Goal: Task Accomplishment & Management: Use online tool/utility

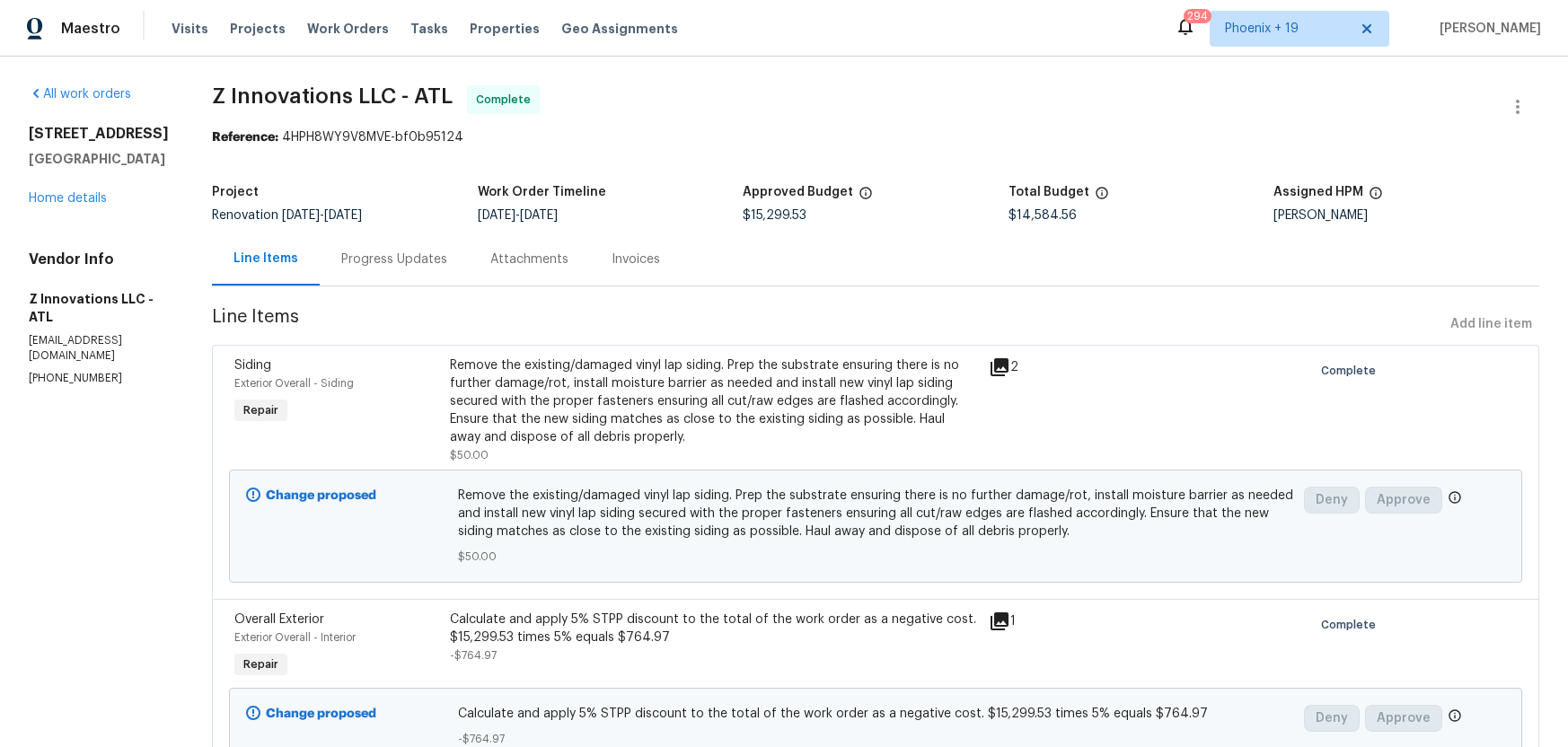
click at [760, 239] on div "Line Items Progress Updates Attachments Invoices" at bounding box center [876, 259] width 1328 height 54
click at [798, 220] on span "$15,299.53" at bounding box center [775, 215] width 63 height 12
drag, startPoint x: 824, startPoint y: 220, endPoint x: 740, endPoint y: 220, distance: 84.0
click at [743, 218] on div "$15,299.53" at bounding box center [876, 215] width 266 height 12
copy span "$15,299.53"
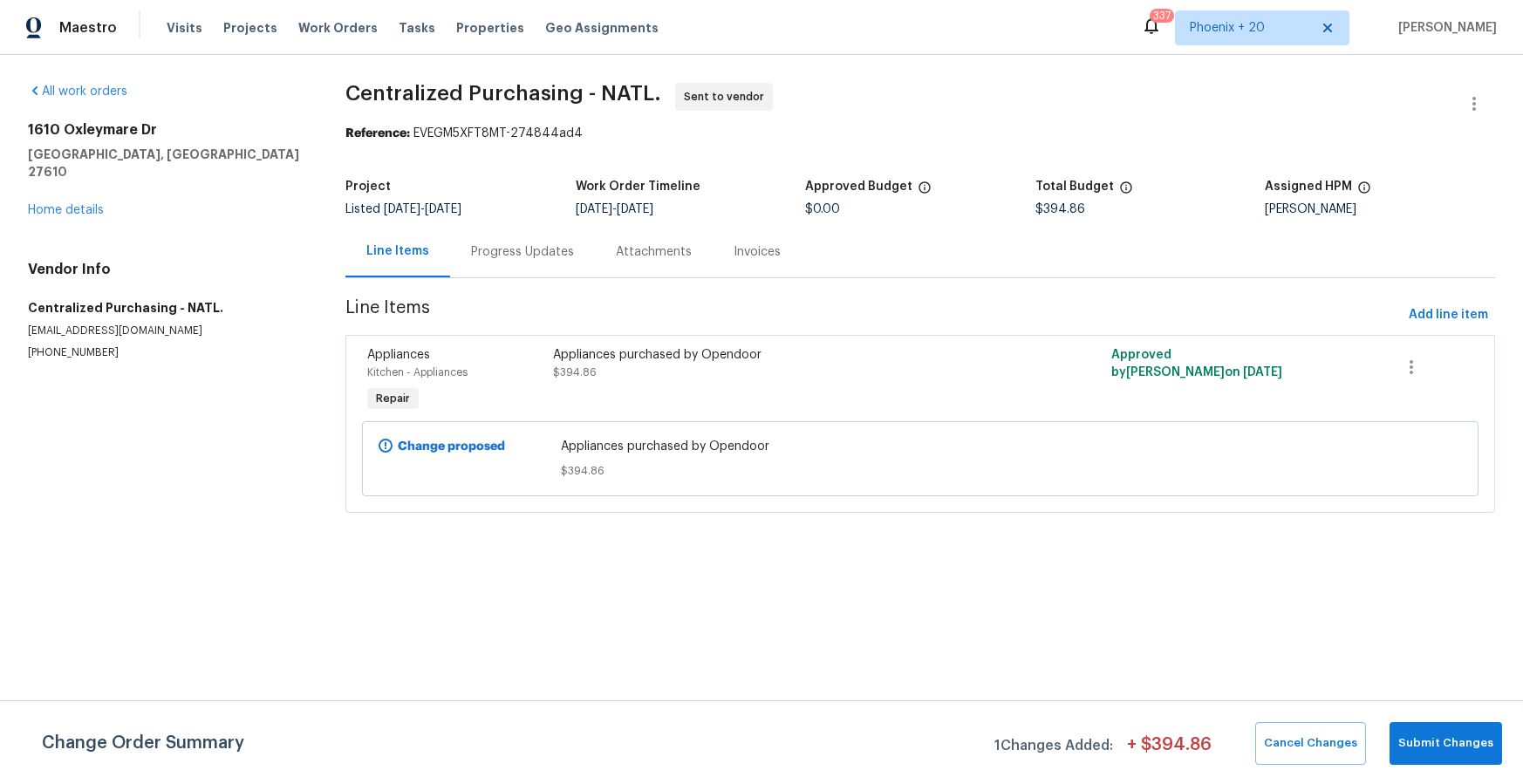
click at [315, 25] on span "Work Orders" at bounding box center [338, 28] width 79 height 18
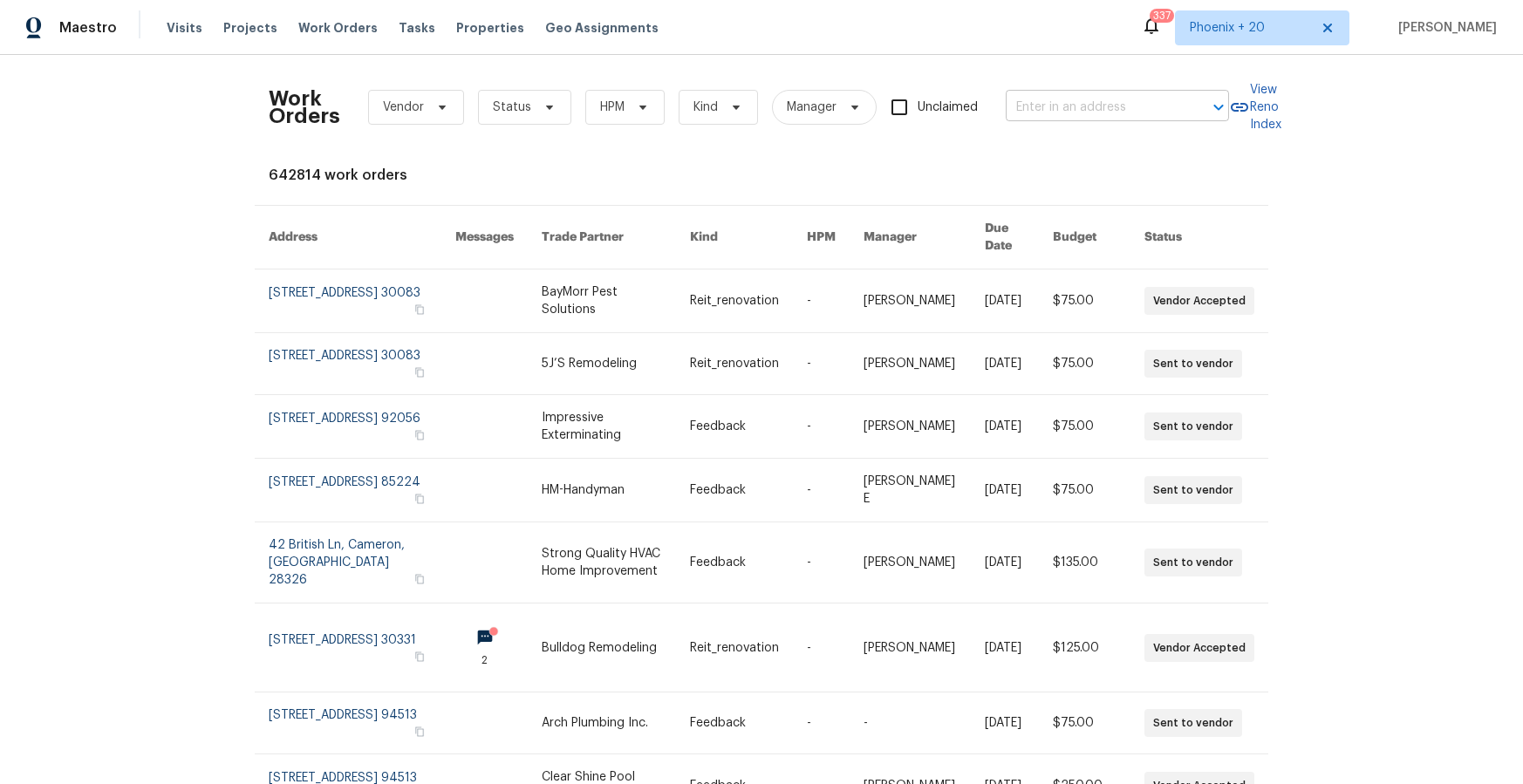
click at [1187, 101] on div at bounding box center [1207, 107] width 46 height 24
paste input "2TWMDGJHYYFYX"
type input "2TWMDGJHYYFYX"
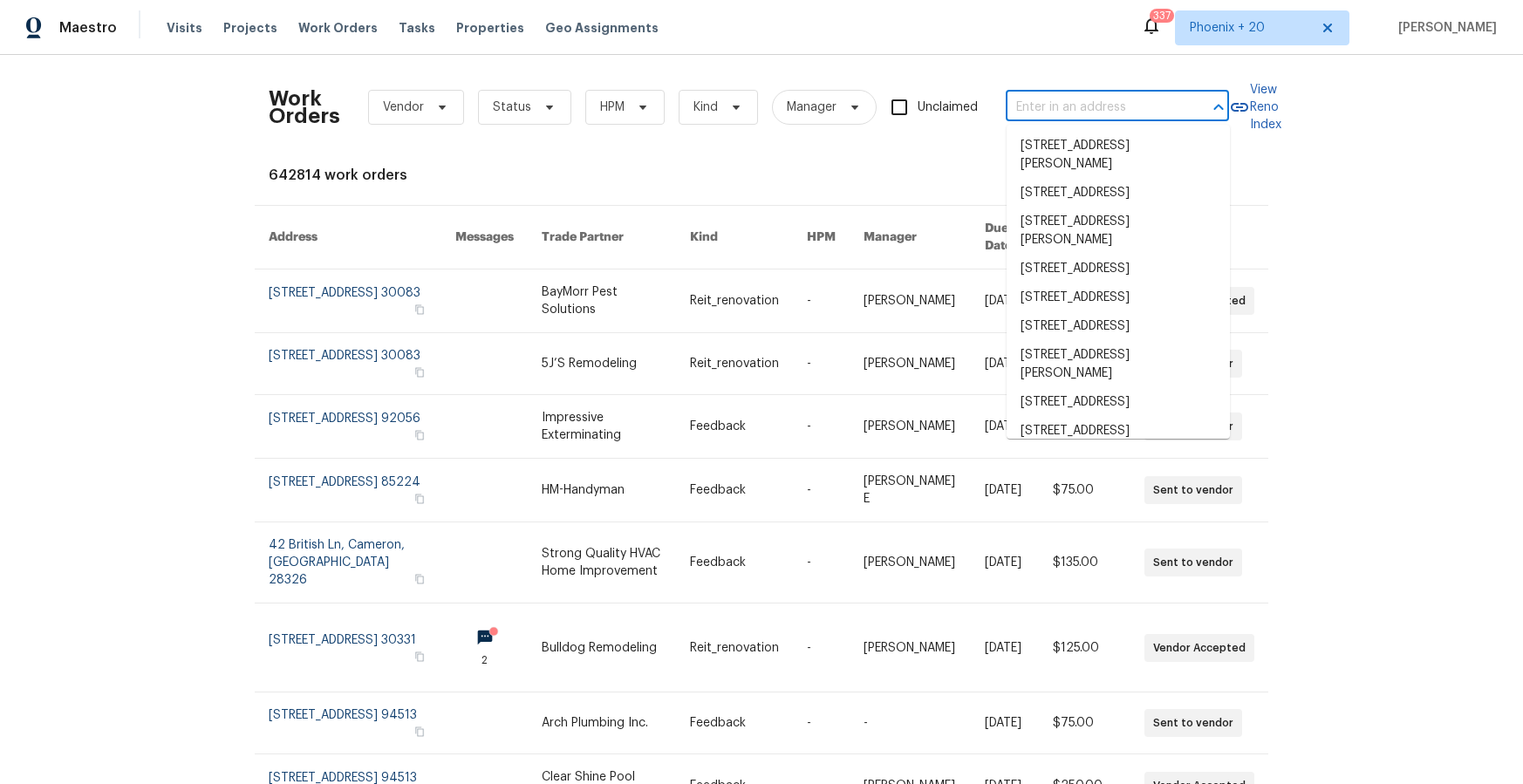
click at [1078, 109] on input "text" at bounding box center [1093, 107] width 174 height 27
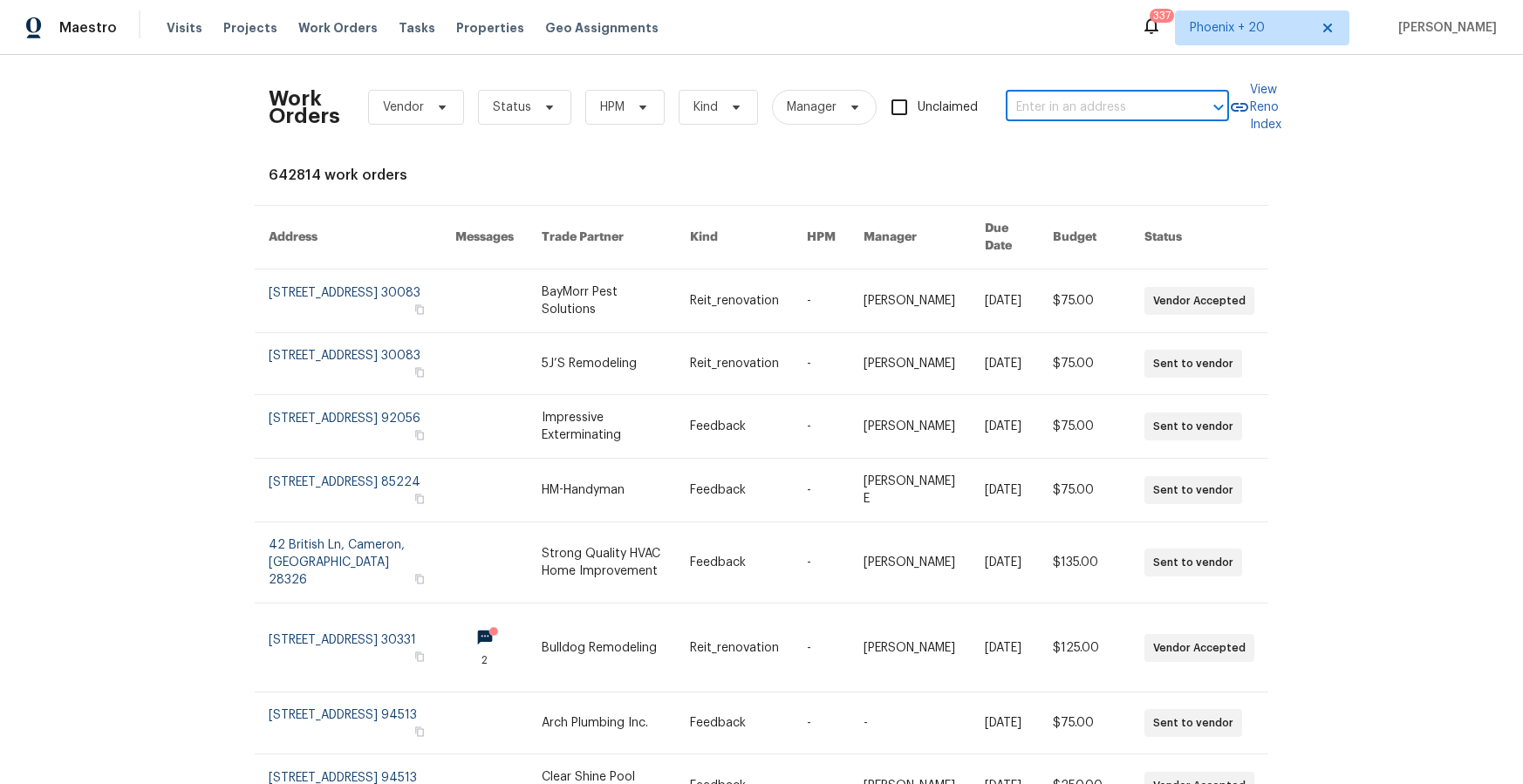
paste input "[STREET_ADDRESS][PERSON_NAME]"
type input "[STREET_ADDRESS][PERSON_NAME]"
click at [1076, 138] on li "[STREET_ADDRESS][PERSON_NAME]" at bounding box center [1118, 155] width 223 height 48
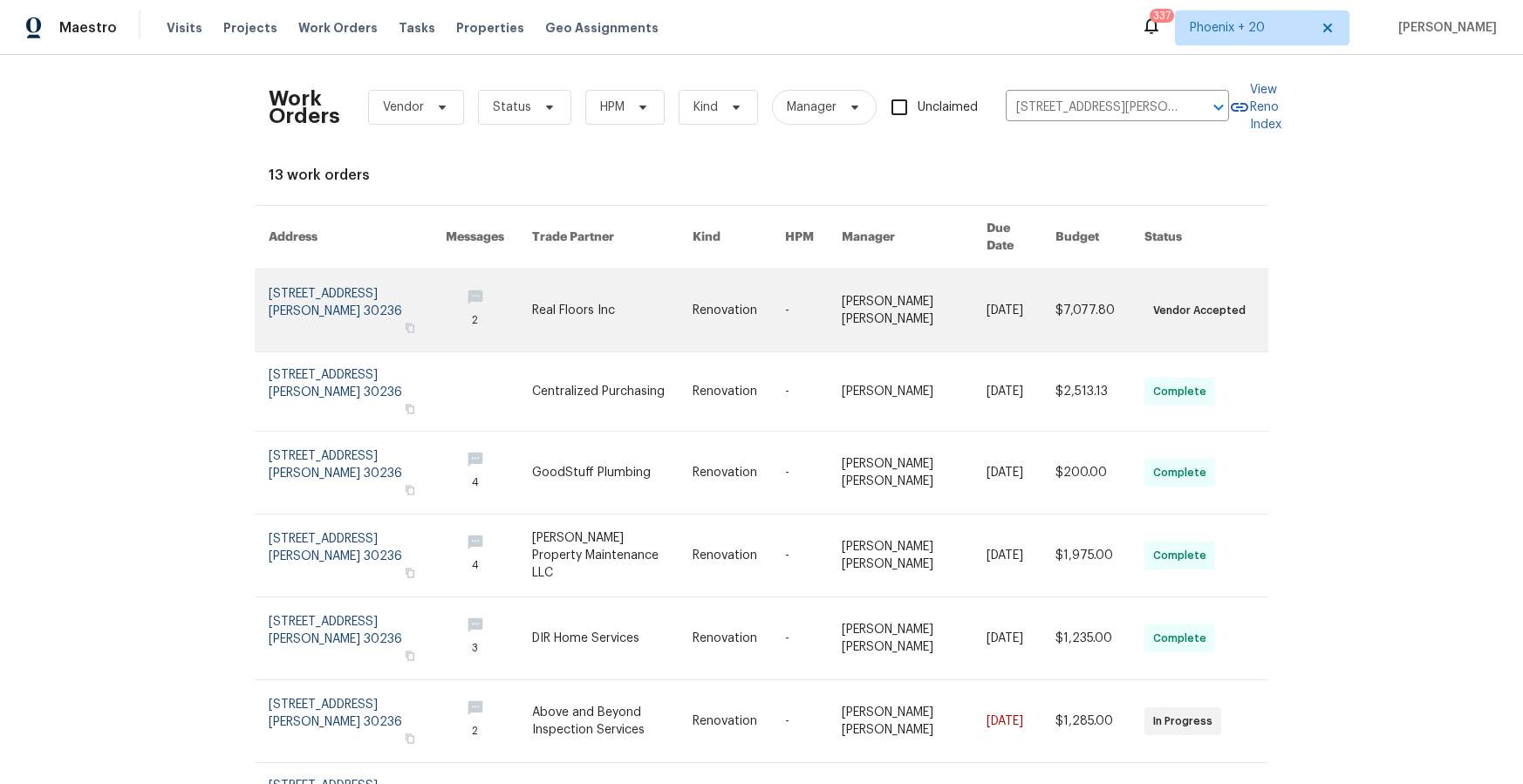
click at [547, 278] on link at bounding box center [613, 310] width 160 height 82
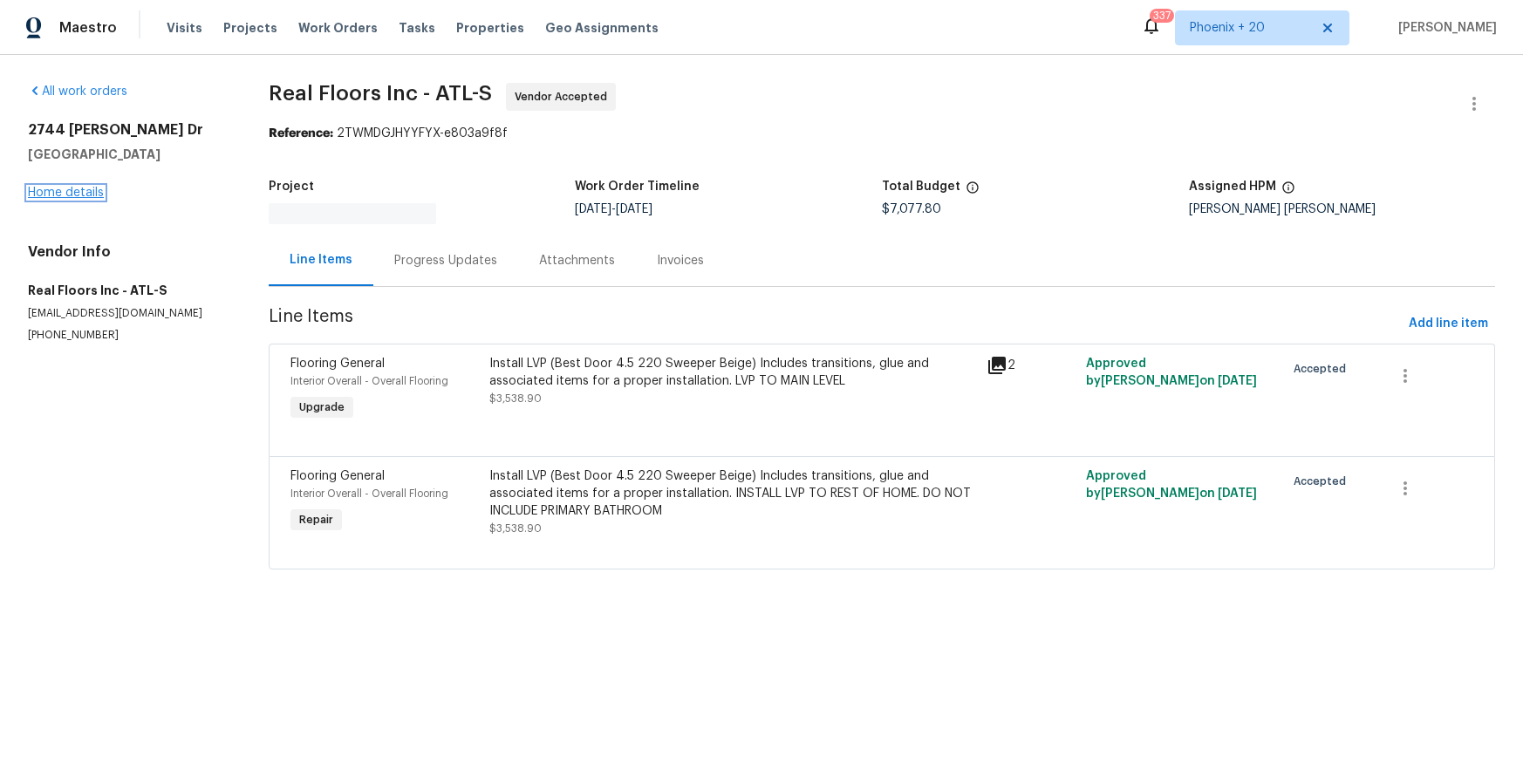
click at [87, 187] on link "Home details" at bounding box center [65, 192] width 76 height 12
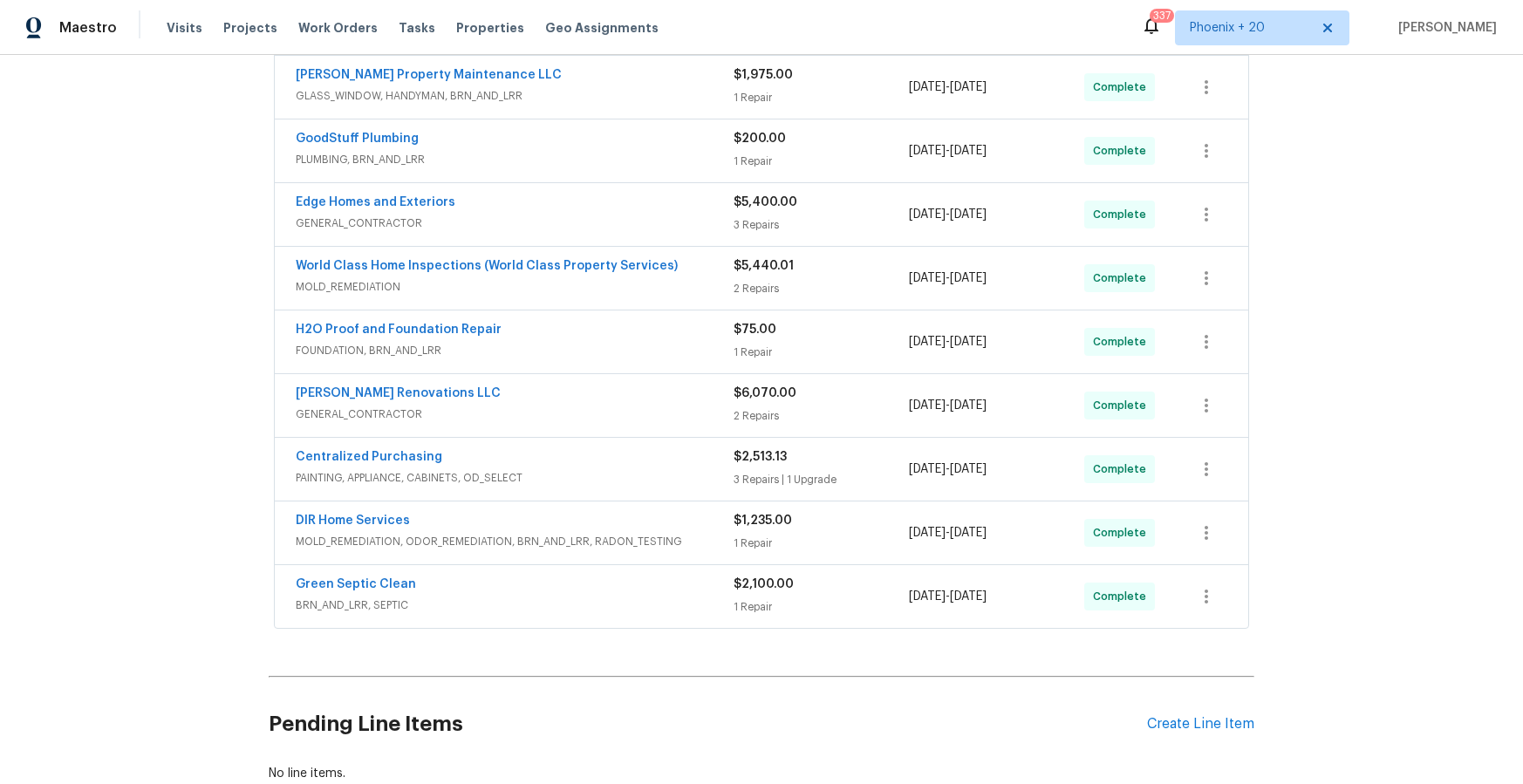
scroll to position [687, 0]
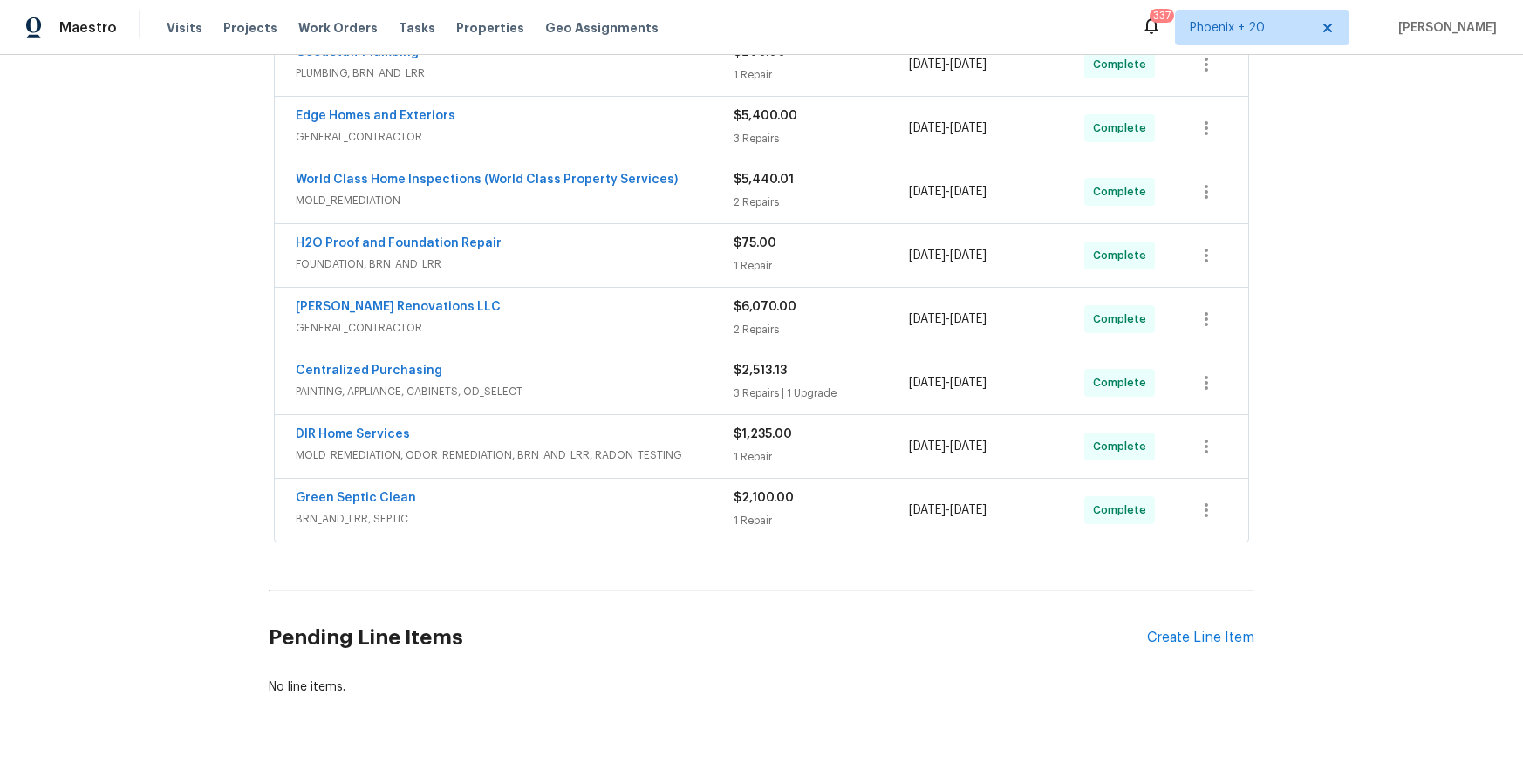
click at [1192, 640] on div "Pending Line Items Create Line Item" at bounding box center [761, 638] width 986 height 81
click at [1193, 637] on div "Pending Line Items Create Line Item" at bounding box center [761, 638] width 986 height 81
click at [1190, 629] on div "Create Line Item" at bounding box center [1200, 638] width 107 height 17
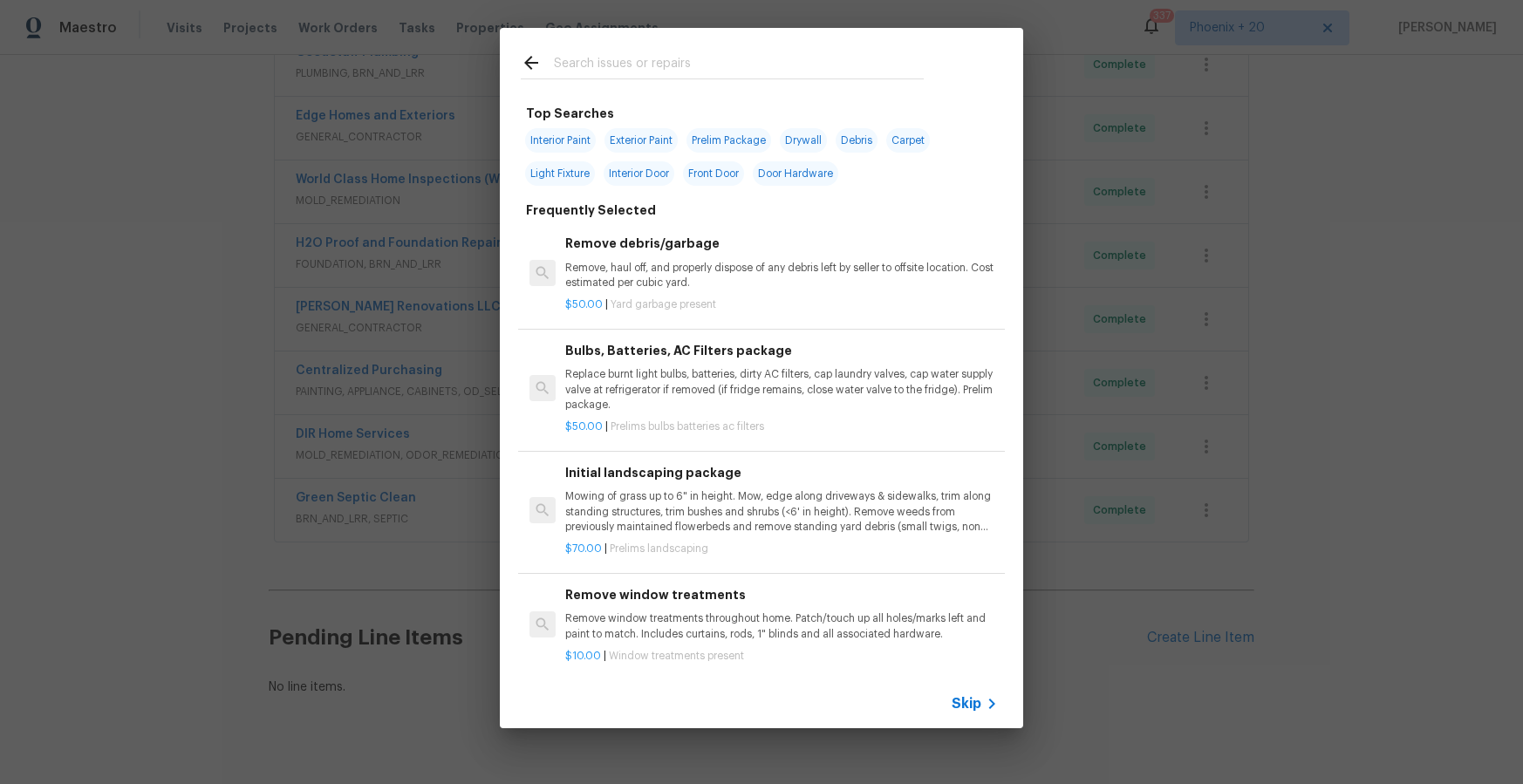
click at [685, 76] on h2 at bounding box center [723, 65] width 403 height 27
click at [685, 76] on input "text" at bounding box center [739, 65] width 370 height 26
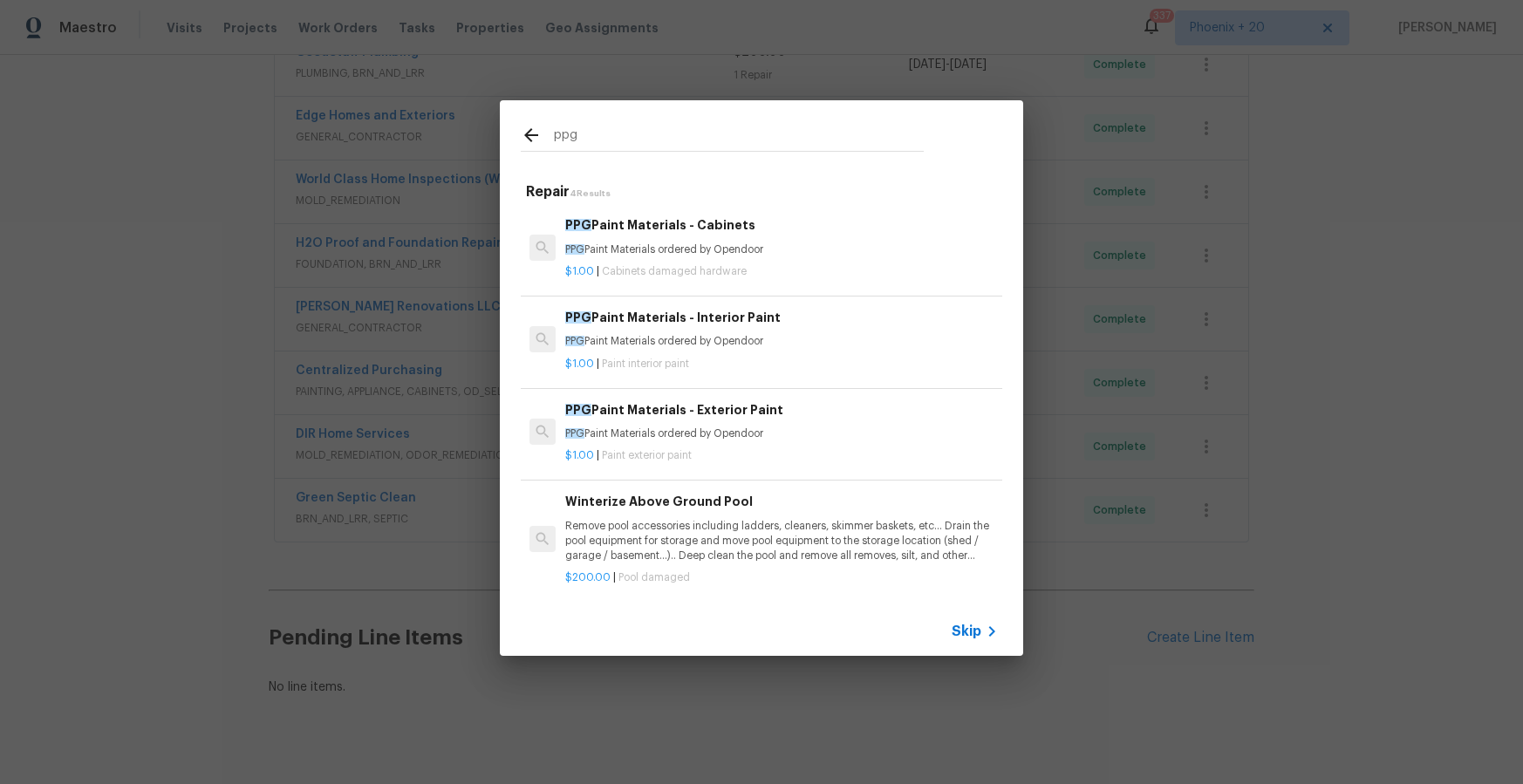
type input "ppg"
click at [774, 244] on p "PPG Paint Materials ordered by Opendoor" at bounding box center [782, 250] width 433 height 15
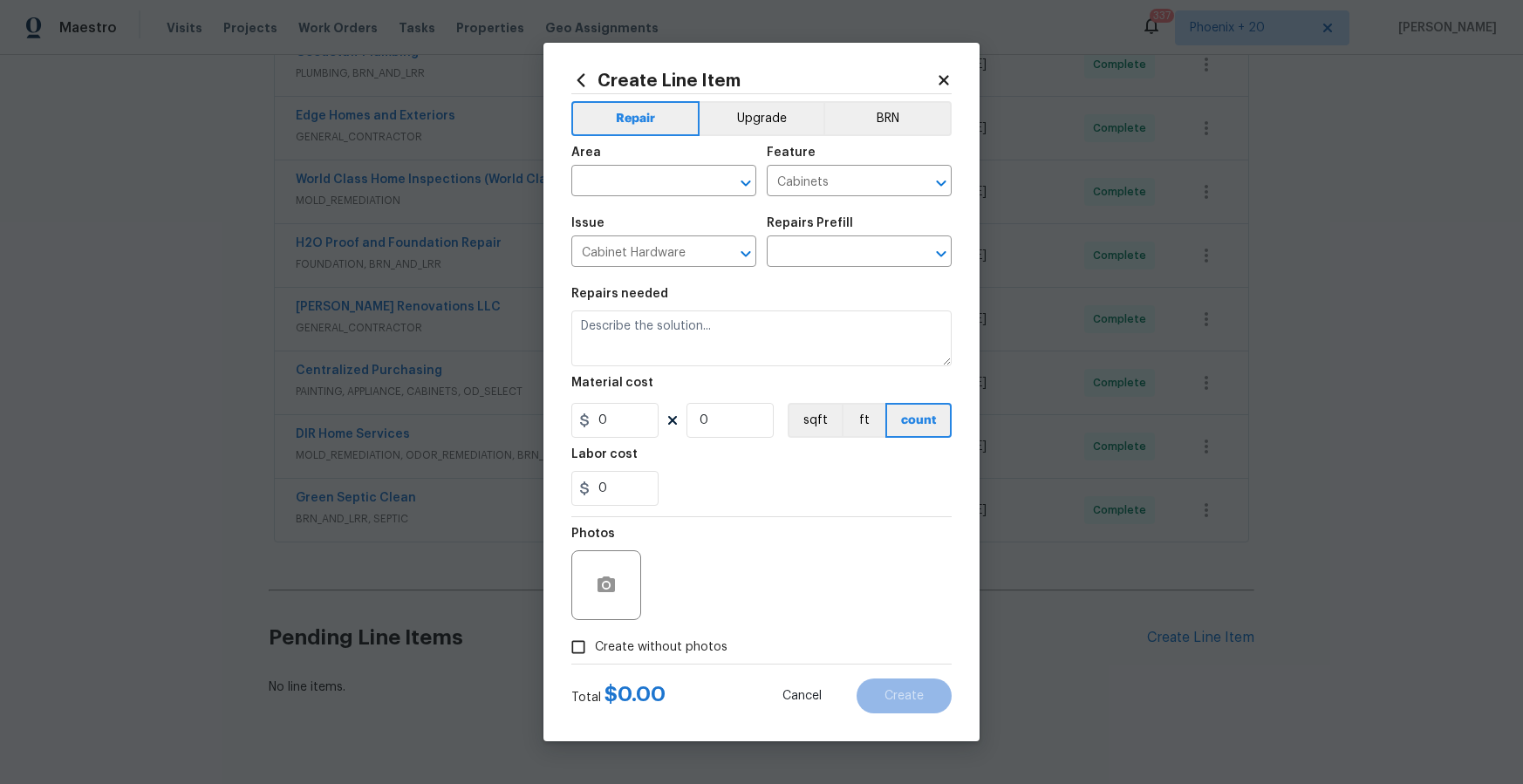
type input "PPG Paint Materials - Cabinets $1.00"
type textarea "PPG Paint Materials ordered by Opendoor"
type input "1"
drag, startPoint x: 595, startPoint y: 85, endPoint x: 587, endPoint y: 84, distance: 8.1
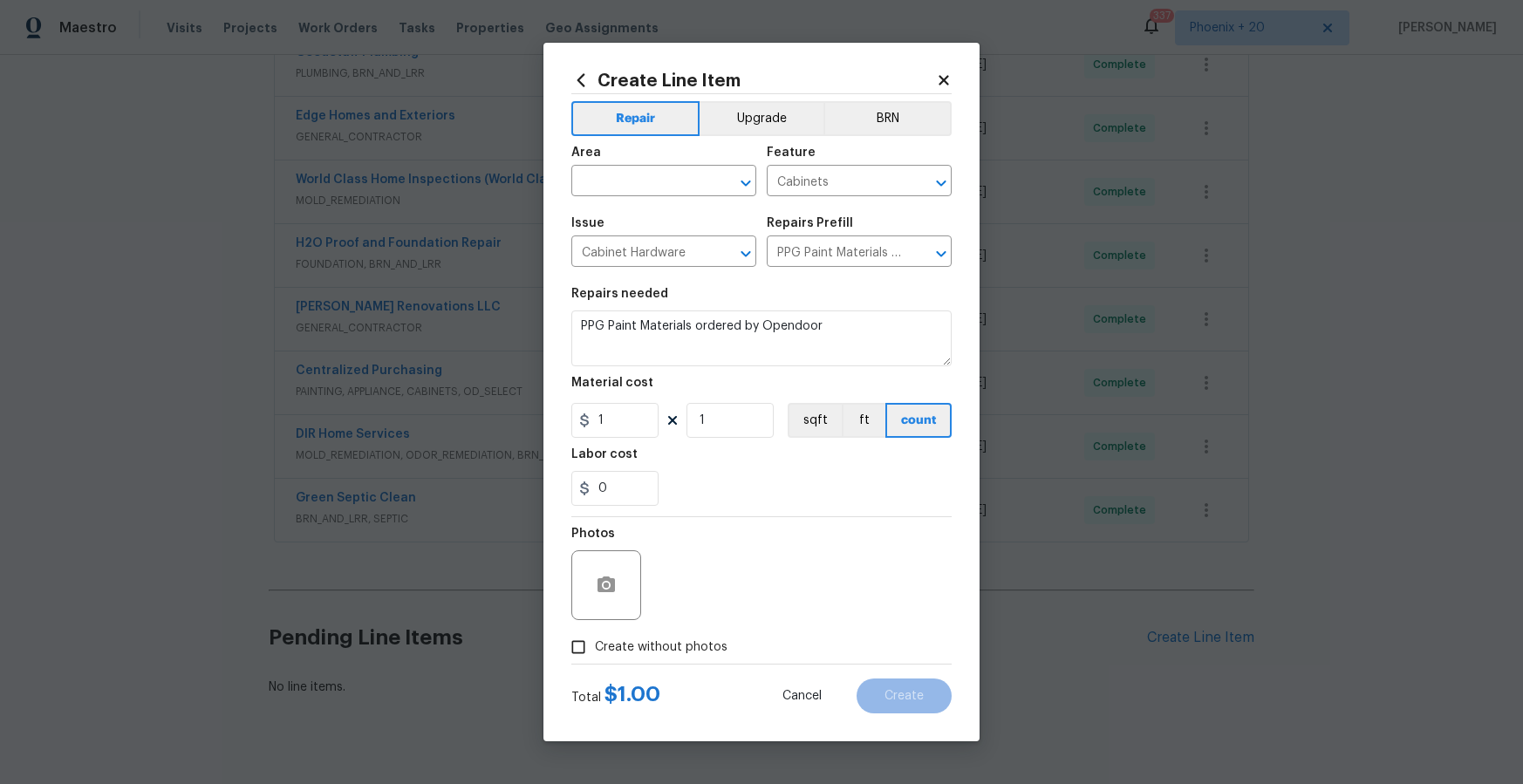
click at [594, 85] on h2 "Create Line Item" at bounding box center [754, 80] width 365 height 20
click at [587, 84] on icon at bounding box center [581, 80] width 20 height 20
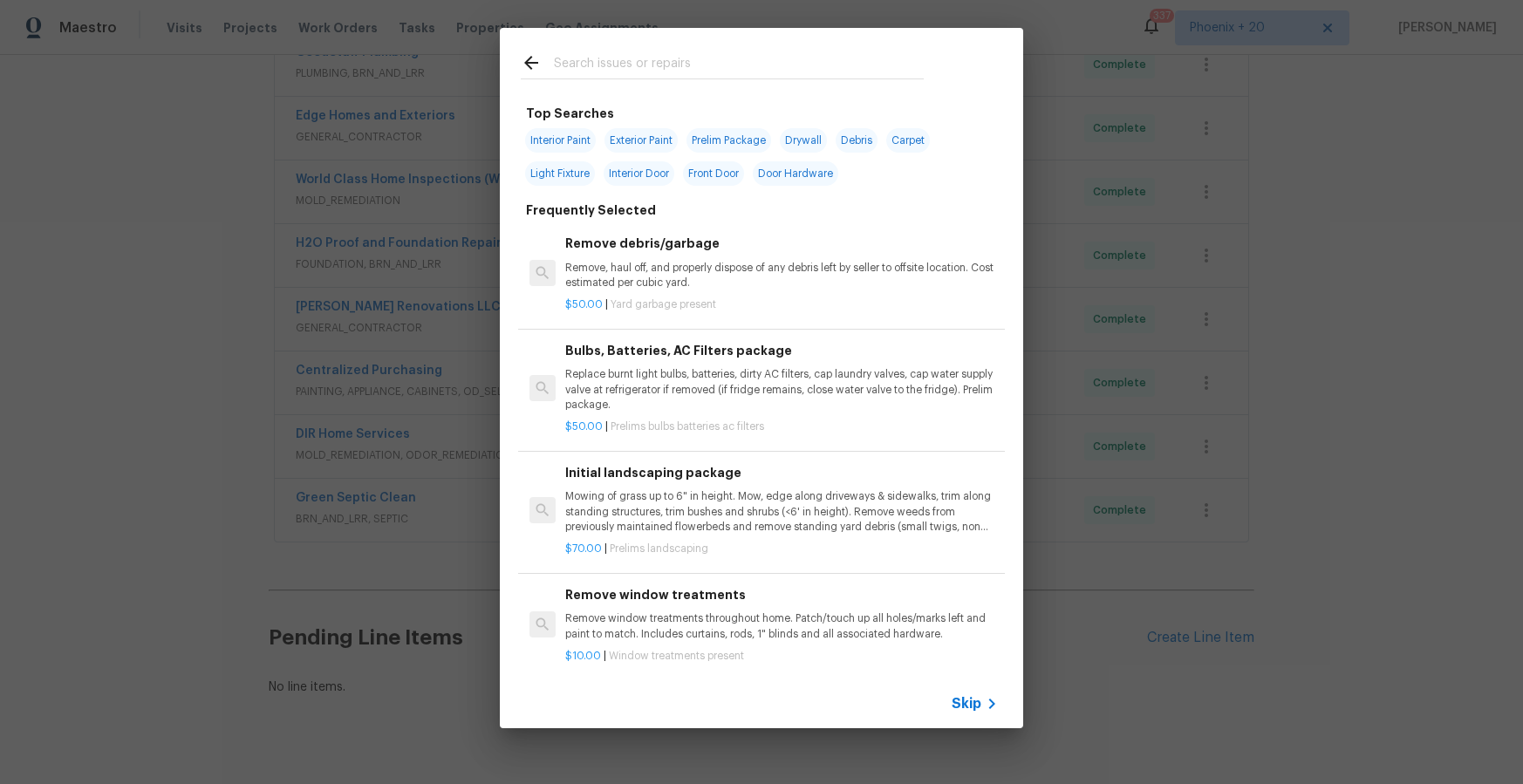
click at [618, 68] on input "text" at bounding box center [739, 65] width 370 height 26
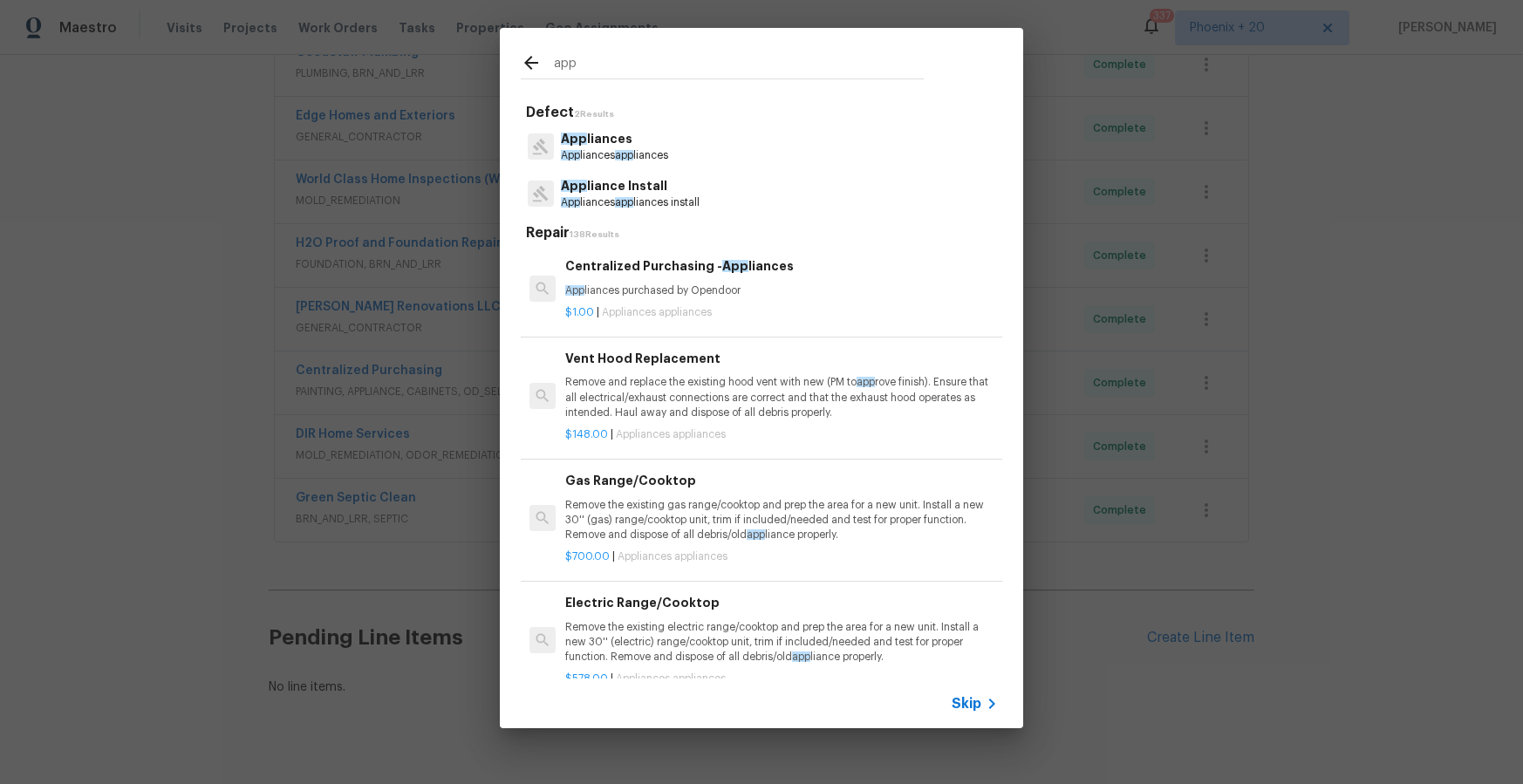
type input "app"
click at [733, 299] on div "$1.00 | Appliances appliances" at bounding box center [782, 309] width 433 height 21
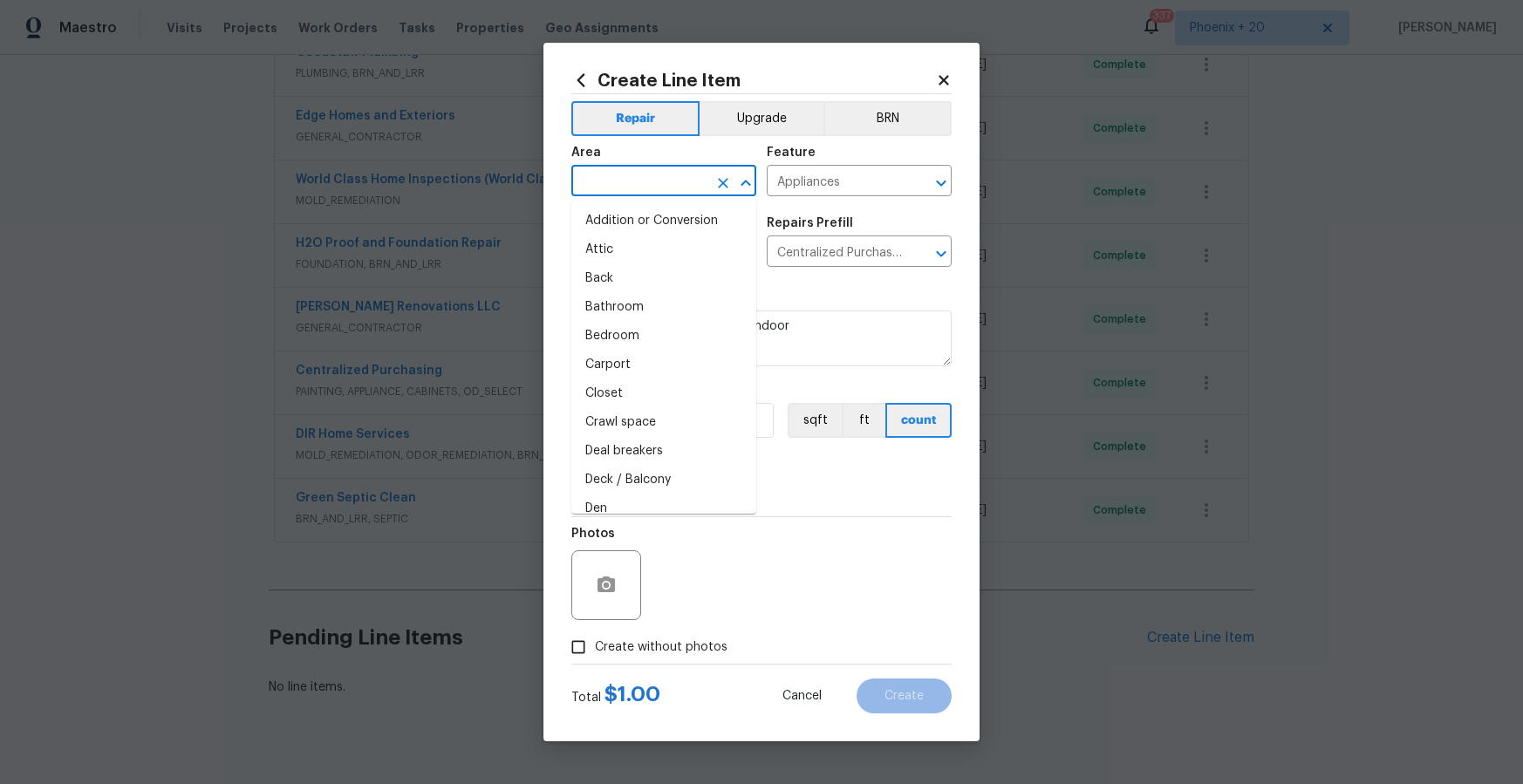
click at [631, 191] on input "text" at bounding box center [640, 182] width 136 height 27
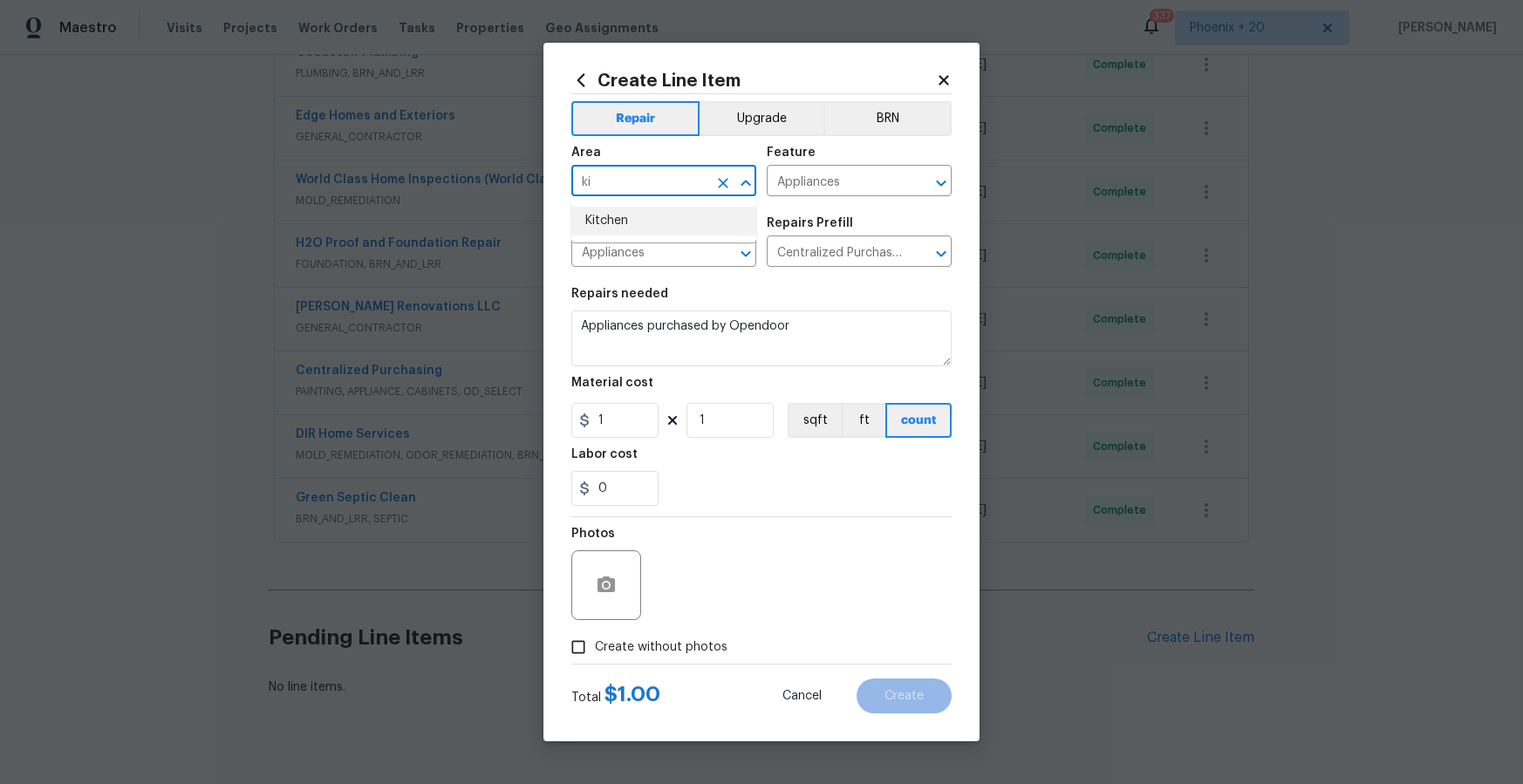
click at [632, 232] on li "Kitchen" at bounding box center [664, 221] width 185 height 29
type input "Kitchen"
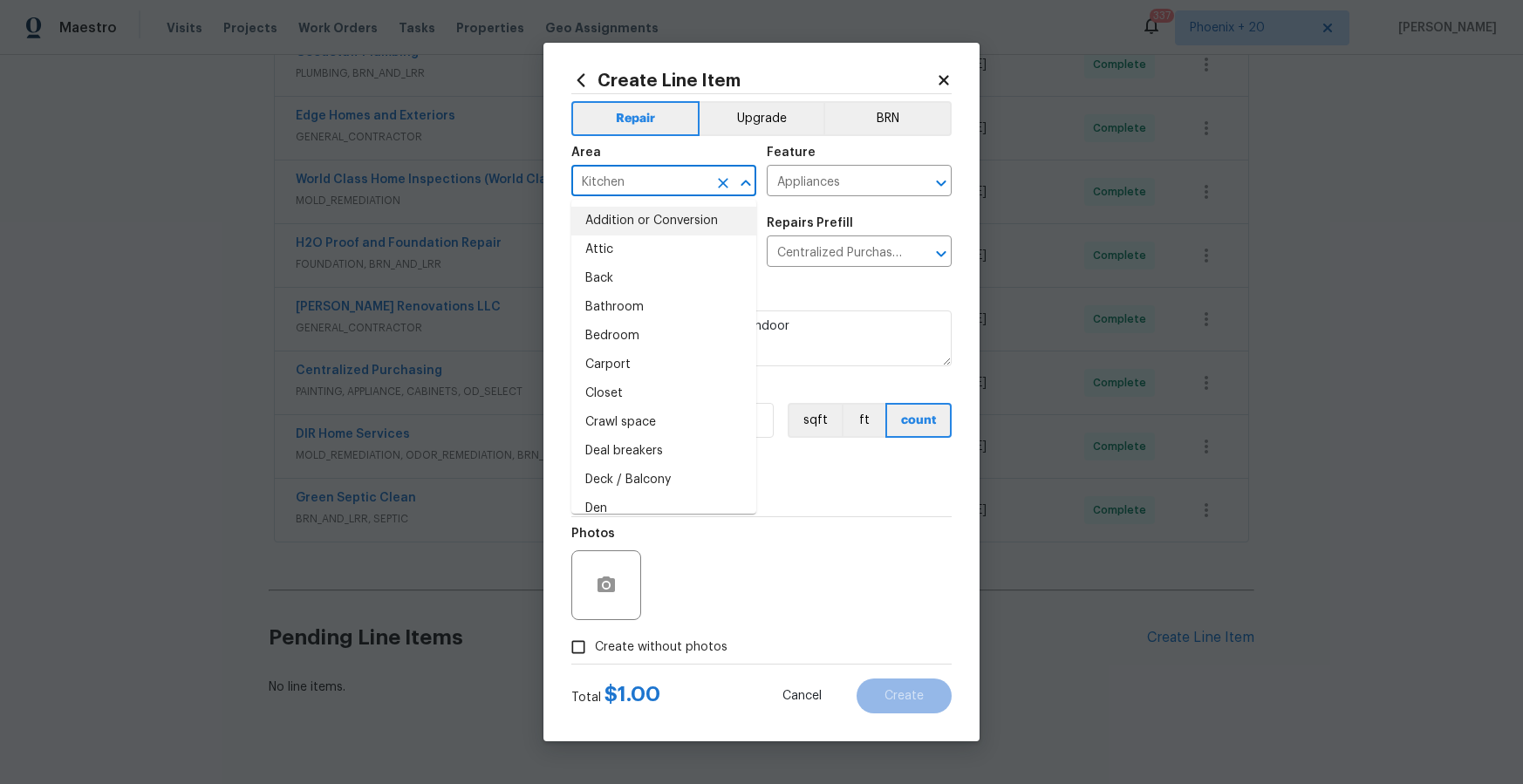
drag, startPoint x: 798, startPoint y: 475, endPoint x: 674, endPoint y: 419, distance: 136.1
click at [798, 475] on div "0" at bounding box center [762, 488] width 381 height 34
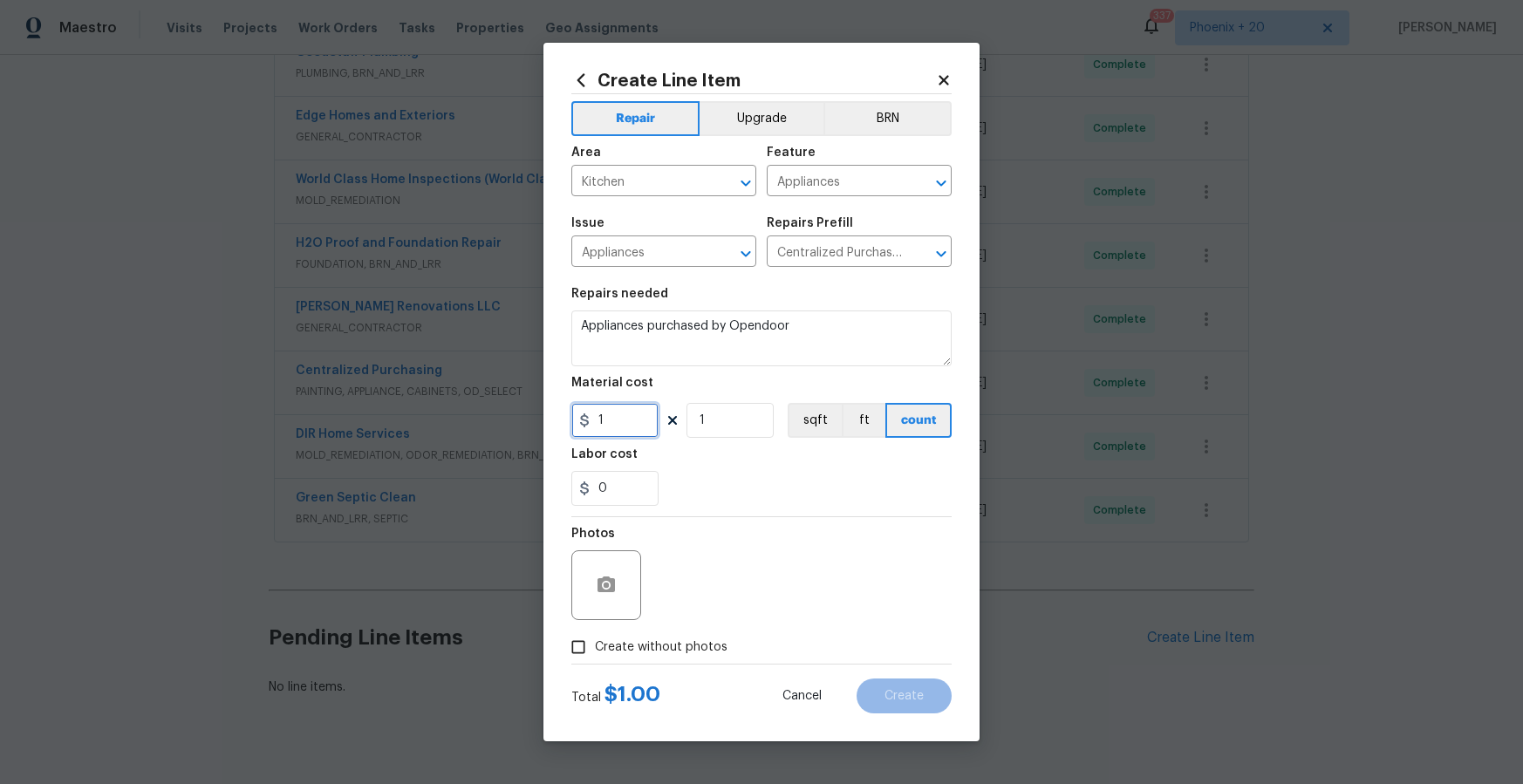
drag, startPoint x: 616, startPoint y: 420, endPoint x: 574, endPoint y: 420, distance: 42.0
click at [573, 420] on input "1" at bounding box center [616, 420] width 88 height 34
type input "735.51"
drag, startPoint x: 681, startPoint y: 643, endPoint x: 689, endPoint y: 634, distance: 12.0
click at [681, 643] on span "Create without photos" at bounding box center [661, 648] width 132 height 19
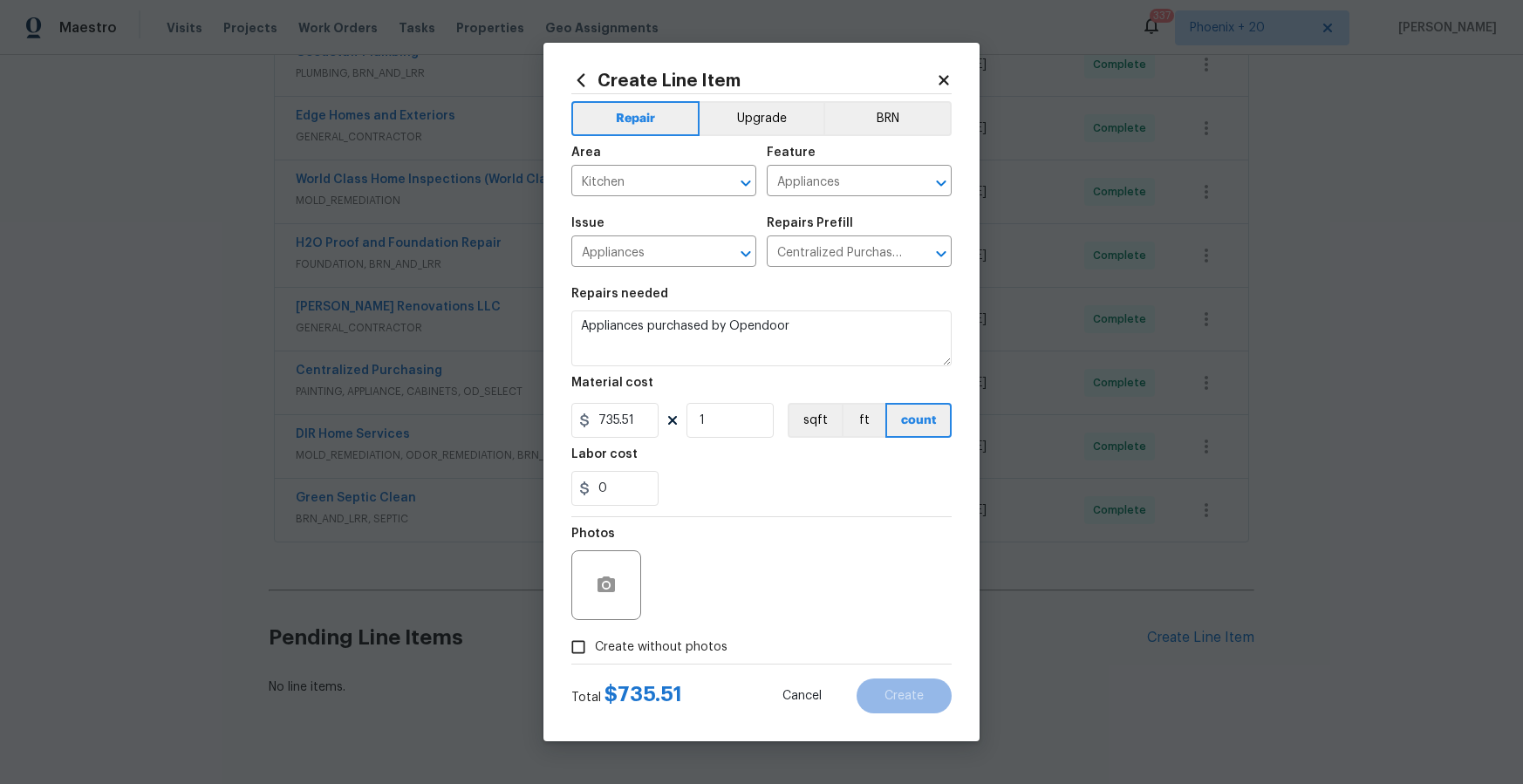
click at [595, 643] on input "Create without photos" at bounding box center [578, 647] width 34 height 34
checkbox input "true"
type textarea "NA"
click at [888, 696] on span "Create" at bounding box center [905, 696] width 39 height 13
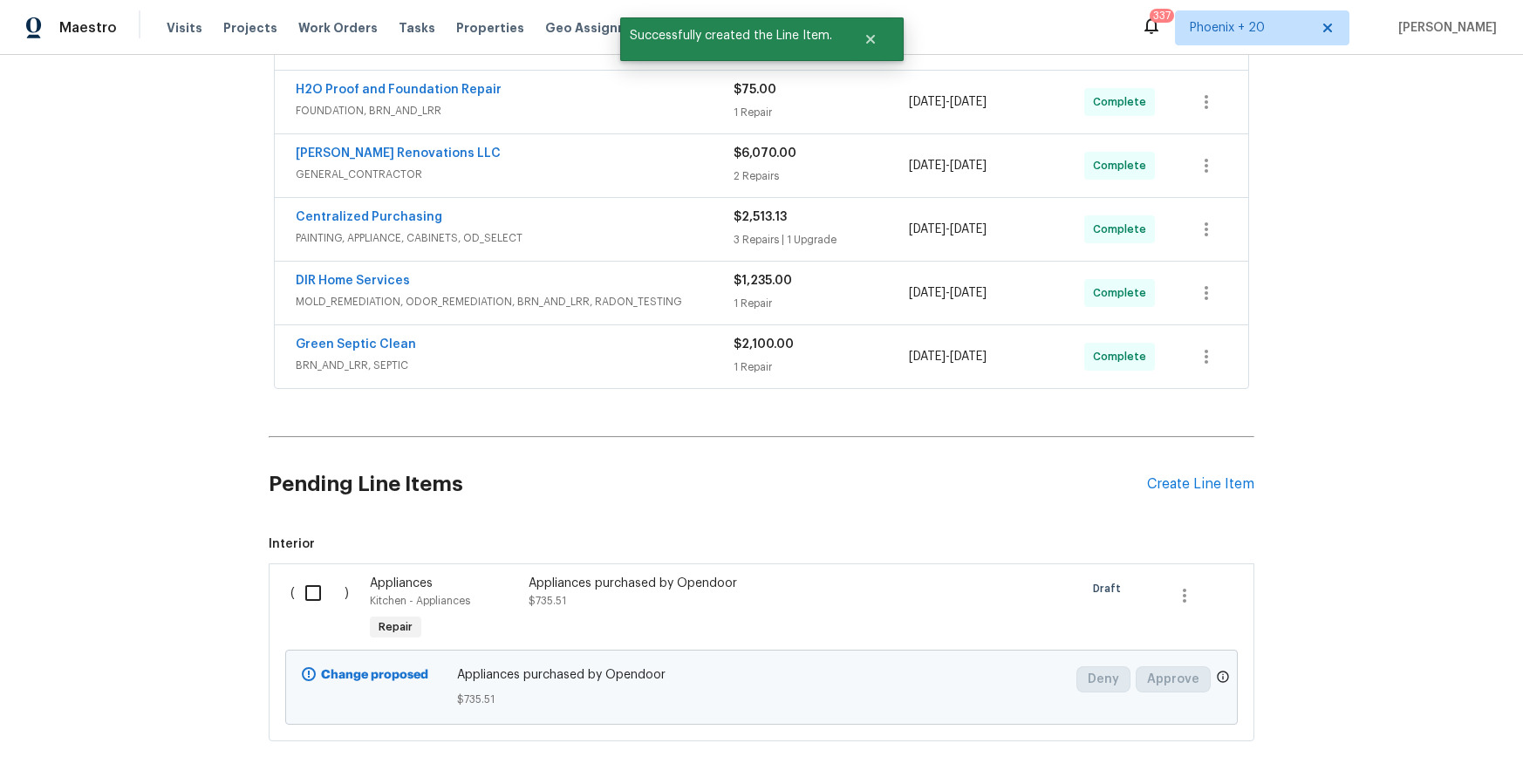
scroll to position [904, 0]
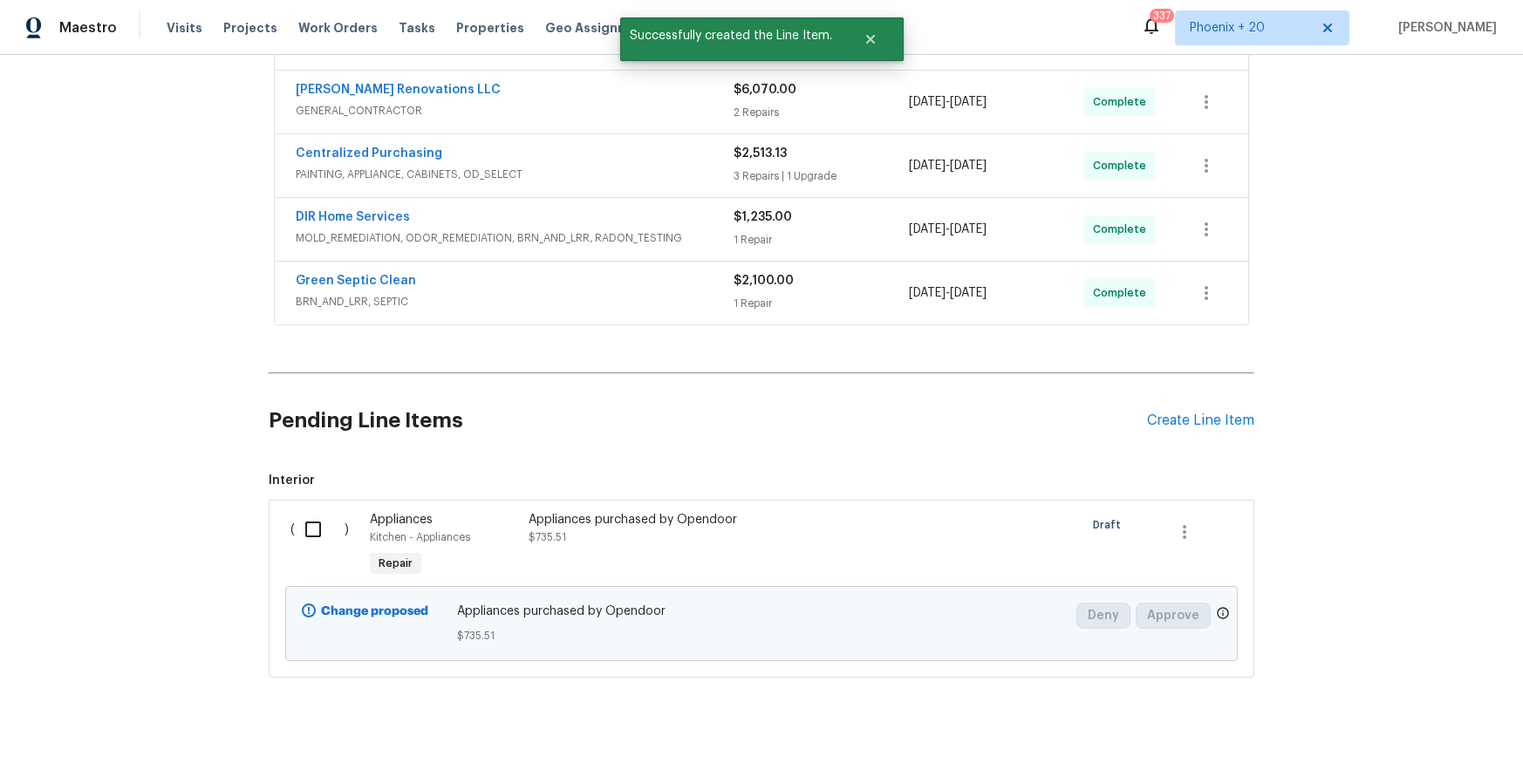
click at [312, 538] on div "( )" at bounding box center [325, 546] width 79 height 80
click at [314, 529] on input "checkbox" at bounding box center [319, 529] width 49 height 36
checkbox input "true"
click at [1373, 750] on button "Create Work Order" at bounding box center [1423, 740] width 144 height 33
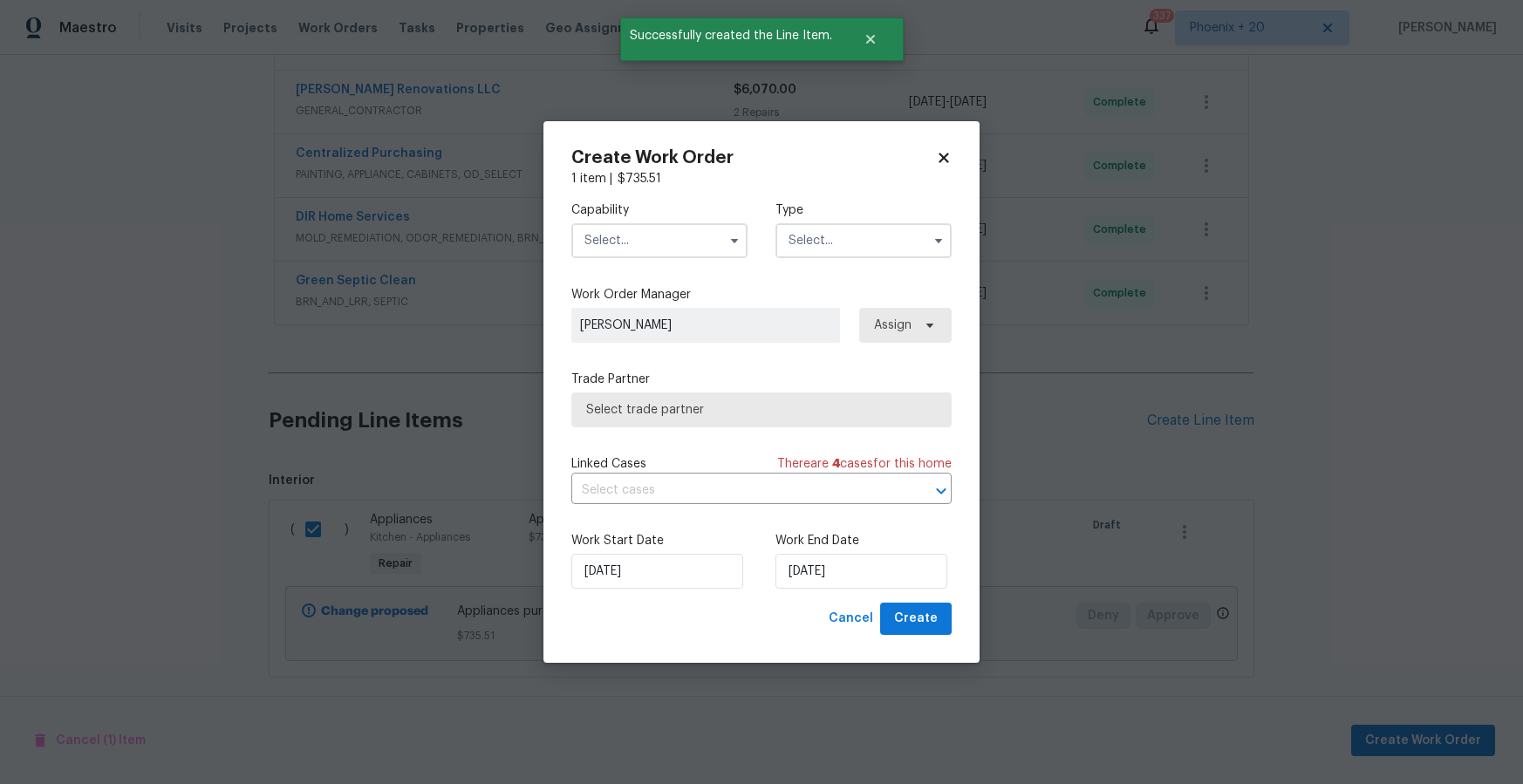
click at [632, 246] on input "text" at bounding box center [659, 240] width 176 height 34
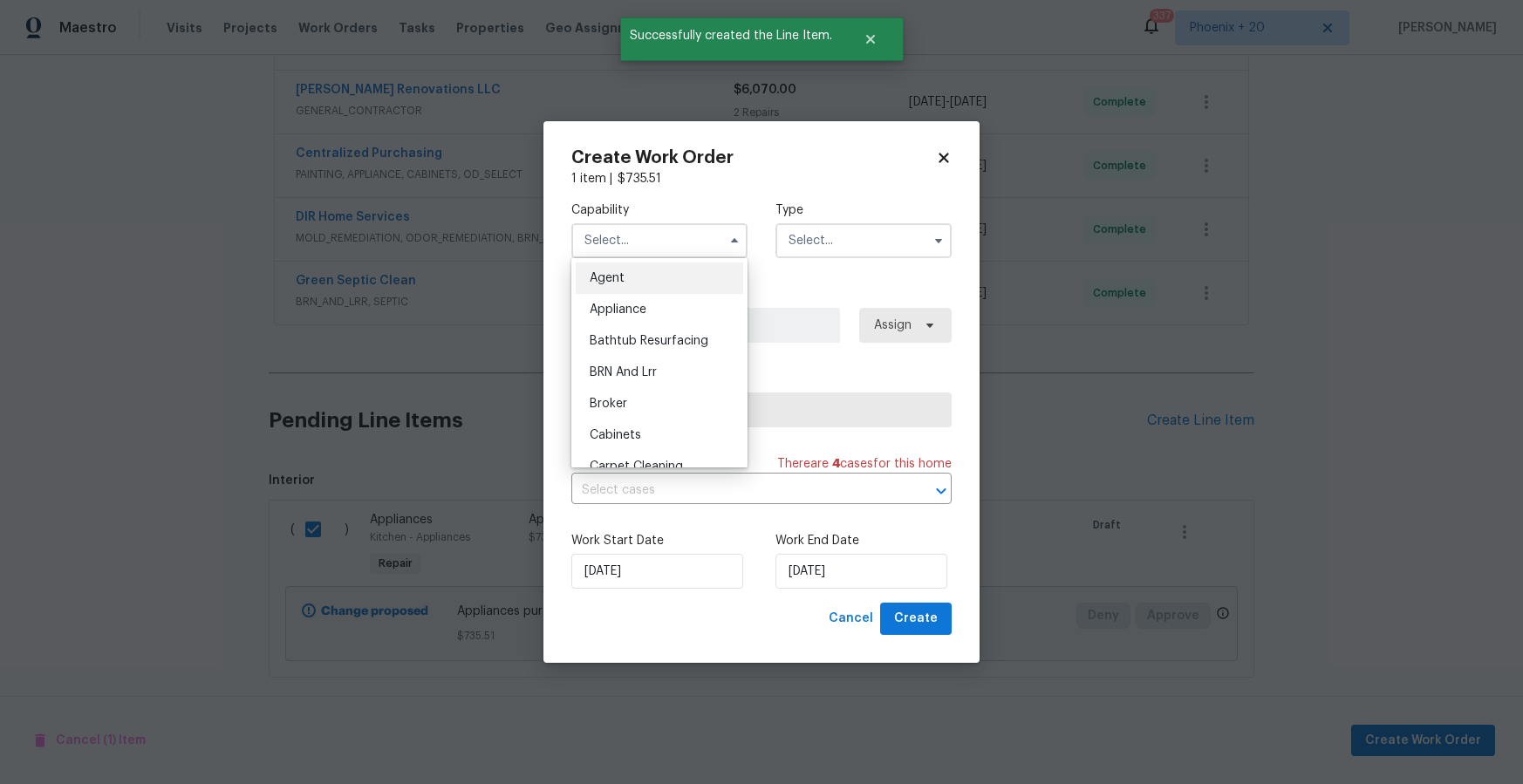
drag, startPoint x: 654, startPoint y: 310, endPoint x: 719, endPoint y: 295, distance: 66.7
click at [654, 310] on div "Appliance" at bounding box center [659, 309] width 168 height 32
type input "Appliance"
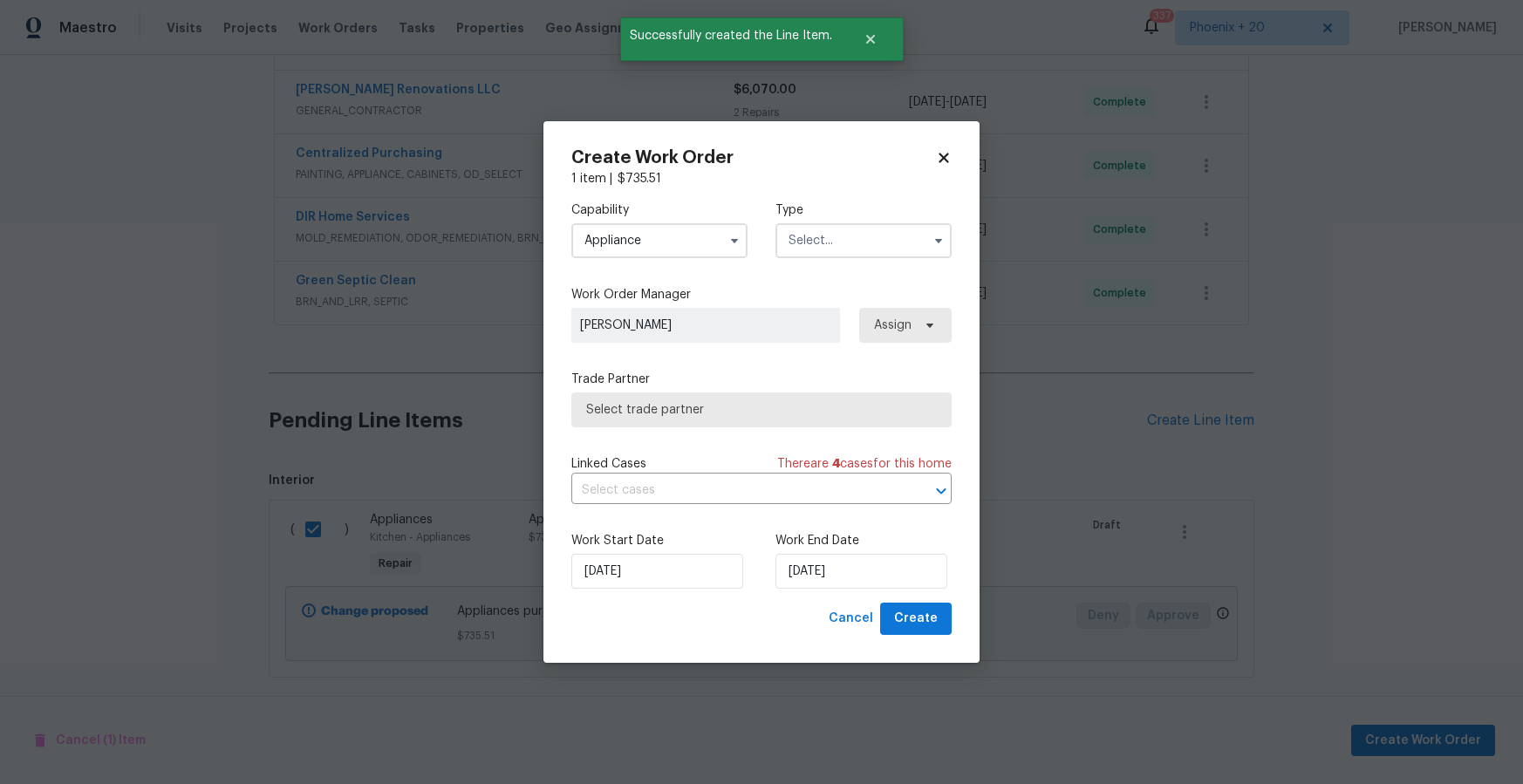
click at [853, 250] on input "text" at bounding box center [864, 240] width 176 height 34
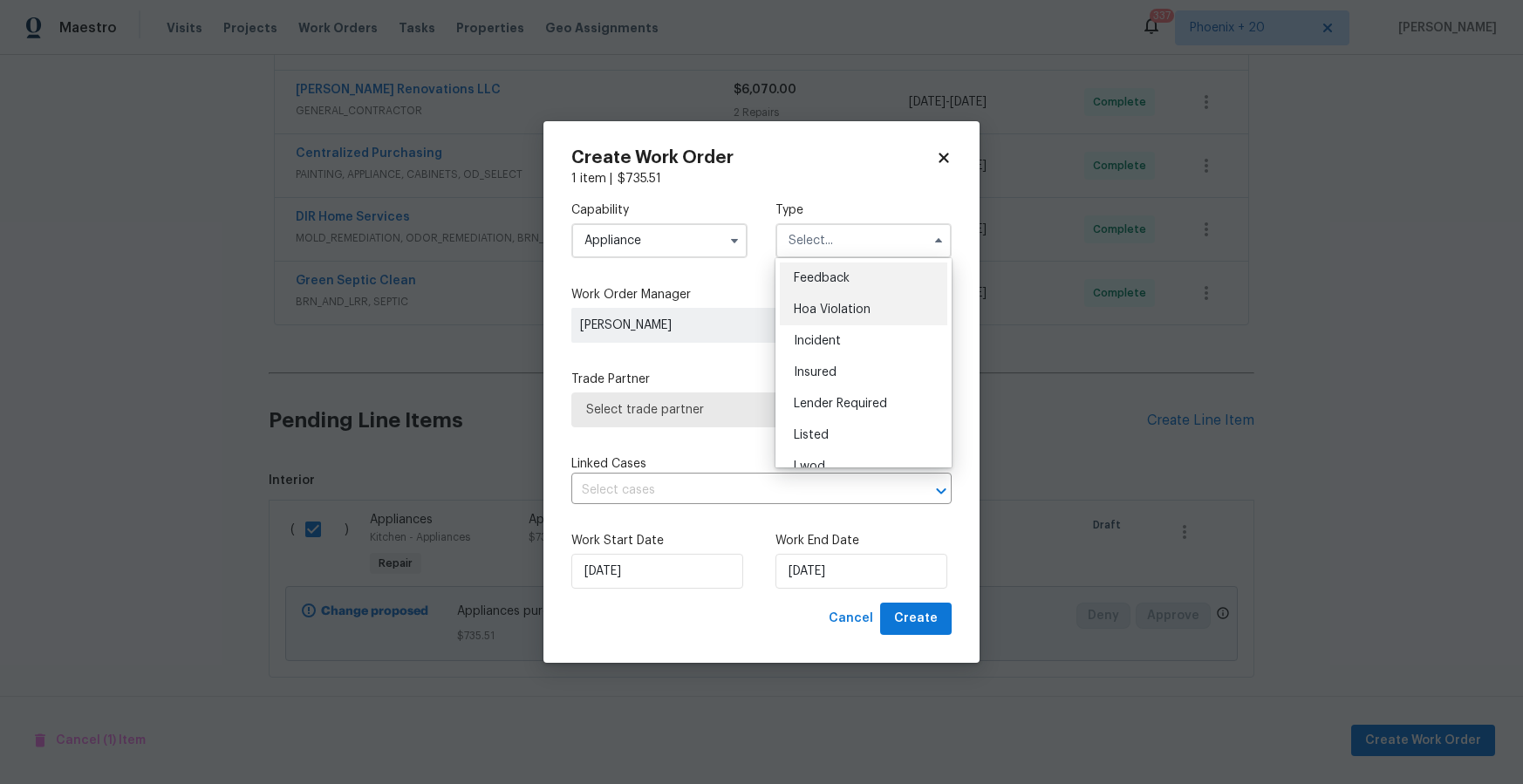
scroll to position [208, 0]
click at [860, 362] on div "Renovation" at bounding box center [864, 353] width 168 height 32
type input "Renovation"
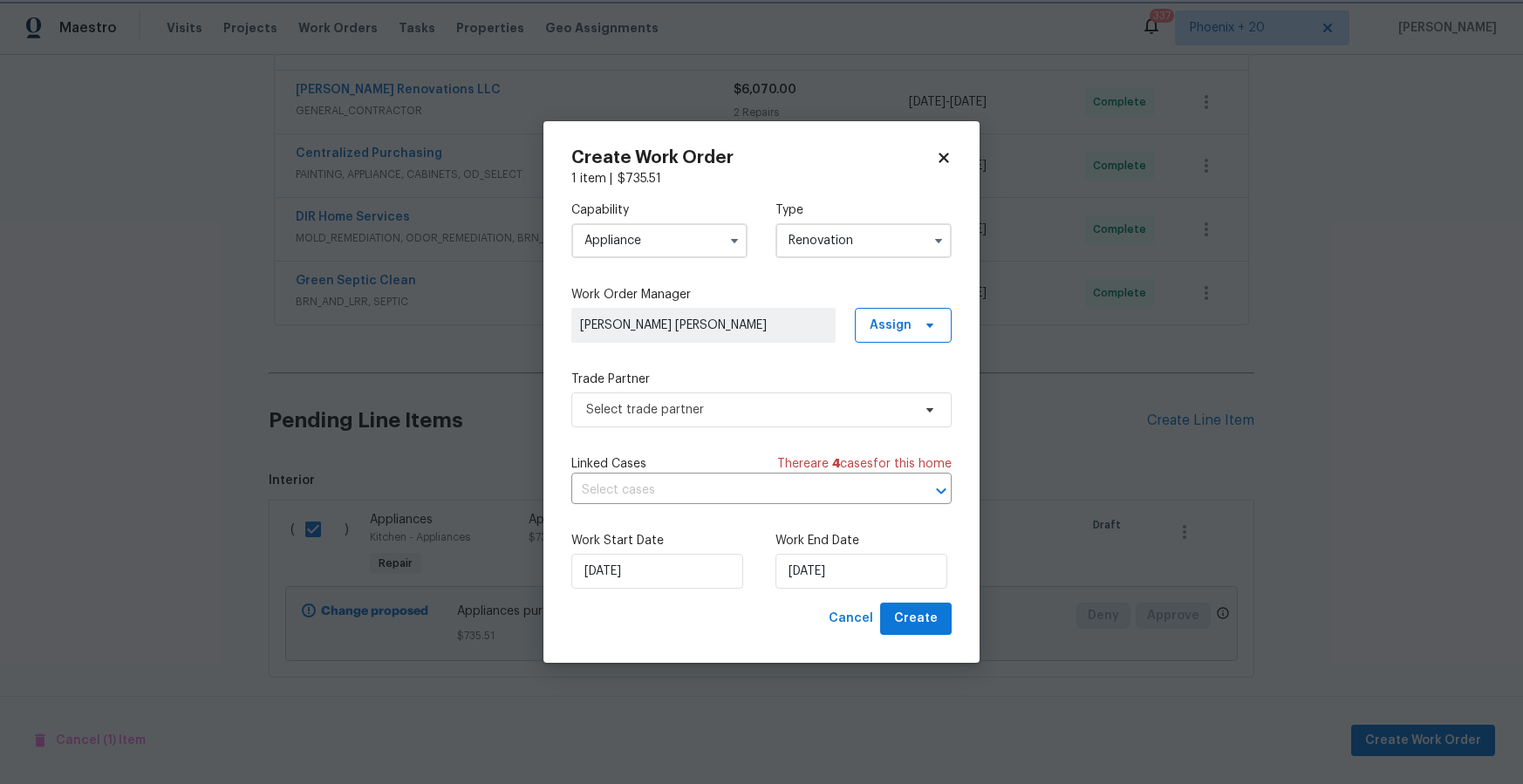
scroll to position [0, 0]
click at [894, 318] on span "Assign" at bounding box center [891, 325] width 42 height 18
click at [893, 388] on div "Assign to me" at bounding box center [911, 399] width 98 height 24
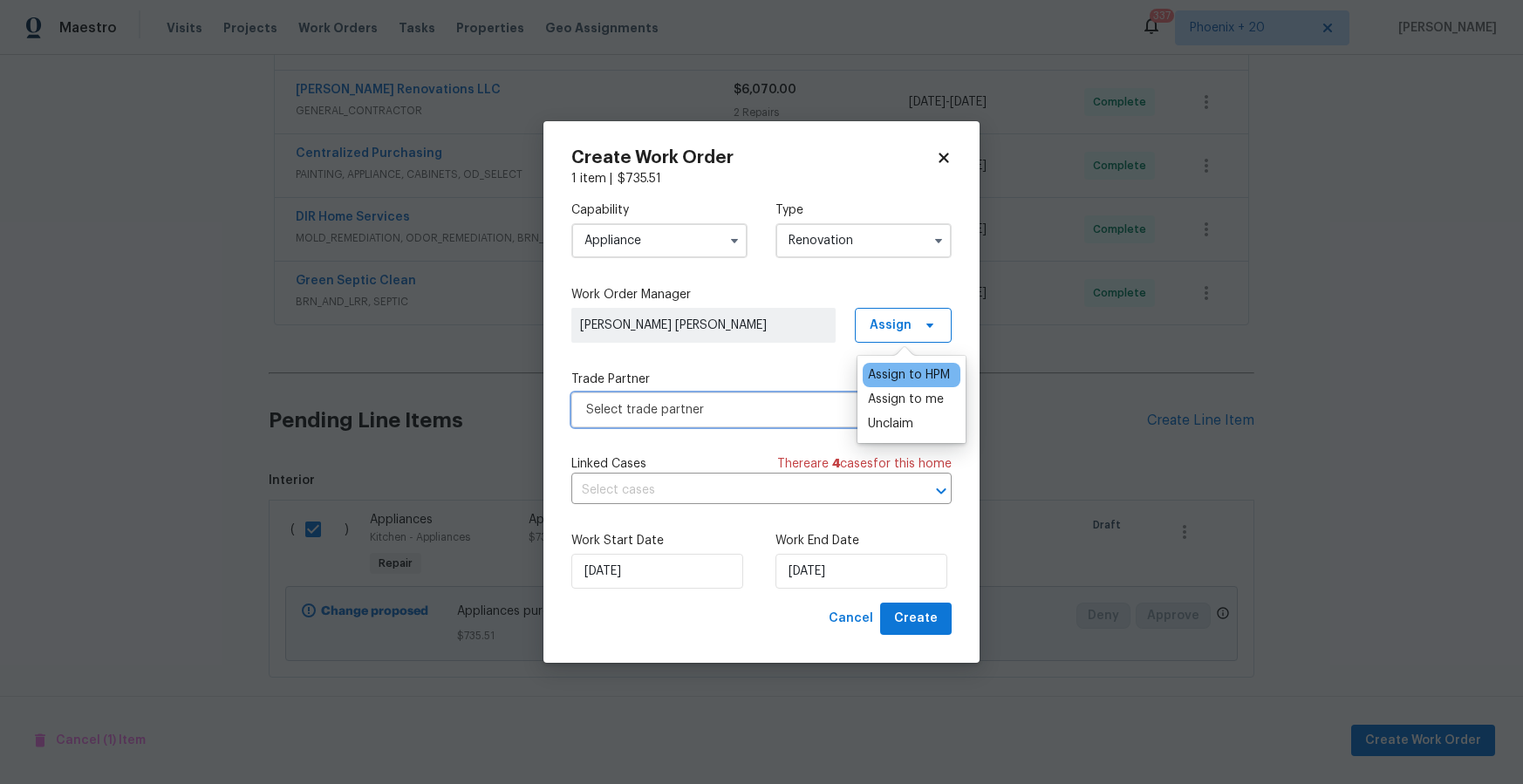
click at [744, 407] on span "Select trade partner" at bounding box center [749, 409] width 325 height 18
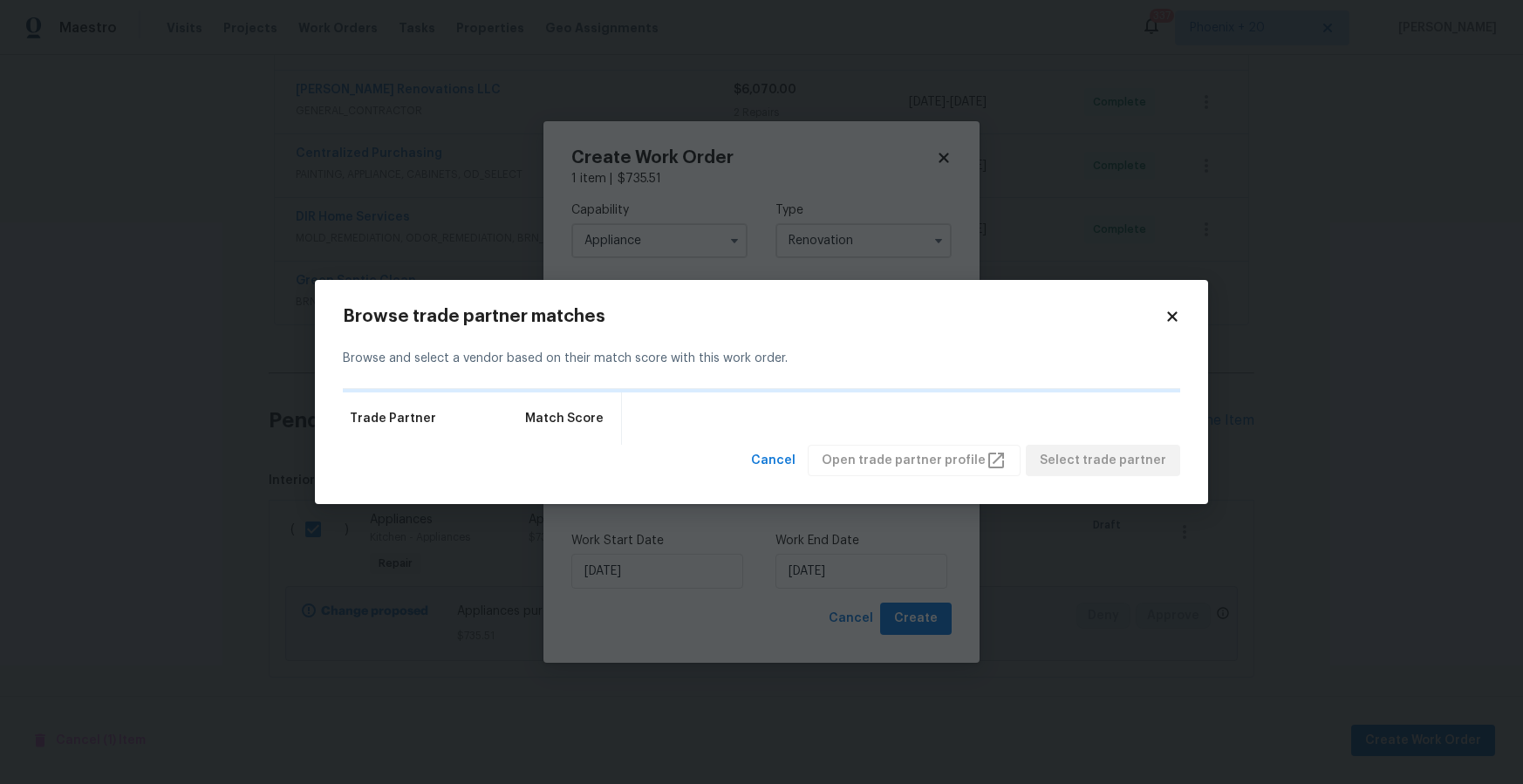
click at [1181, 312] on div "Browse trade partner matches Browse and select a vendor based on their match sc…" at bounding box center [762, 392] width 893 height 225
click at [1151, 315] on h2 "Browse trade partner matches" at bounding box center [754, 316] width 822 height 18
click at [1170, 316] on icon at bounding box center [1172, 316] width 9 height 9
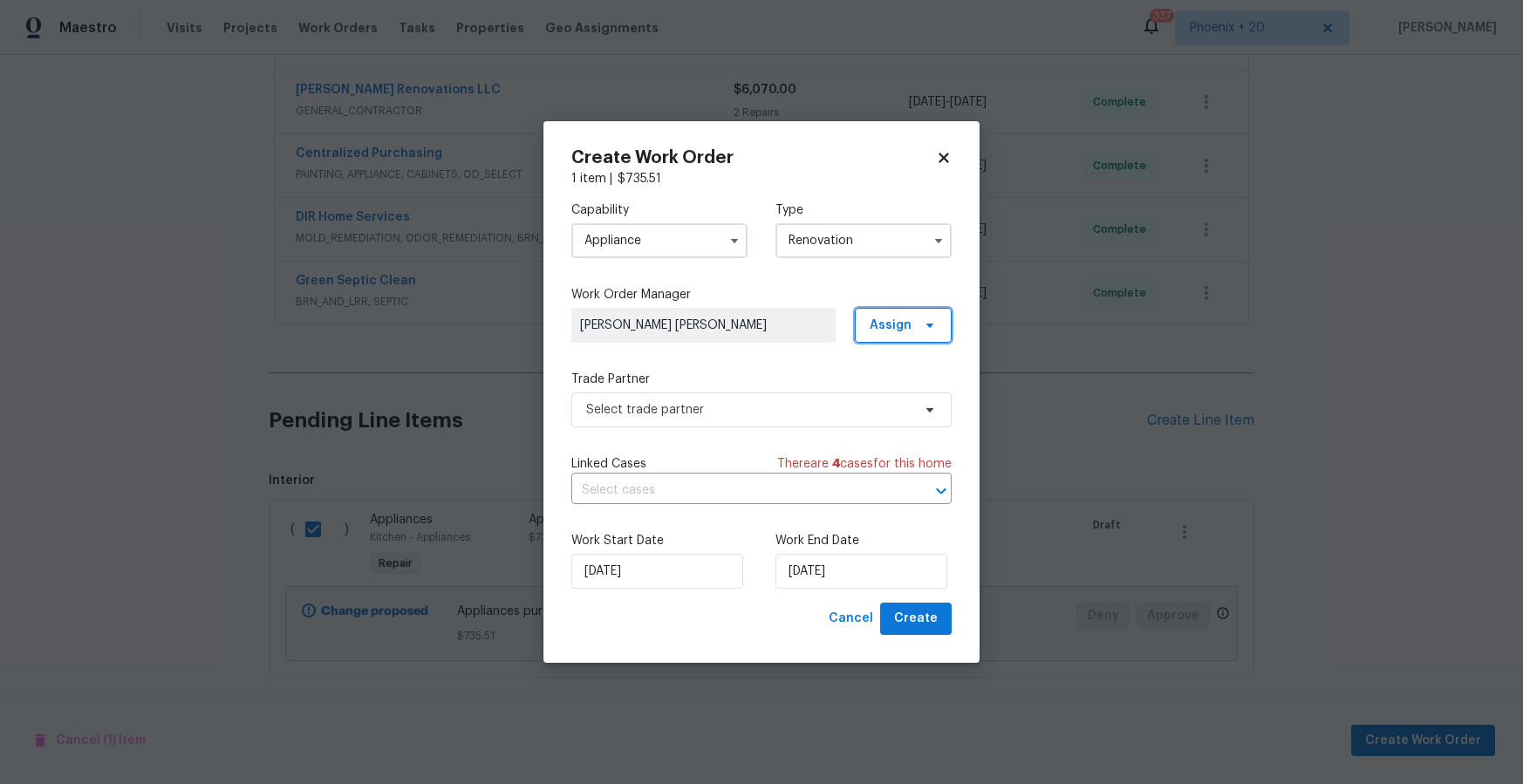
click at [876, 327] on span "Assign" at bounding box center [891, 325] width 42 height 18
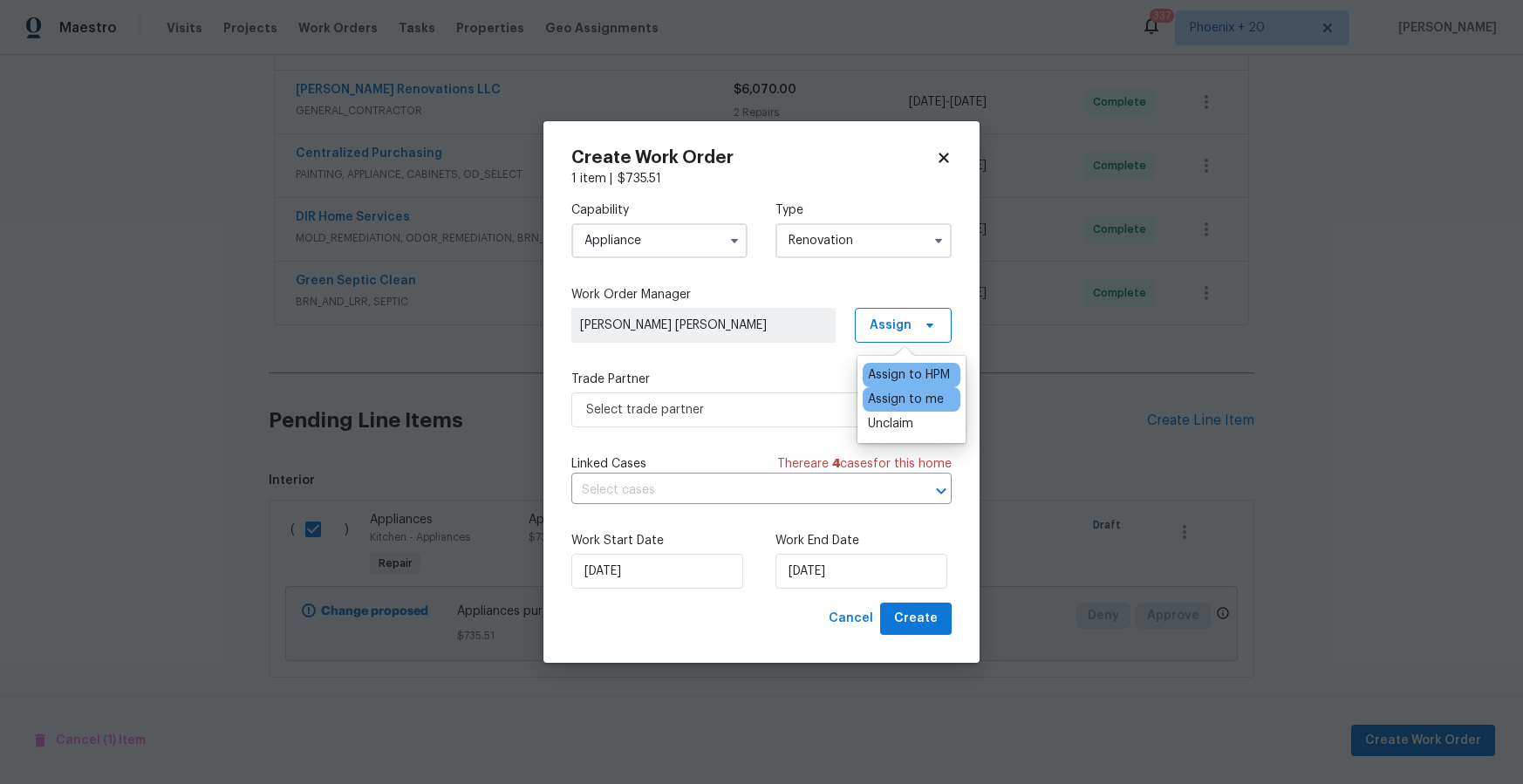
click at [883, 396] on div "Assign to me" at bounding box center [906, 399] width 76 height 18
click at [749, 406] on span "Select trade partner" at bounding box center [749, 409] width 325 height 18
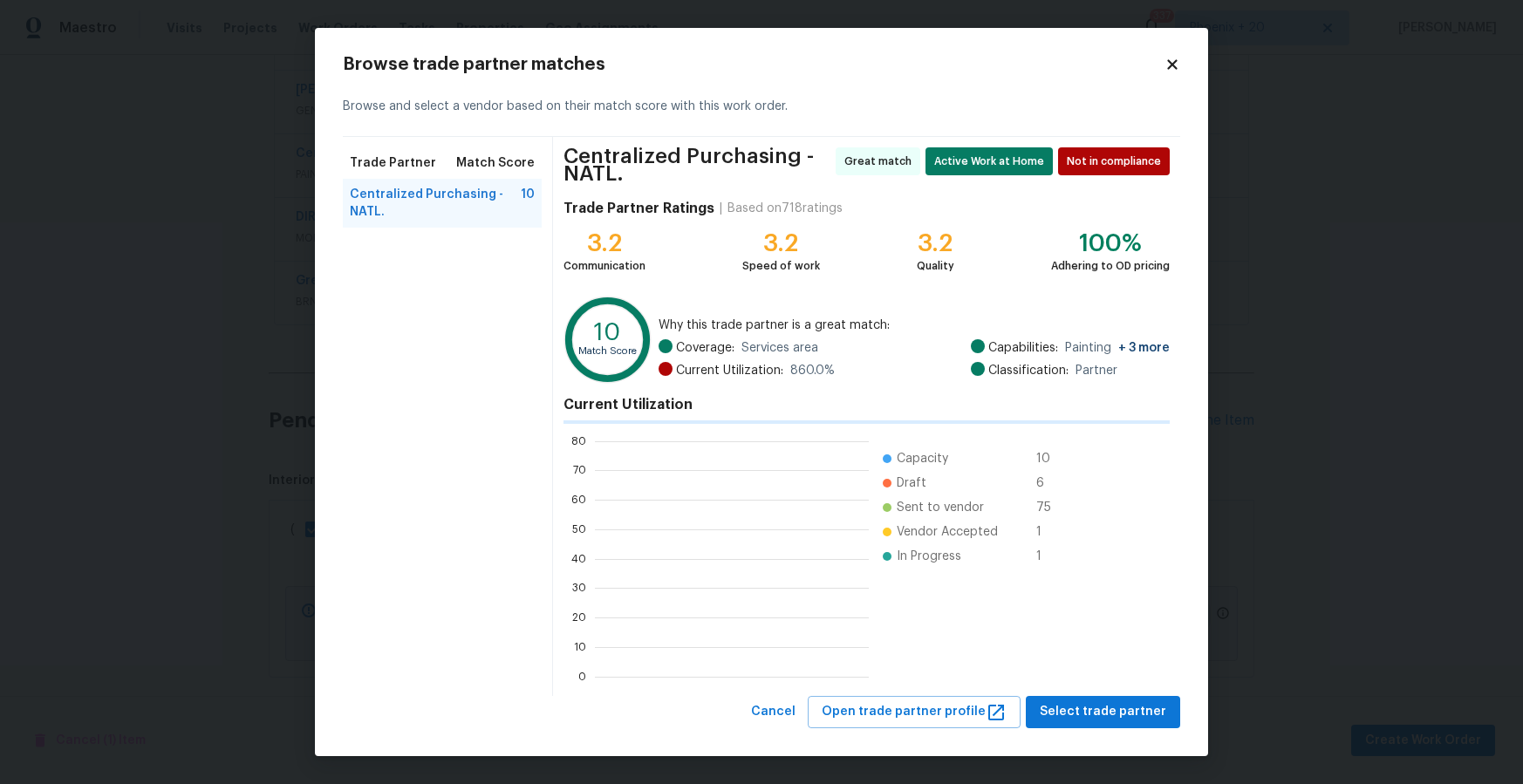
scroll to position [244, 274]
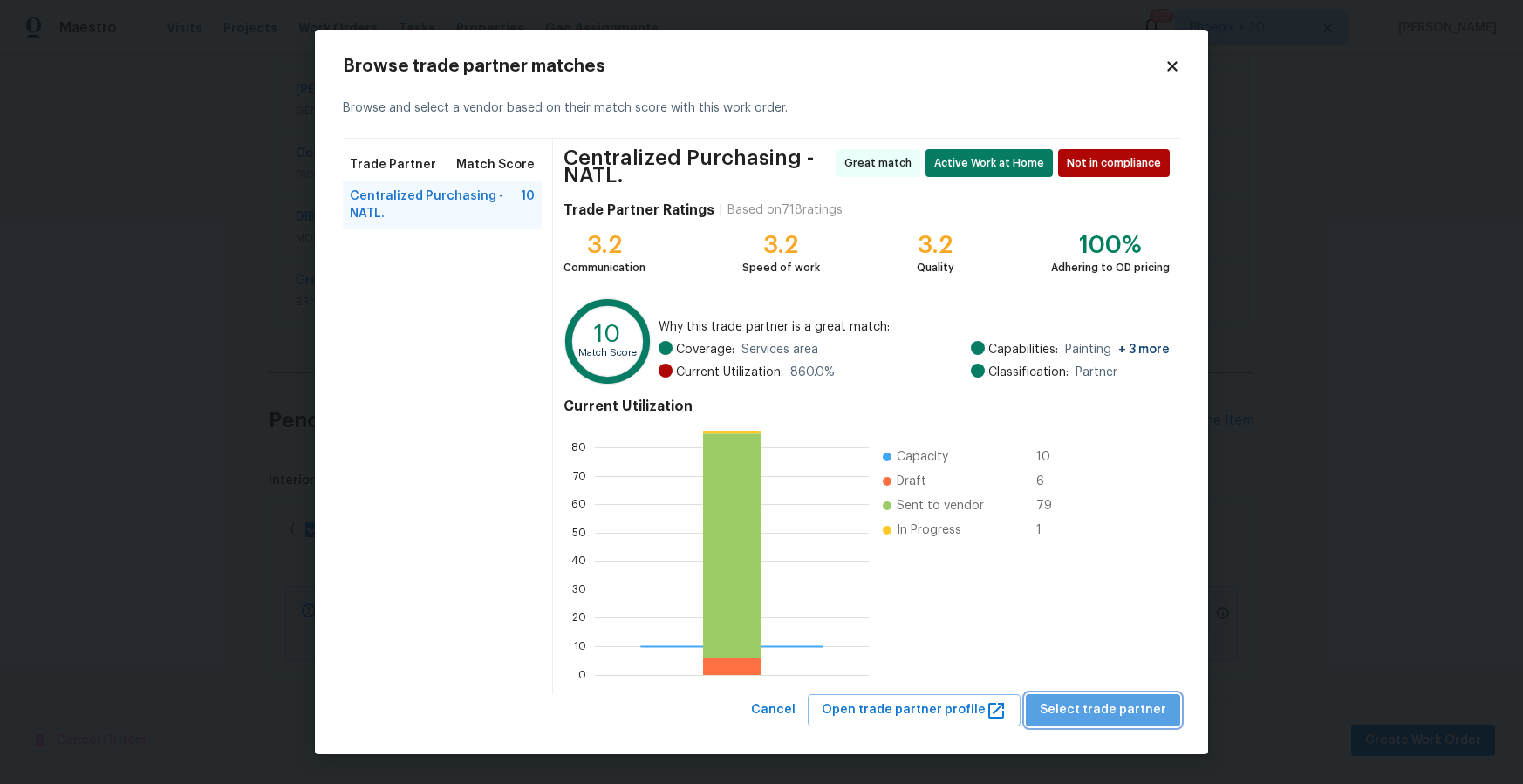
click at [1124, 718] on span "Select trade partner" at bounding box center [1103, 709] width 127 height 21
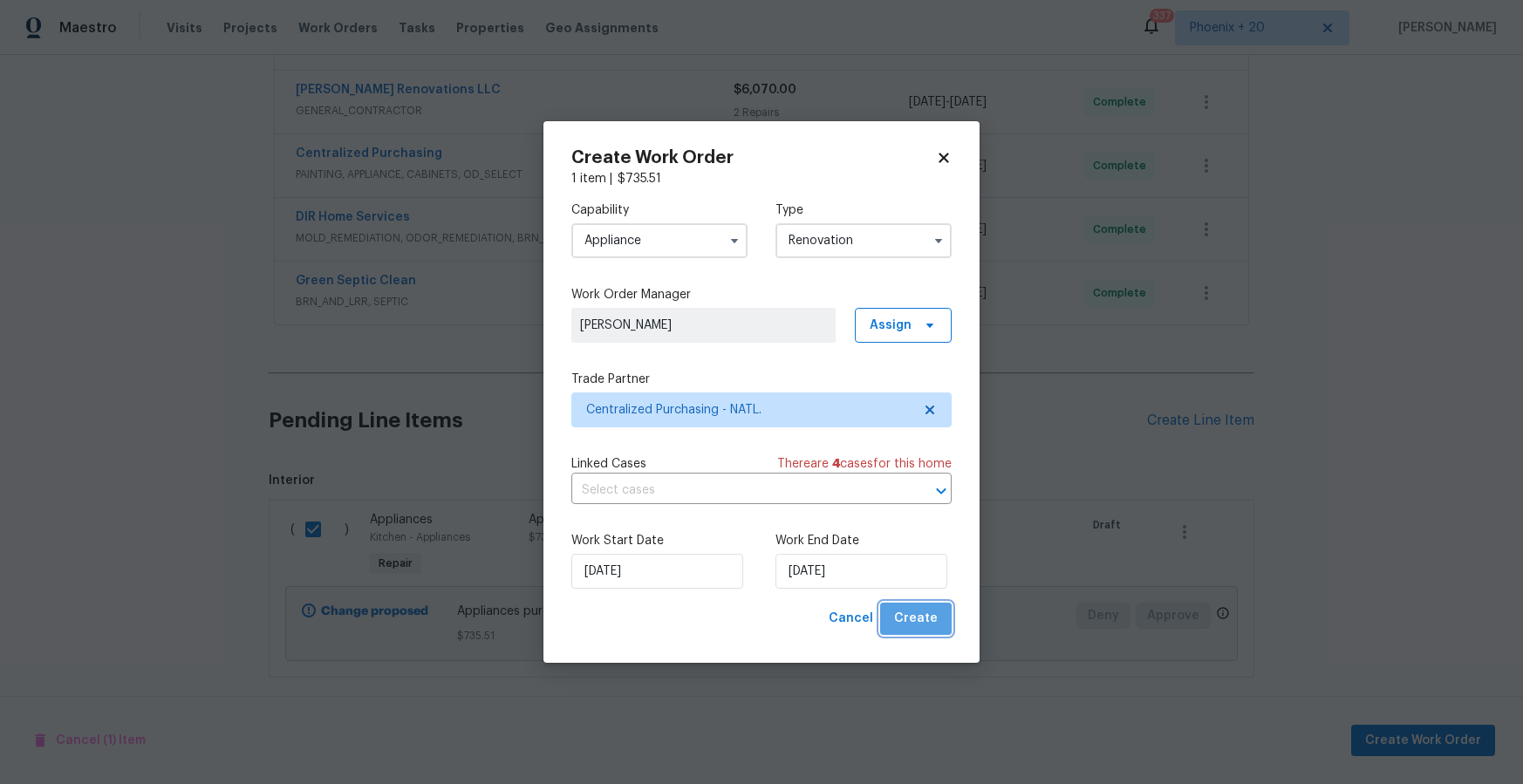
click at [934, 627] on span "Create" at bounding box center [916, 618] width 44 height 21
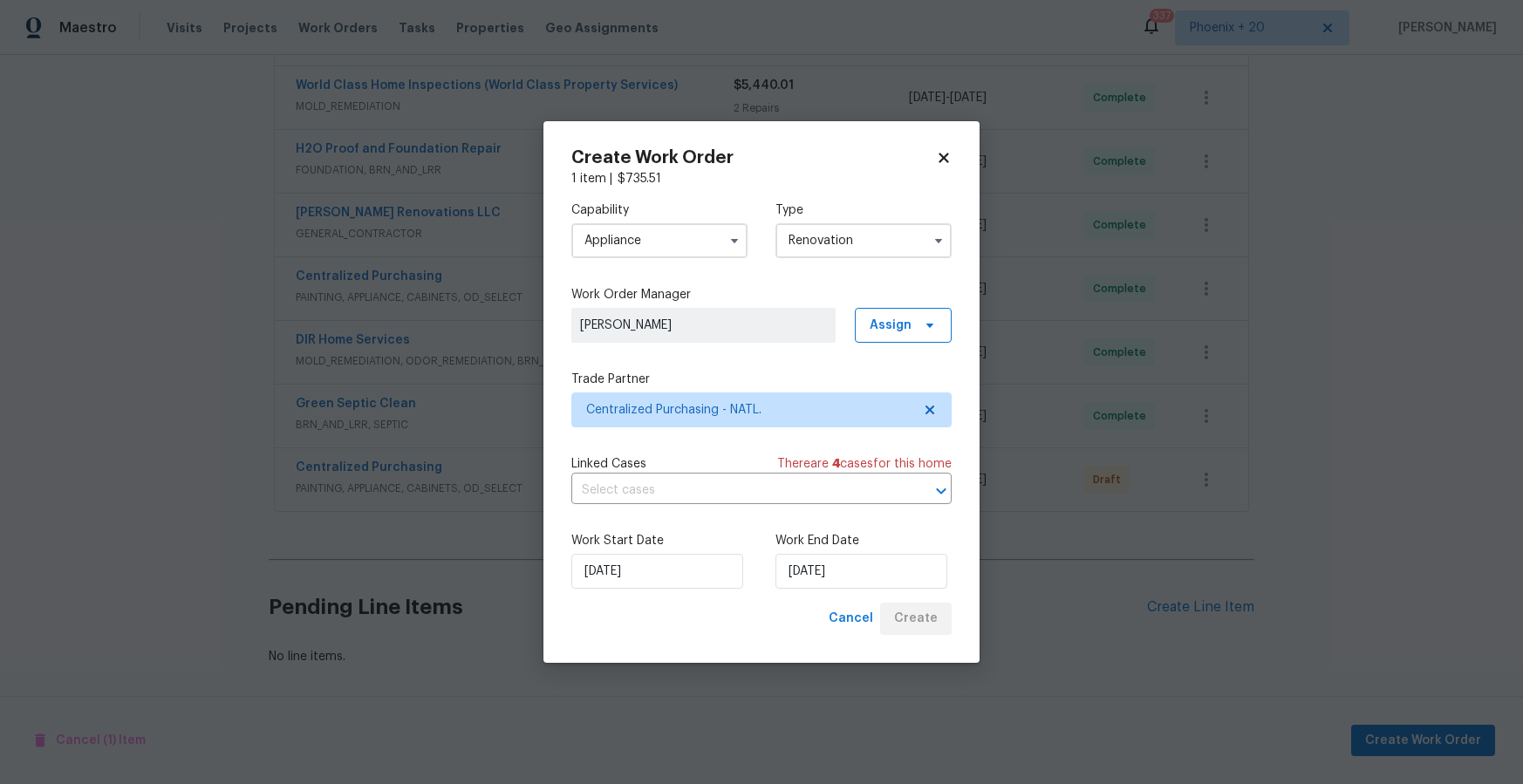
scroll to position [769, 0]
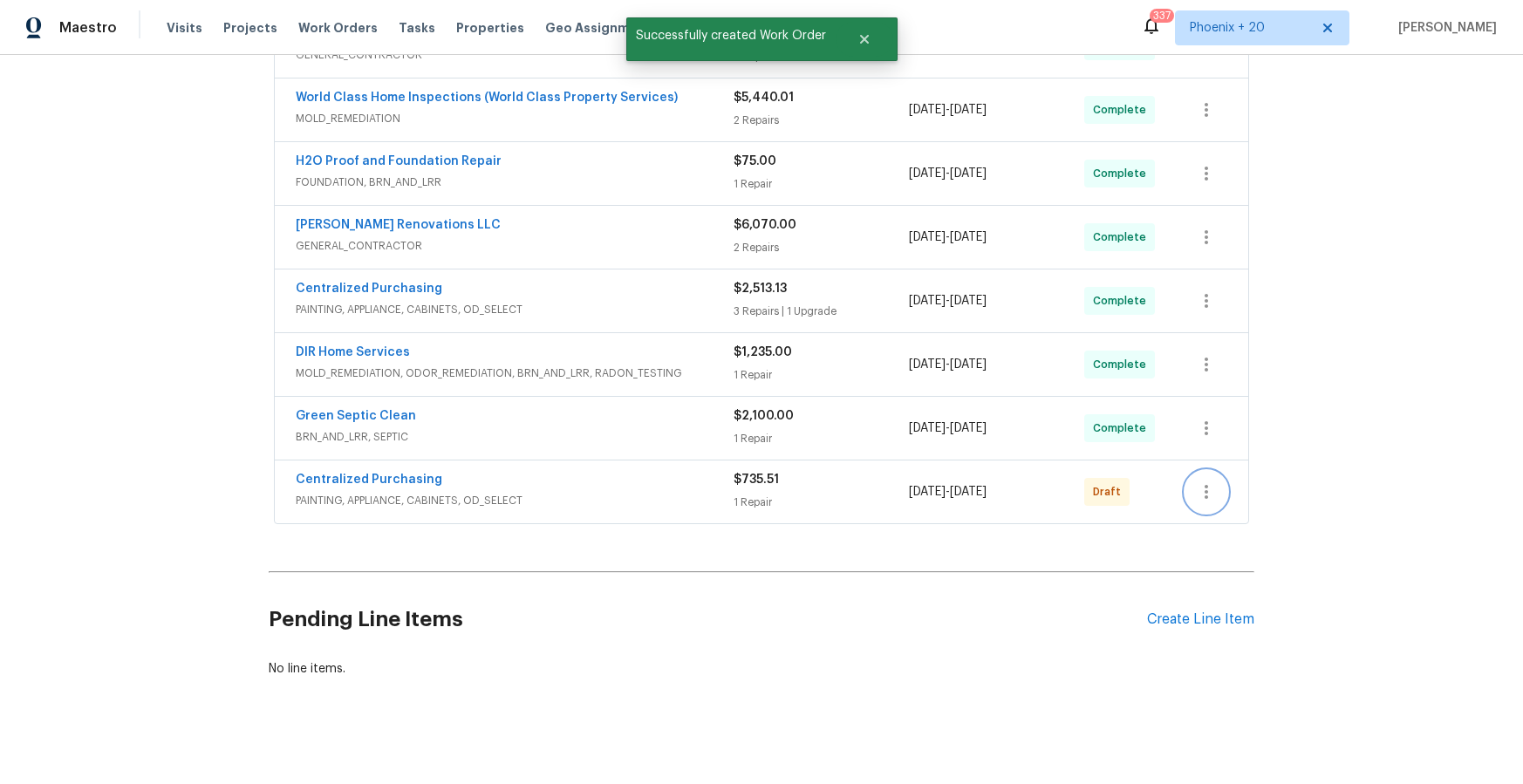
click at [1201, 481] on icon "button" at bounding box center [1207, 491] width 21 height 21
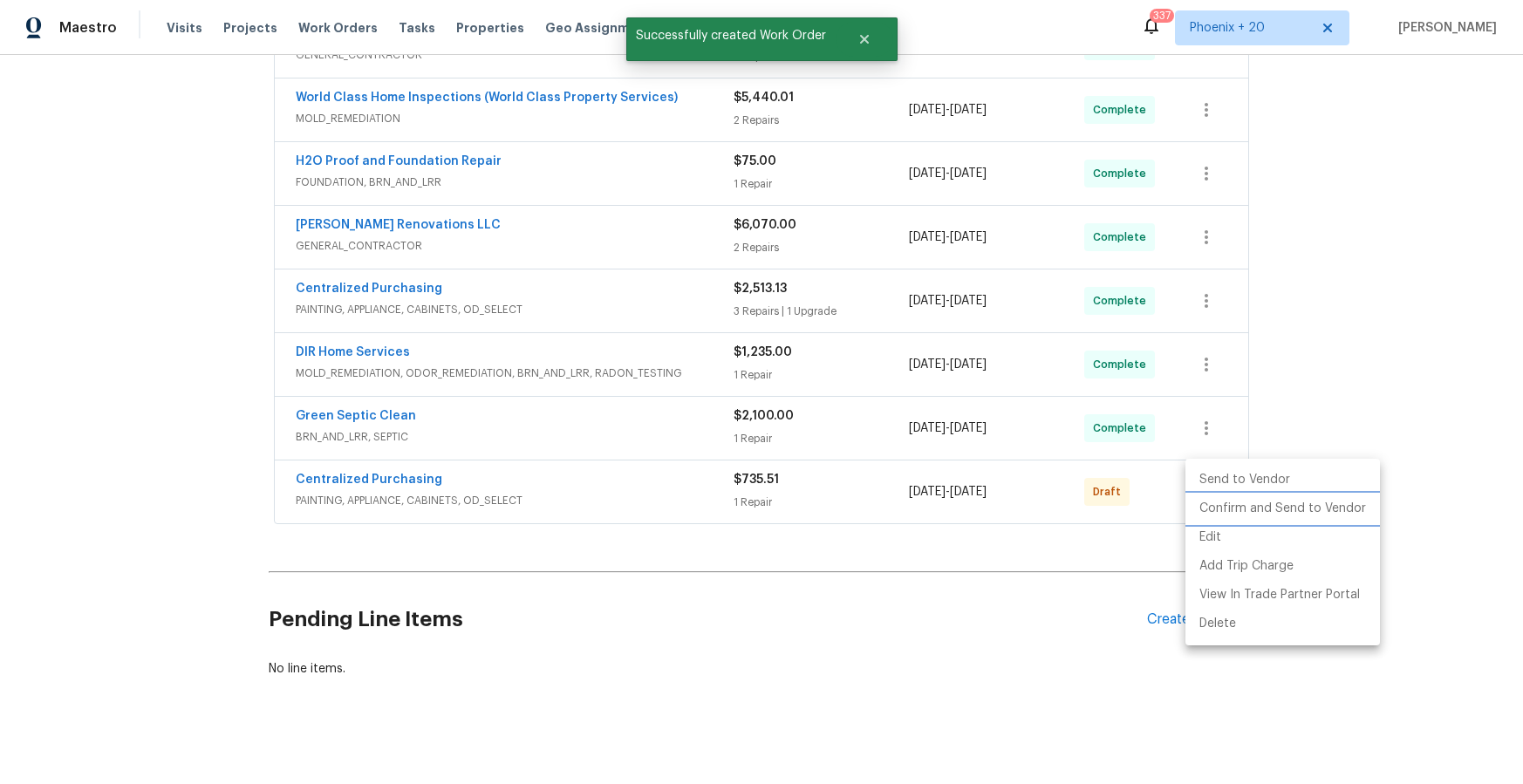
click at [1211, 504] on li "Confirm and Send to Vendor" at bounding box center [1282, 508] width 195 height 29
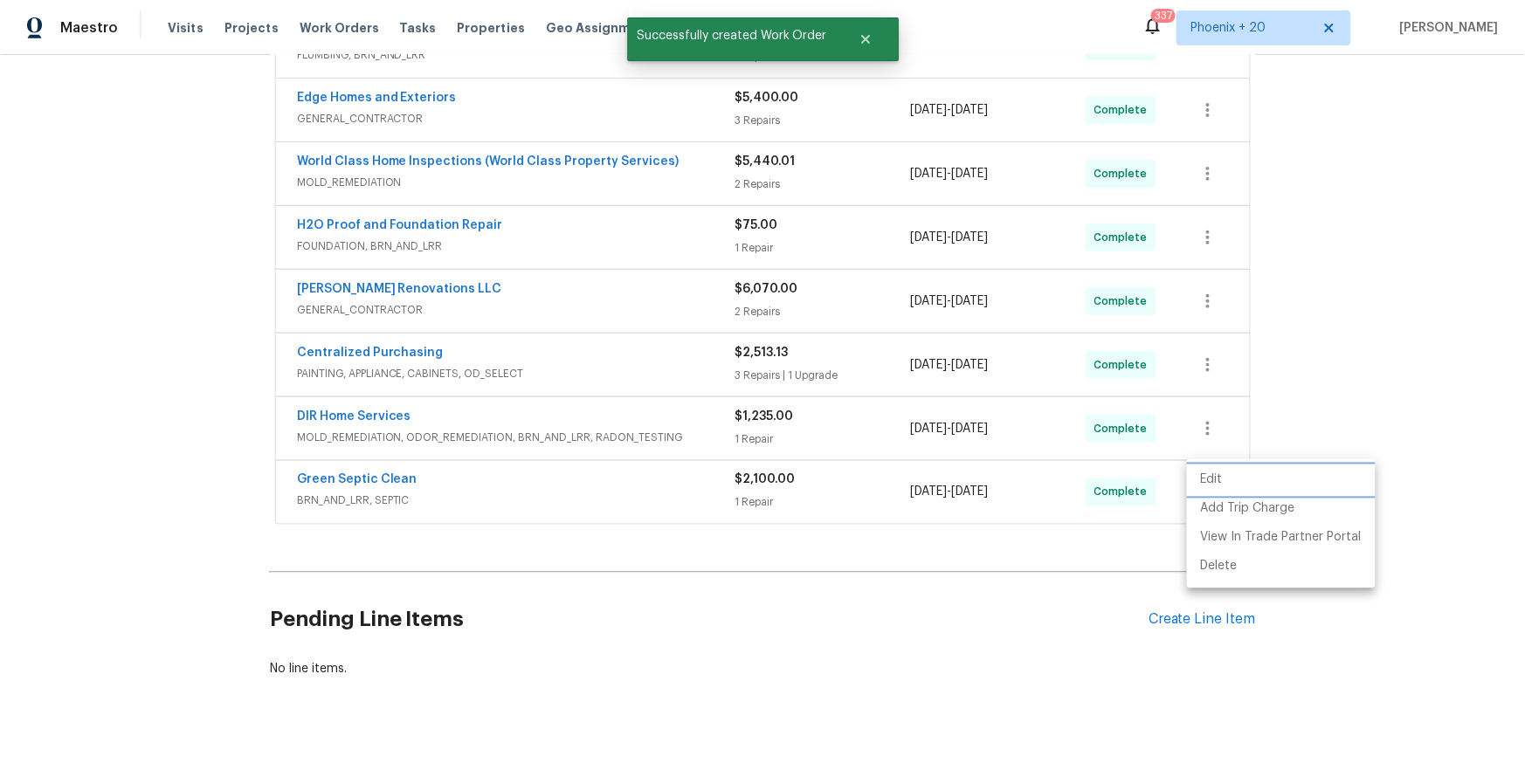
scroll to position [196, 0]
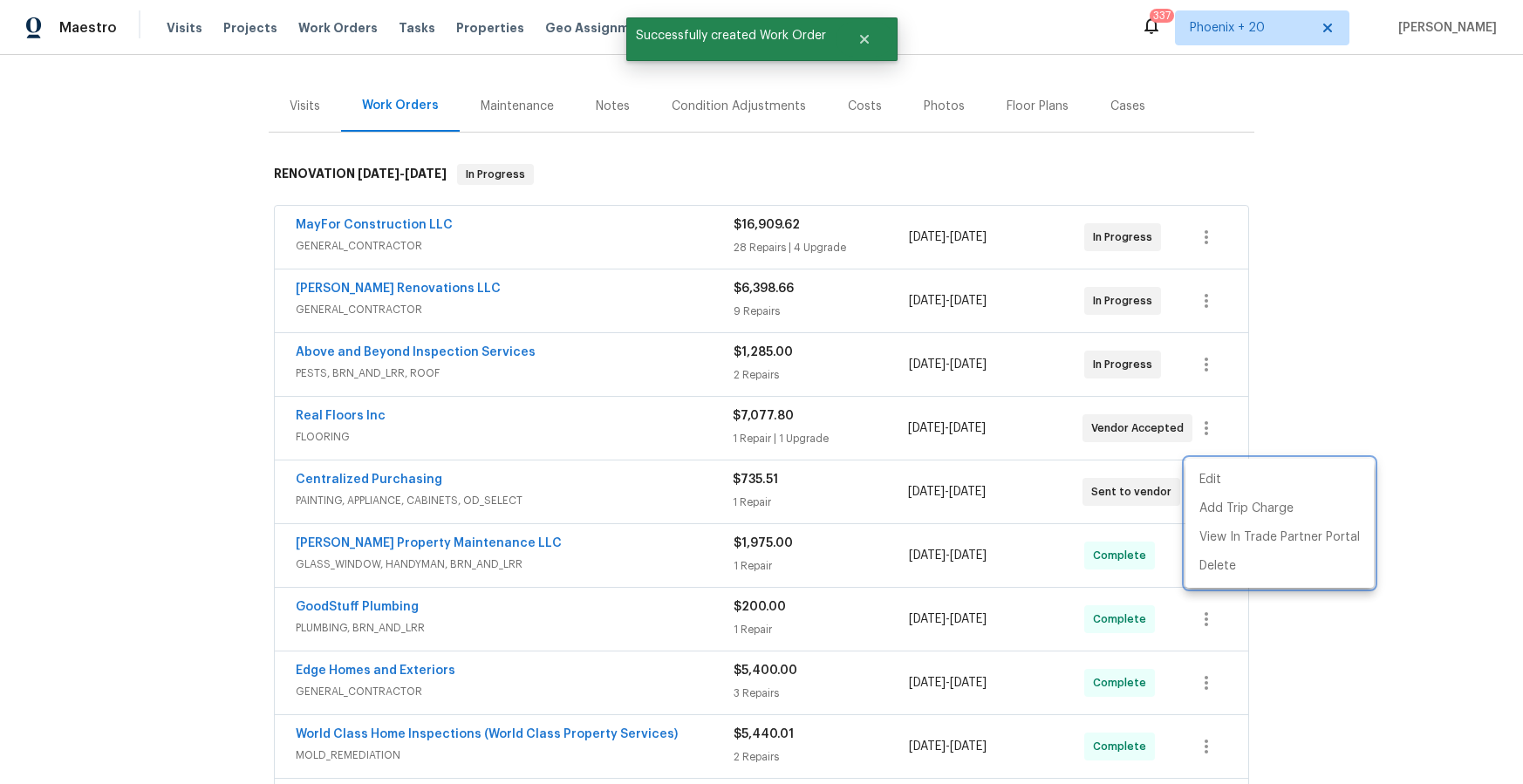
click at [364, 477] on div at bounding box center [761, 392] width 1523 height 784
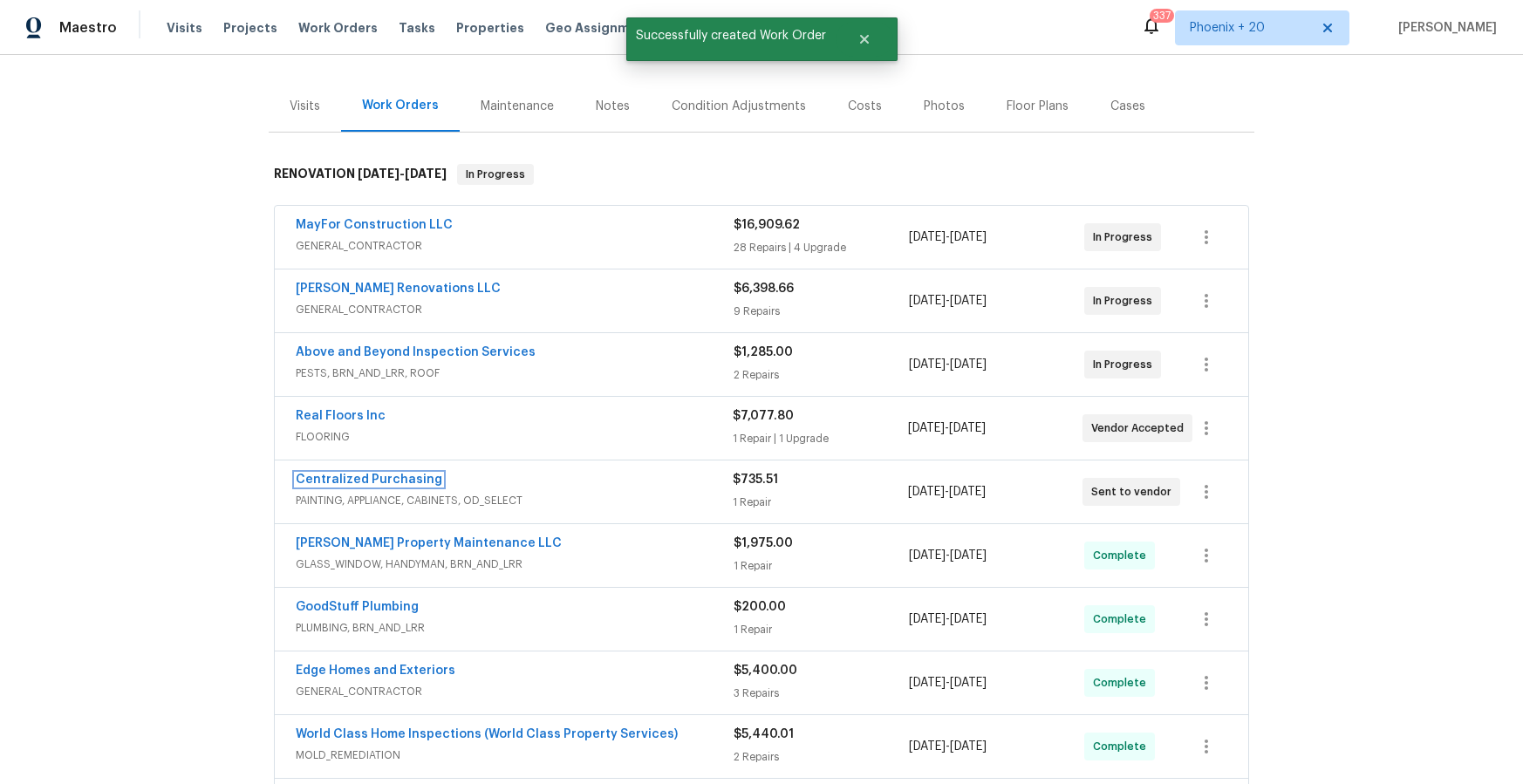
click at [361, 474] on link "Centralized Purchasing" at bounding box center [368, 479] width 146 height 12
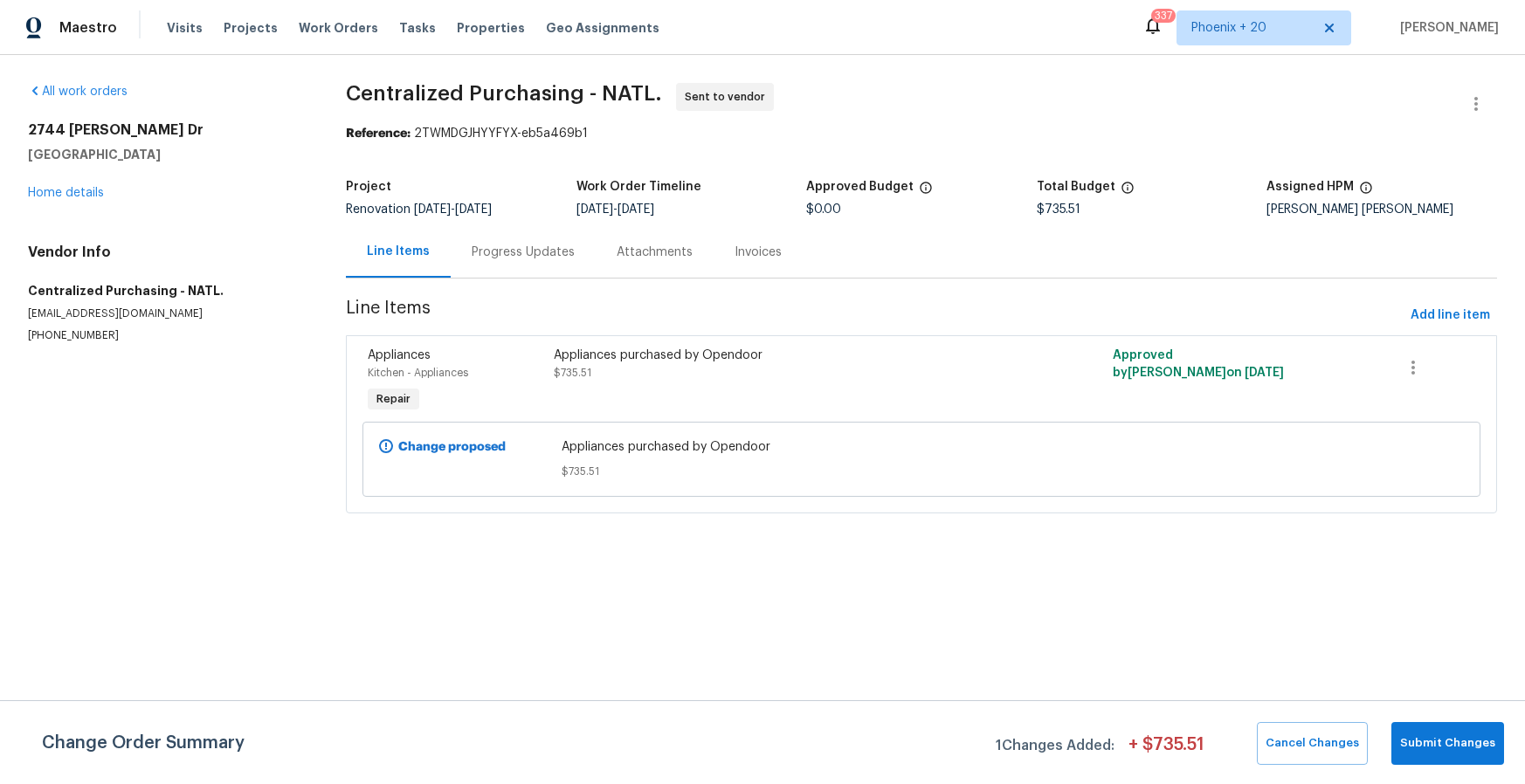
click at [343, 47] on div "Maestro Visits Projects Work Orders Tasks Properties Geo Assignments 337 [GEOGR…" at bounding box center [762, 27] width 1525 height 55
click at [340, 31] on span "Work Orders" at bounding box center [338, 28] width 79 height 18
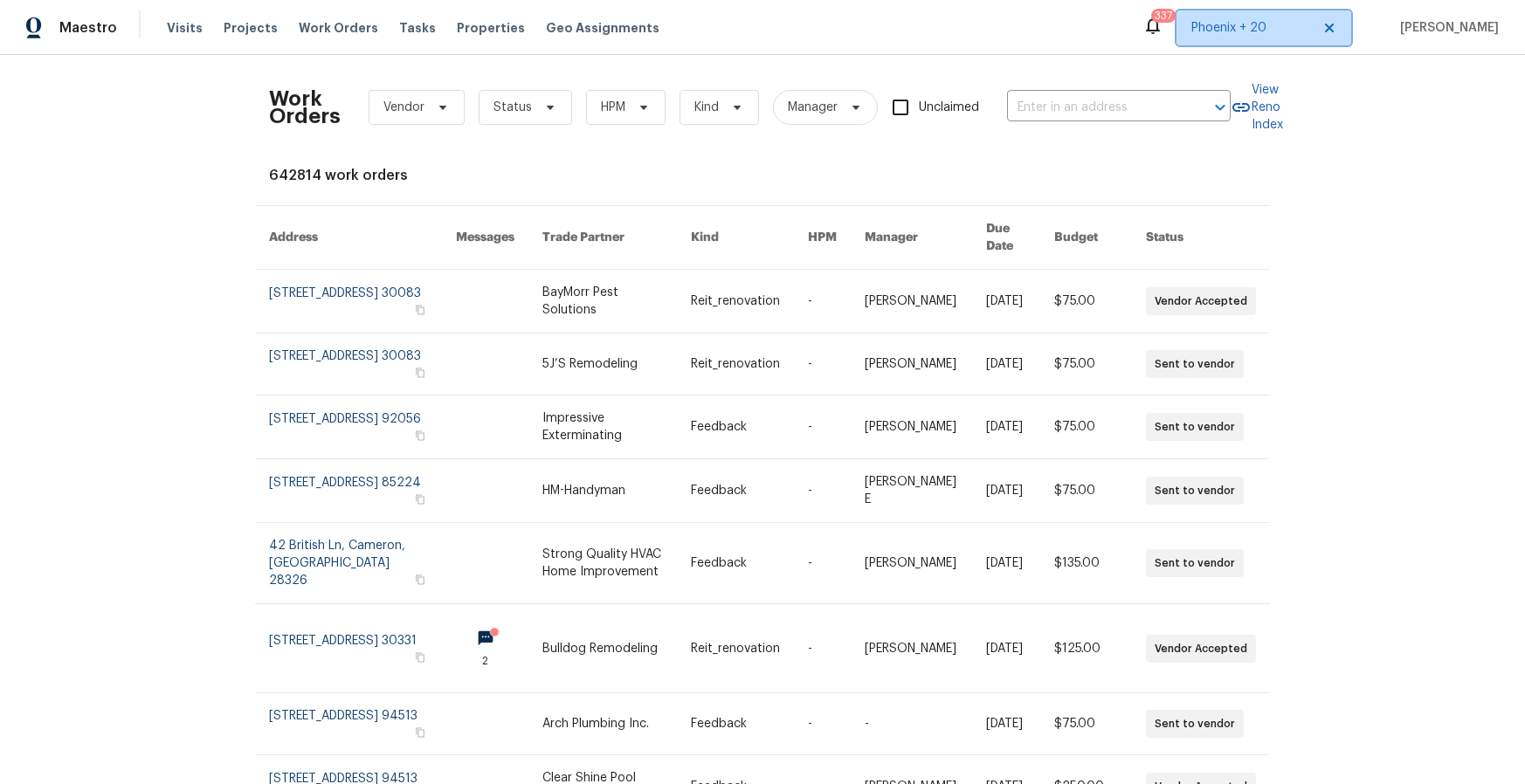
click at [1206, 43] on span "Phoenix + 20" at bounding box center [1264, 27] width 175 height 35
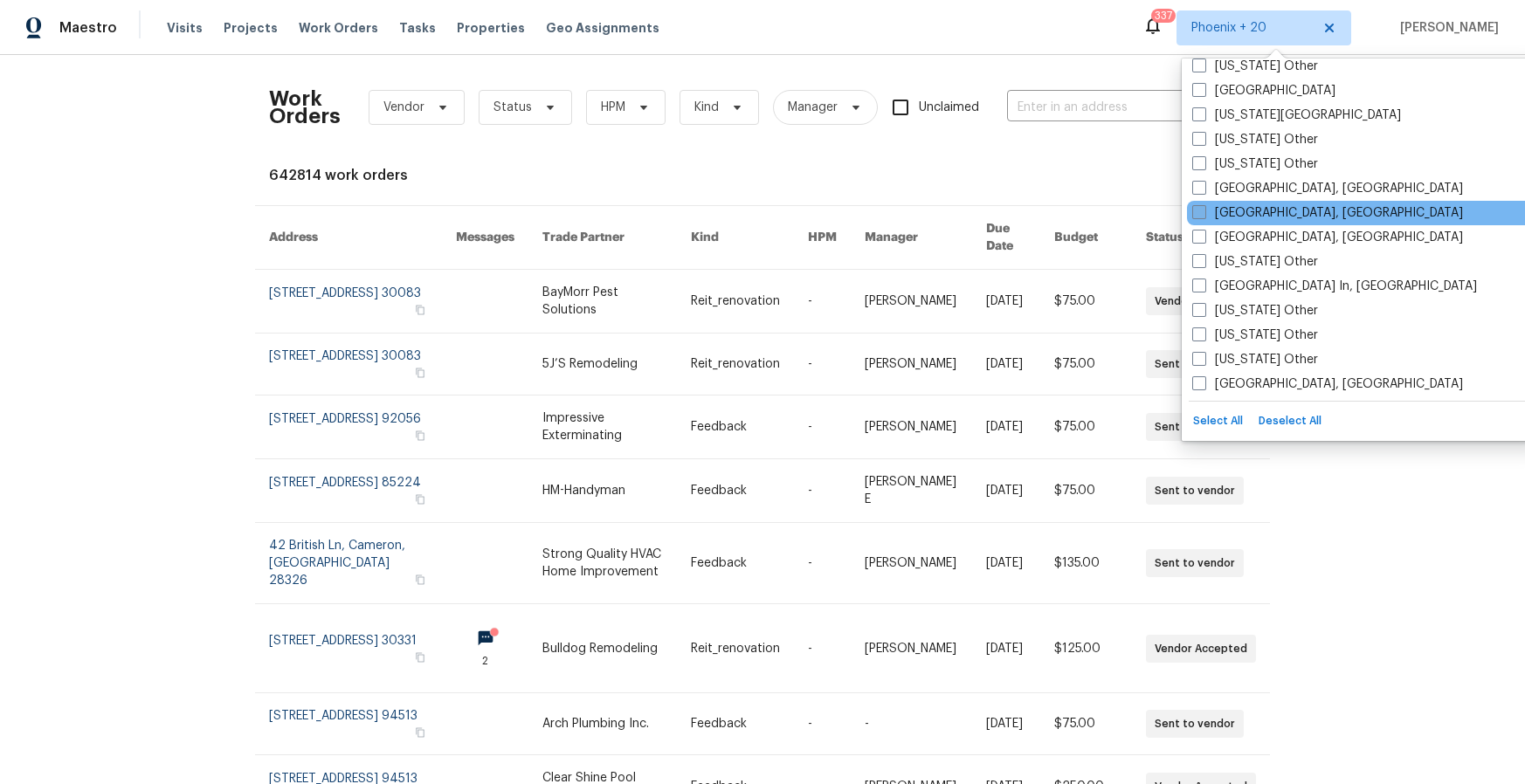
scroll to position [1443, 0]
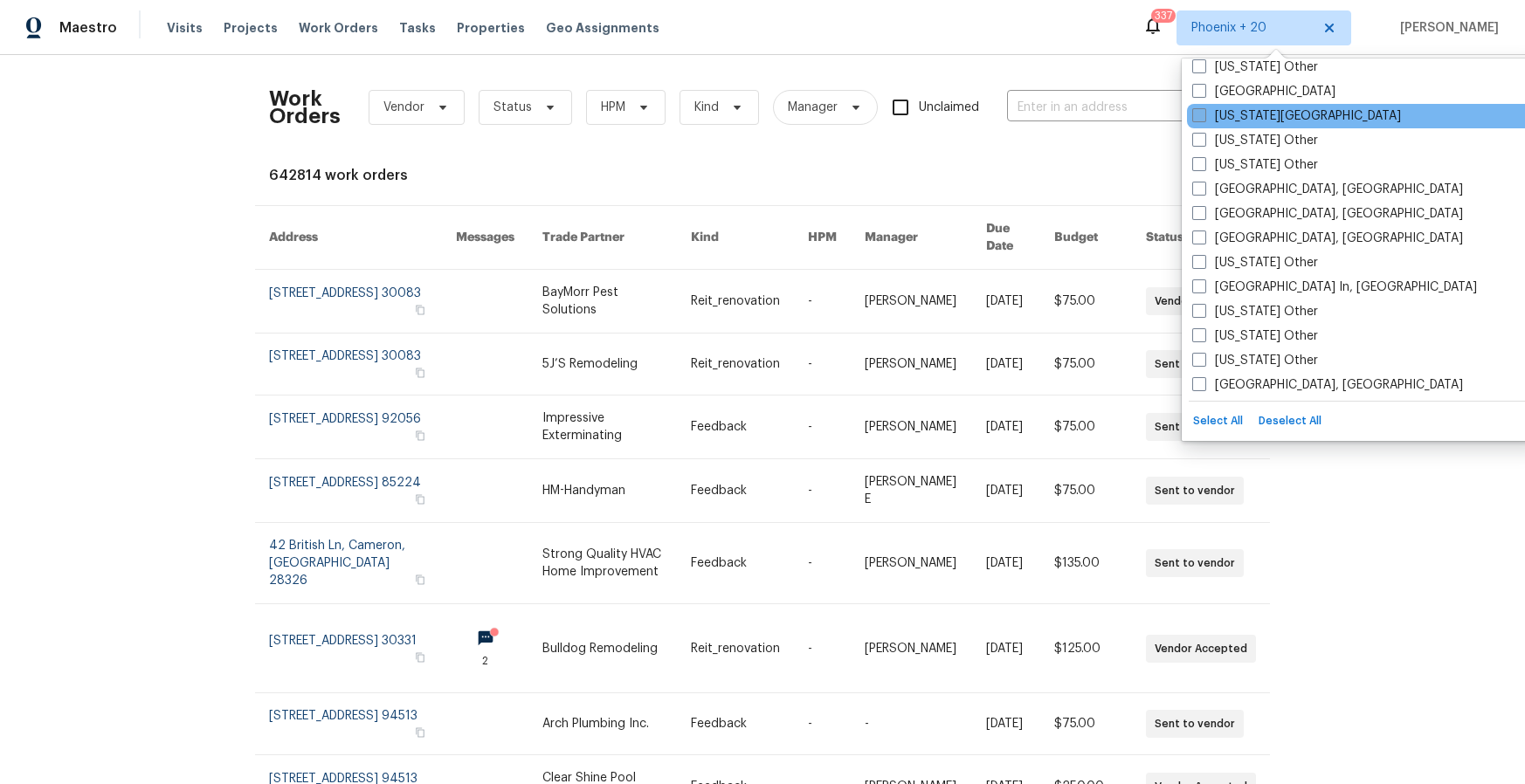
click at [1238, 124] on label "[US_STATE][GEOGRAPHIC_DATA]" at bounding box center [1297, 116] width 209 height 18
click at [1204, 119] on input "[US_STATE][GEOGRAPHIC_DATA]" at bounding box center [1198, 113] width 11 height 11
checkbox input "true"
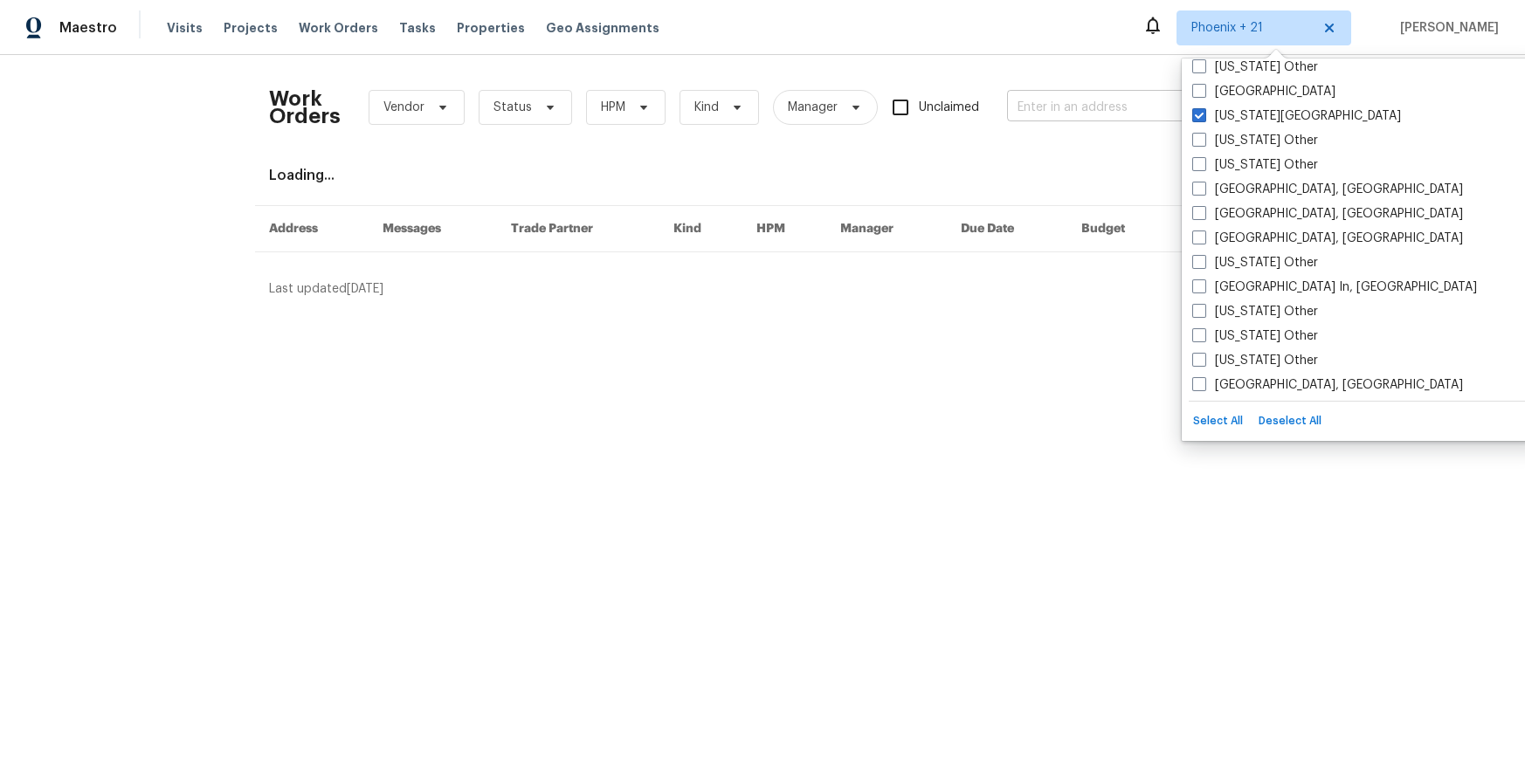
click at [1020, 103] on input "text" at bounding box center [1094, 107] width 175 height 27
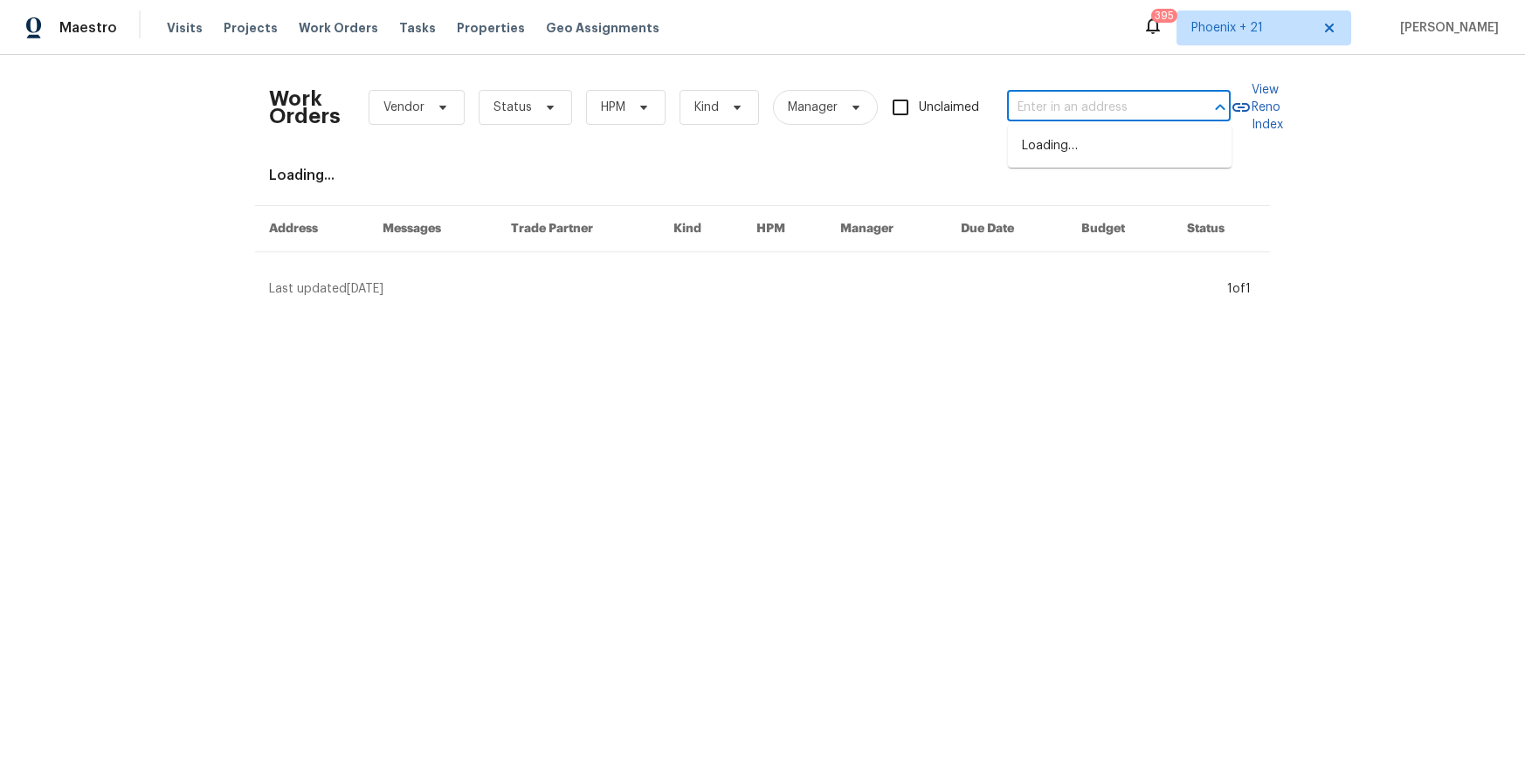
paste input "[STREET_ADDRESS][US_STATE]"
type input "[STREET_ADDRESS][US_STATE]"
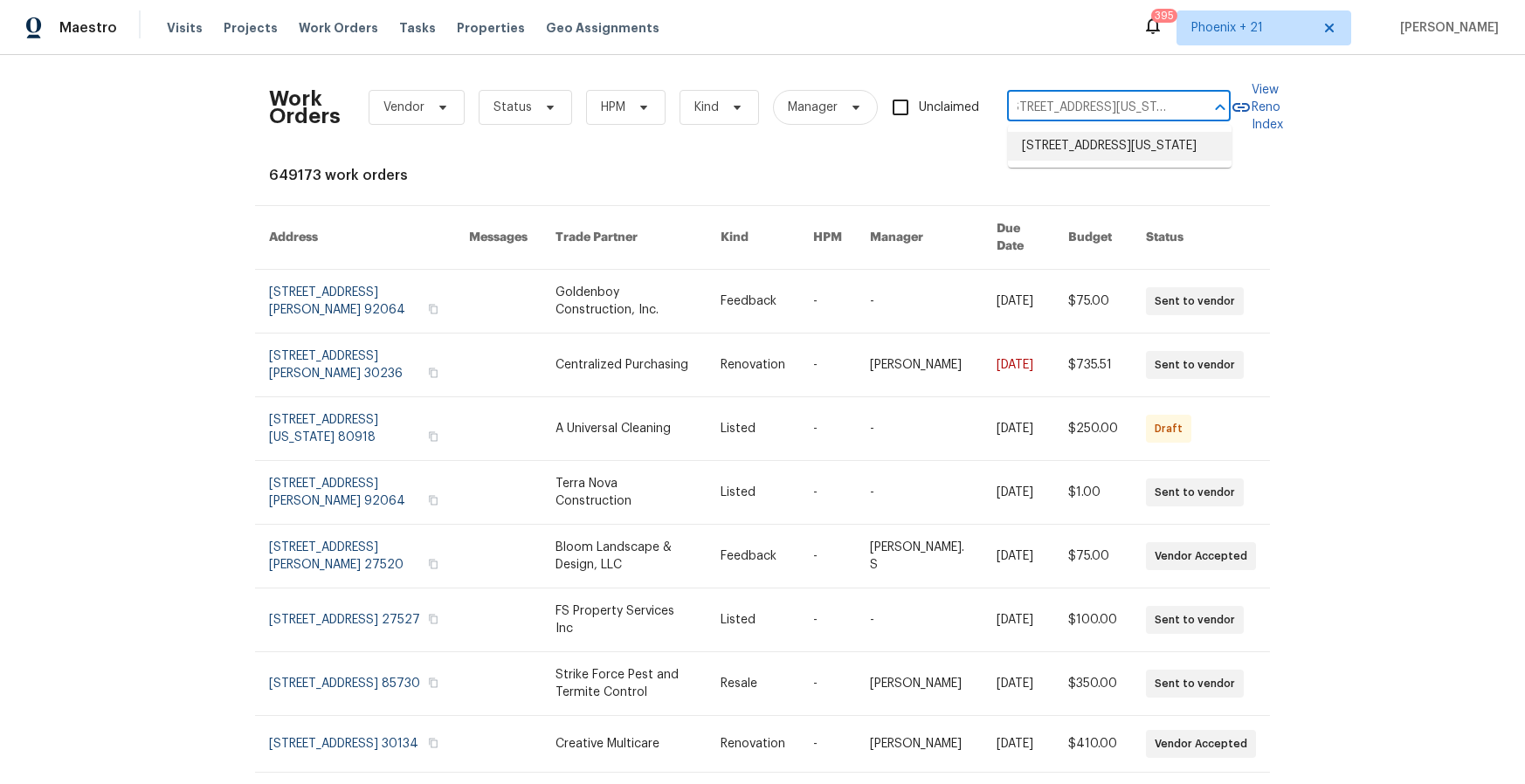
click at [1028, 161] on li "[STREET_ADDRESS][US_STATE]" at bounding box center [1120, 146] width 223 height 29
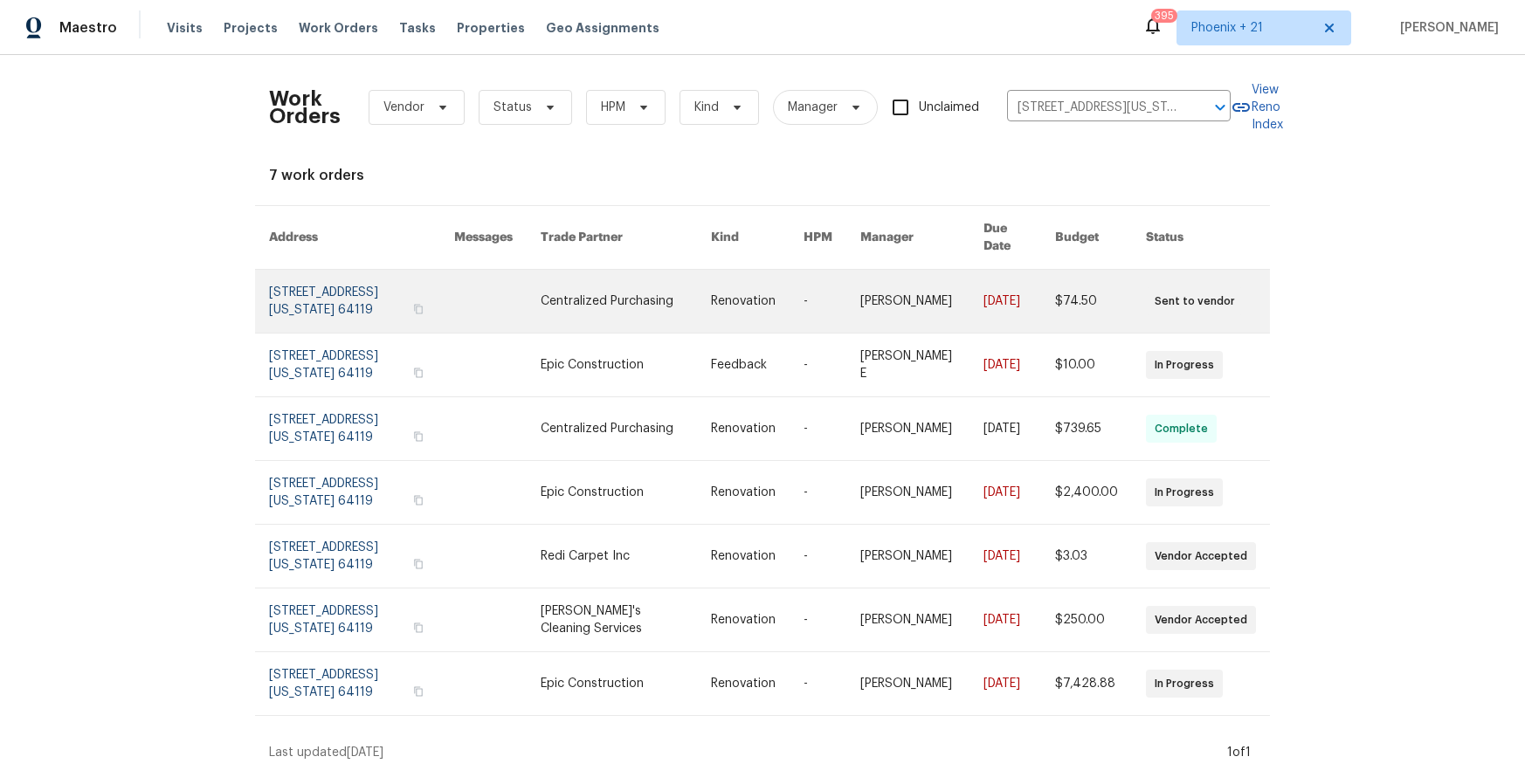
click at [541, 282] on link at bounding box center [497, 301] width 87 height 63
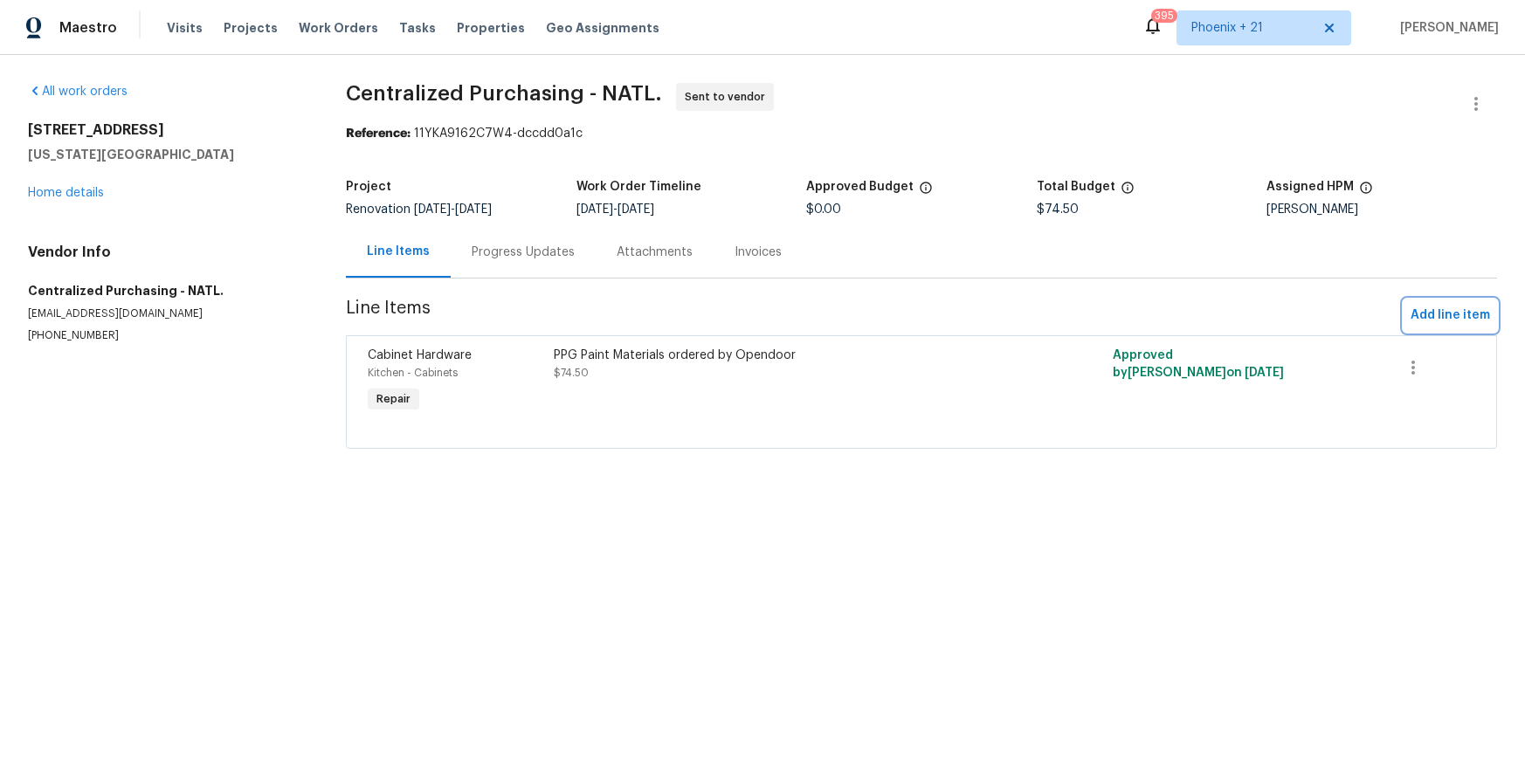
click at [1429, 309] on span "Add line item" at bounding box center [1450, 315] width 79 height 21
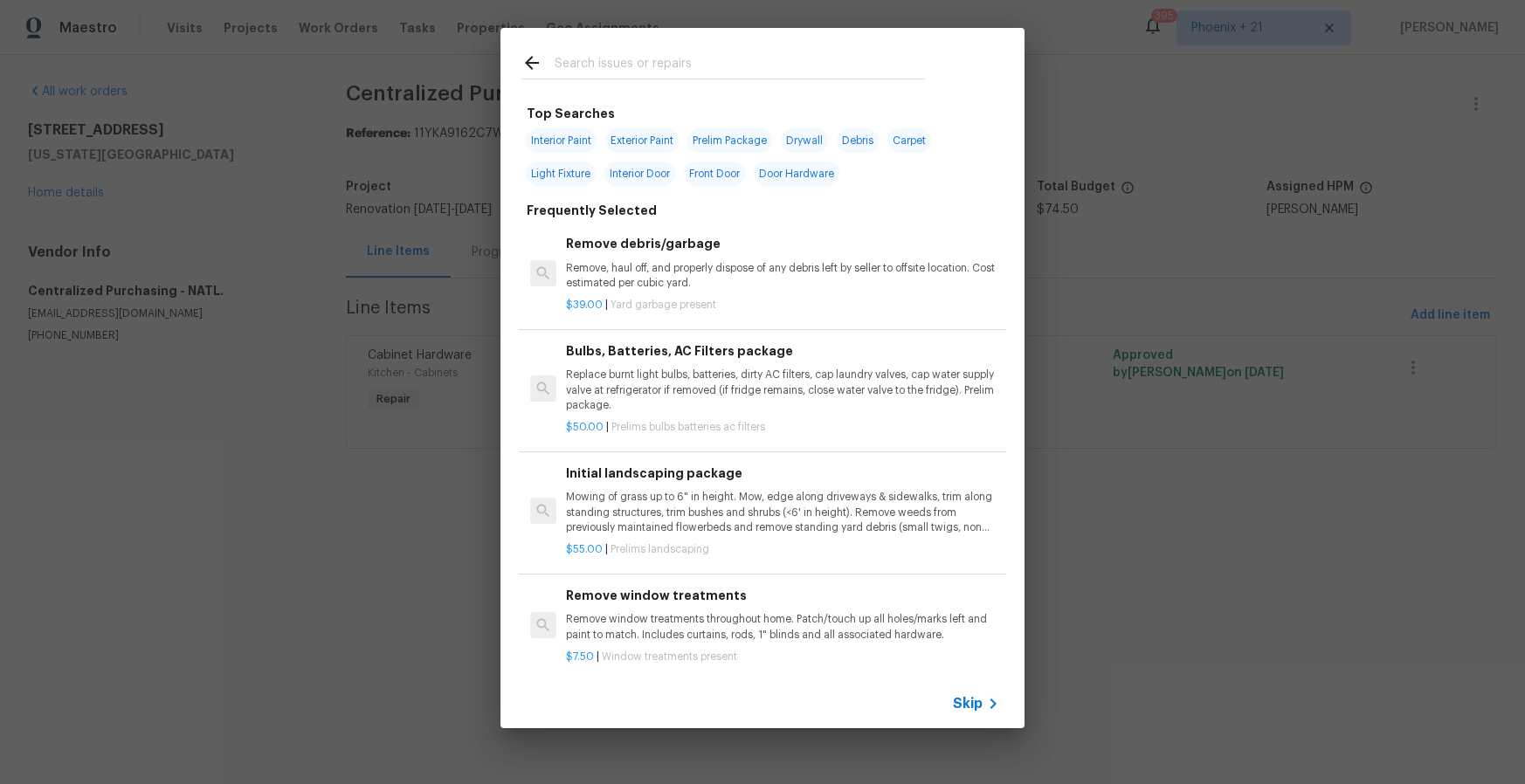
click at [823, 63] on input "text" at bounding box center [740, 65] width 371 height 26
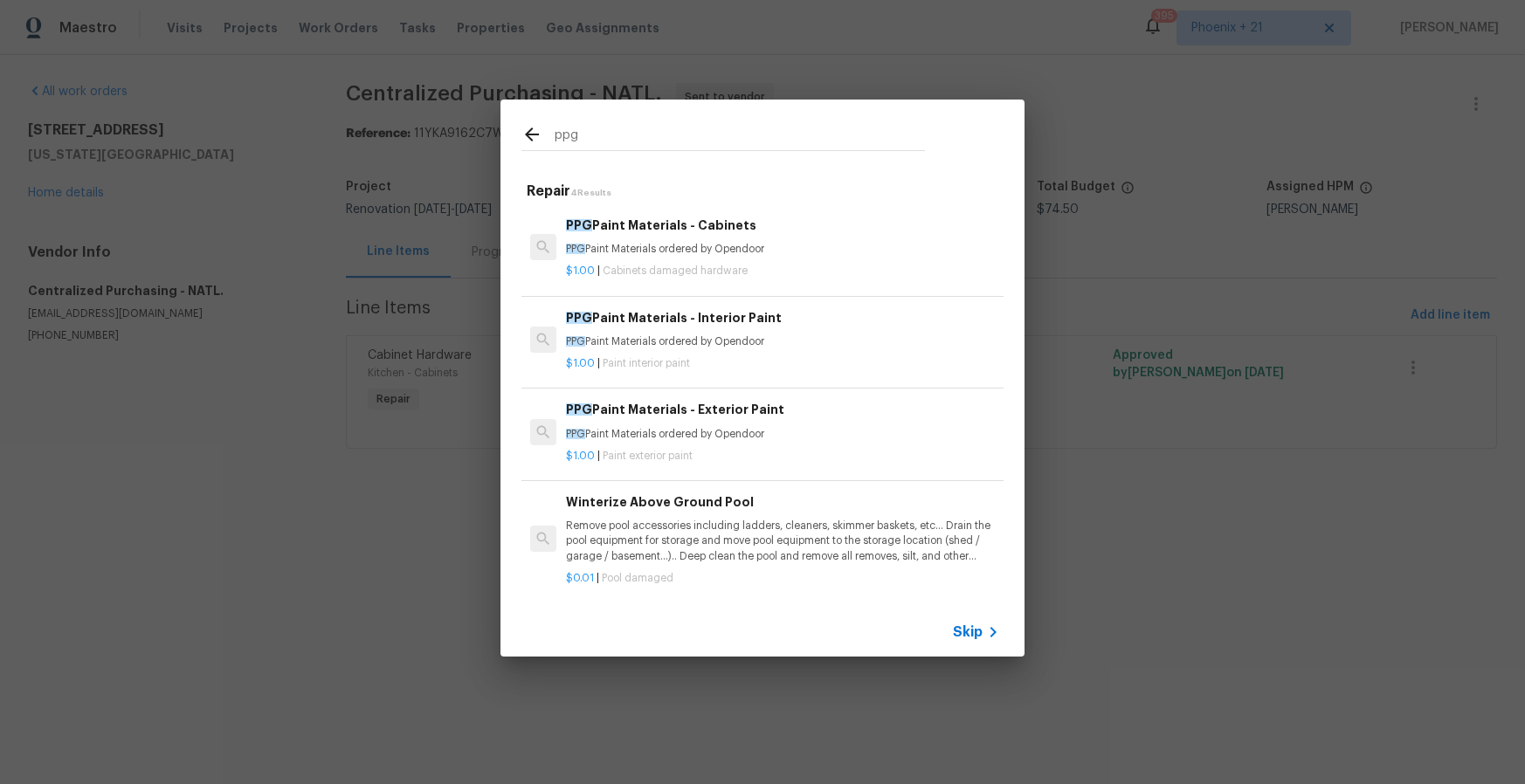
type input "ppg"
click at [841, 341] on p "PPG Paint Materials ordered by Opendoor" at bounding box center [783, 342] width 433 height 15
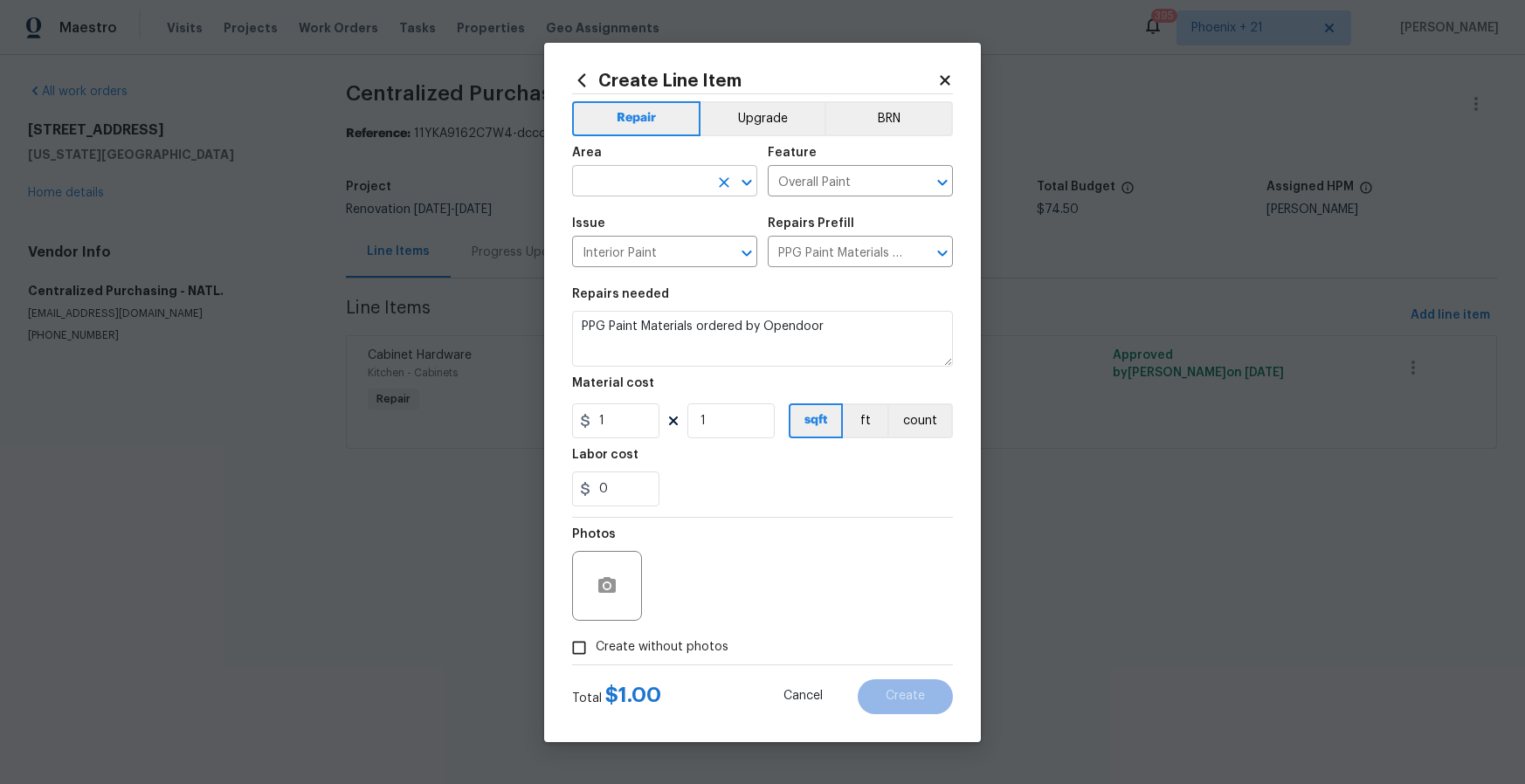
click at [694, 183] on input "text" at bounding box center [641, 182] width 136 height 27
click at [682, 247] on li "Interior Overall" at bounding box center [665, 250] width 185 height 29
type input "Interior Overall"
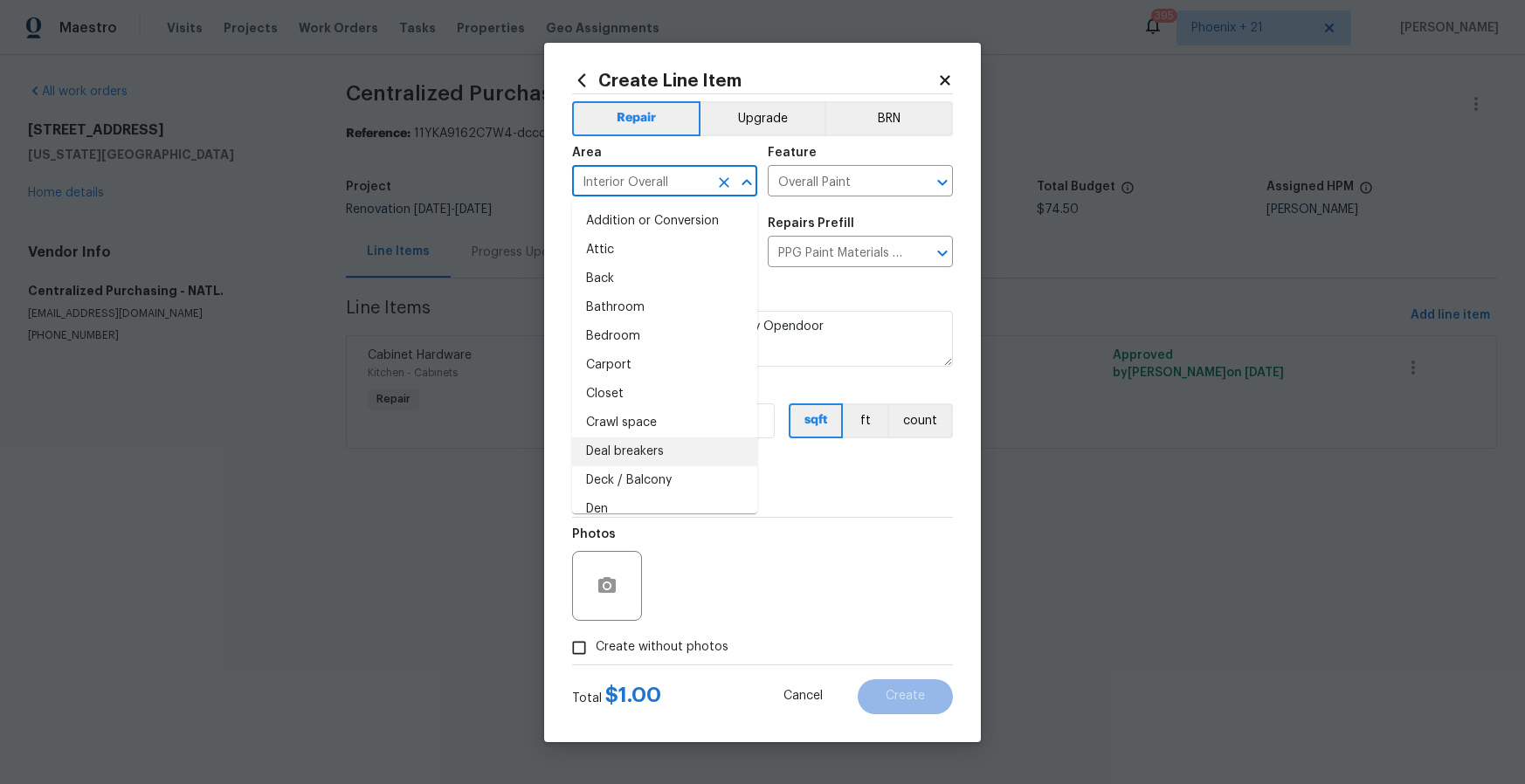
drag, startPoint x: 869, startPoint y: 528, endPoint x: 791, endPoint y: 492, distance: 85.9
click at [847, 518] on div "Photos" at bounding box center [763, 575] width 381 height 114
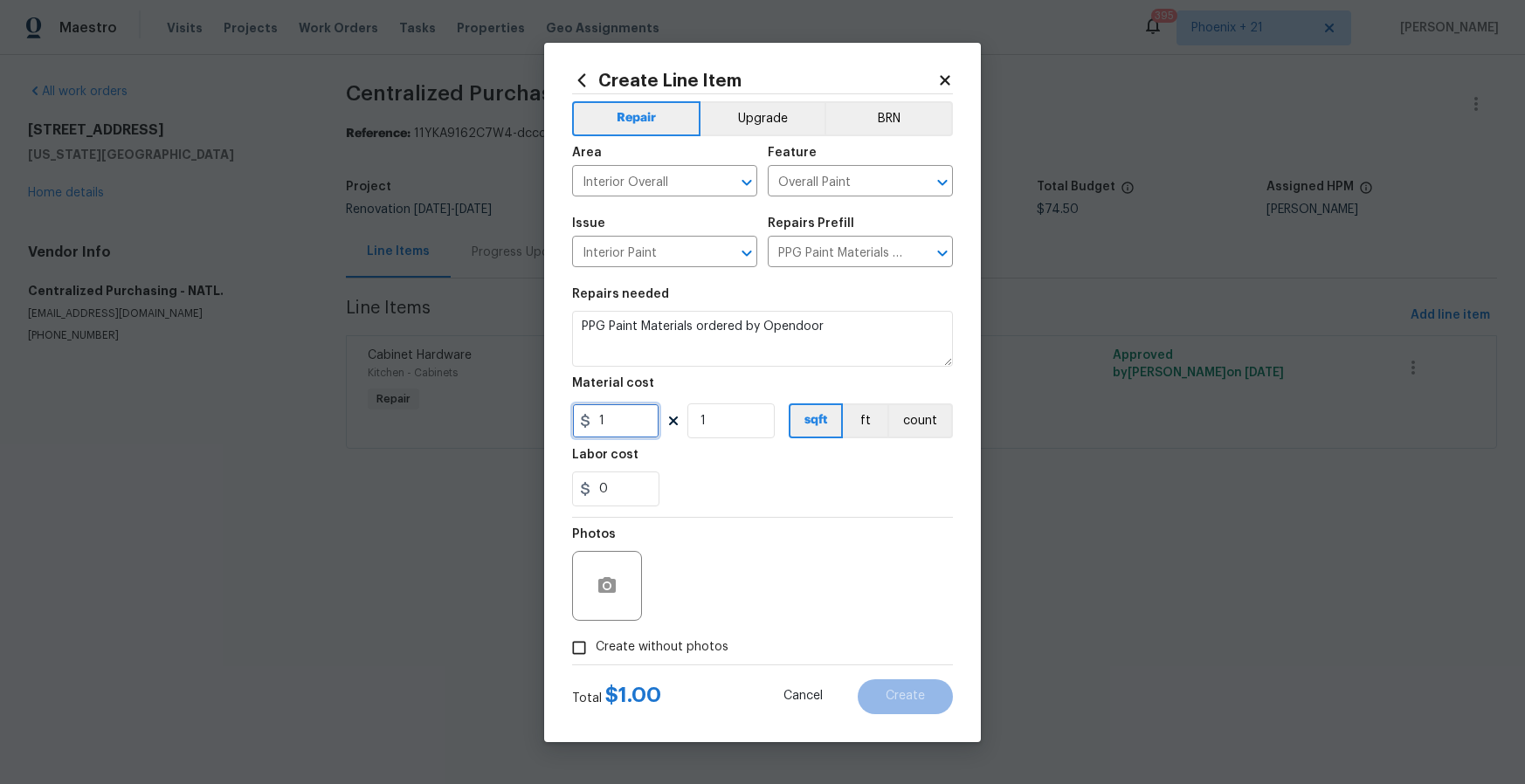
drag, startPoint x: 584, startPoint y: 422, endPoint x: 563, endPoint y: 419, distance: 21.2
click at [563, 419] on div "Create Line Item Repair Upgrade BRN Area Interior Overall ​ Feature Overall Pai…" at bounding box center [763, 392] width 437 height 699
type input "442.63"
click at [647, 638] on span "Create without photos" at bounding box center [662, 648] width 133 height 19
click at [596, 638] on input "Create without photos" at bounding box center [579, 648] width 34 height 34
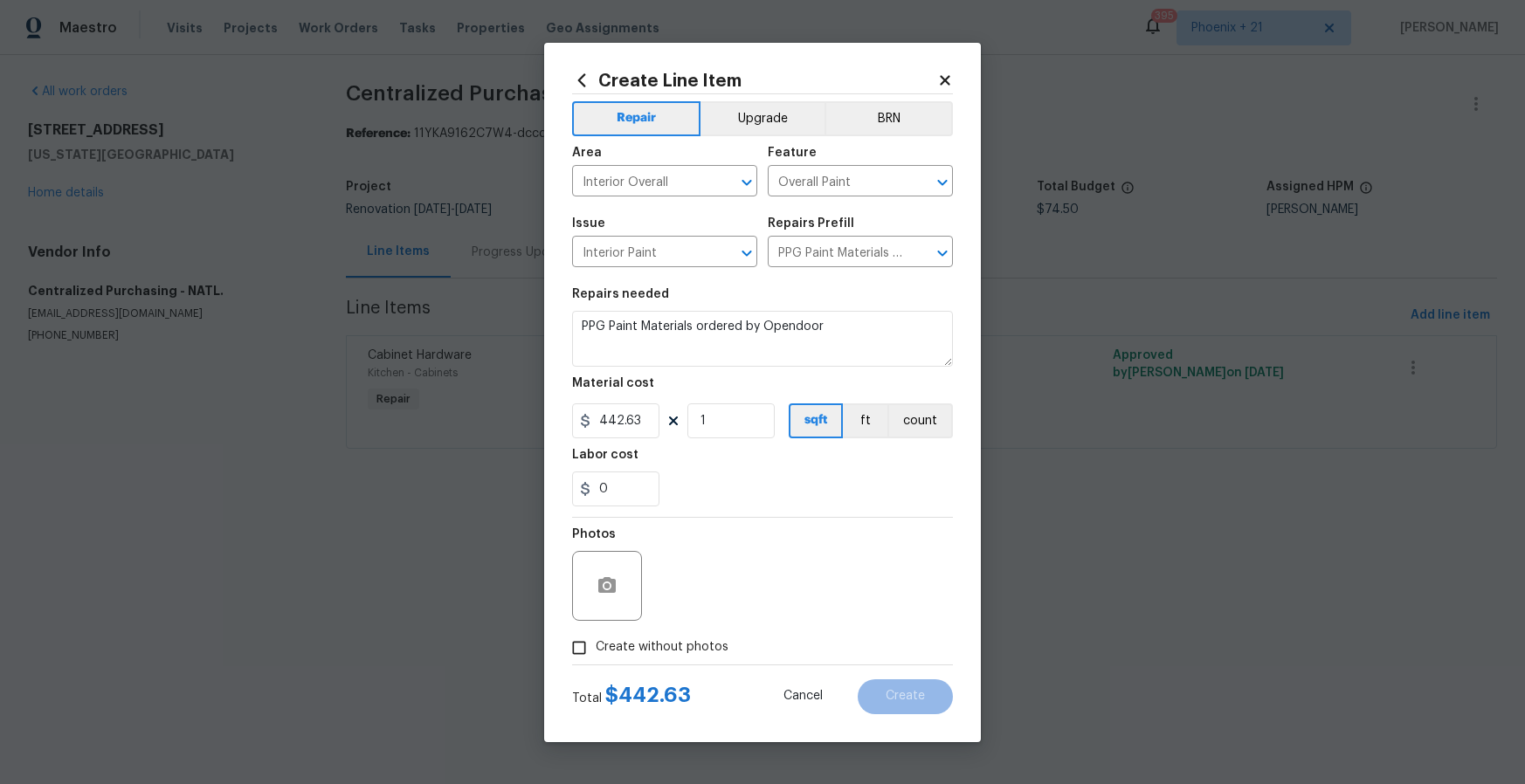
checkbox input "true"
click at [705, 583] on textarea at bounding box center [805, 585] width 297 height 70
type textarea "NA"
drag, startPoint x: 899, startPoint y: 680, endPoint x: 925, endPoint y: 650, distance: 39.7
click at [899, 680] on button "Create" at bounding box center [906, 696] width 95 height 35
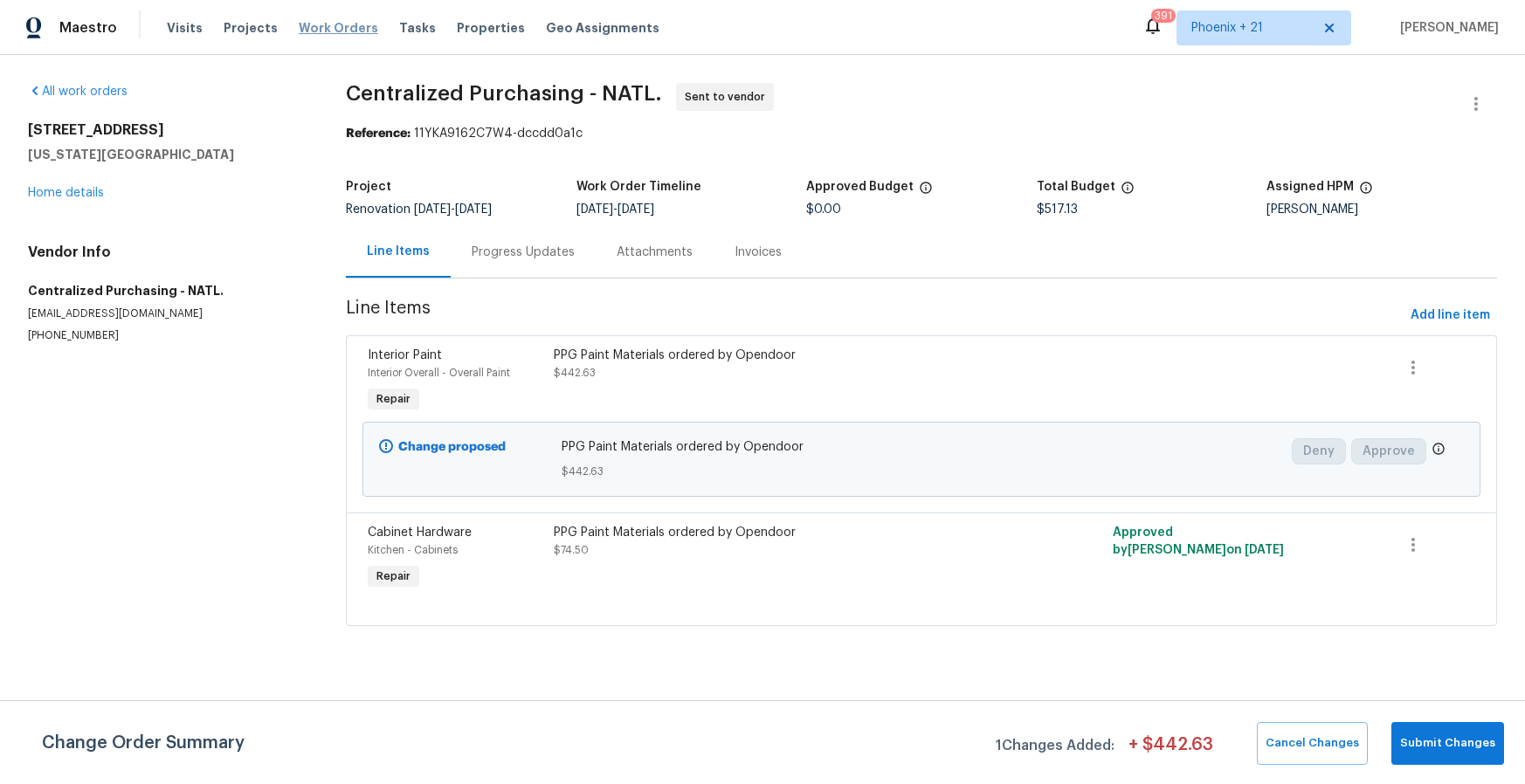
click at [319, 27] on span "Work Orders" at bounding box center [338, 28] width 79 height 18
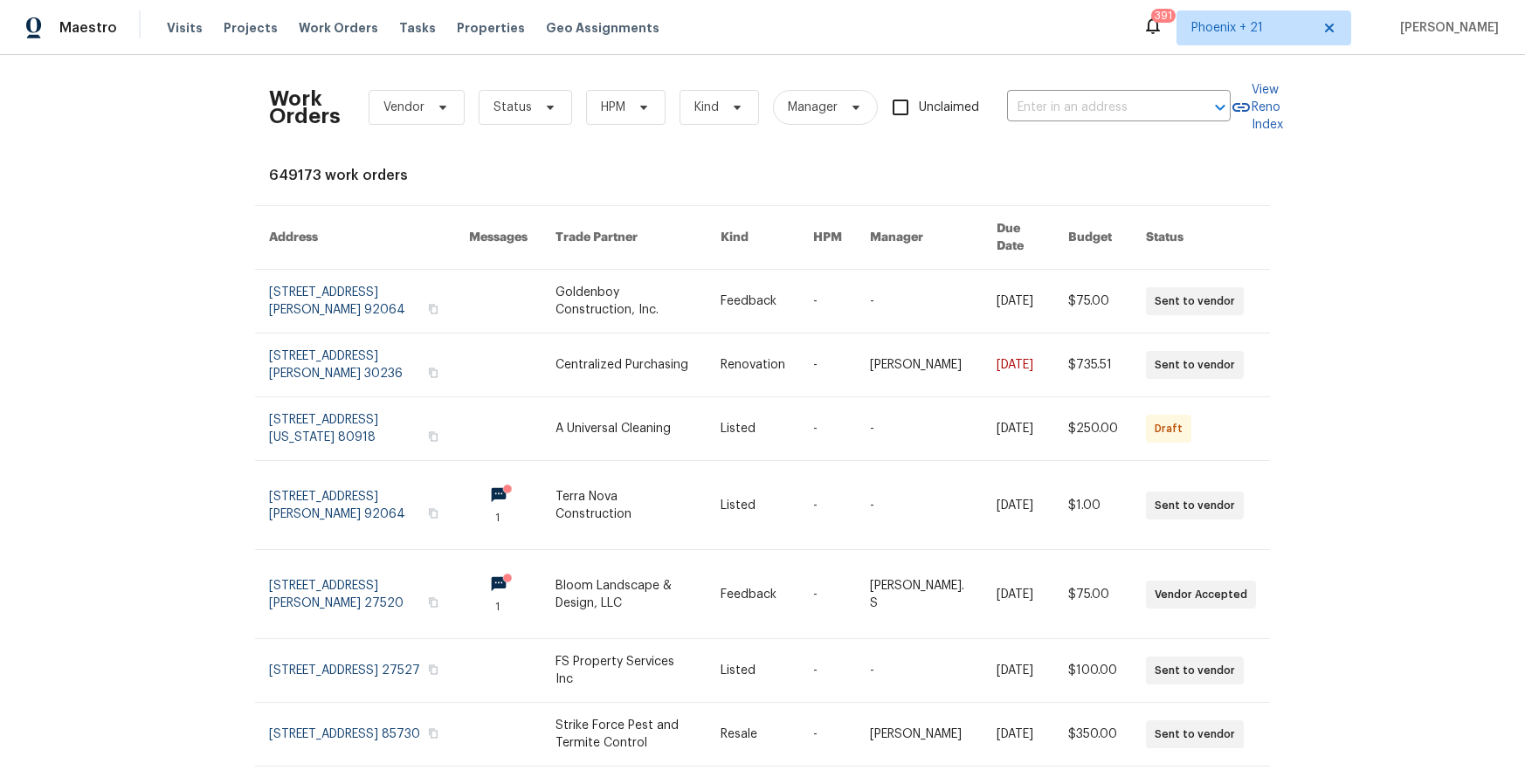
click at [1014, 86] on div "Work Orders Vendor Status HPM Kind Manager Unclaimed ​" at bounding box center [750, 107] width 962 height 77
click at [1044, 112] on input "text" at bounding box center [1094, 107] width 175 height 27
paste input "[STREET_ADDRESS]"
type input "[STREET_ADDRESS]"
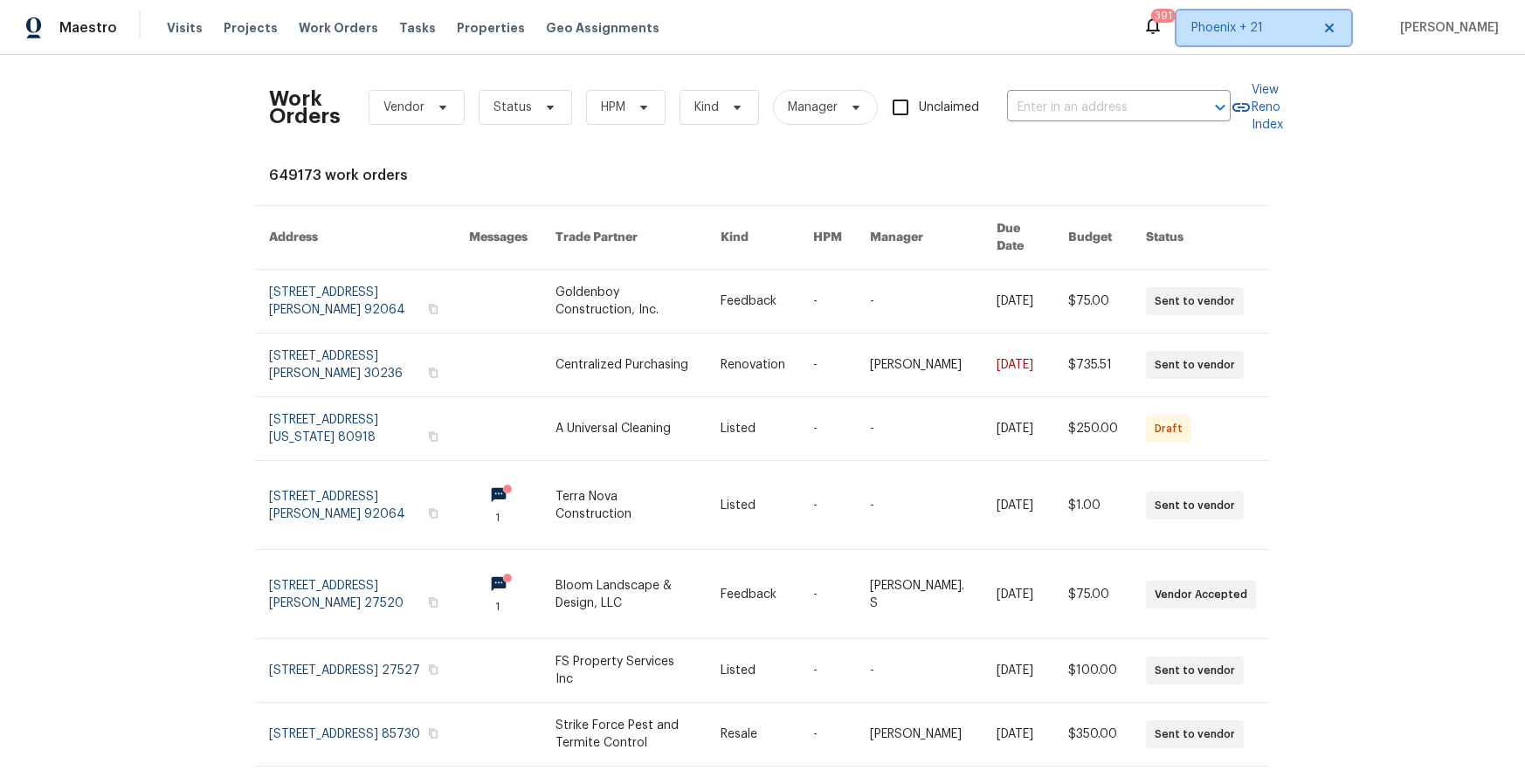
click at [1210, 35] on span "Phoenix + 21" at bounding box center [1251, 28] width 120 height 18
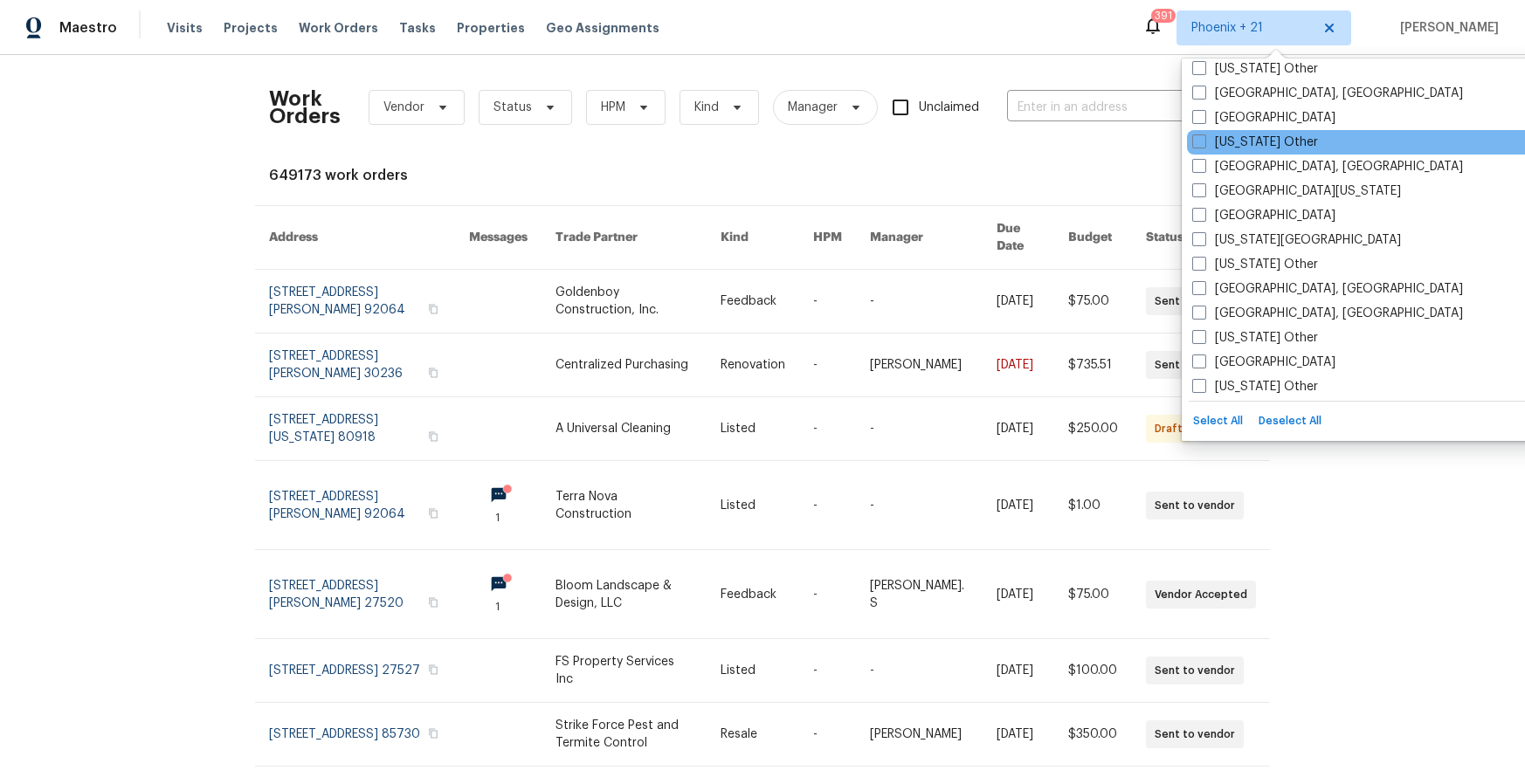
scroll to position [1055, 0]
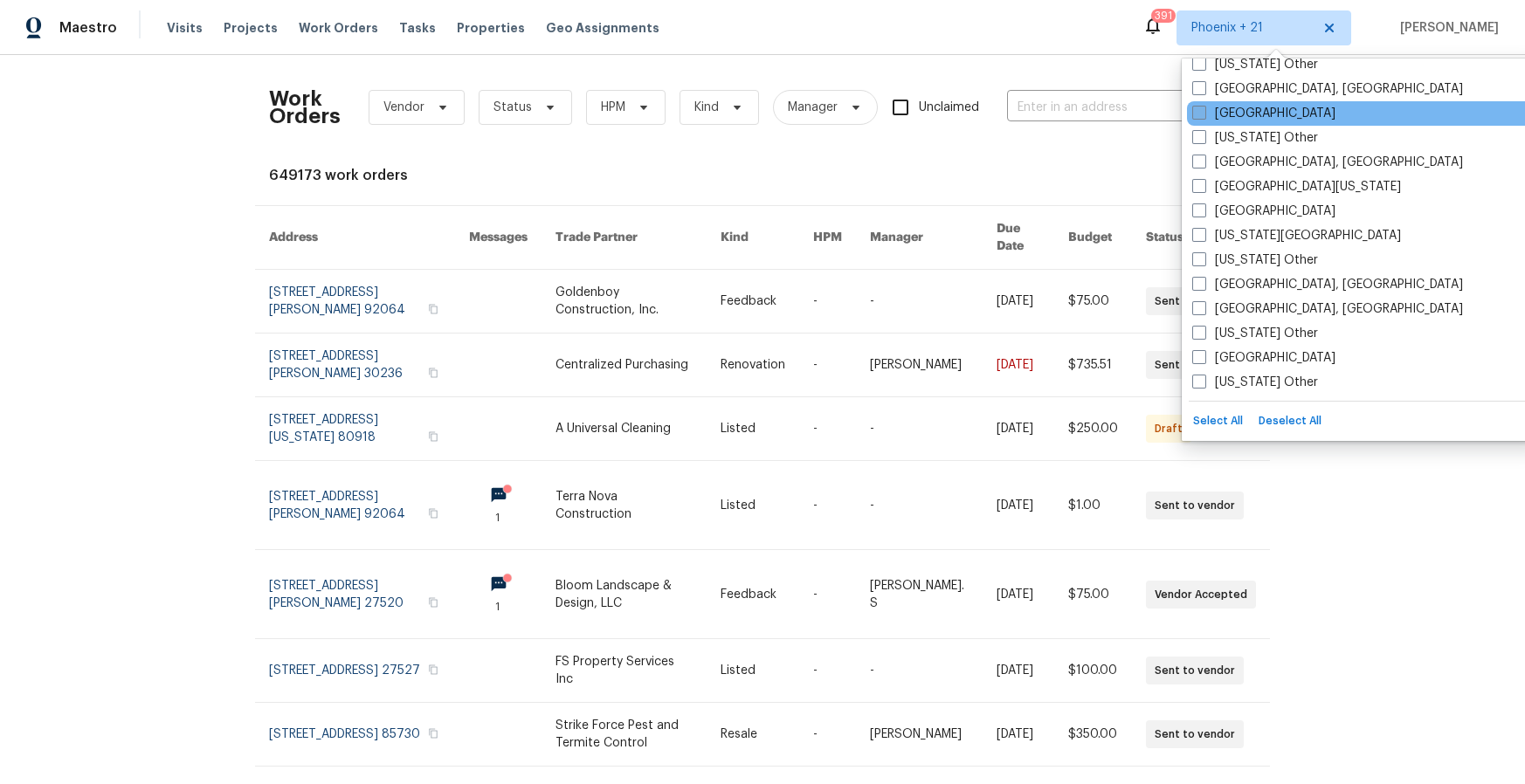
click at [1224, 106] on label "[GEOGRAPHIC_DATA]" at bounding box center [1264, 113] width 143 height 18
click at [1204, 106] on input "[GEOGRAPHIC_DATA]" at bounding box center [1198, 110] width 11 height 11
checkbox input "true"
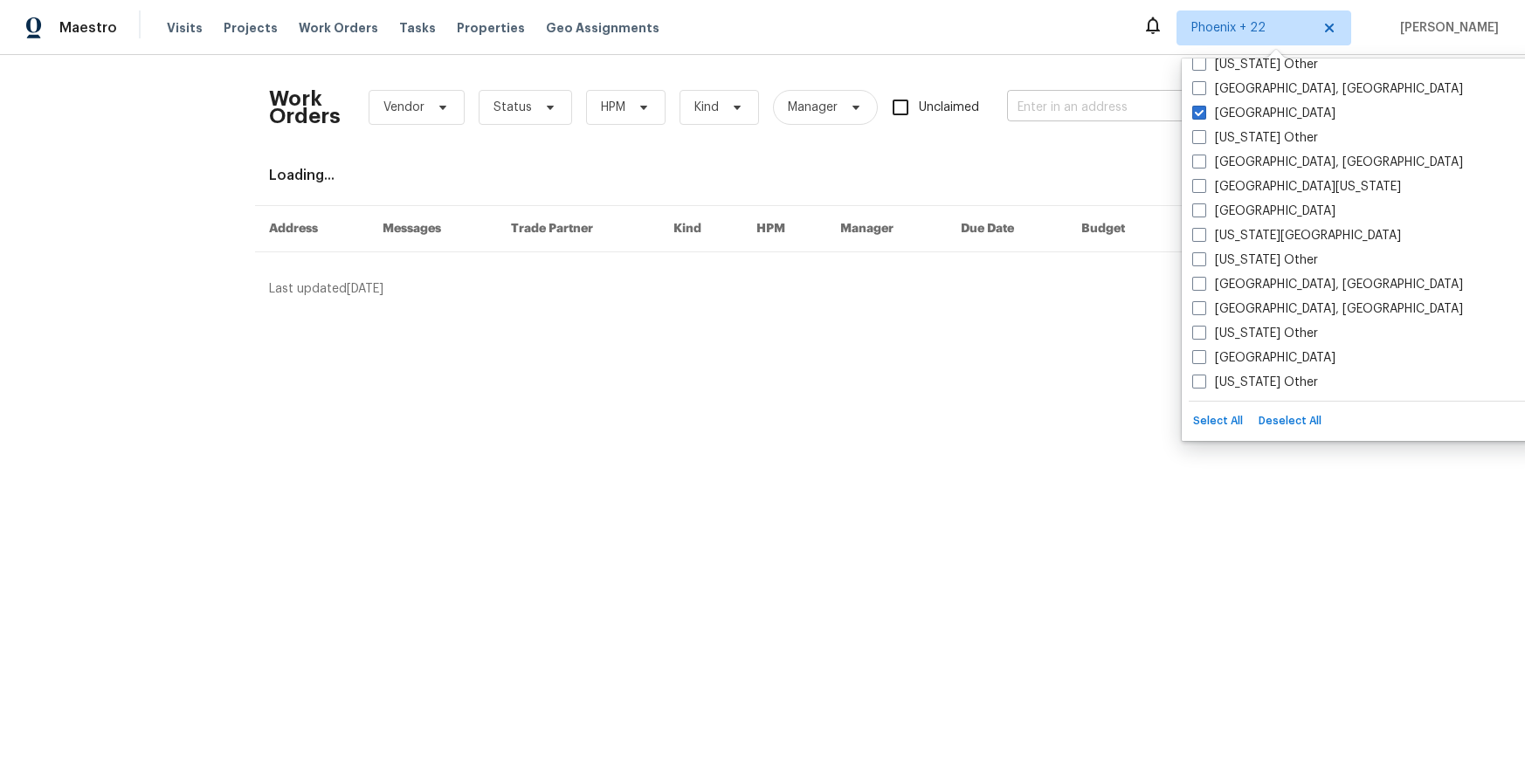
click at [1070, 115] on input "text" at bounding box center [1094, 107] width 175 height 27
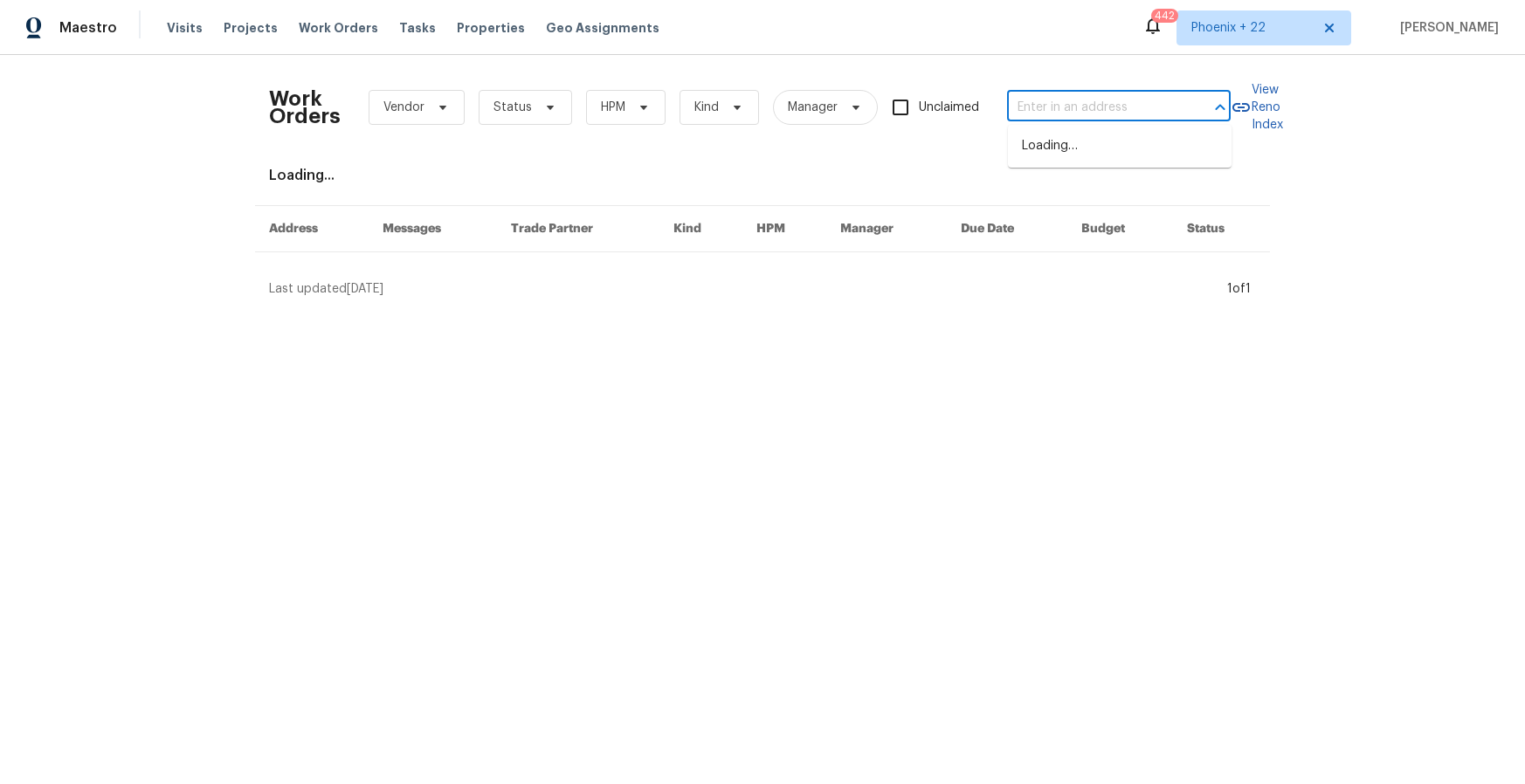
paste input "[STREET_ADDRESS]"
type input "[STREET_ADDRESS]"
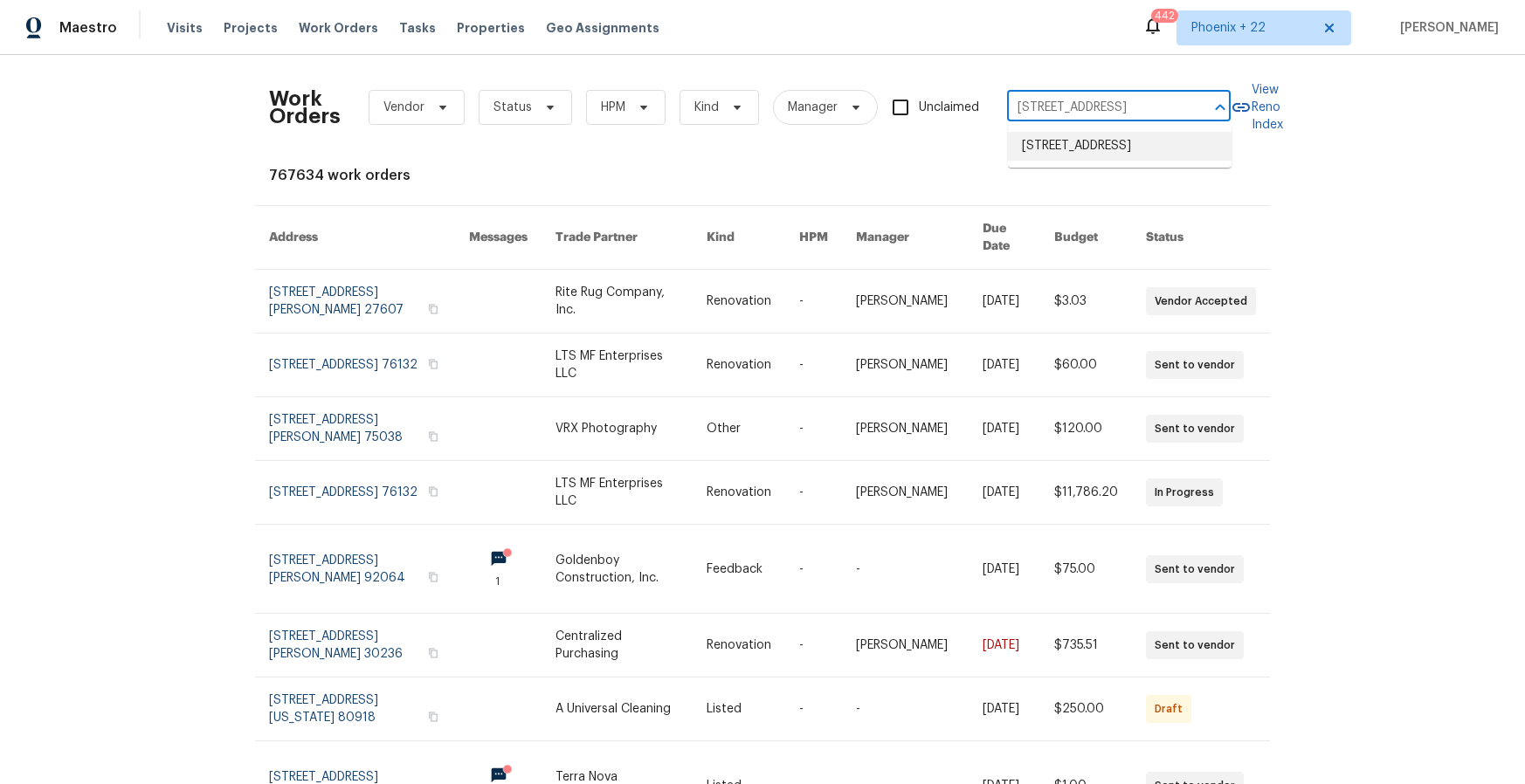
click at [1066, 141] on li "[STREET_ADDRESS]" at bounding box center [1120, 146] width 223 height 29
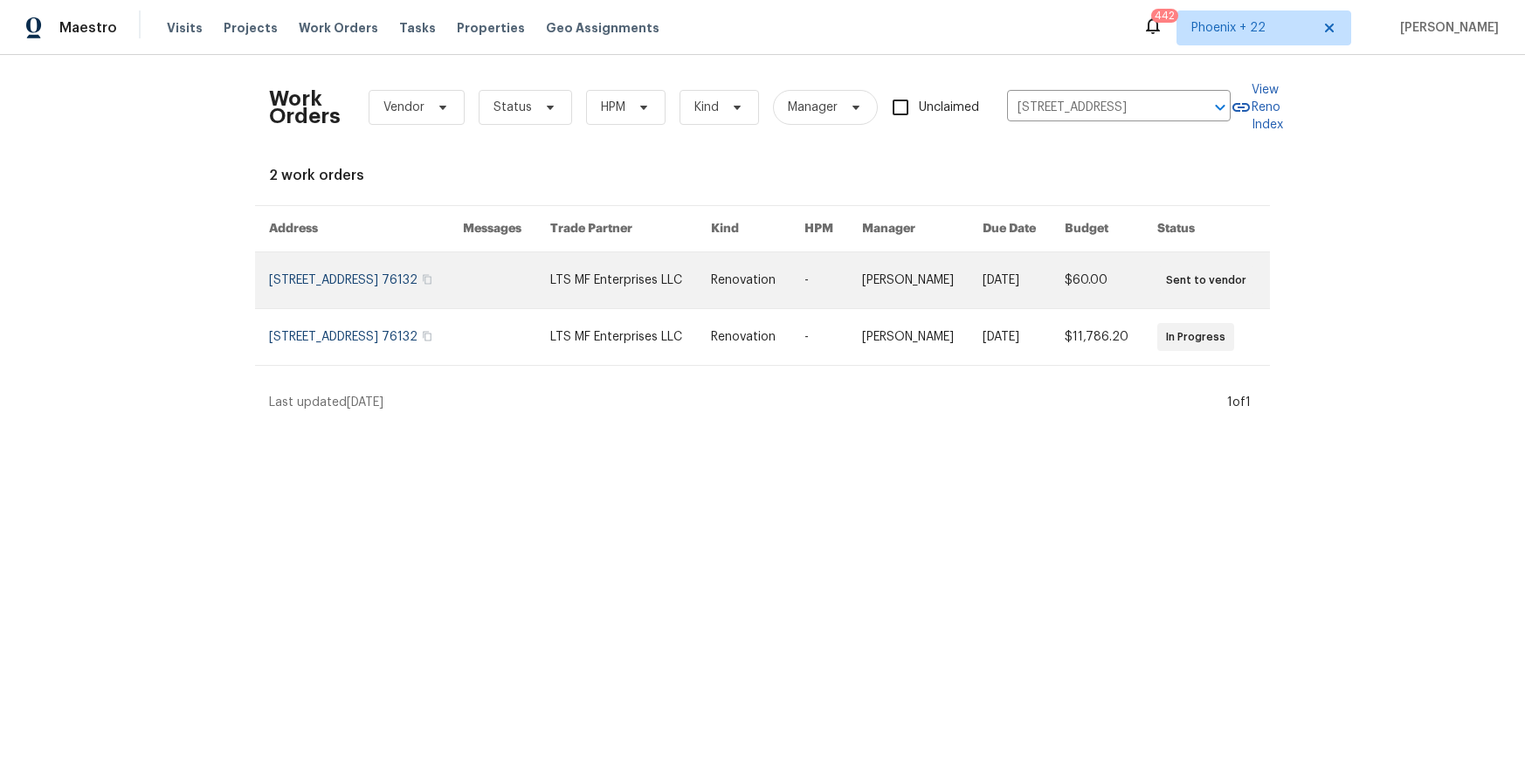
click at [633, 285] on link at bounding box center [630, 280] width 162 height 56
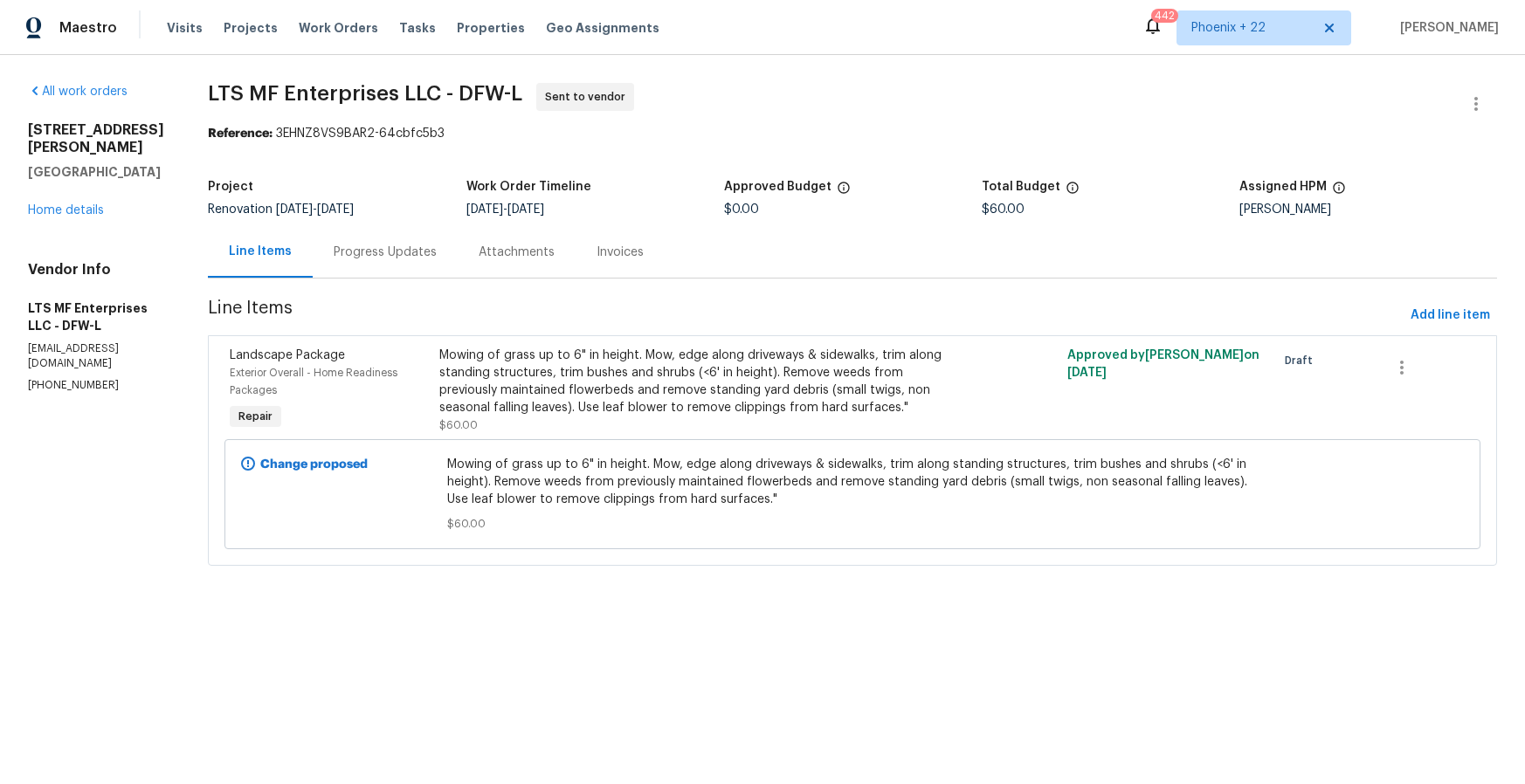
click at [43, 173] on div "[STREET_ADDRESS] Home details" at bounding box center [97, 170] width 138 height 98
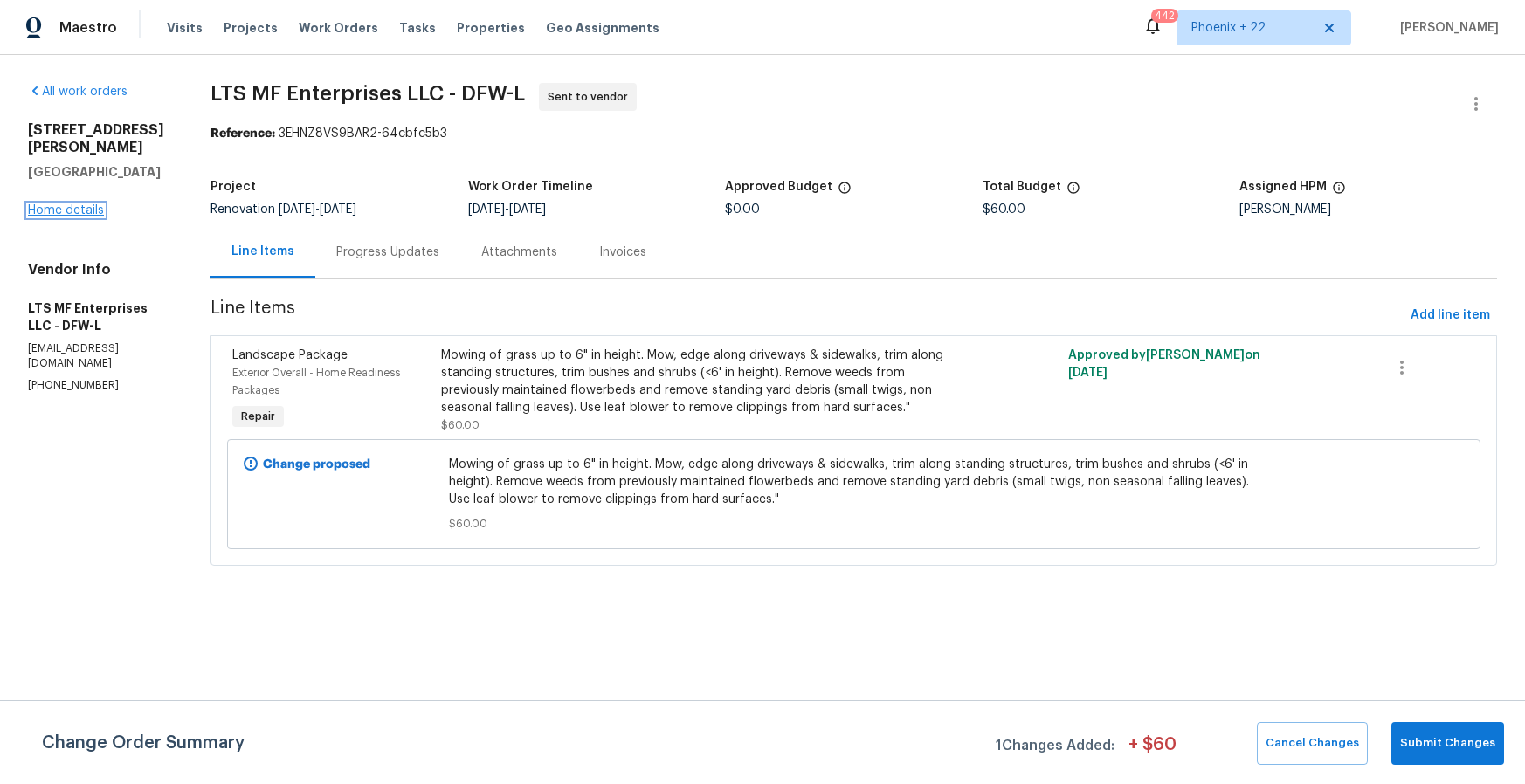
click at [55, 204] on link "Home details" at bounding box center [65, 210] width 76 height 12
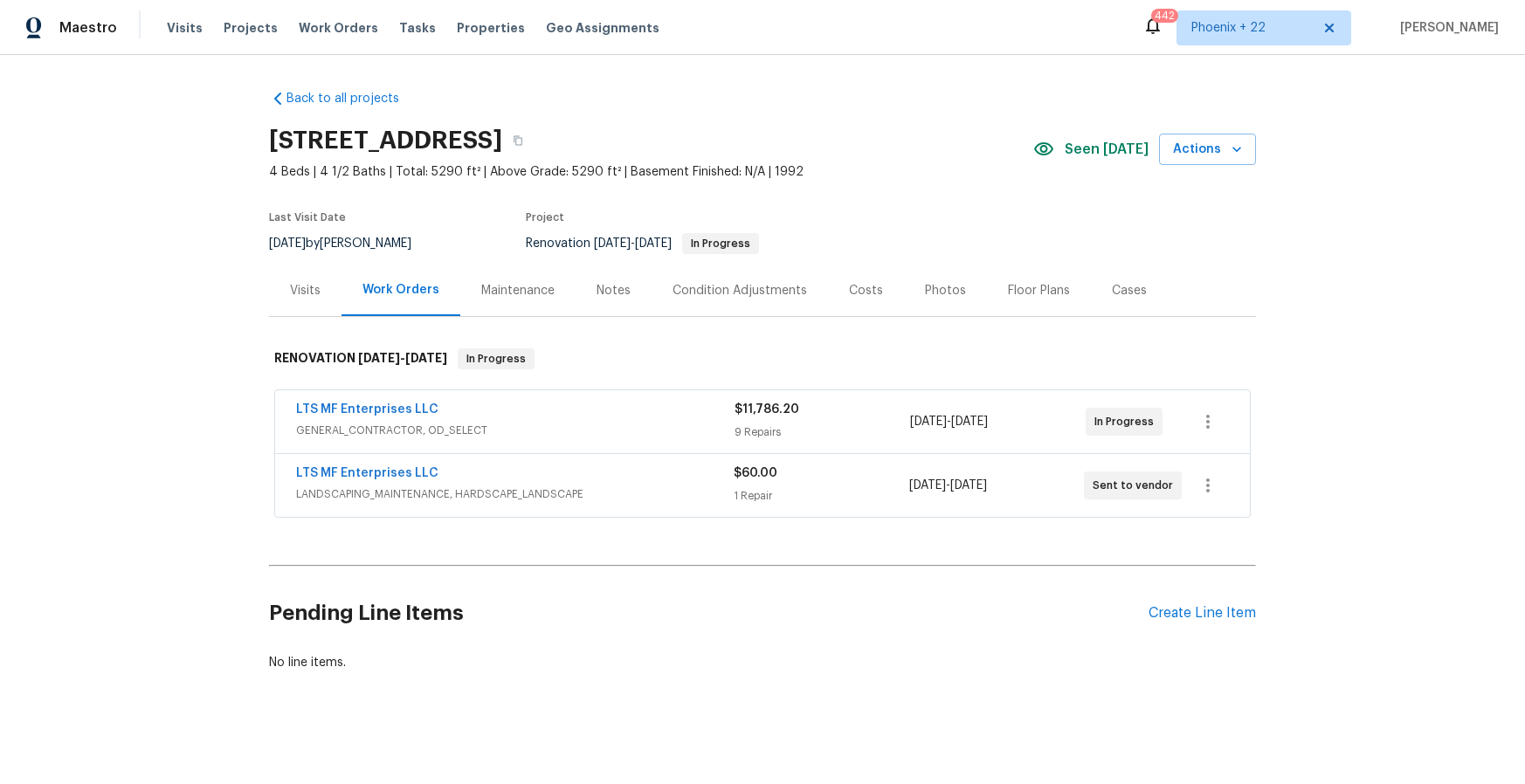
scroll to position [7, 0]
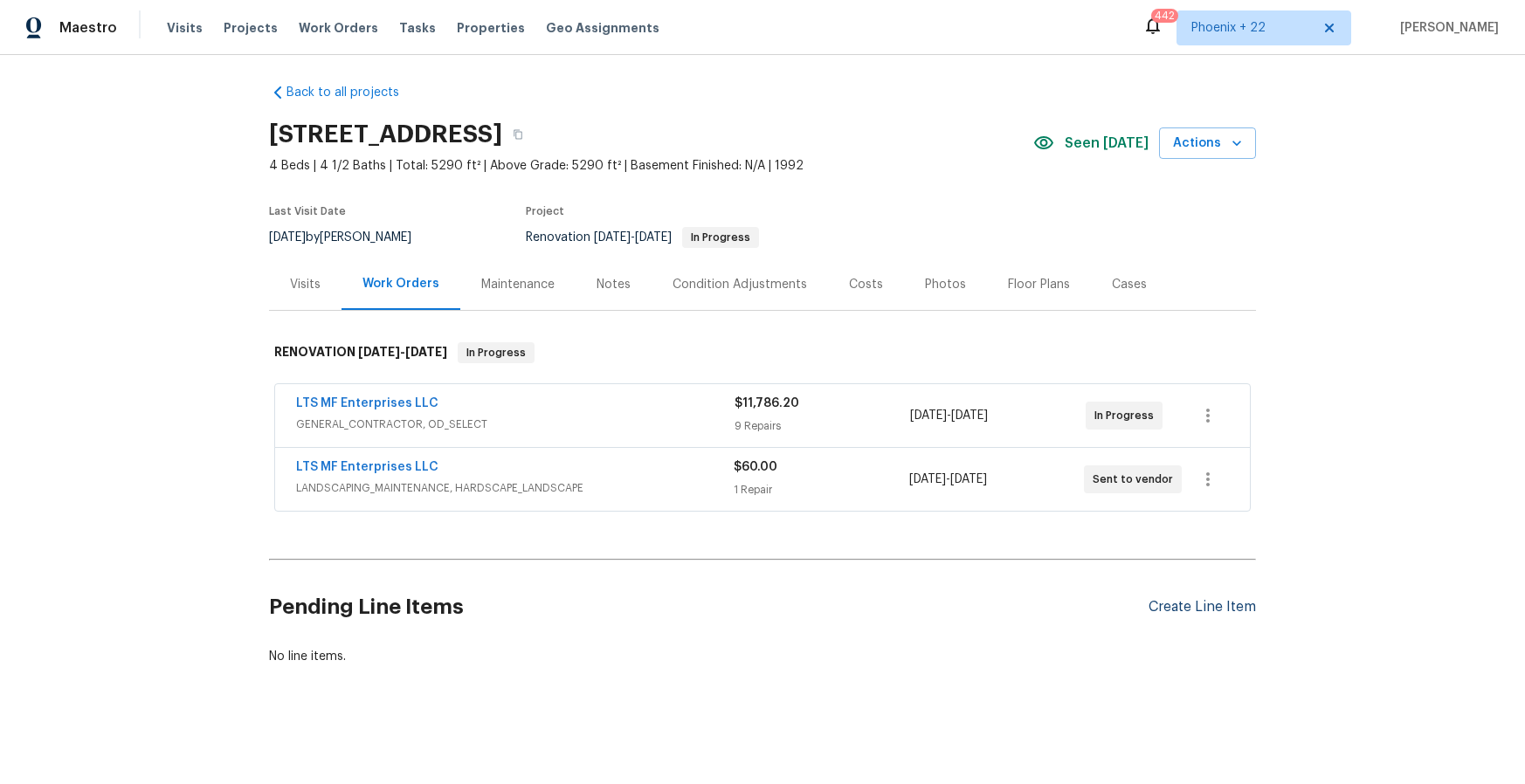
click at [1194, 599] on div "Create Line Item" at bounding box center [1202, 608] width 107 height 17
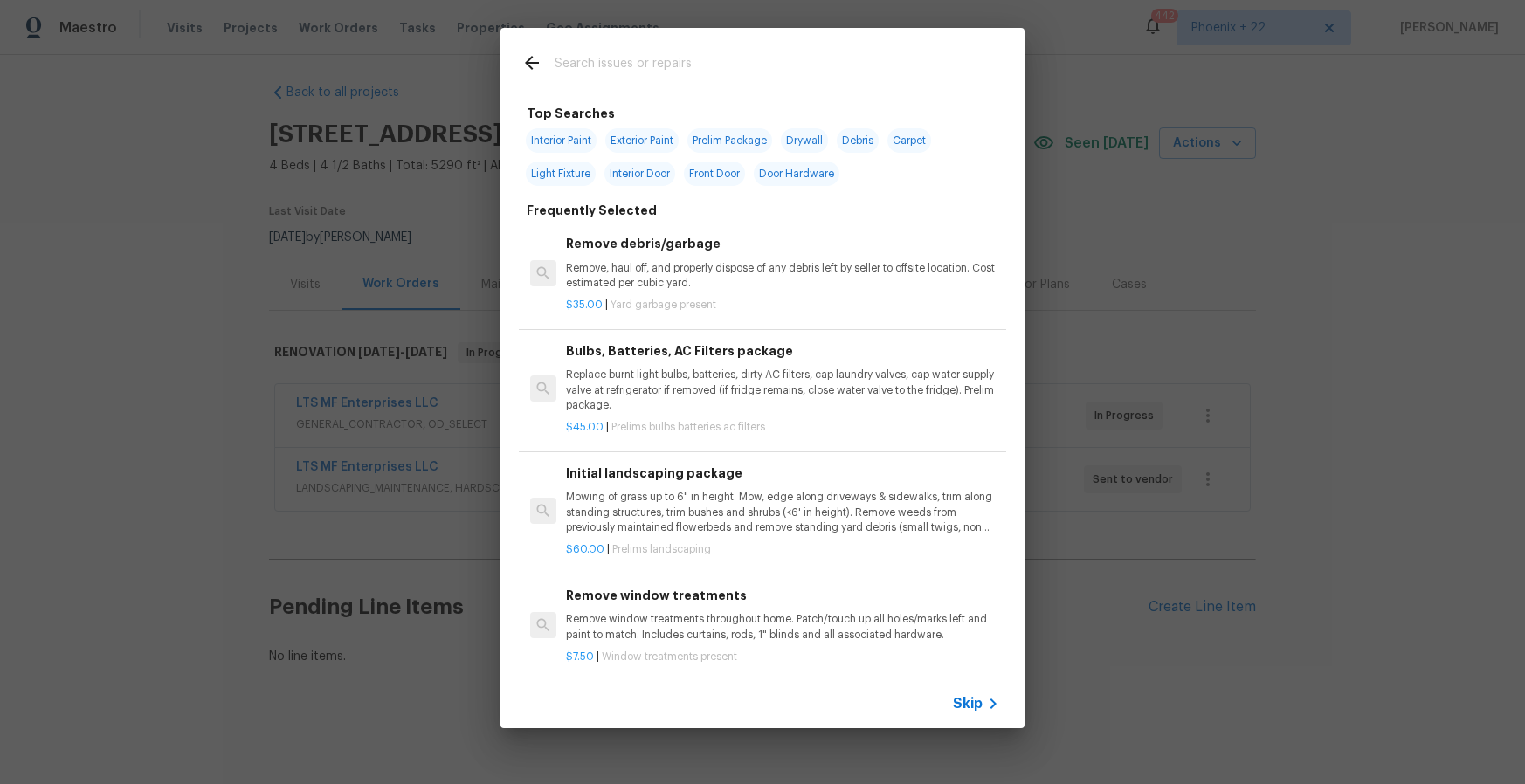
click at [673, 84] on div at bounding box center [723, 63] width 445 height 69
click at [679, 72] on input "text" at bounding box center [740, 65] width 371 height 26
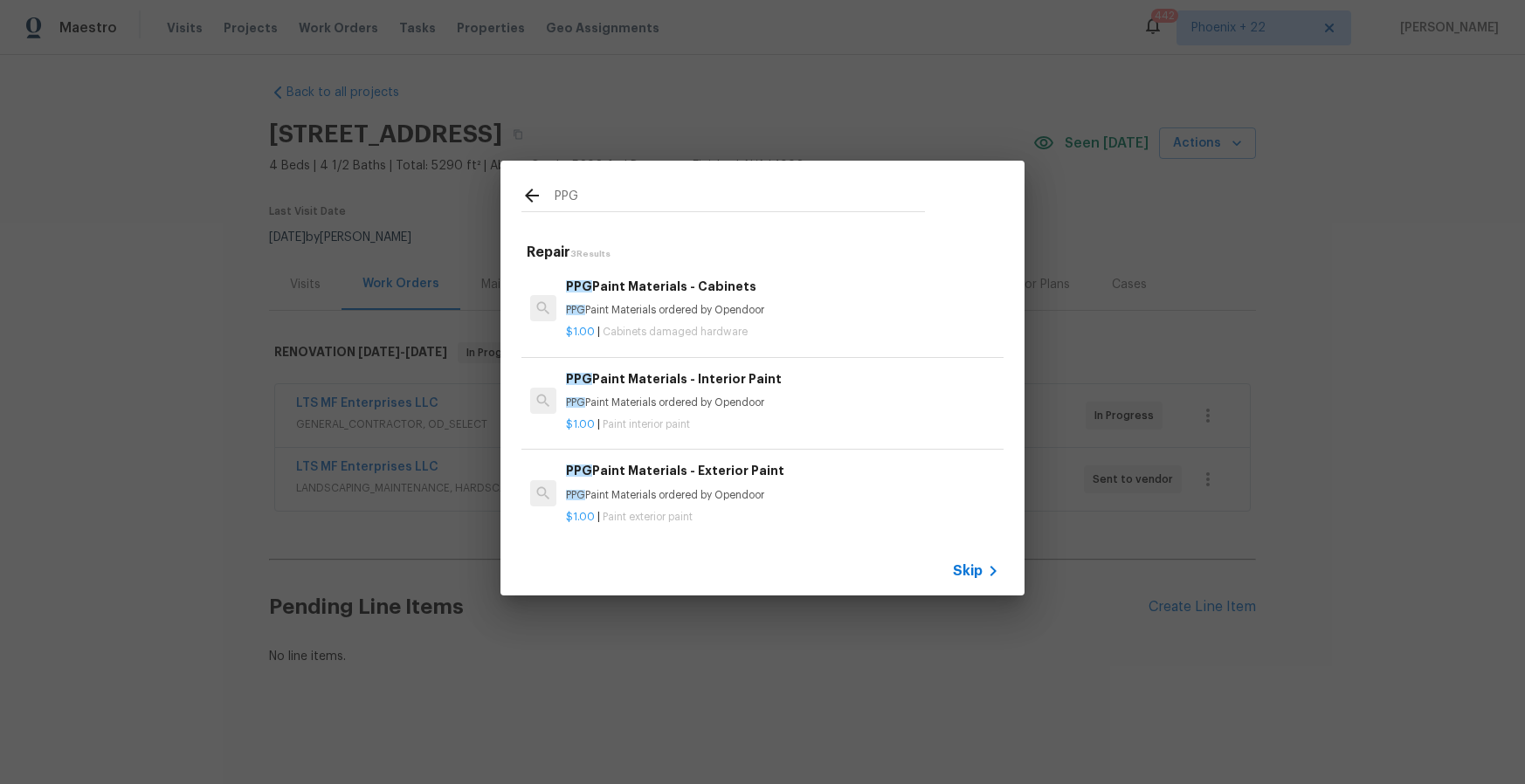
type input "PPG"
click at [806, 380] on h6 "PPG Paint Materials - Interior Paint" at bounding box center [783, 379] width 433 height 20
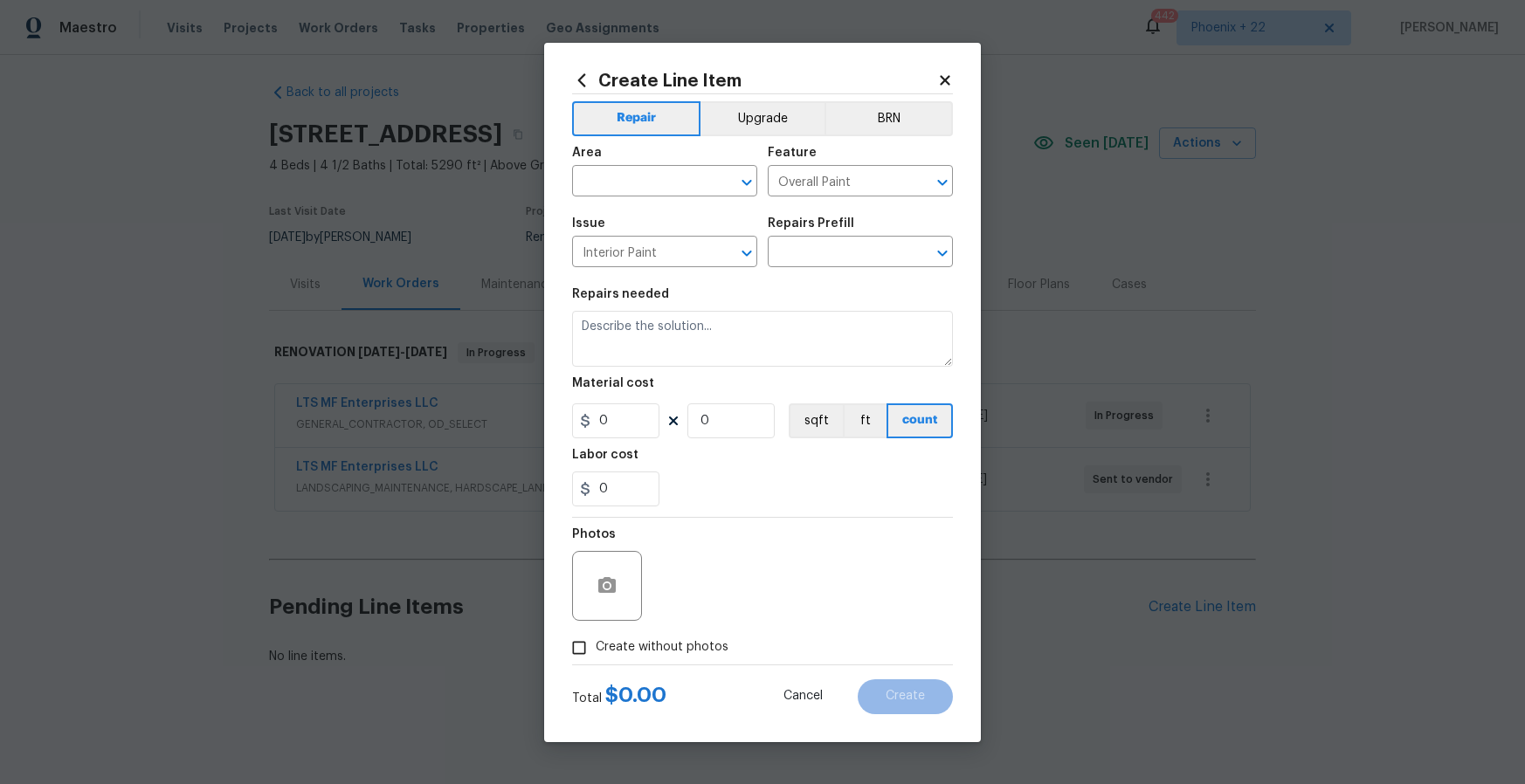
type input "PPG Paint Materials - Interior Paint $1.00"
type textarea "PPG Paint Materials ordered by Opendoor"
type input "1"
click at [677, 166] on div "Area" at bounding box center [665, 158] width 185 height 22
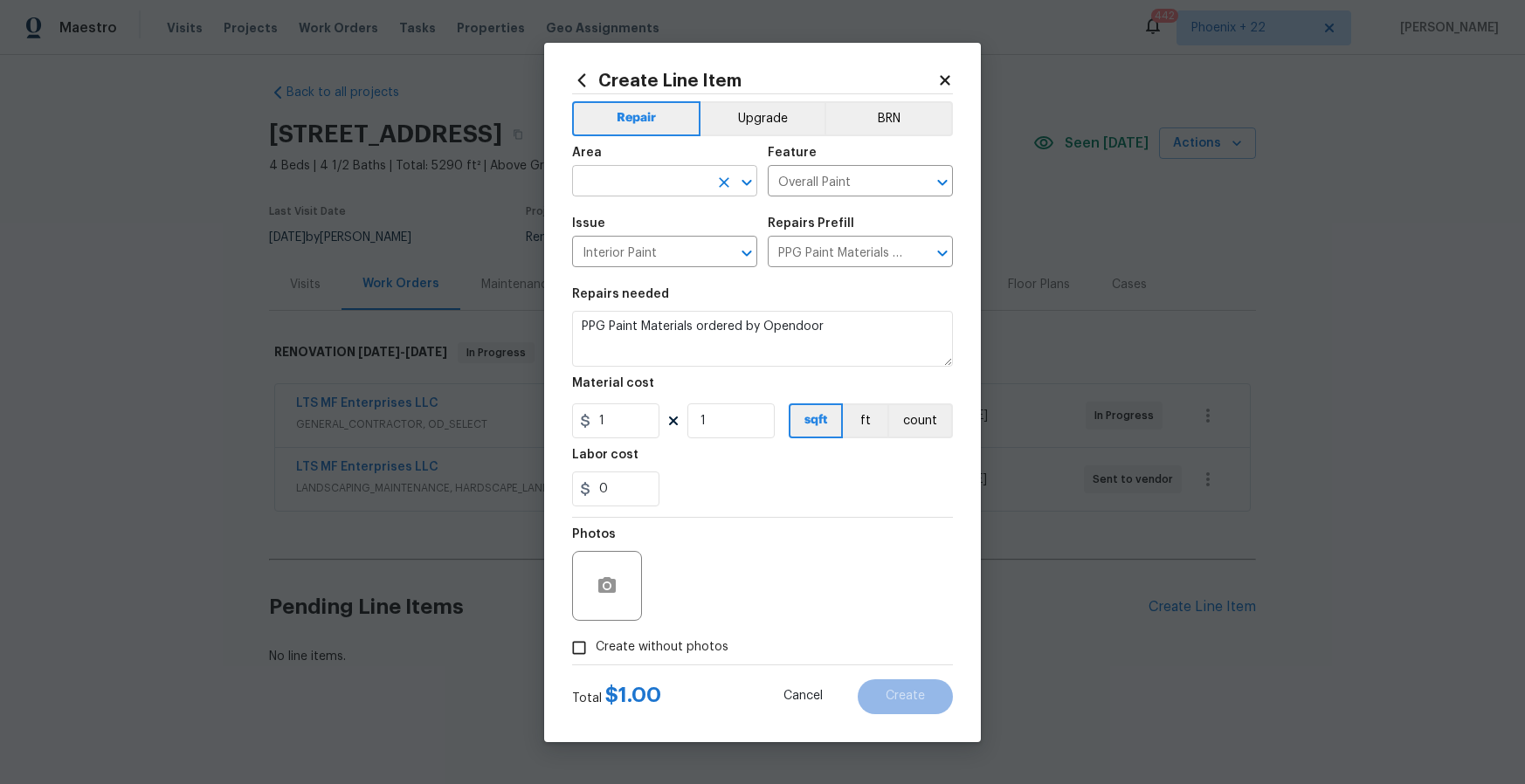
click at [664, 178] on input "text" at bounding box center [641, 182] width 136 height 27
click at [671, 250] on li "Interior Overall" at bounding box center [665, 250] width 185 height 29
type input "Interior Overall"
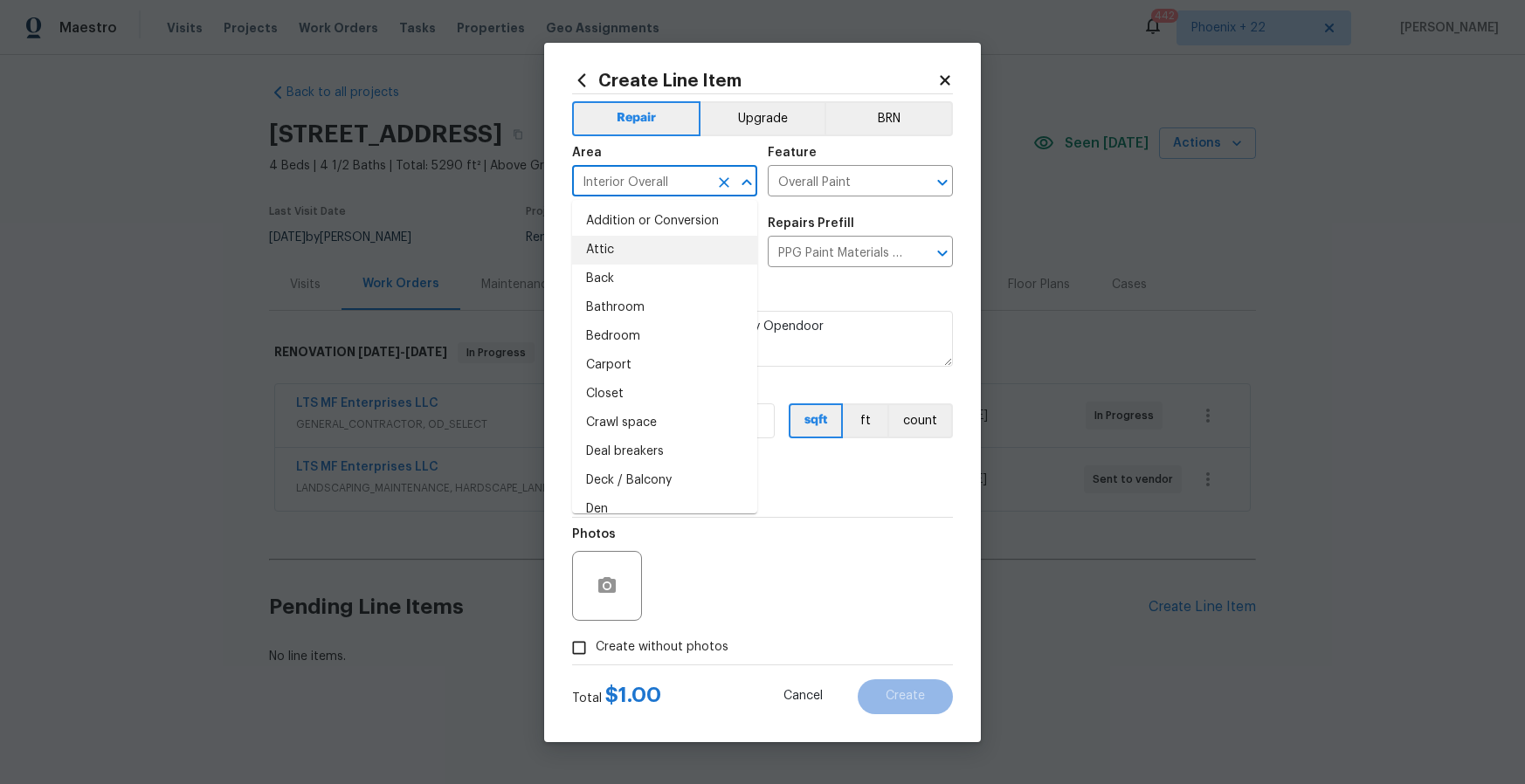
click at [939, 499] on div "0" at bounding box center [763, 488] width 381 height 35
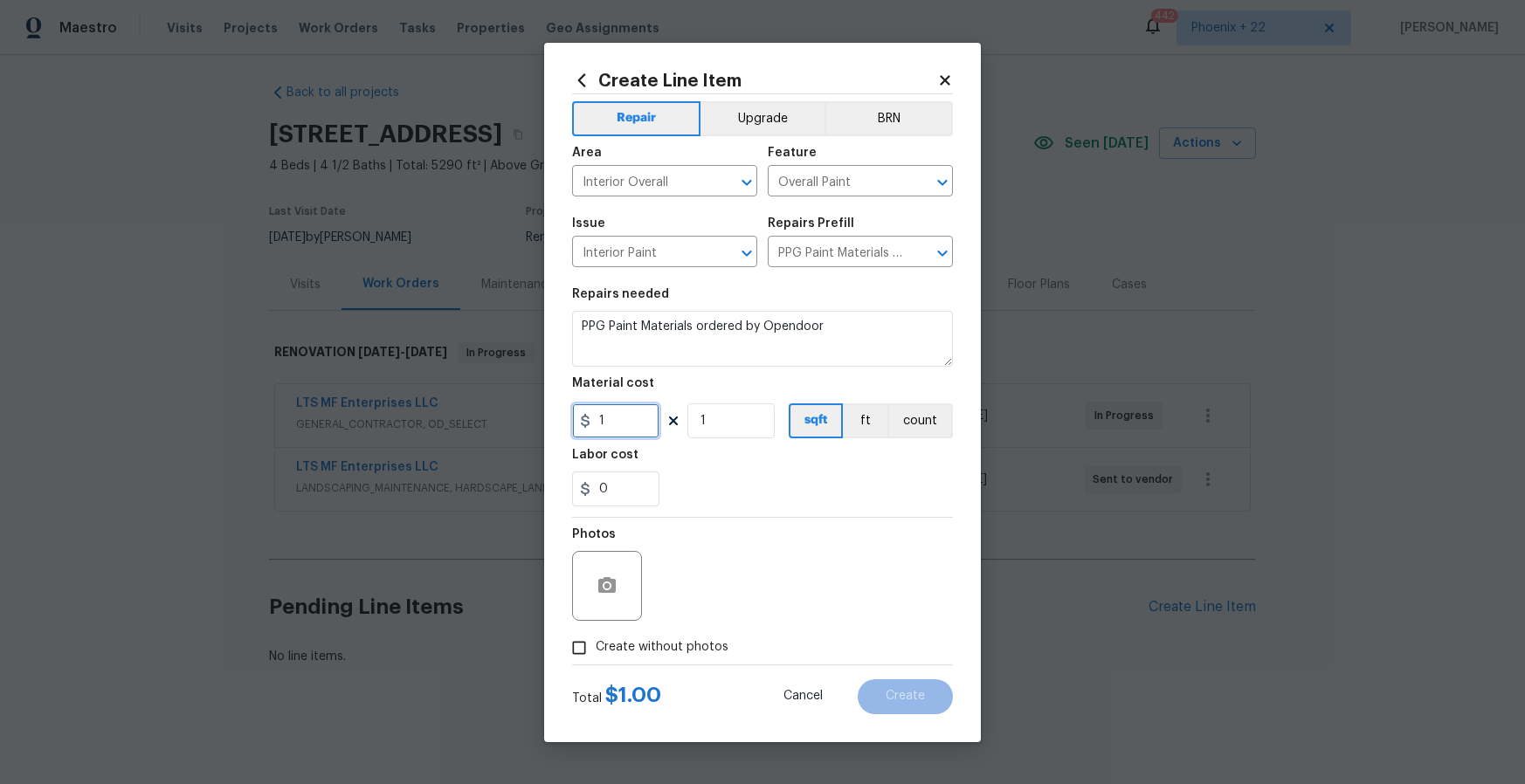
click at [603, 413] on input "1" at bounding box center [616, 420] width 88 height 35
type input "1361.59"
click at [688, 648] on span "Create without photos" at bounding box center [662, 648] width 133 height 19
click at [596, 648] on input "Create without photos" at bounding box center [579, 648] width 34 height 34
checkbox input "true"
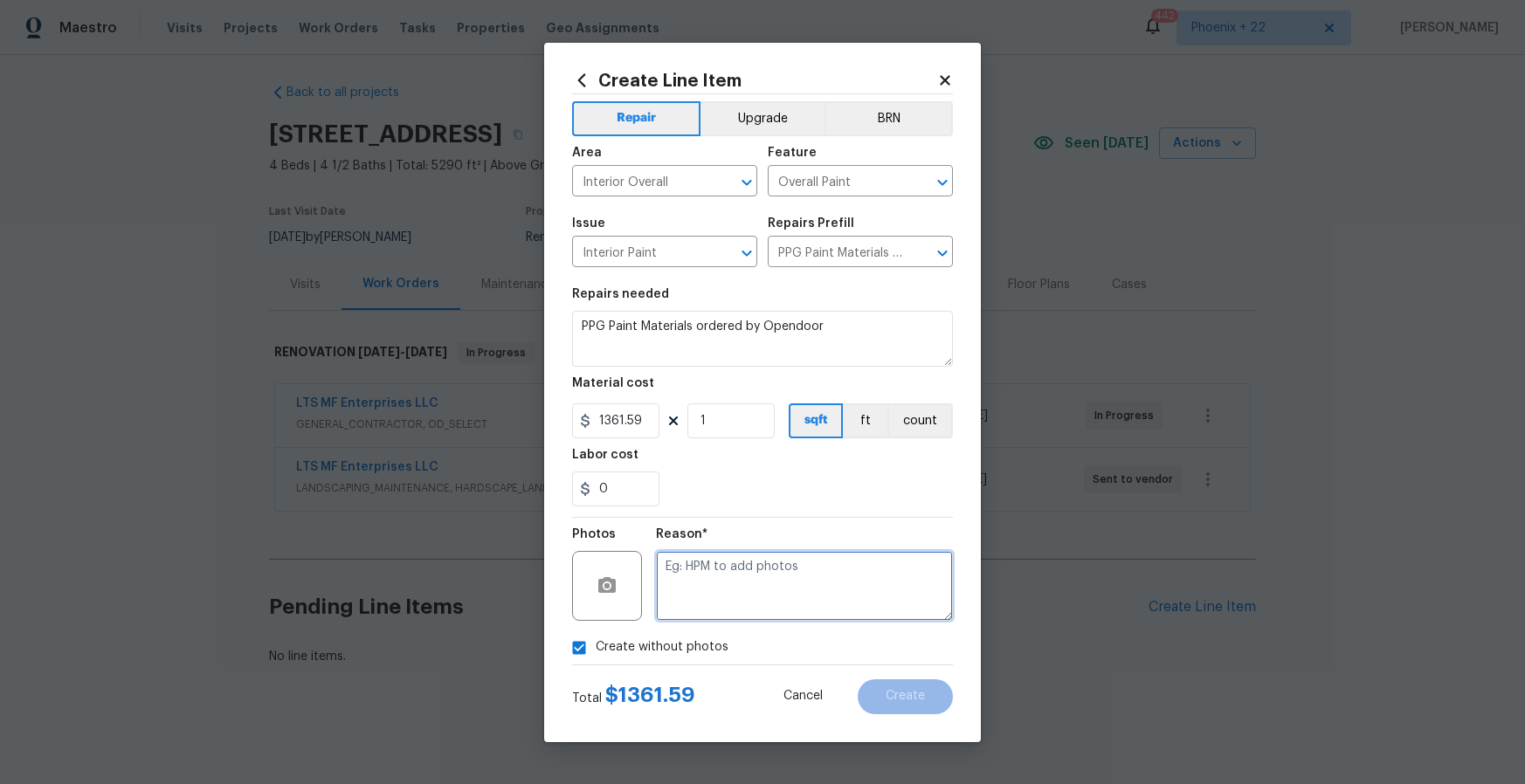
click at [734, 589] on textarea at bounding box center [805, 585] width 297 height 70
type textarea "NA"
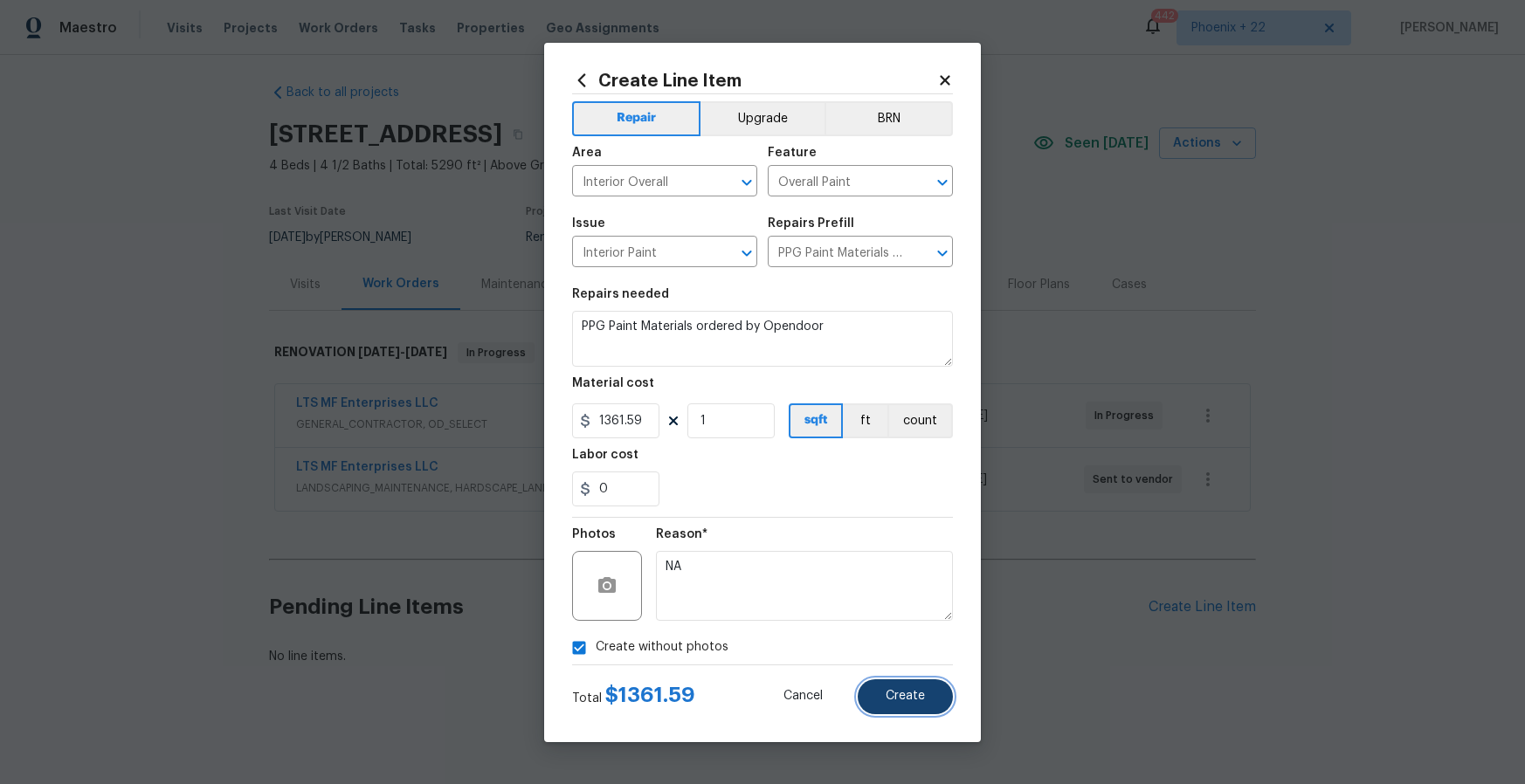
click at [899, 690] on span "Create" at bounding box center [906, 696] width 39 height 13
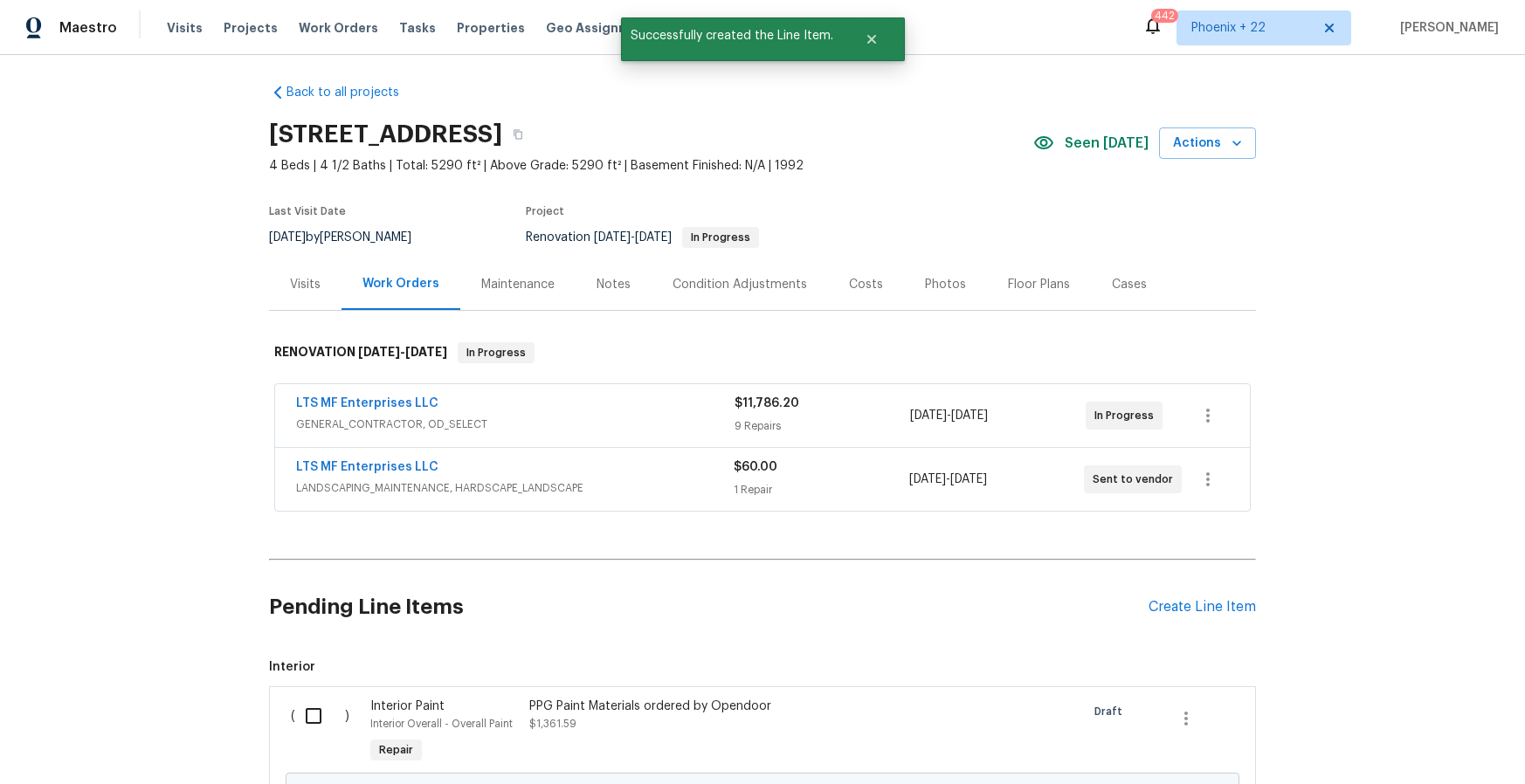
scroll to position [205, 0]
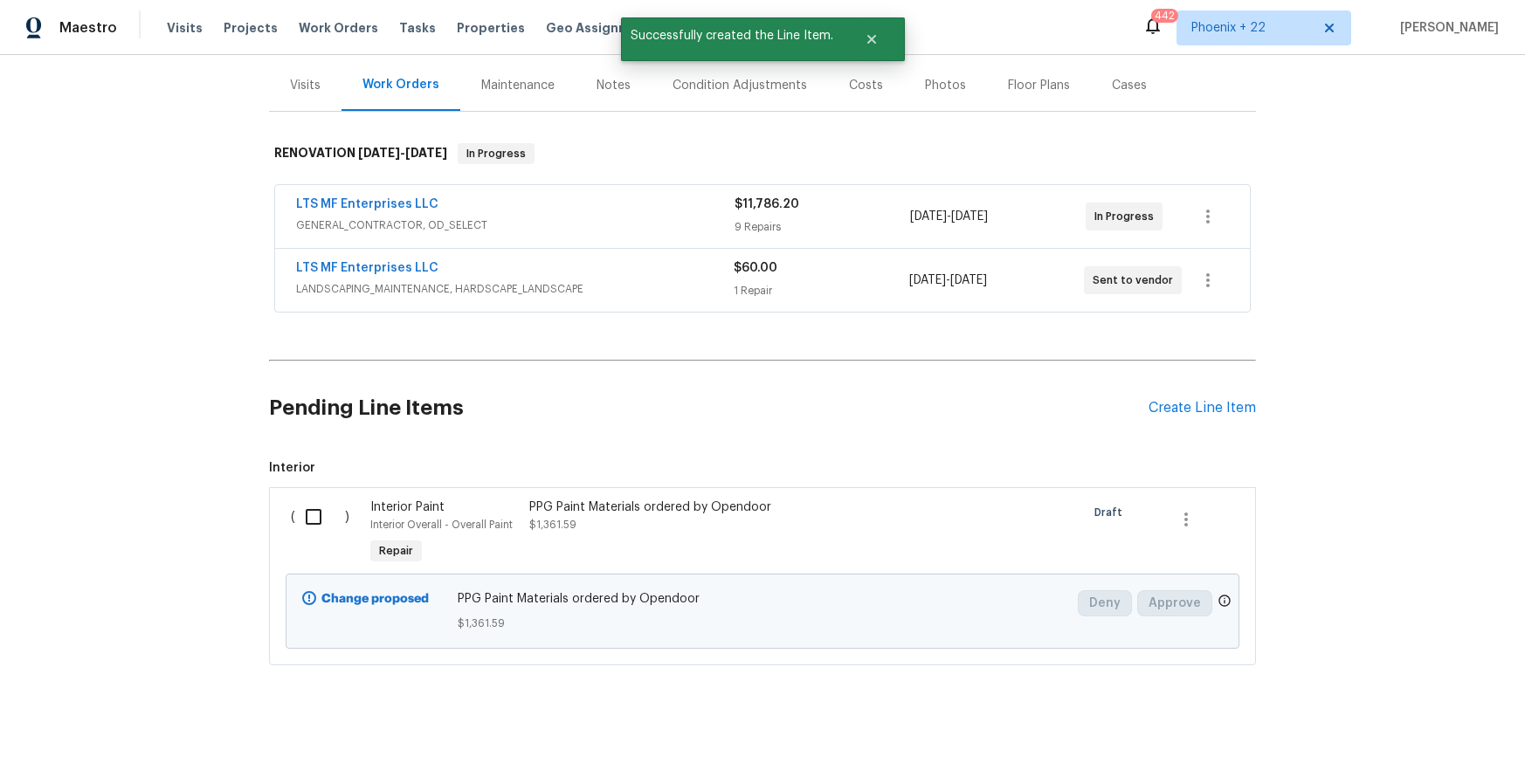
drag, startPoint x: 304, startPoint y: 481, endPoint x: 308, endPoint y: 494, distance: 13.6
click at [305, 481] on span "Interior ( ) Interior Paint Interior Overall - Overall Paint Repair PPG Paint M…" at bounding box center [762, 562] width 987 height 206
click at [310, 499] on input "checkbox" at bounding box center [319, 516] width 49 height 36
checkbox input "true"
click at [1436, 734] on span "Create Work Order" at bounding box center [1425, 740] width 116 height 21
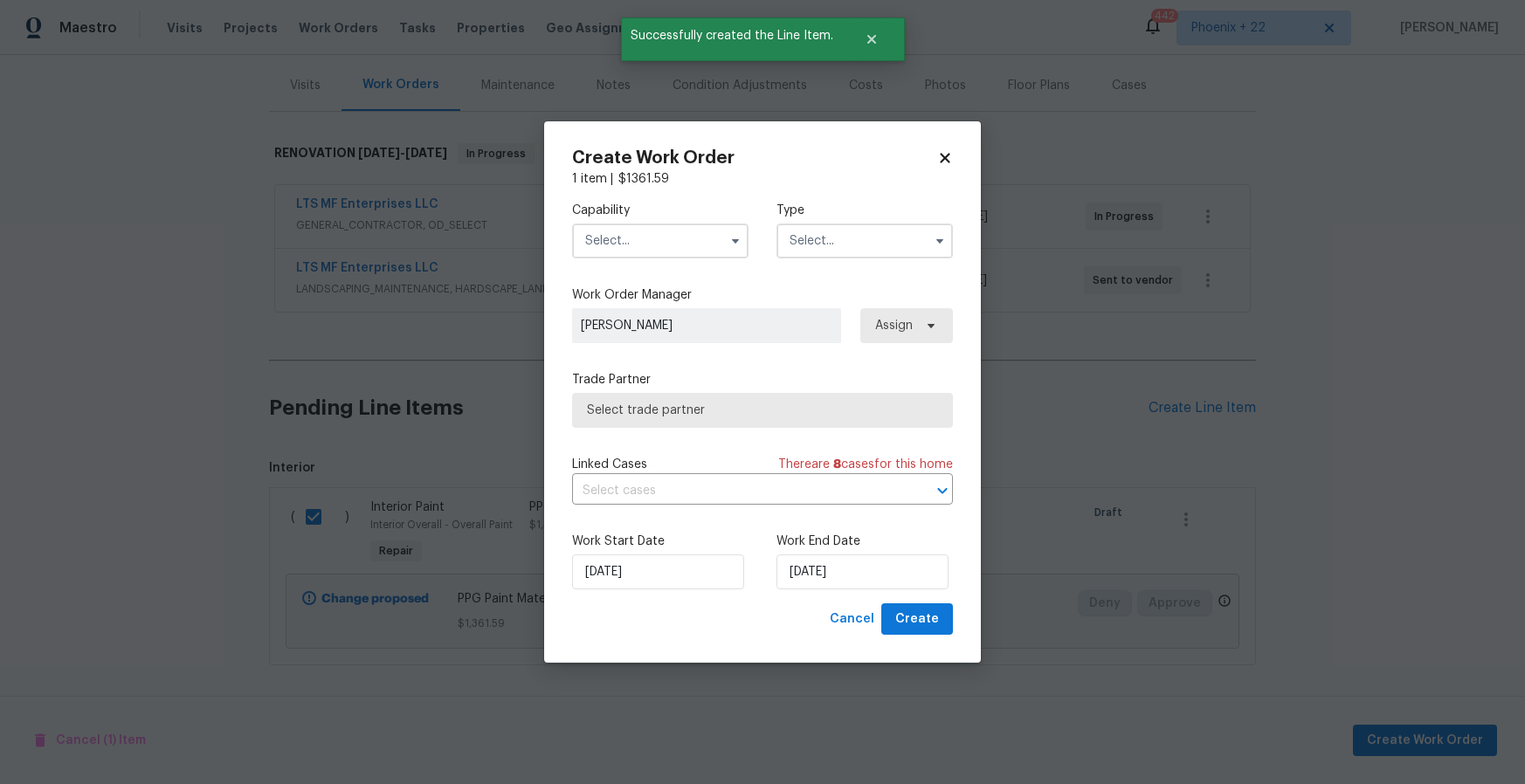
click at [665, 249] on input "text" at bounding box center [660, 240] width 177 height 35
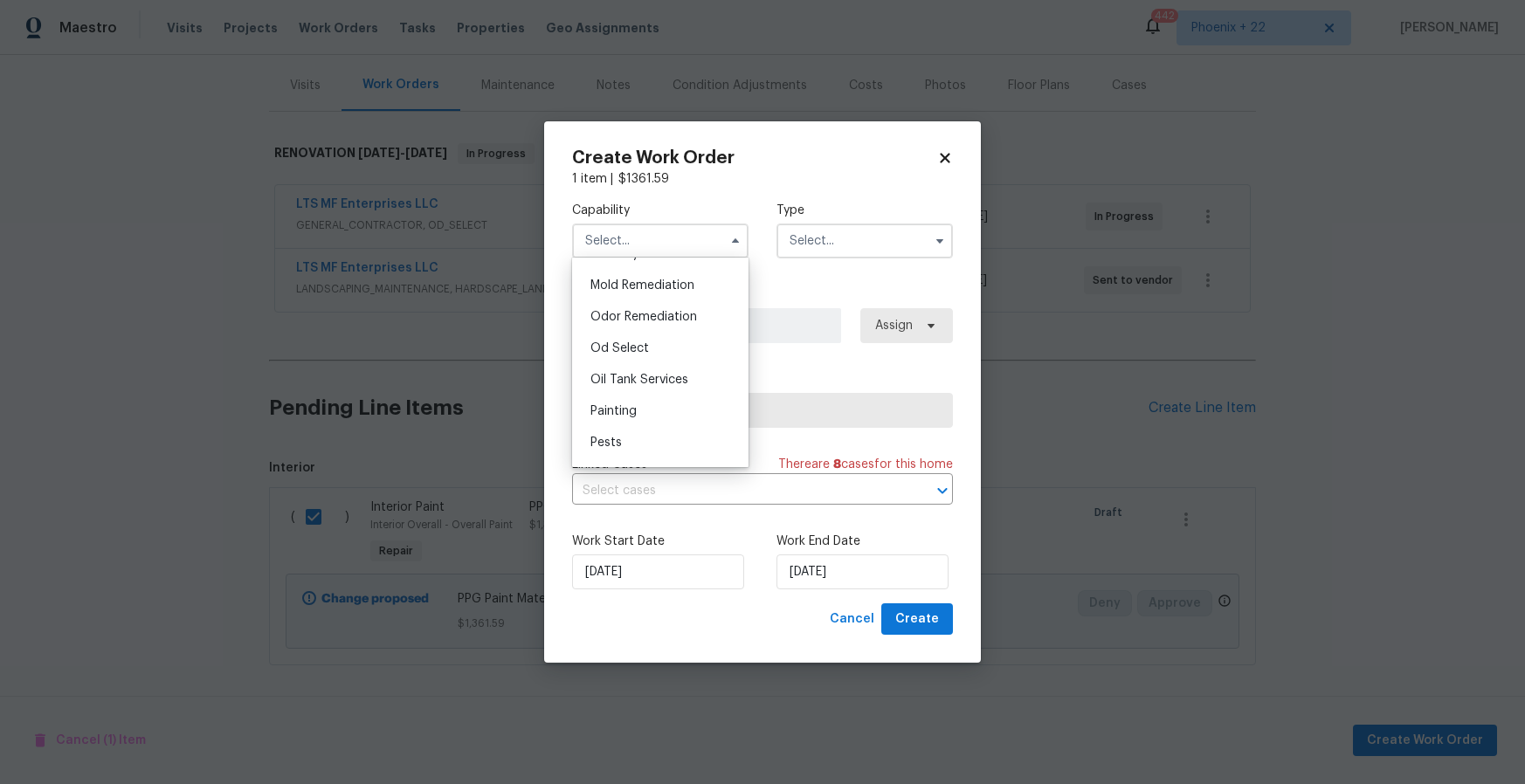
scroll to position [1339, 0]
click at [661, 396] on div "Painting" at bounding box center [660, 405] width 168 height 32
type input "Painting"
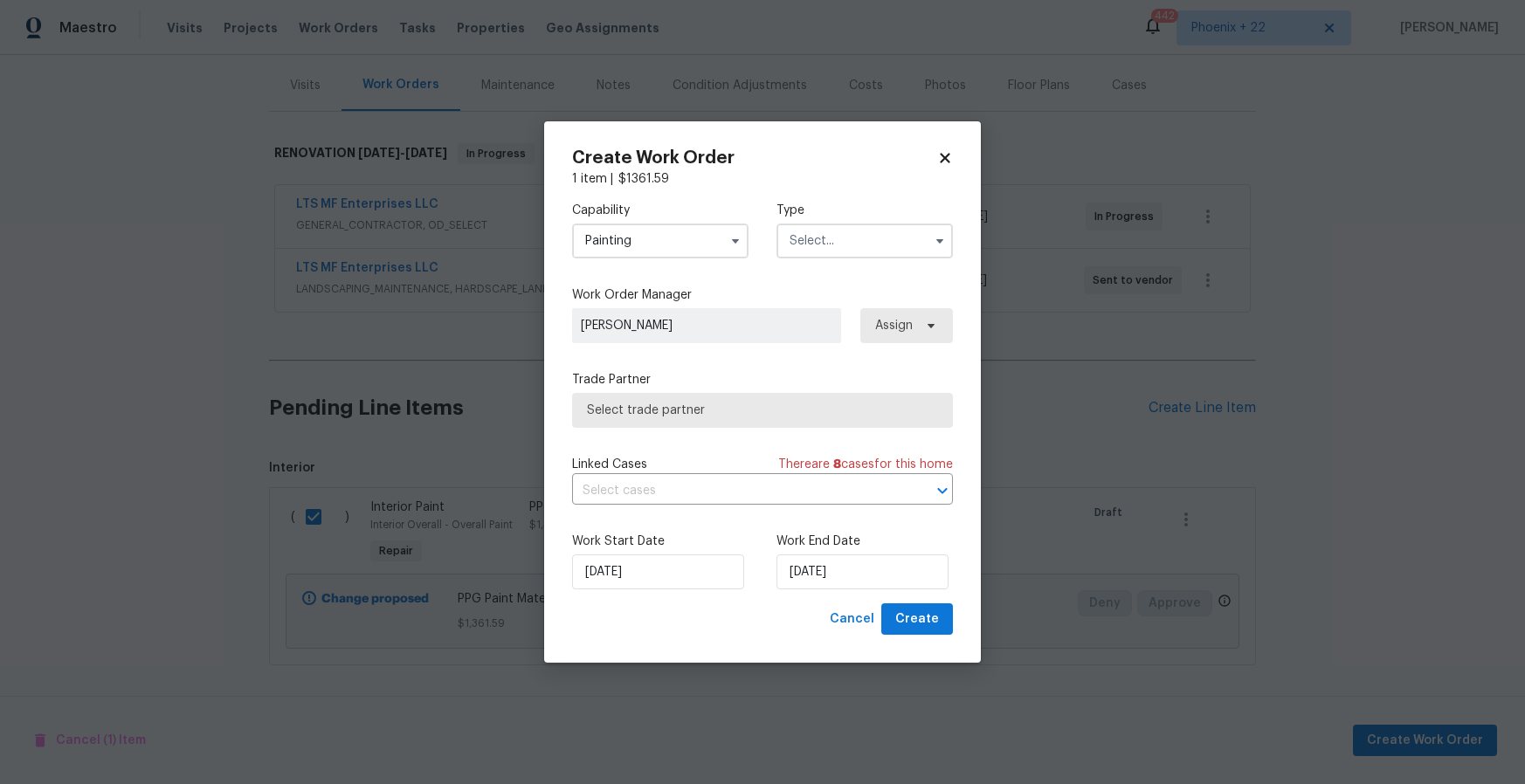
click at [807, 249] on input "text" at bounding box center [865, 240] width 177 height 35
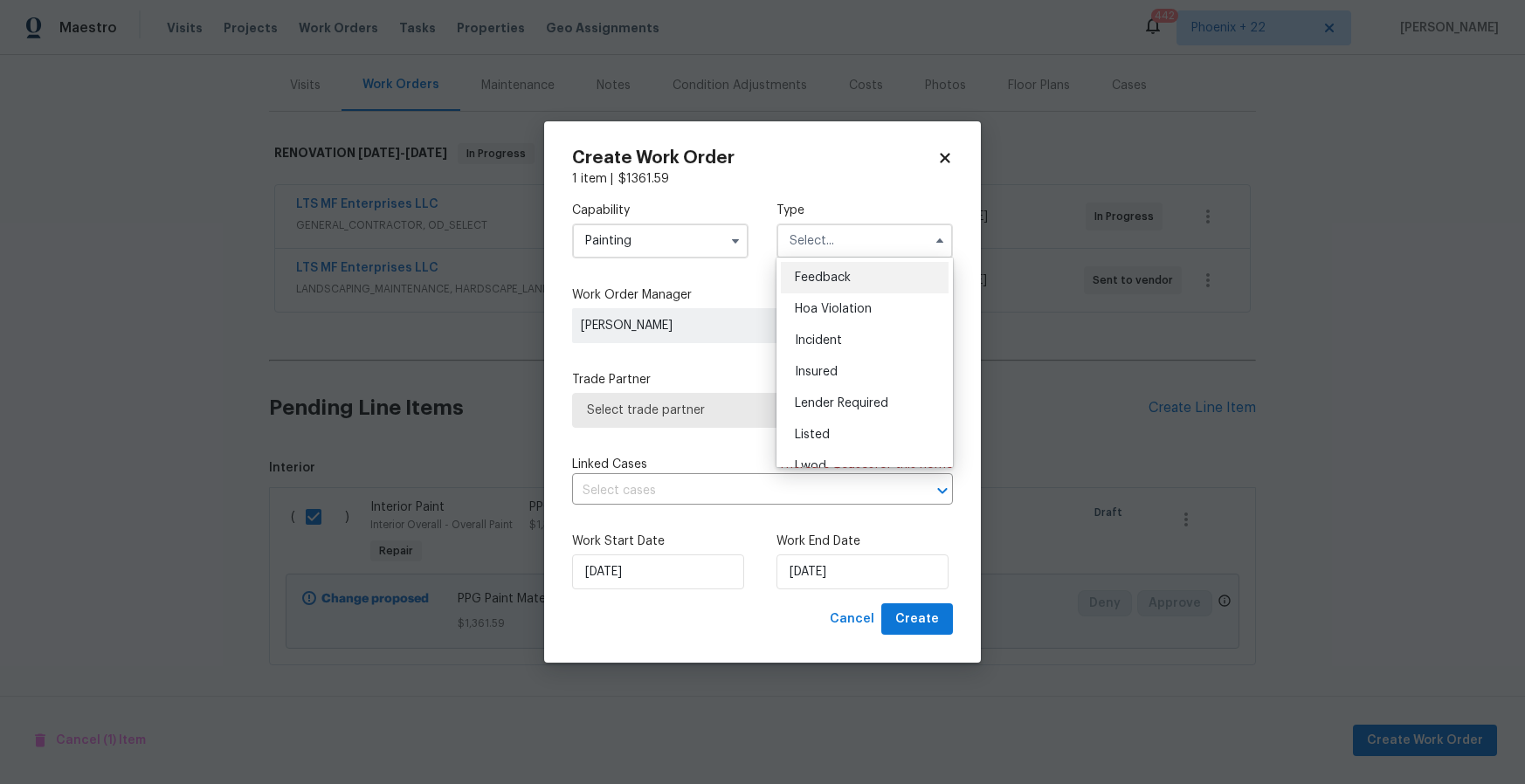
scroll to position [208, 0]
drag, startPoint x: 829, startPoint y: 353, endPoint x: 860, endPoint y: 353, distance: 31.0
click at [829, 353] on span "Renovation" at bounding box center [826, 352] width 64 height 12
type input "Renovation"
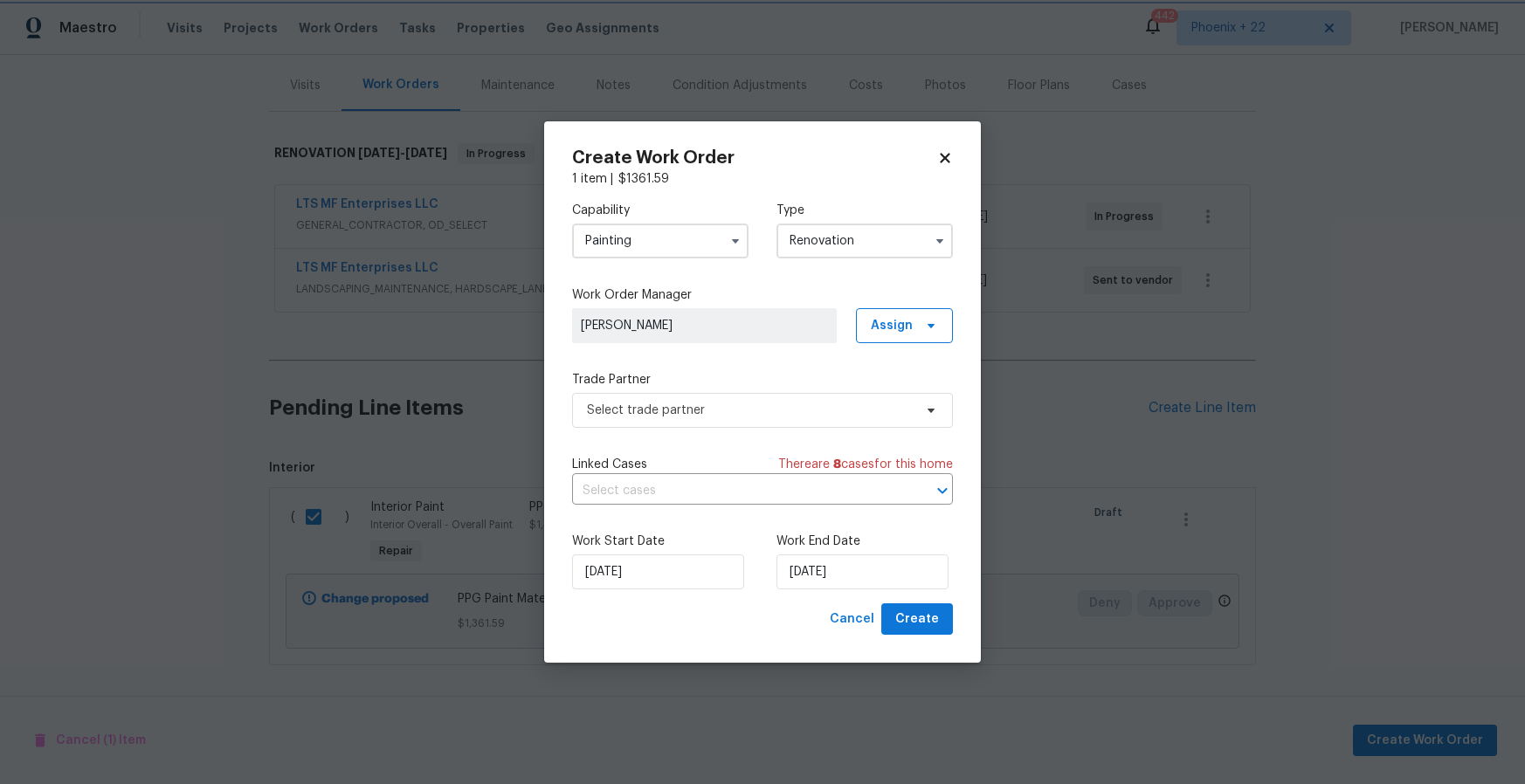
scroll to position [0, 0]
click at [890, 338] on span "Assign" at bounding box center [905, 325] width 97 height 35
click at [897, 399] on div "Assign to me" at bounding box center [907, 399] width 76 height 18
click at [740, 420] on span "Select trade partner" at bounding box center [763, 410] width 381 height 35
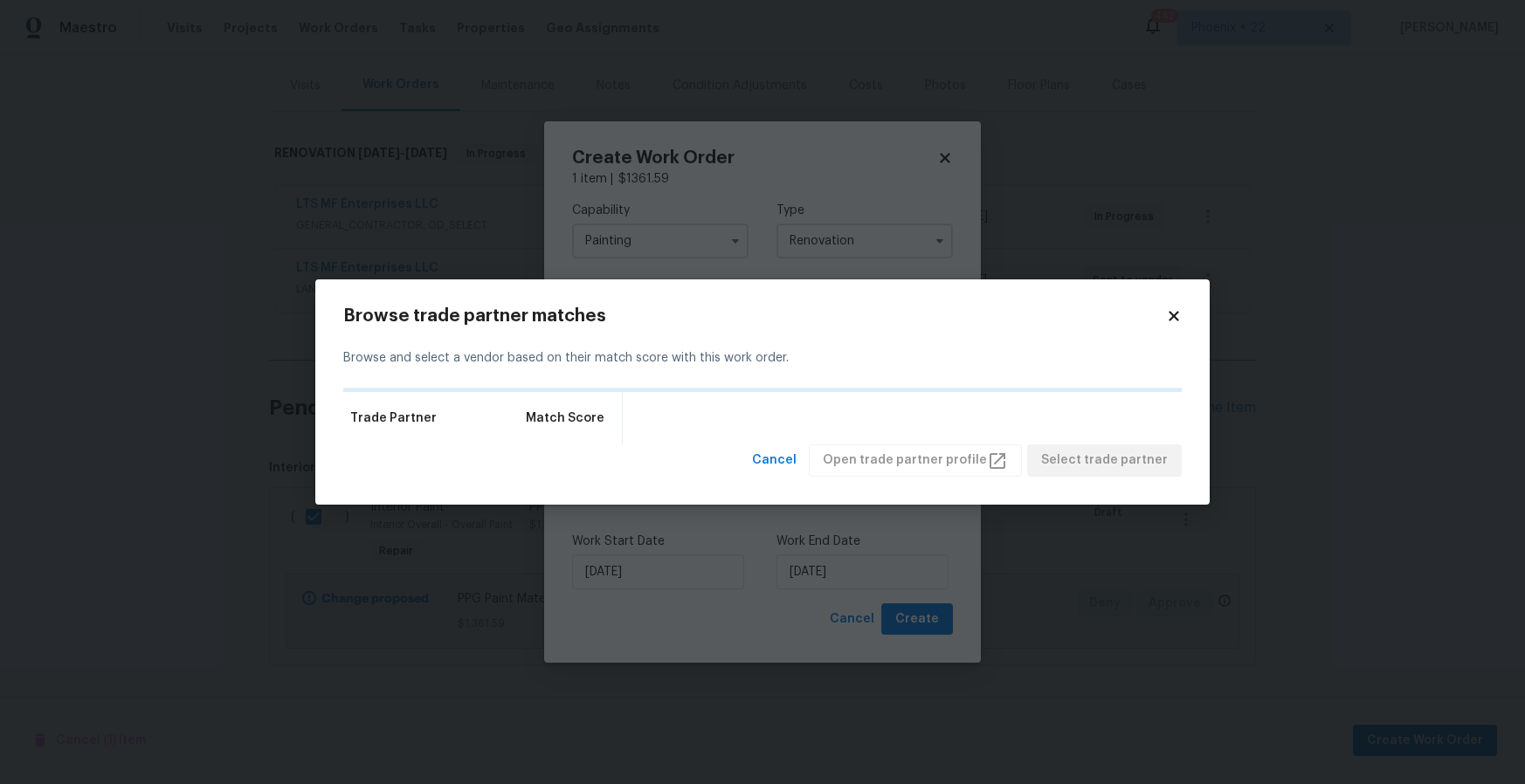
click at [1177, 308] on icon at bounding box center [1174, 315] width 16 height 16
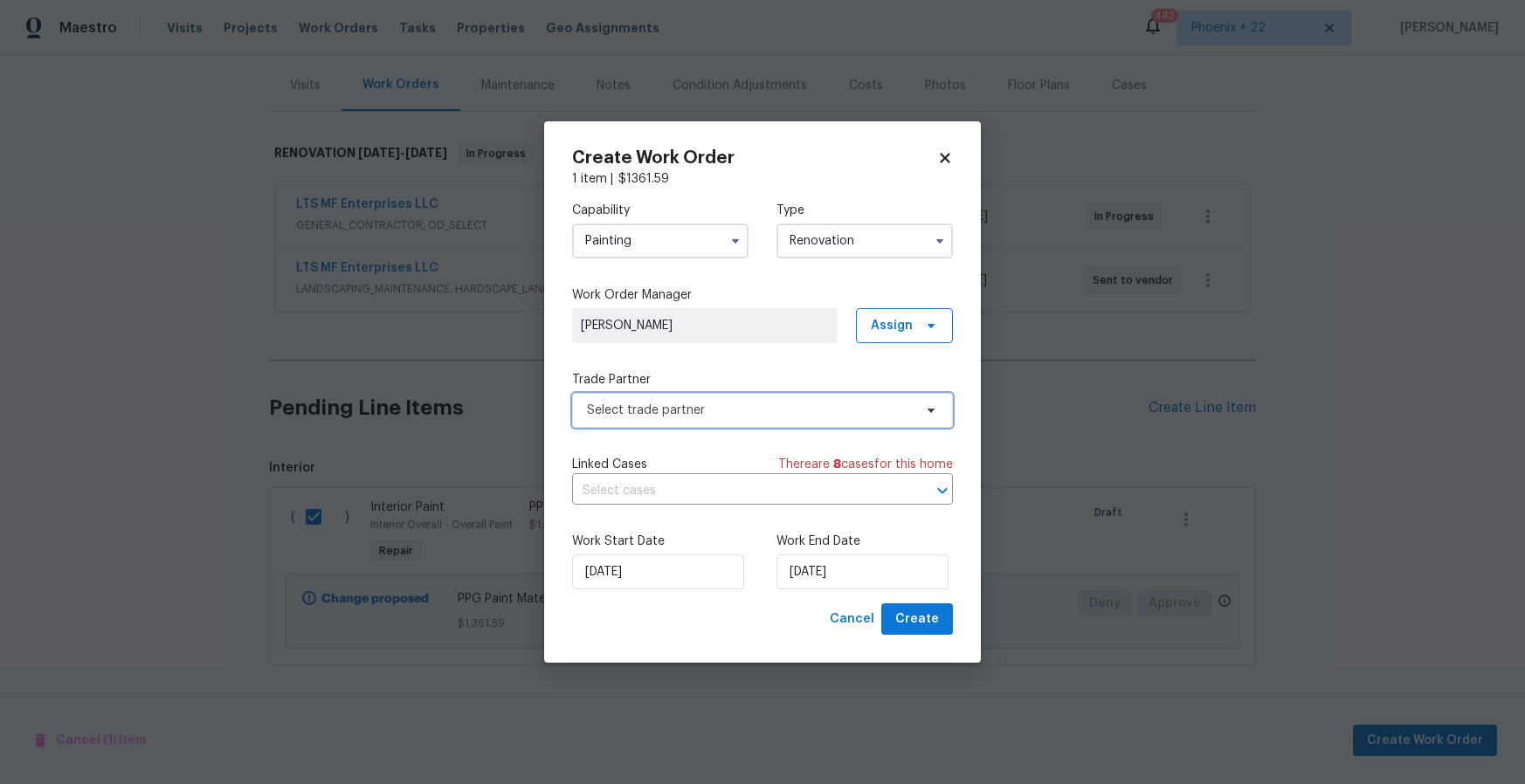
click at [787, 423] on span "Select trade partner" at bounding box center [763, 410] width 381 height 35
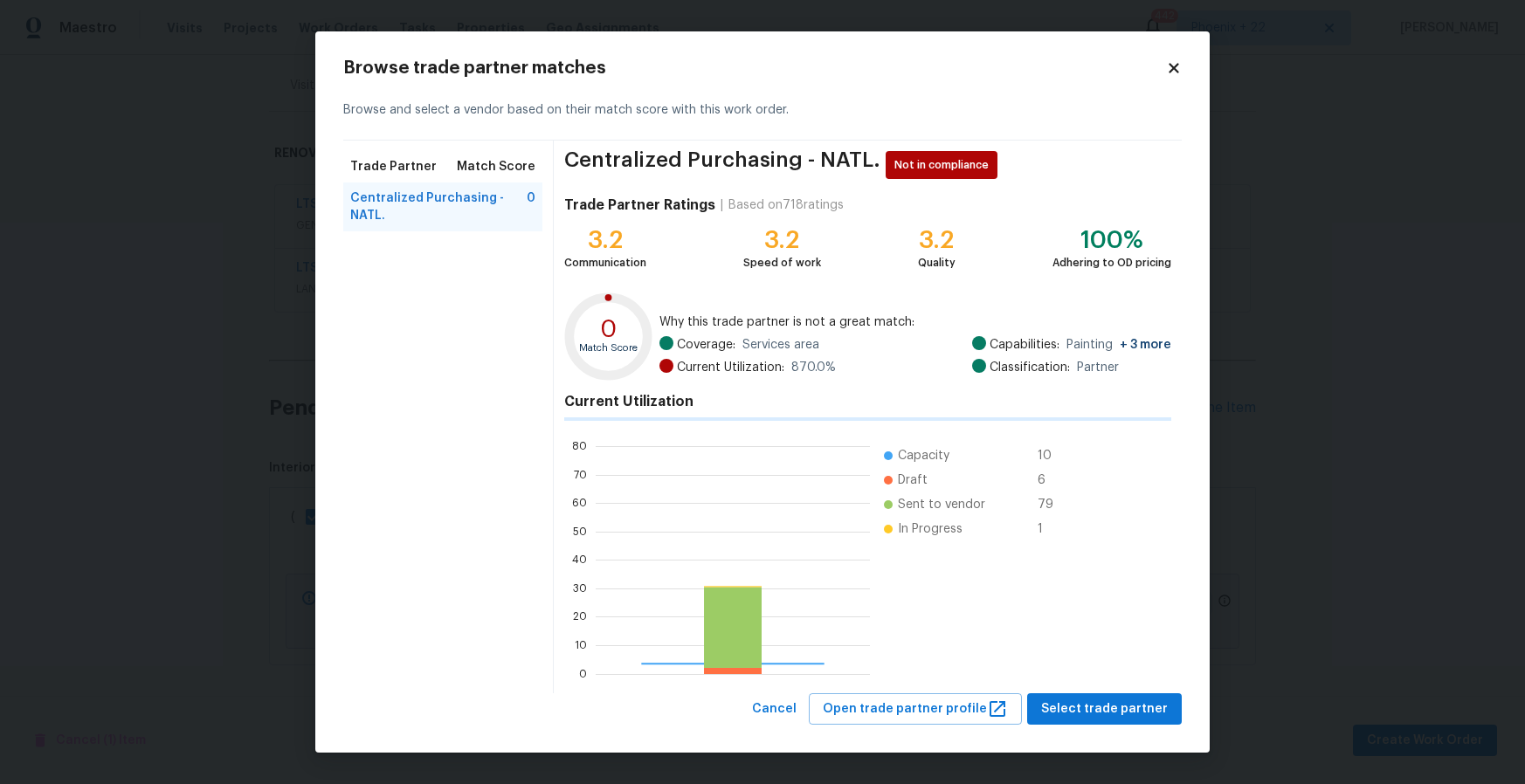
scroll to position [245, 275]
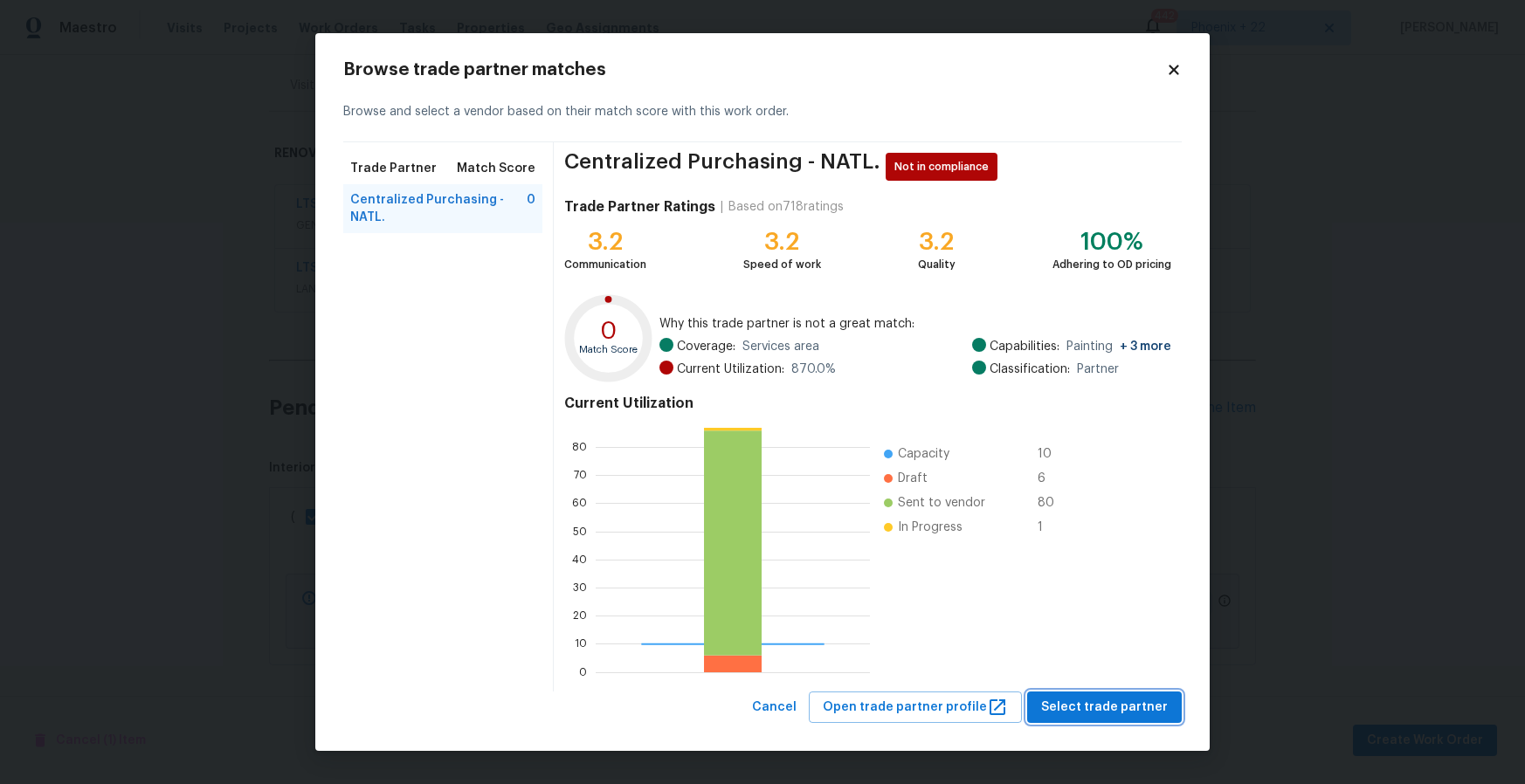
click at [1067, 706] on span "Select trade partner" at bounding box center [1105, 707] width 127 height 21
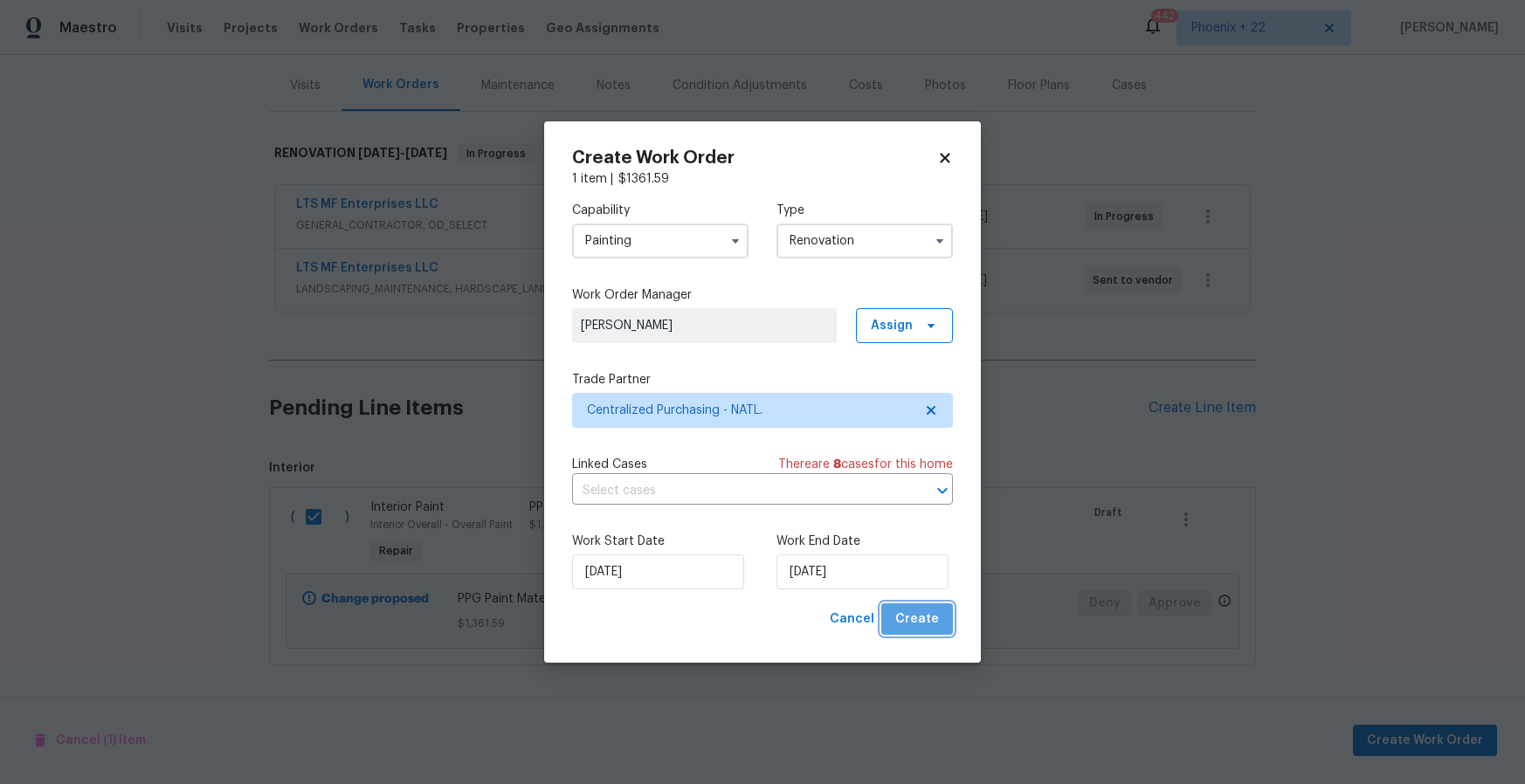
click at [939, 626] on span "Create" at bounding box center [917, 619] width 44 height 21
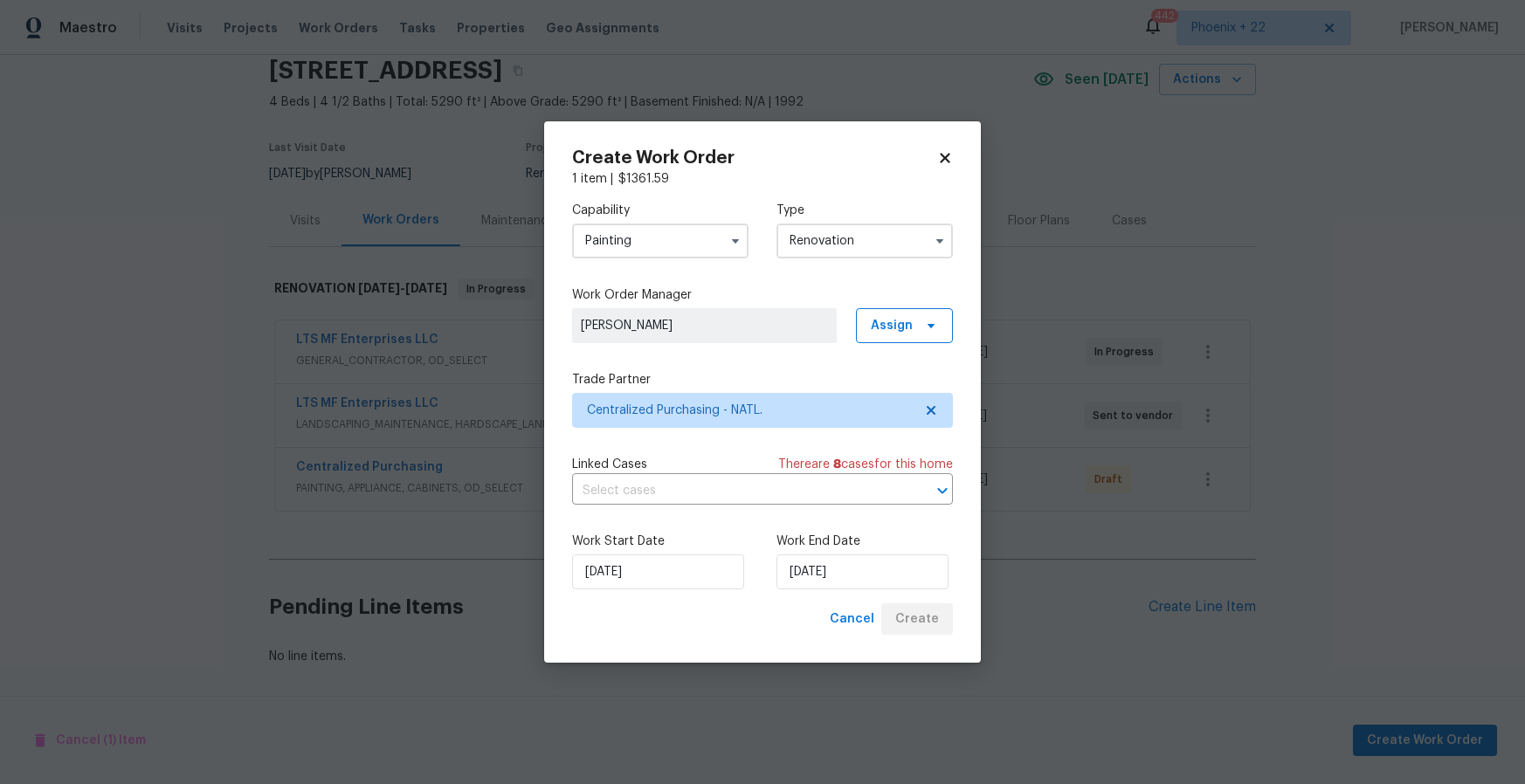
scroll to position [70, 0]
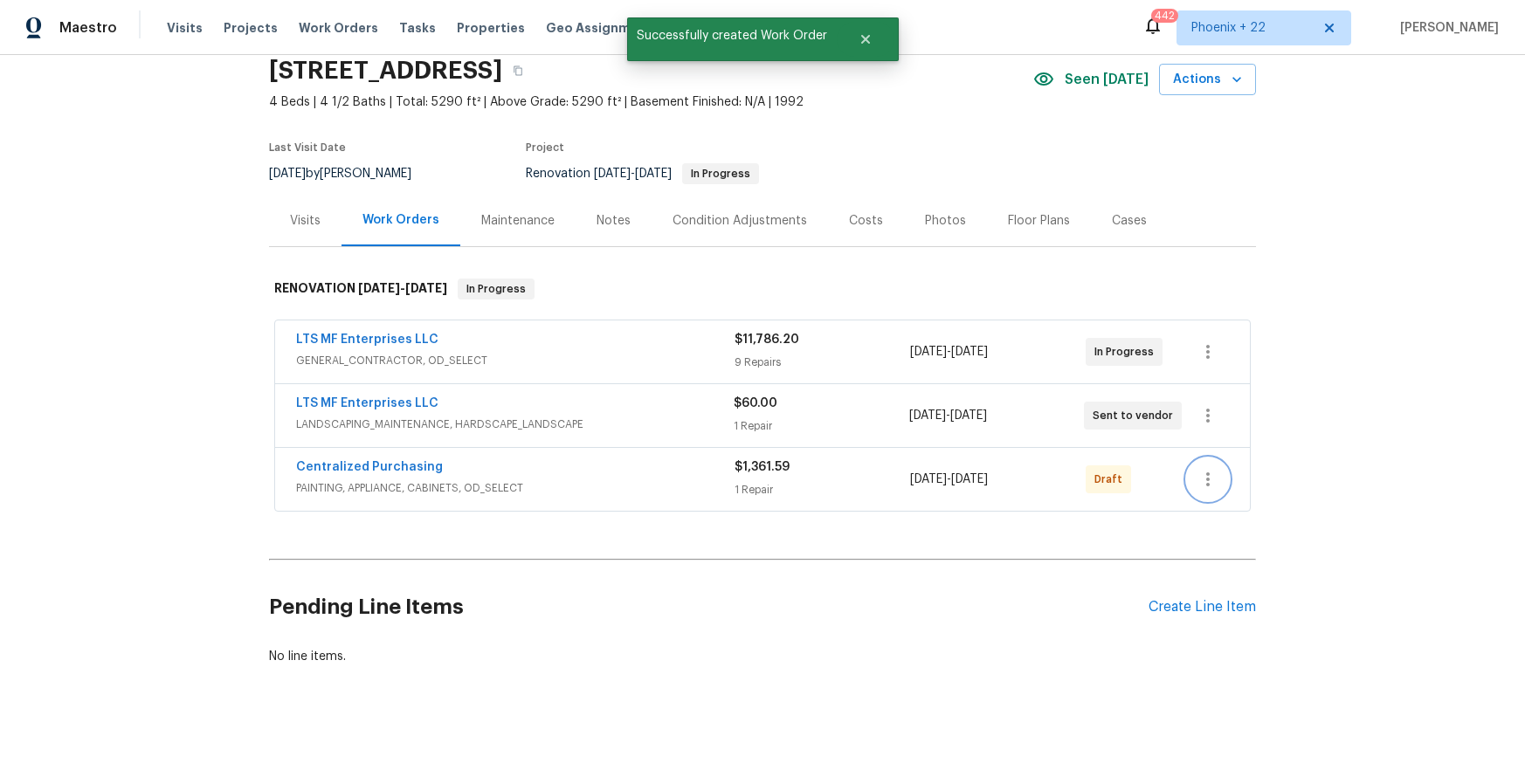
click at [1215, 491] on button "button" at bounding box center [1207, 479] width 42 height 42
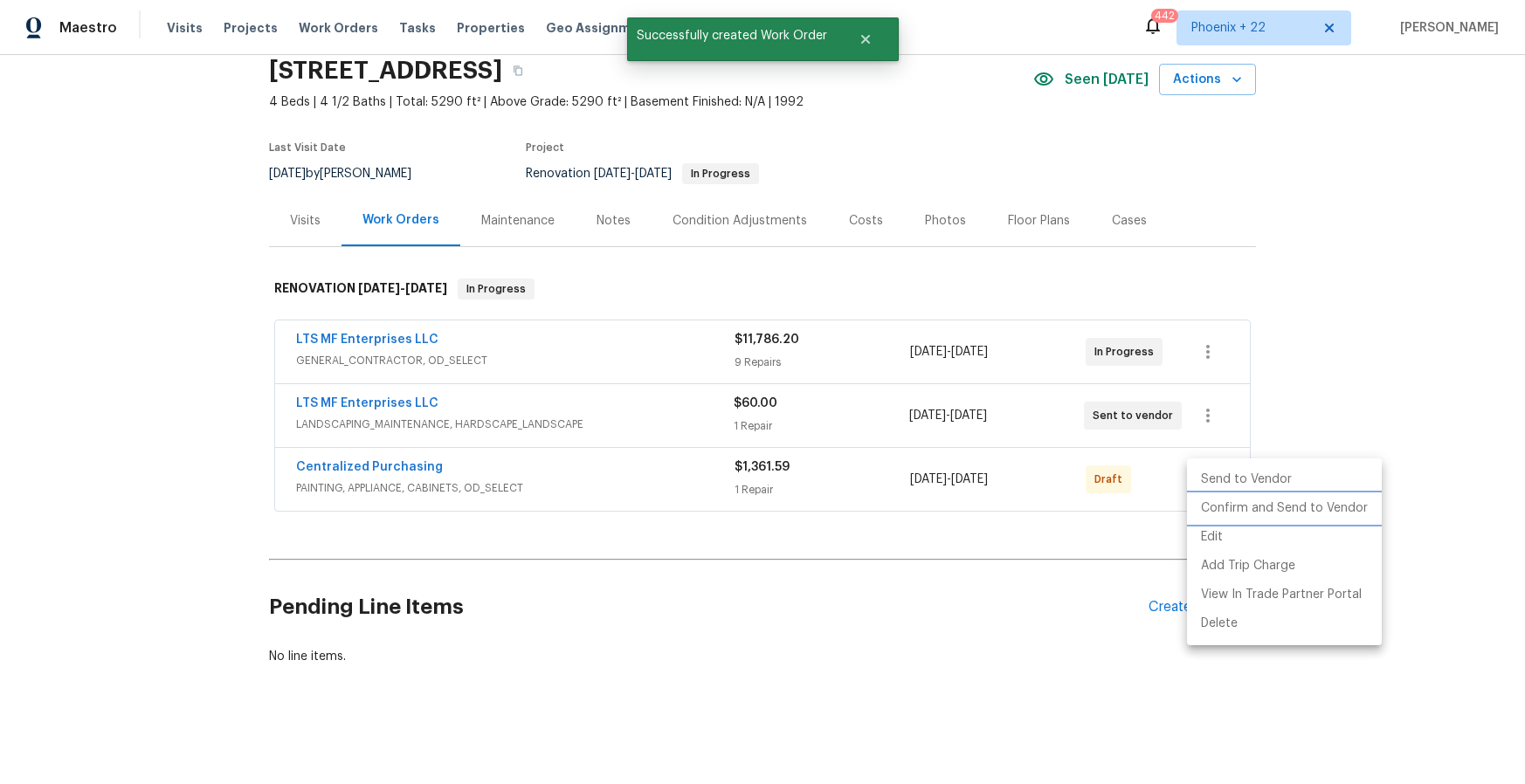
click at [1216, 499] on li "Confirm and Send to Vendor" at bounding box center [1284, 509] width 195 height 29
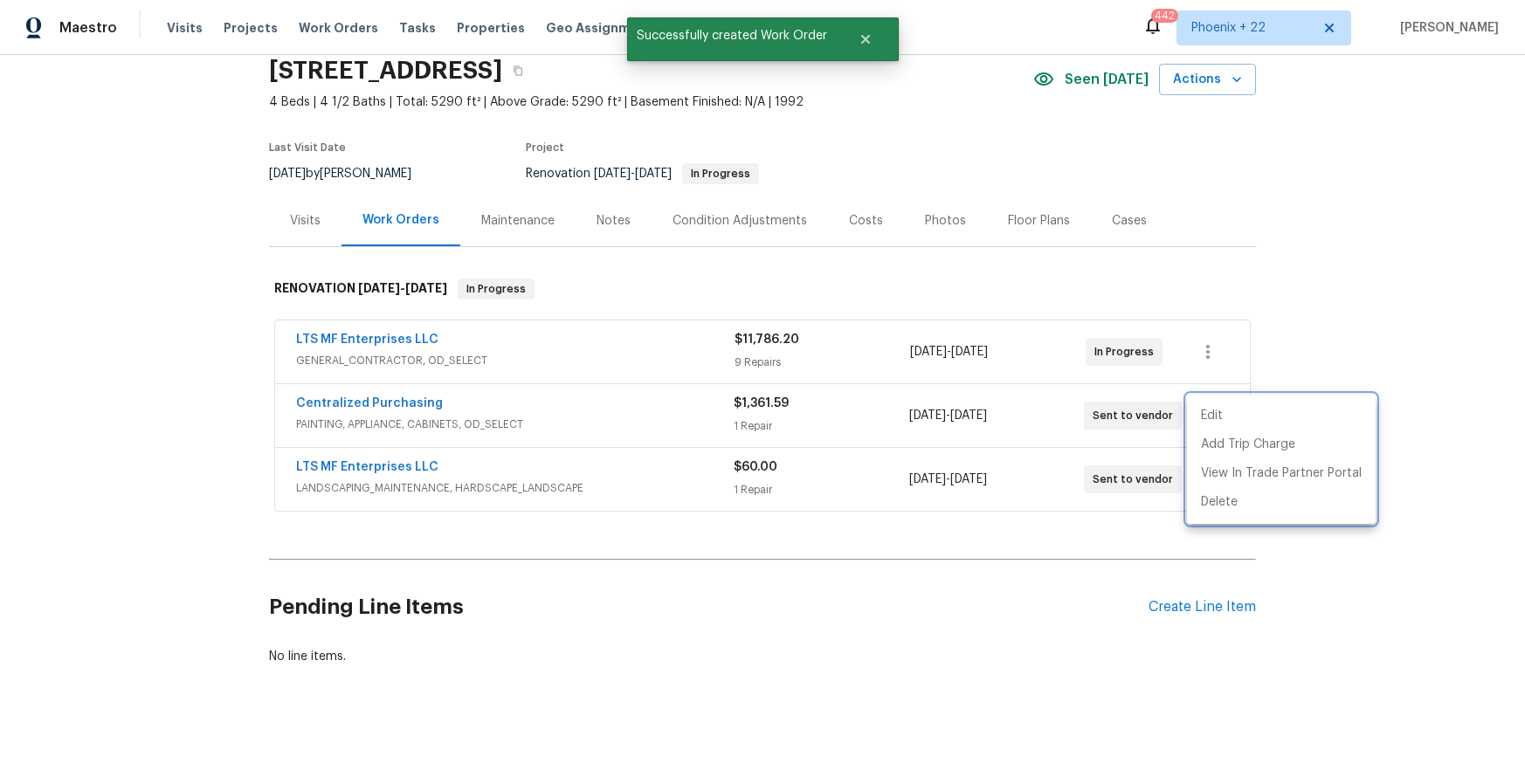
drag, startPoint x: 698, startPoint y: 419, endPoint x: 492, endPoint y: 414, distance: 206.1
click at [674, 418] on div at bounding box center [762, 392] width 1525 height 784
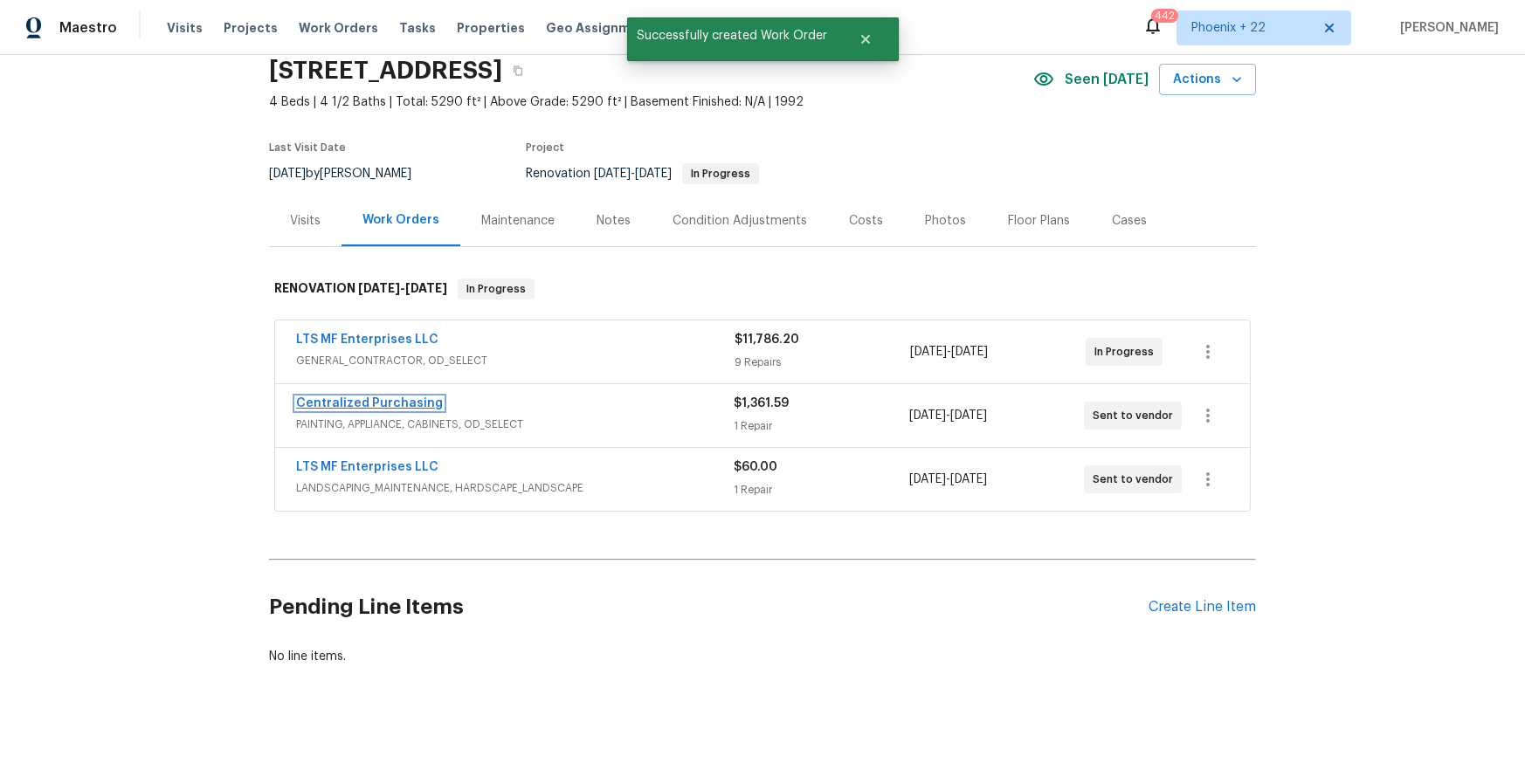
click at [412, 405] on link "Centralized Purchasing" at bounding box center [369, 403] width 147 height 12
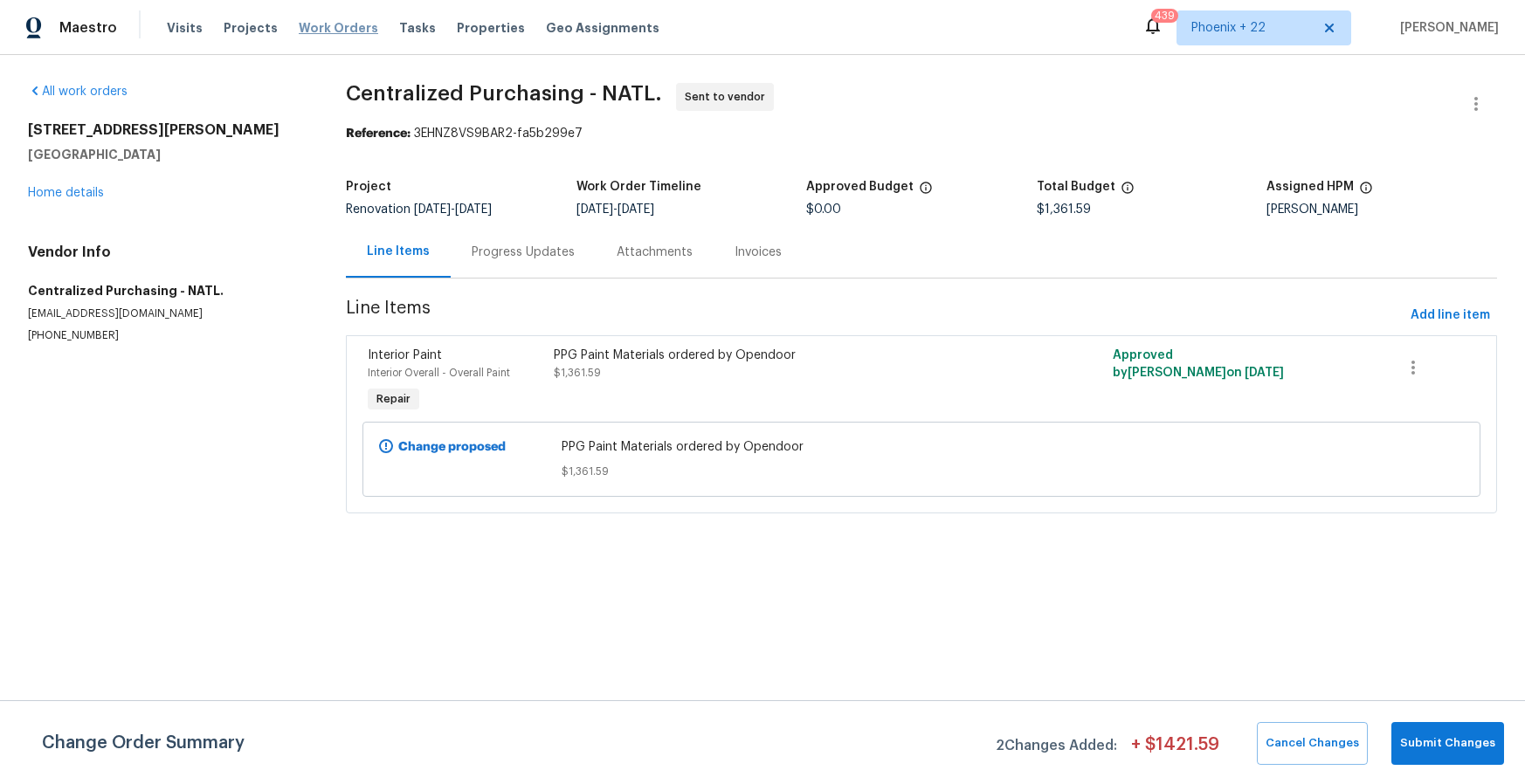
click at [320, 32] on span "Work Orders" at bounding box center [338, 28] width 79 height 18
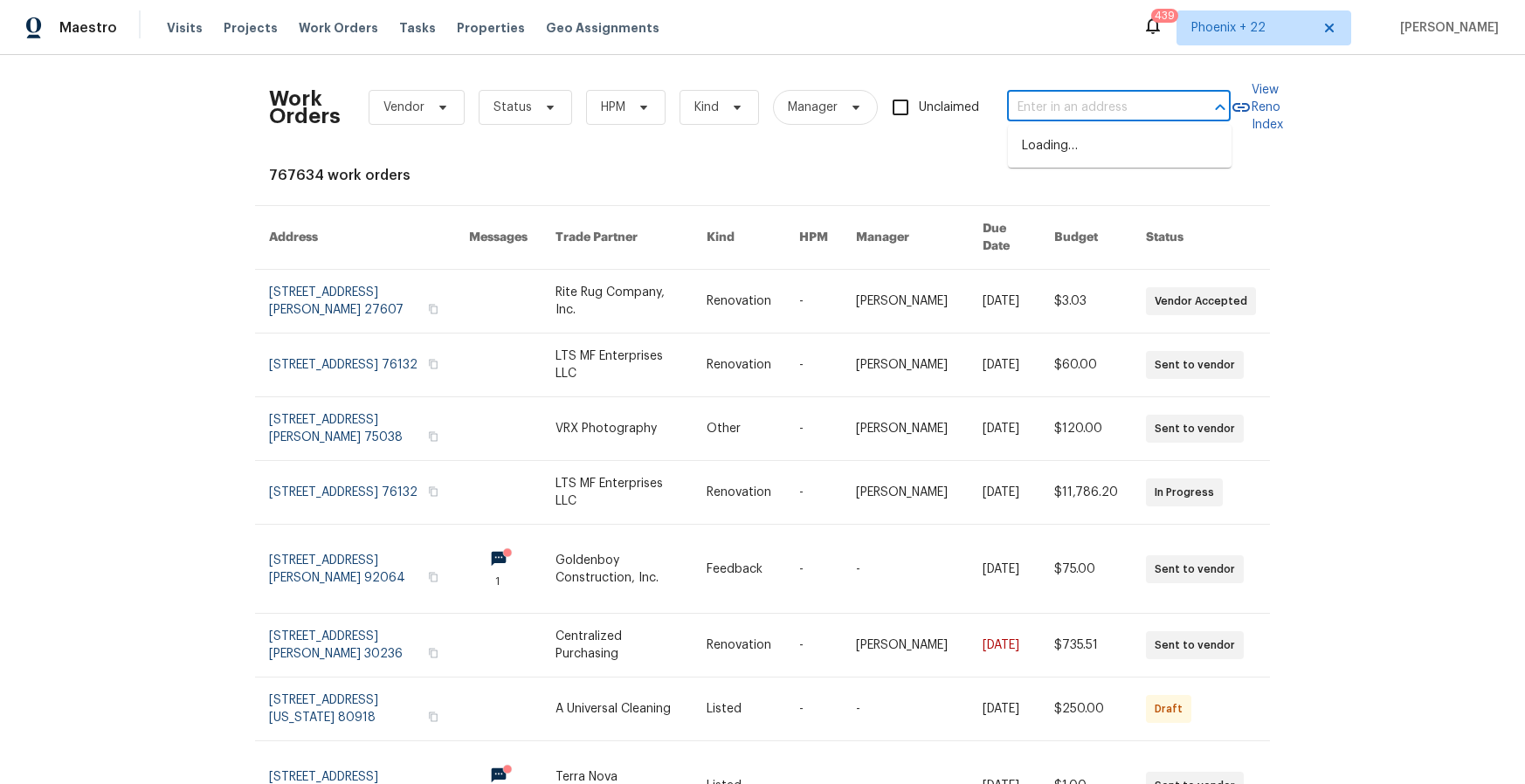
click at [1066, 107] on input "text" at bounding box center [1094, 107] width 175 height 27
paste input "[STREET_ADDRESS]"
type input "[STREET_ADDRESS]"
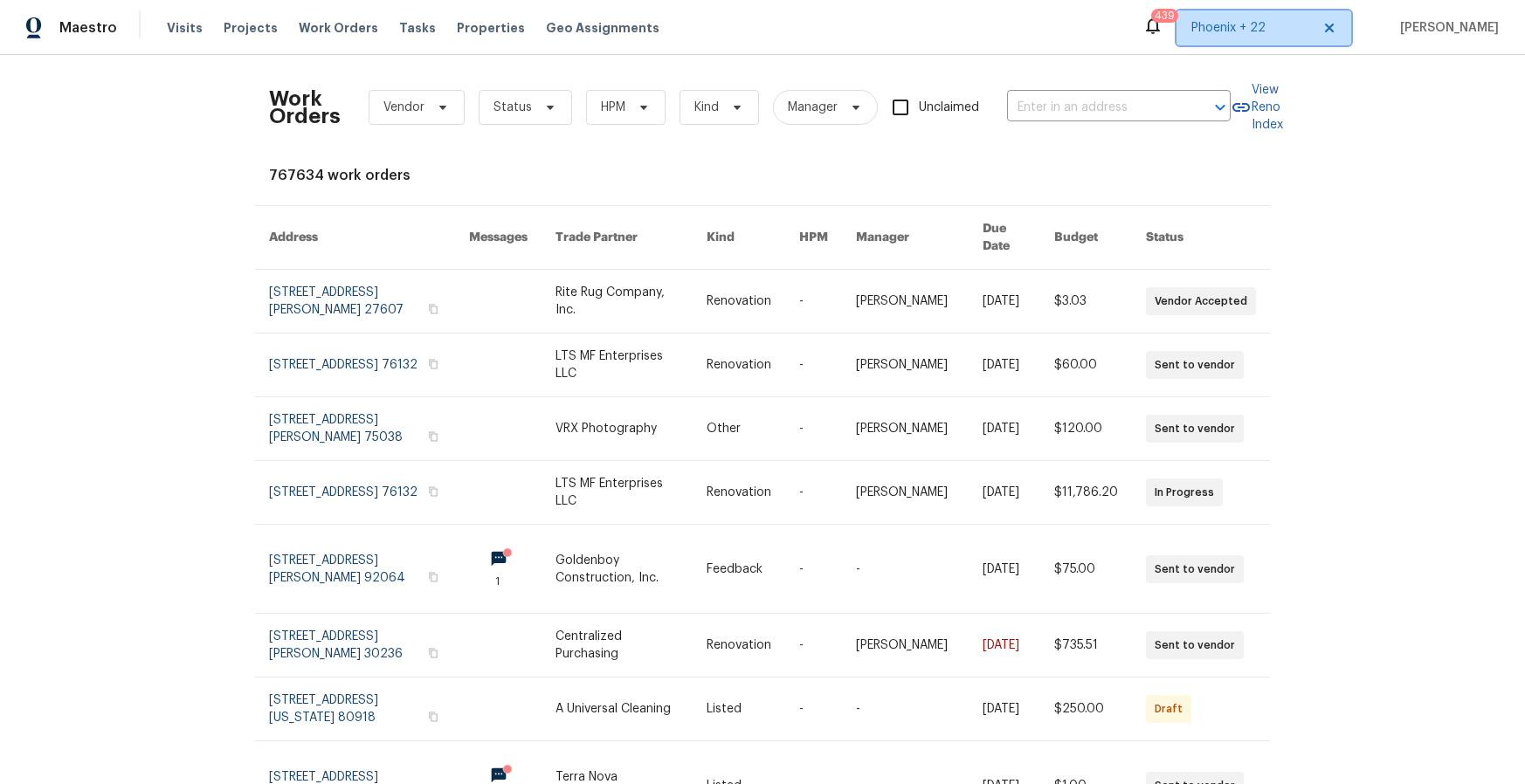
click at [1229, 33] on span "Phoenix + 22" at bounding box center [1251, 28] width 120 height 18
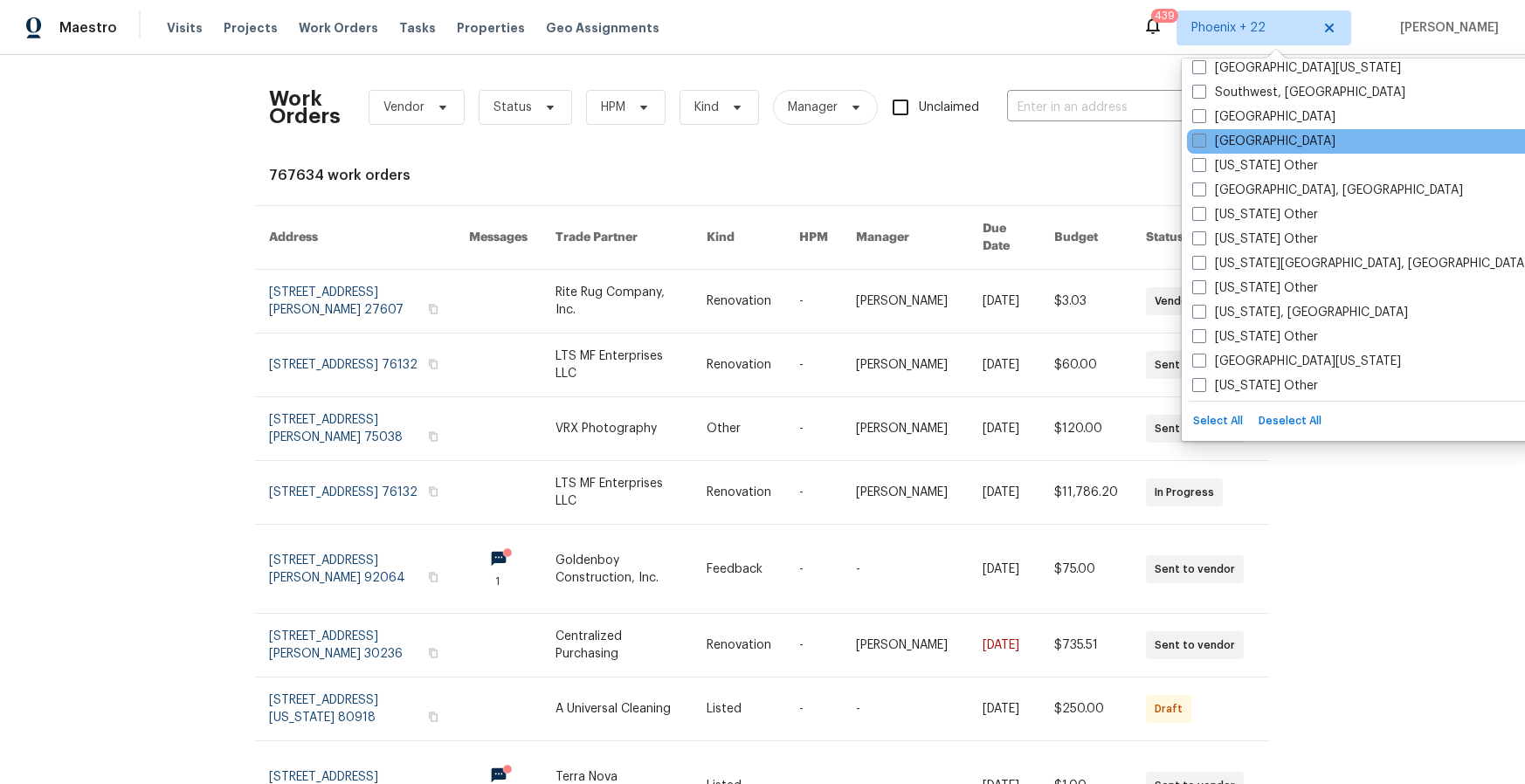
click at [1244, 146] on label "[GEOGRAPHIC_DATA]" at bounding box center [1264, 141] width 143 height 18
click at [1204, 144] on input "[GEOGRAPHIC_DATA]" at bounding box center [1198, 138] width 11 height 11
checkbox input "true"
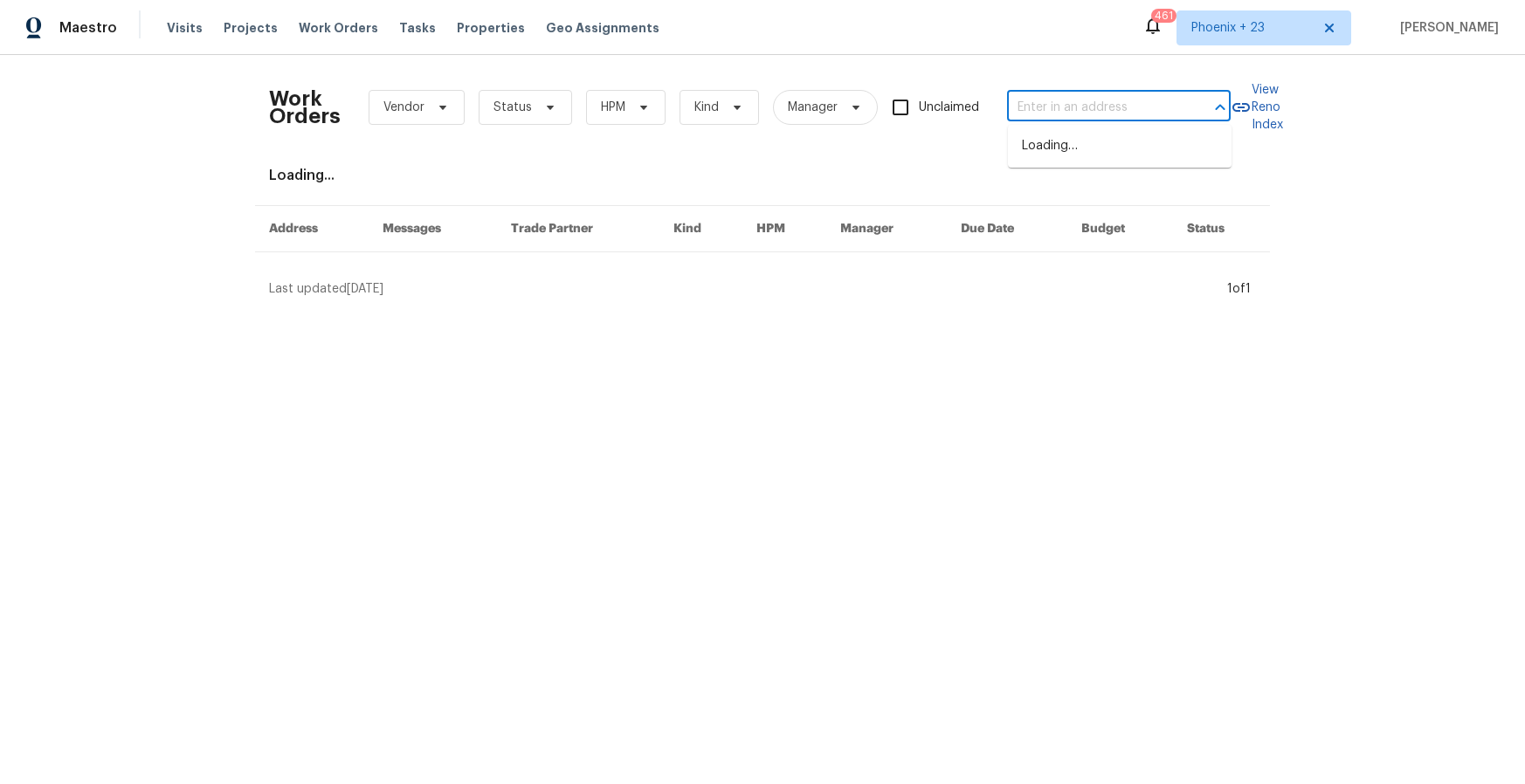
click at [1102, 98] on input "text" at bounding box center [1094, 107] width 175 height 27
paste input "[STREET_ADDRESS]"
type input "[STREET_ADDRESS]"
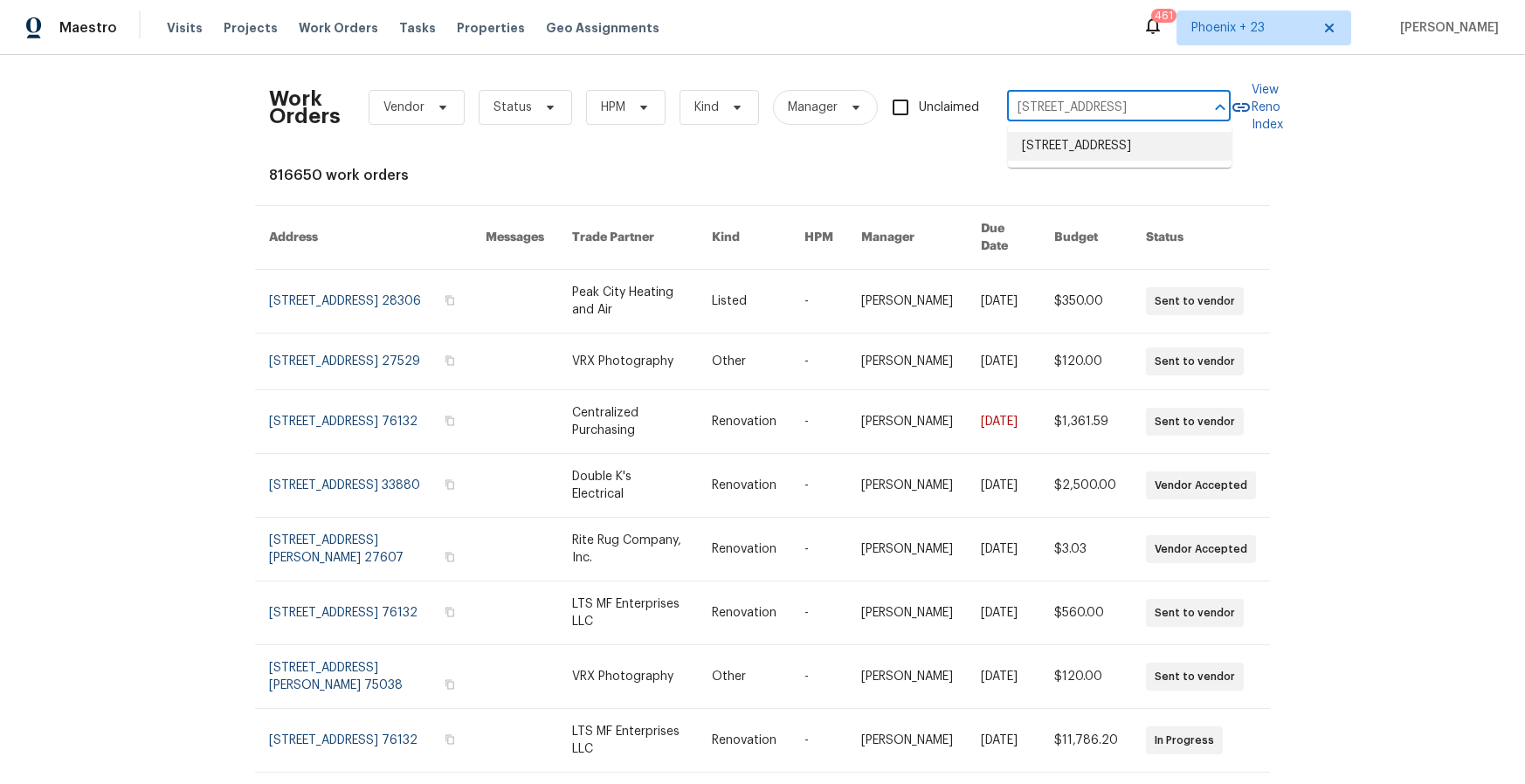
click at [1092, 140] on li "[STREET_ADDRESS]" at bounding box center [1120, 146] width 223 height 29
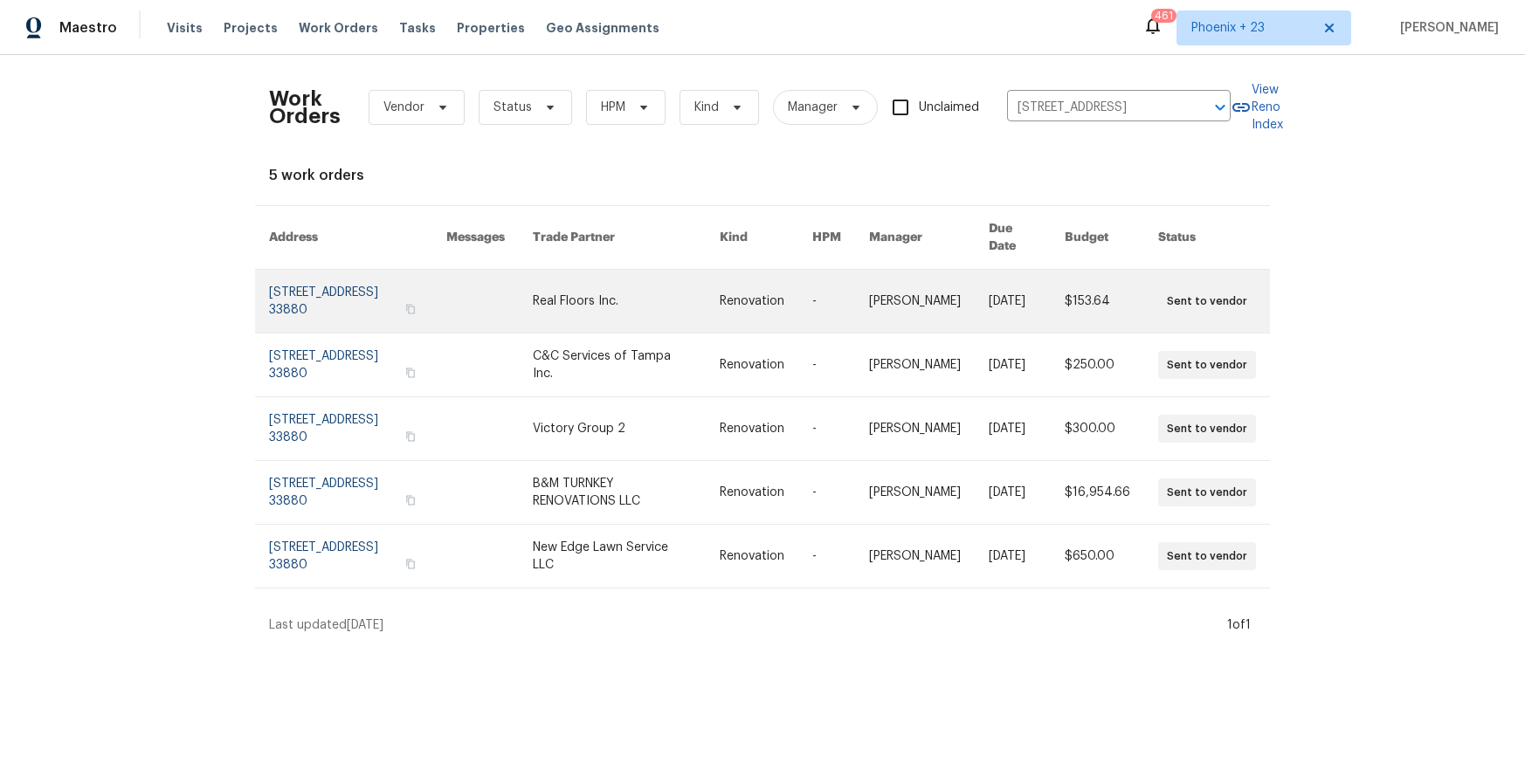
click at [587, 309] on link at bounding box center [627, 301] width 187 height 63
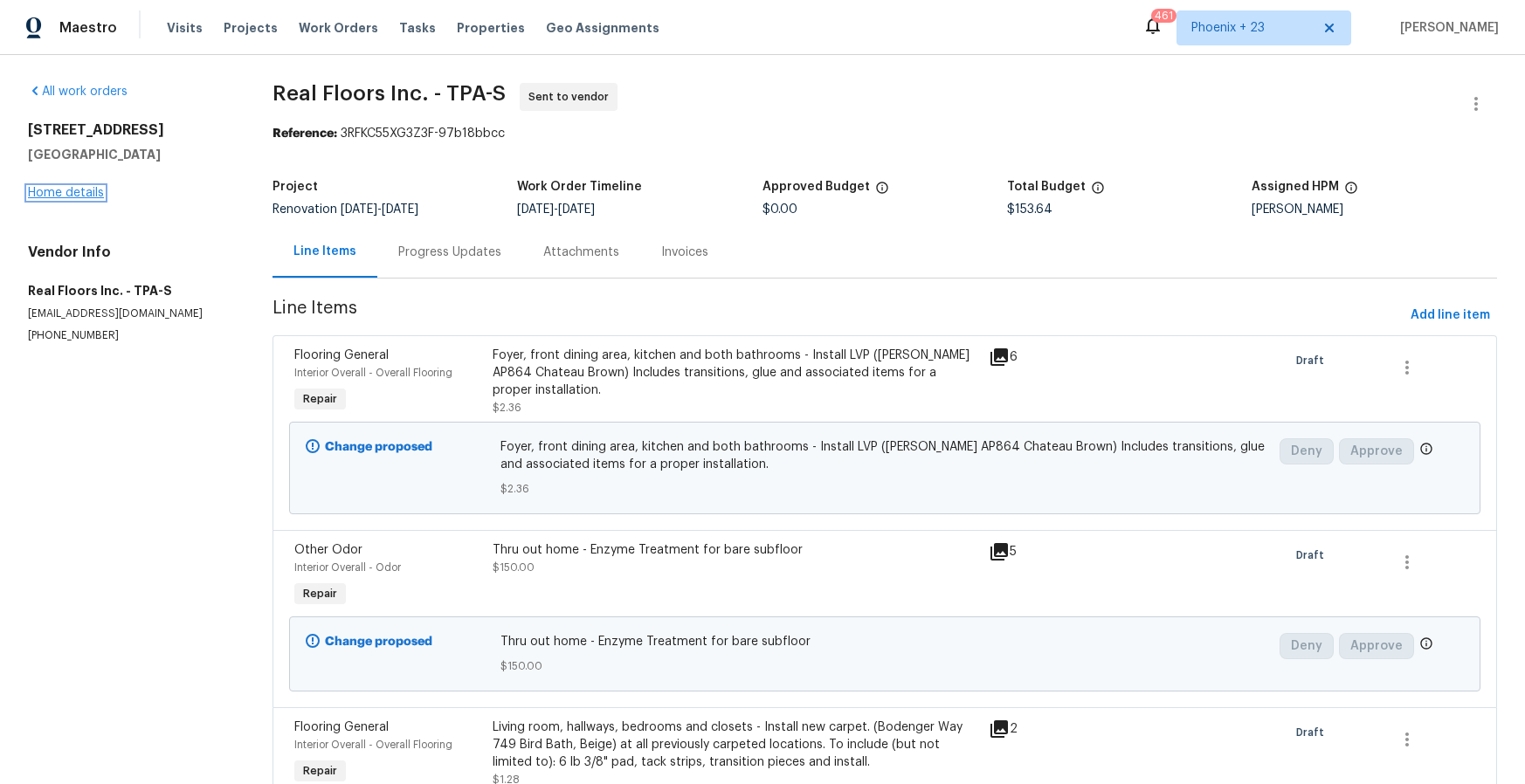
click at [70, 196] on link "Home details" at bounding box center [65, 192] width 76 height 12
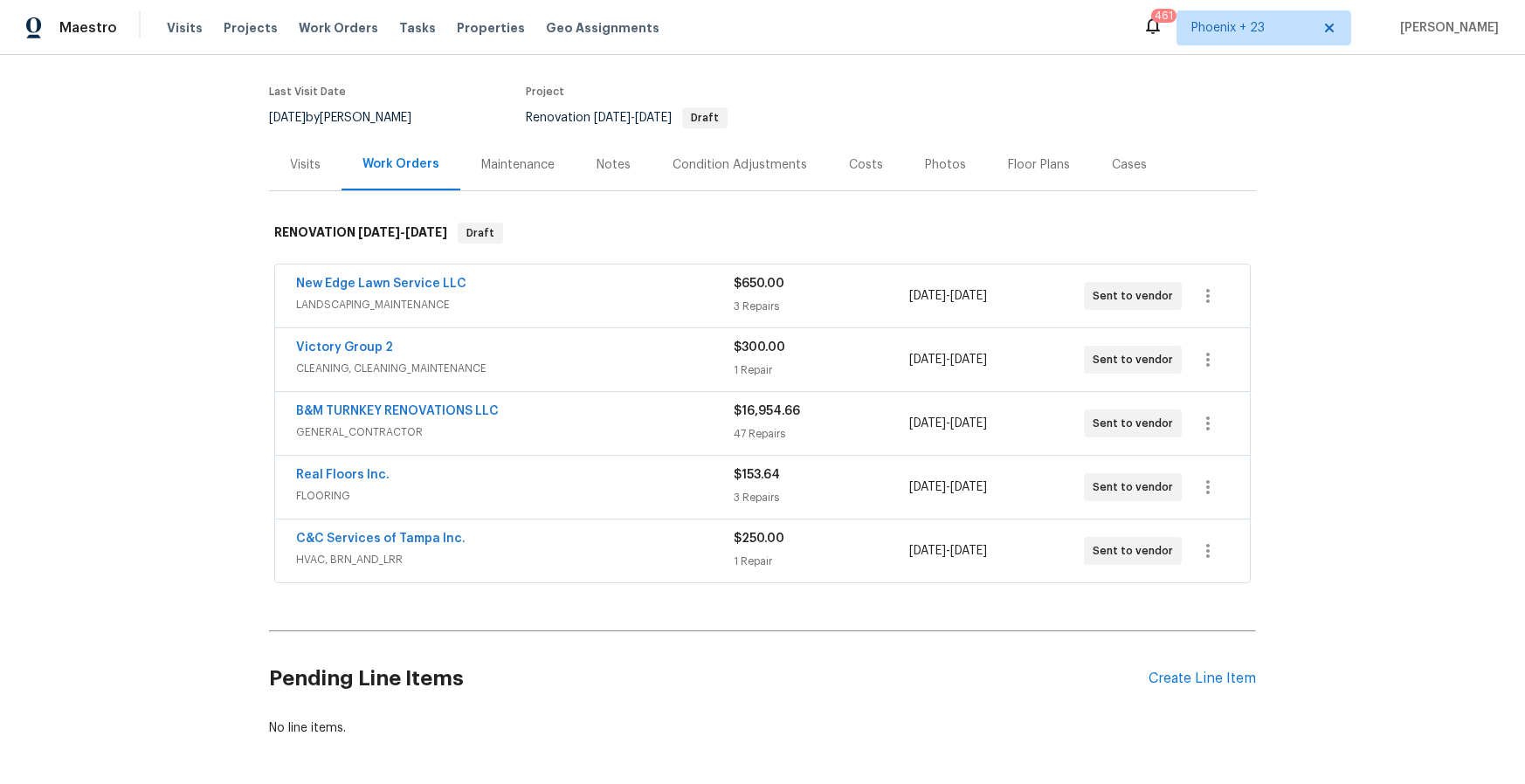
scroll to position [197, 0]
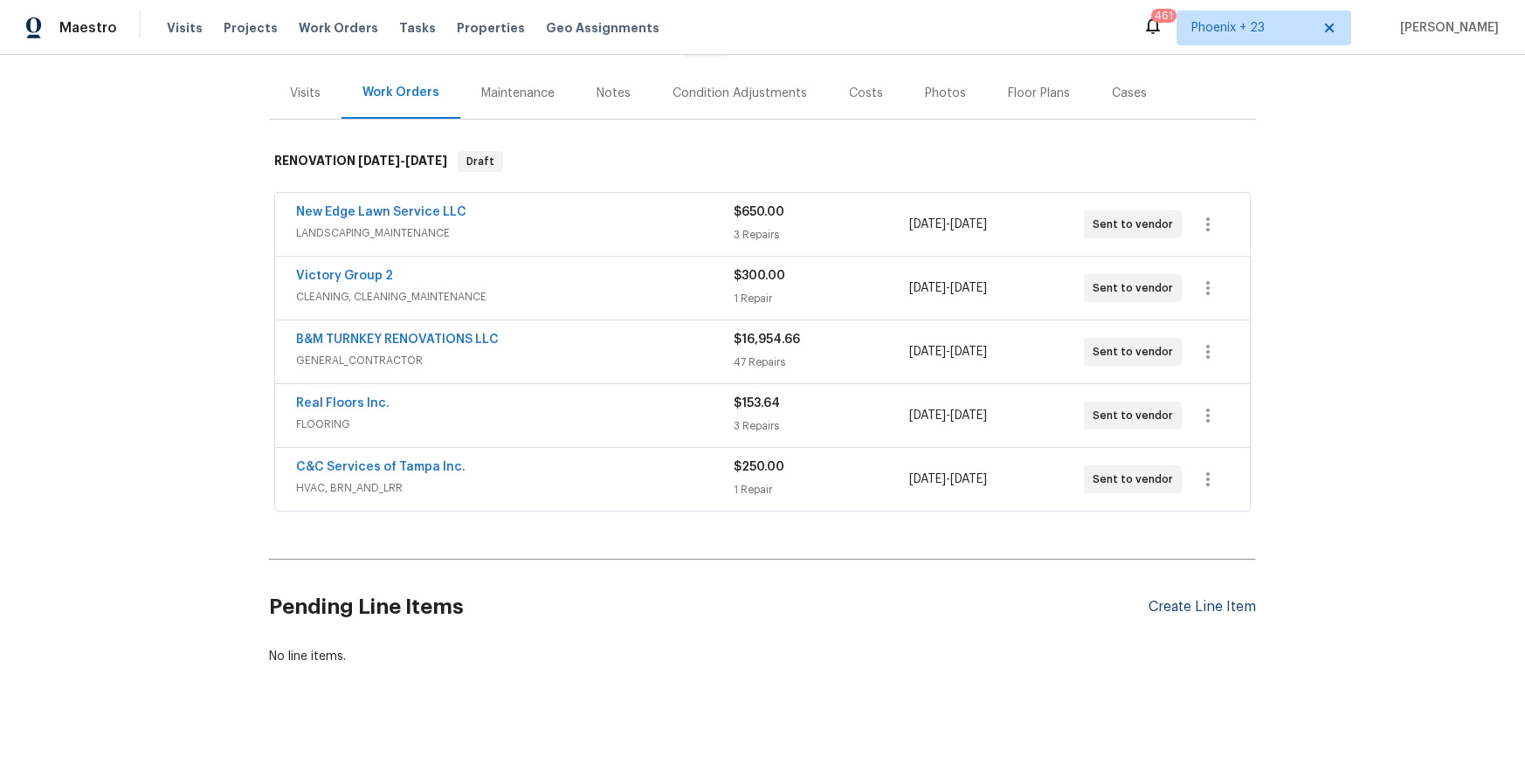
click at [1221, 616] on div "Pending Line Items Create Line Item" at bounding box center [762, 607] width 987 height 81
click at [1218, 609] on div "Create Line Item" at bounding box center [1202, 608] width 107 height 17
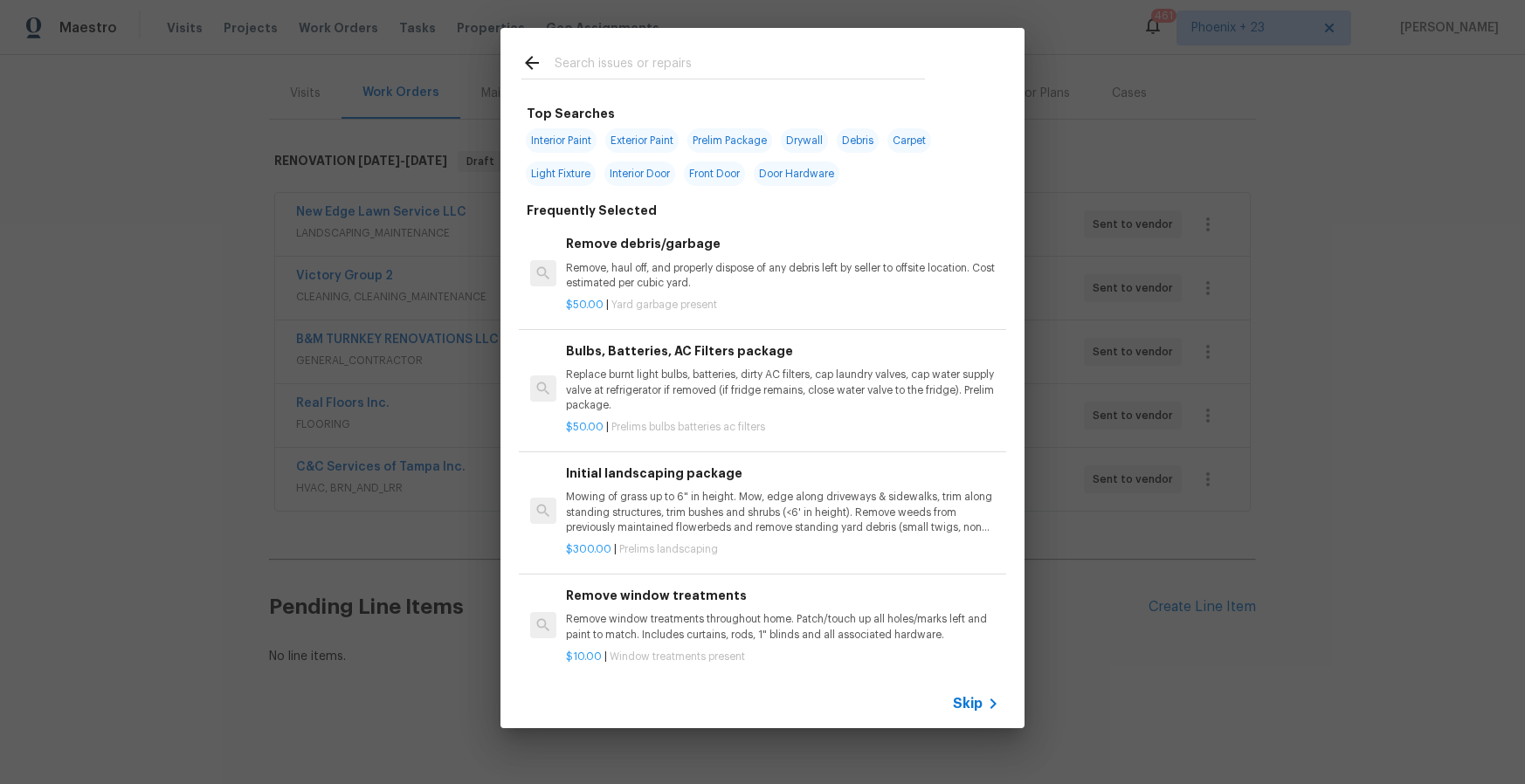
click at [688, 63] on input "text" at bounding box center [740, 65] width 371 height 26
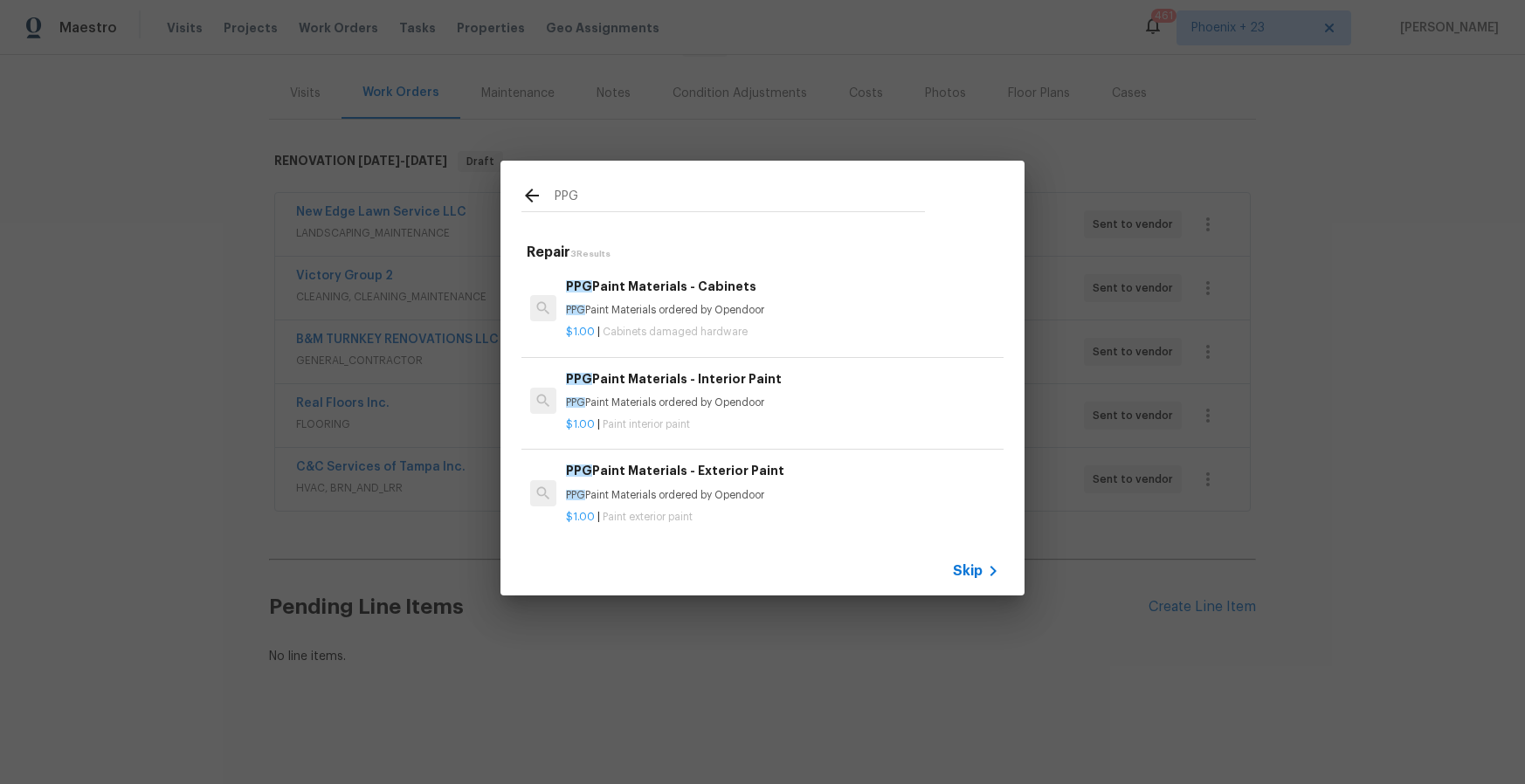
type input "PPG"
click at [786, 310] on p "PPG Paint Materials ordered by Opendoor" at bounding box center [783, 311] width 433 height 15
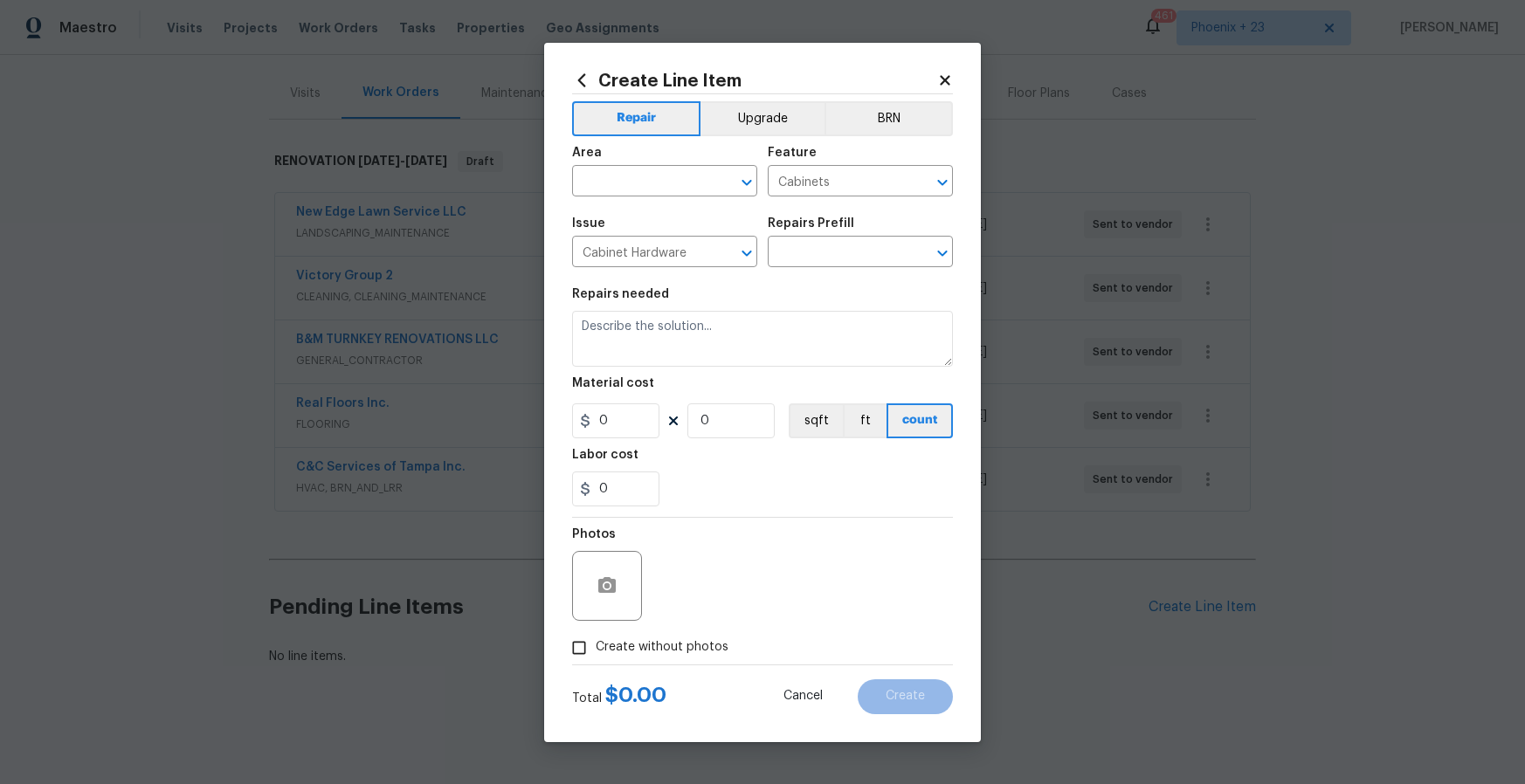
type input "PPG Paint Materials - Cabinets $1.00"
type textarea "PPG Paint Materials ordered by Opendoor"
type input "1"
click at [577, 75] on icon at bounding box center [582, 80] width 20 height 20
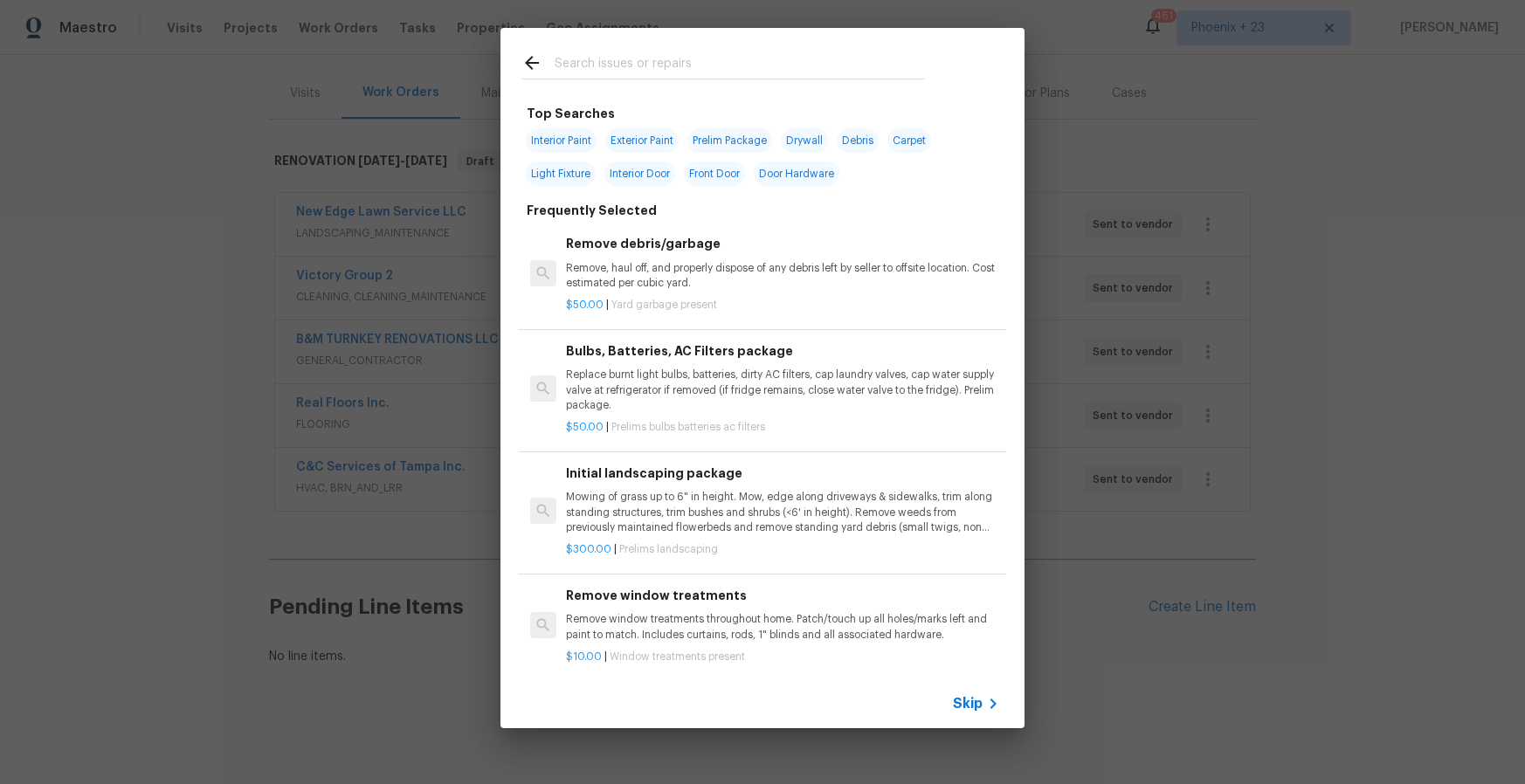
click at [616, 58] on input "text" at bounding box center [740, 65] width 371 height 26
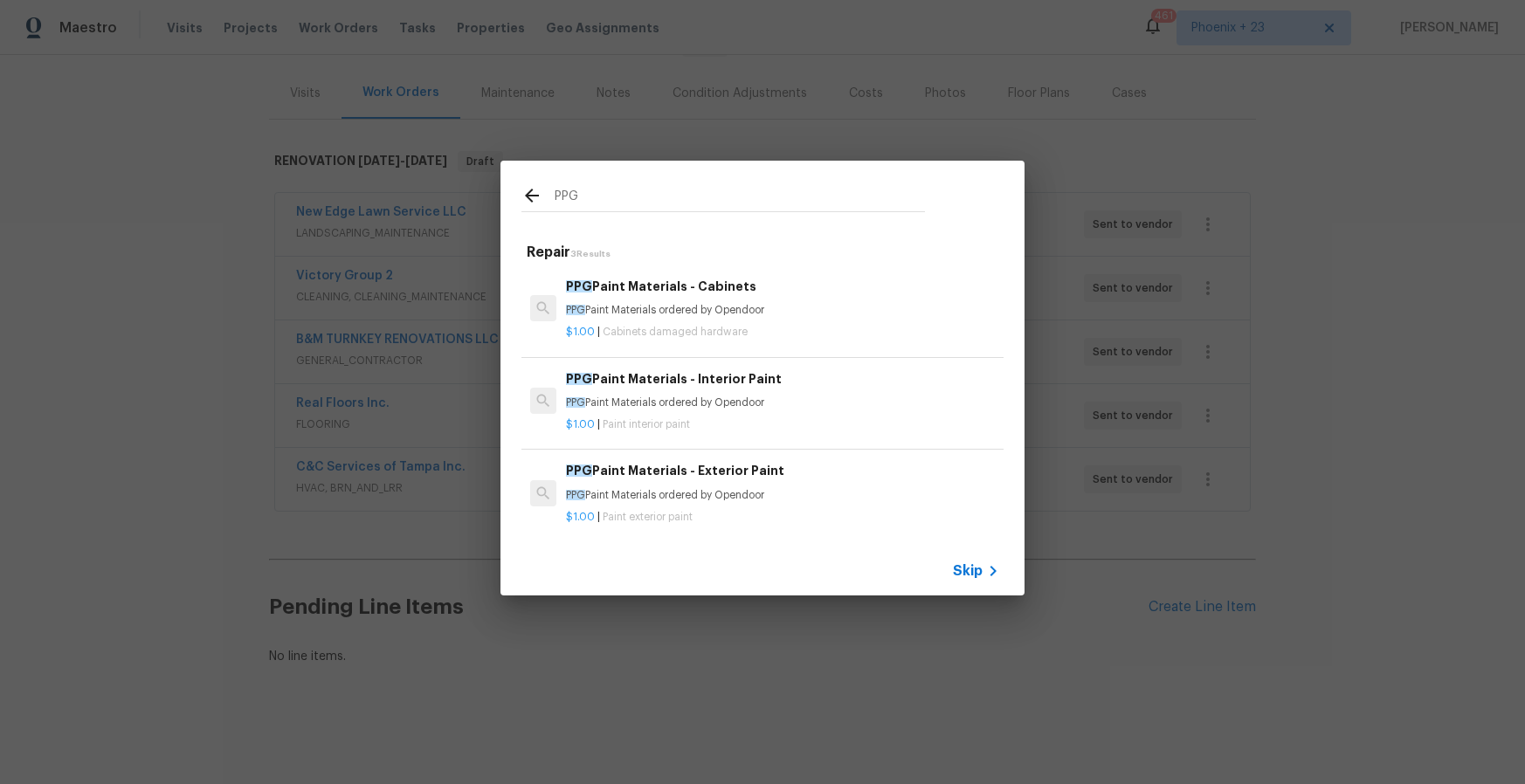
type input "PPG"
click at [821, 388] on div "PPG Paint Materials - Interior Paint PPG Paint Materials ordered by Opendoor" at bounding box center [783, 390] width 433 height 42
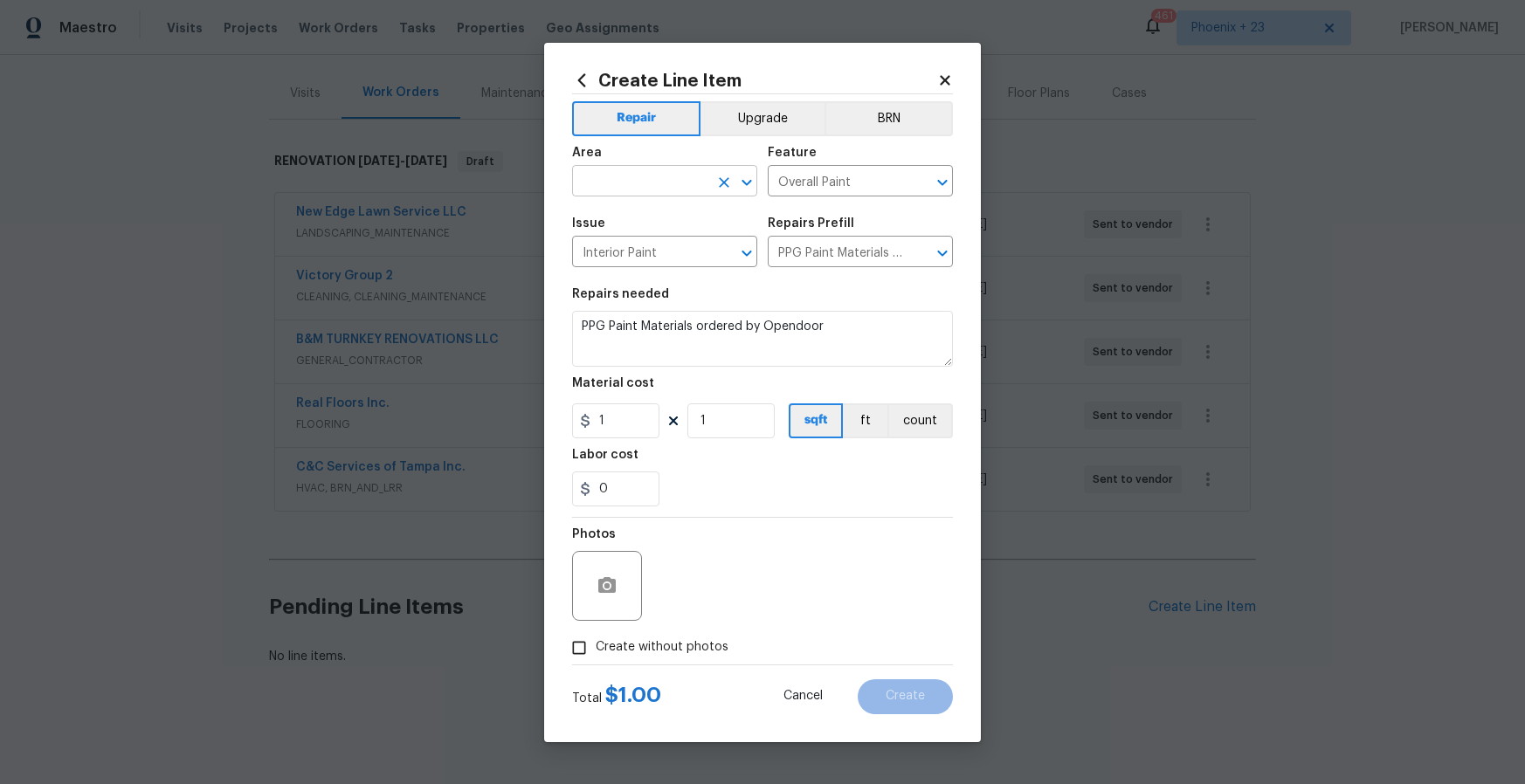
click at [653, 183] on input "text" at bounding box center [641, 182] width 136 height 27
click at [673, 257] on li "Interior Overall" at bounding box center [665, 250] width 185 height 29
type input "Interior Overall"
drag, startPoint x: 623, startPoint y: 428, endPoint x: 631, endPoint y: 421, distance: 10.6
click at [624, 427] on input "1" at bounding box center [616, 420] width 88 height 35
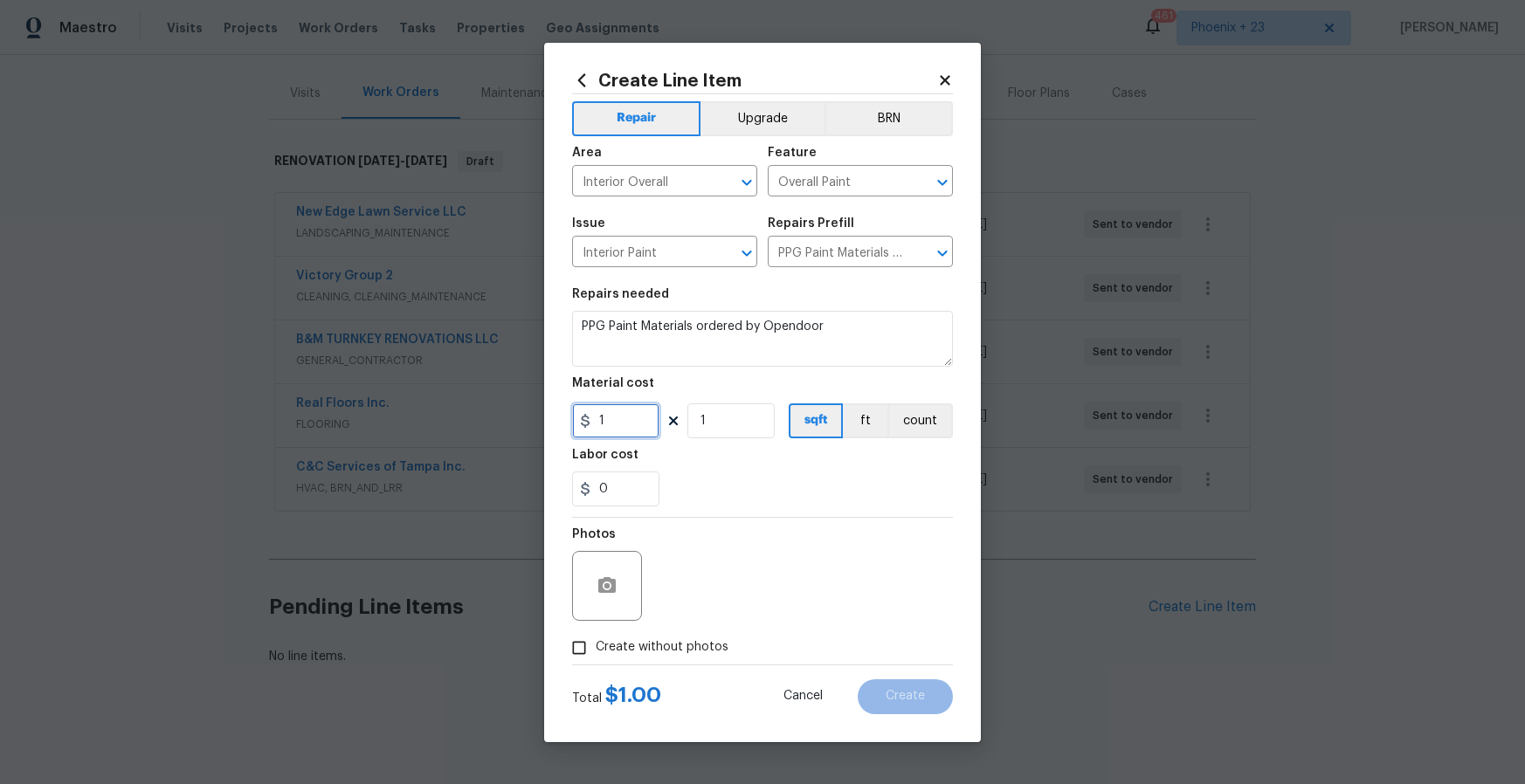
drag, startPoint x: 627, startPoint y: 420, endPoint x: 579, endPoint y: 418, distance: 48.0
click at [579, 418] on div "1" at bounding box center [616, 420] width 88 height 35
type input "633.18"
click at [634, 646] on span "Create without photos" at bounding box center [662, 648] width 133 height 19
click at [596, 646] on input "Create without photos" at bounding box center [579, 648] width 34 height 34
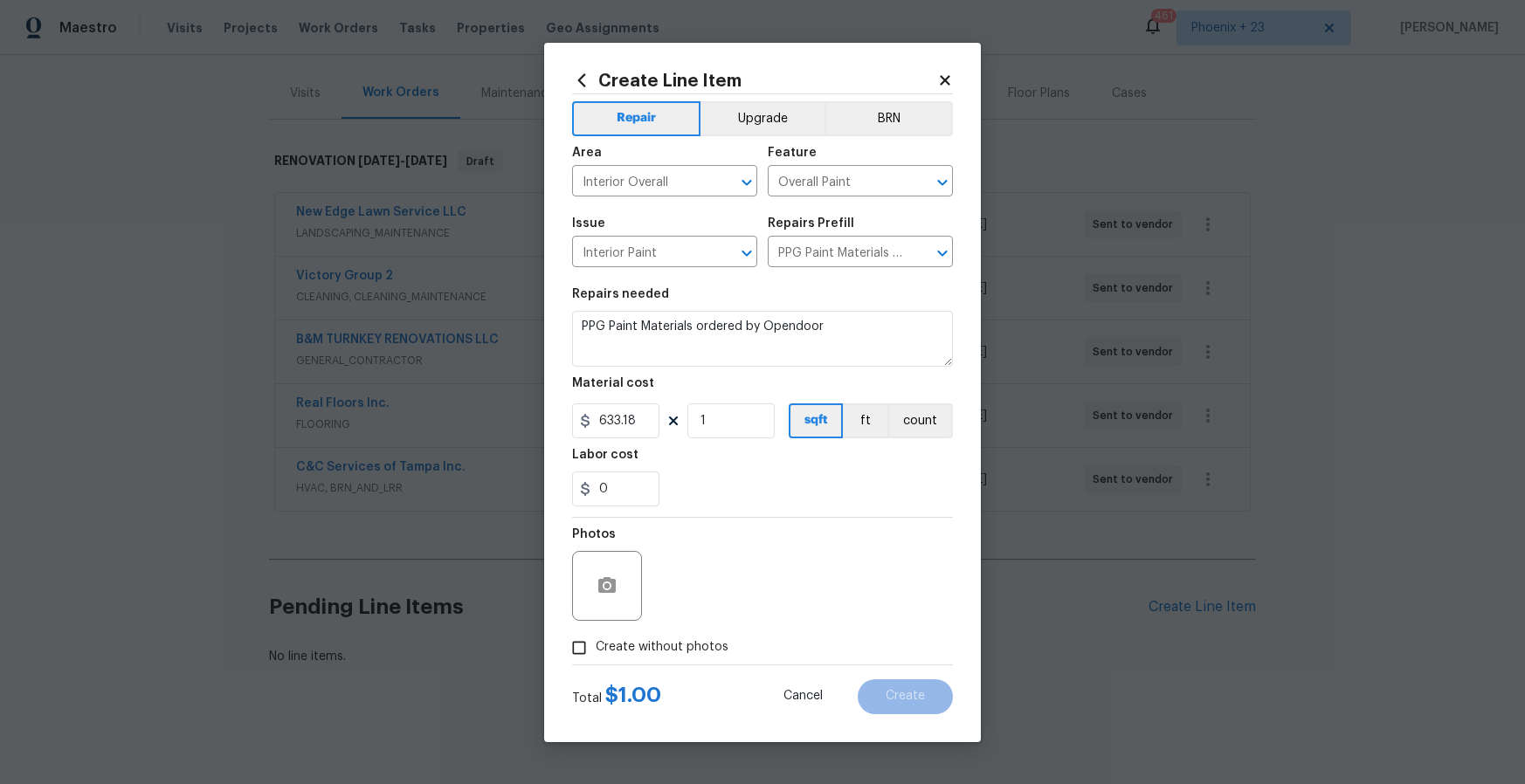
checkbox input "true"
click at [709, 592] on textarea at bounding box center [805, 585] width 297 height 70
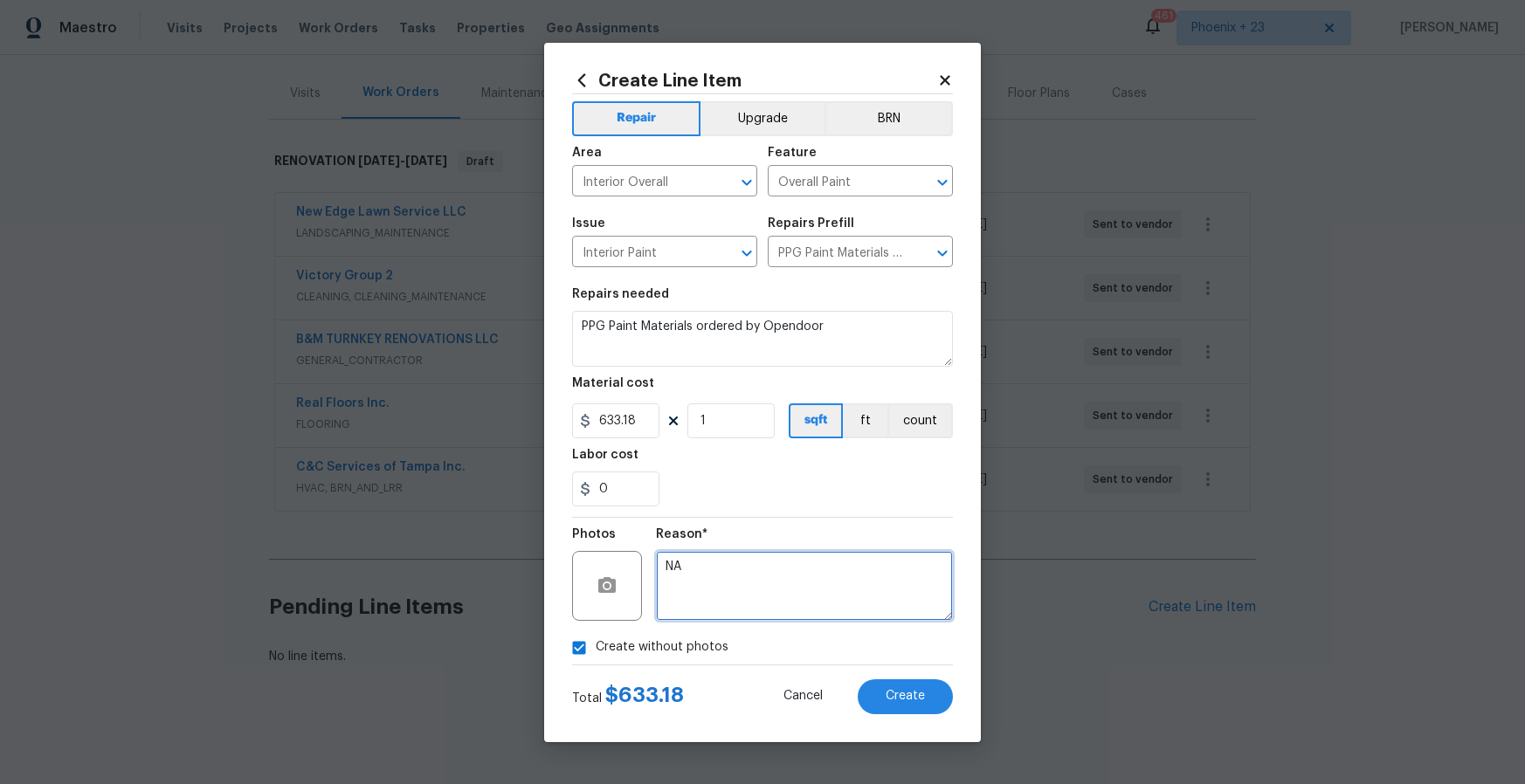
type textarea "NA"
drag, startPoint x: 755, startPoint y: 506, endPoint x: 959, endPoint y: 688, distance: 273.4
click at [755, 506] on section "Repairs needed PPG Paint Materials ordered by Opendoor Material cost 633.18 1 s…" at bounding box center [763, 398] width 381 height 239
click at [924, 702] on button "Create" at bounding box center [906, 696] width 95 height 35
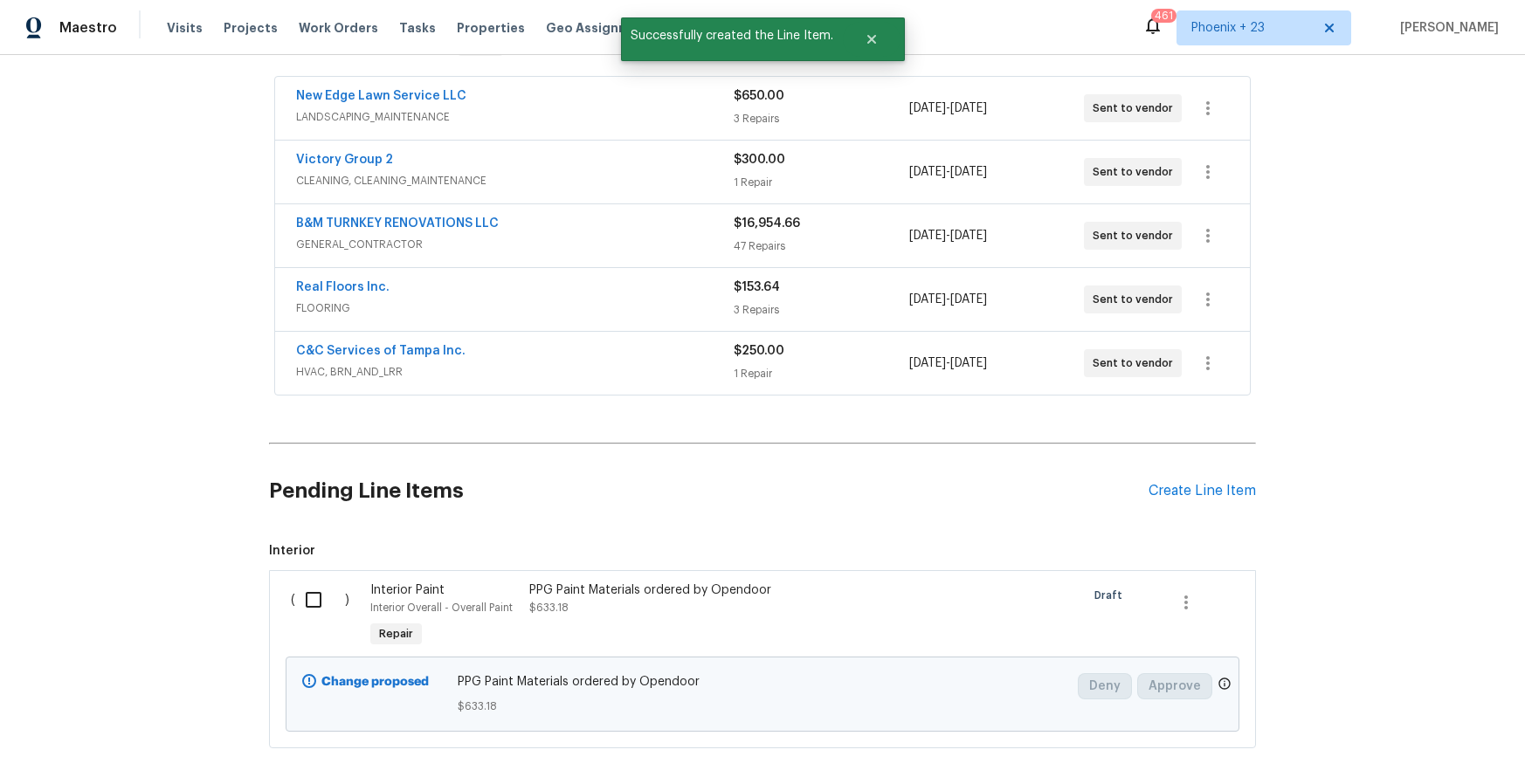
scroll to position [397, 0]
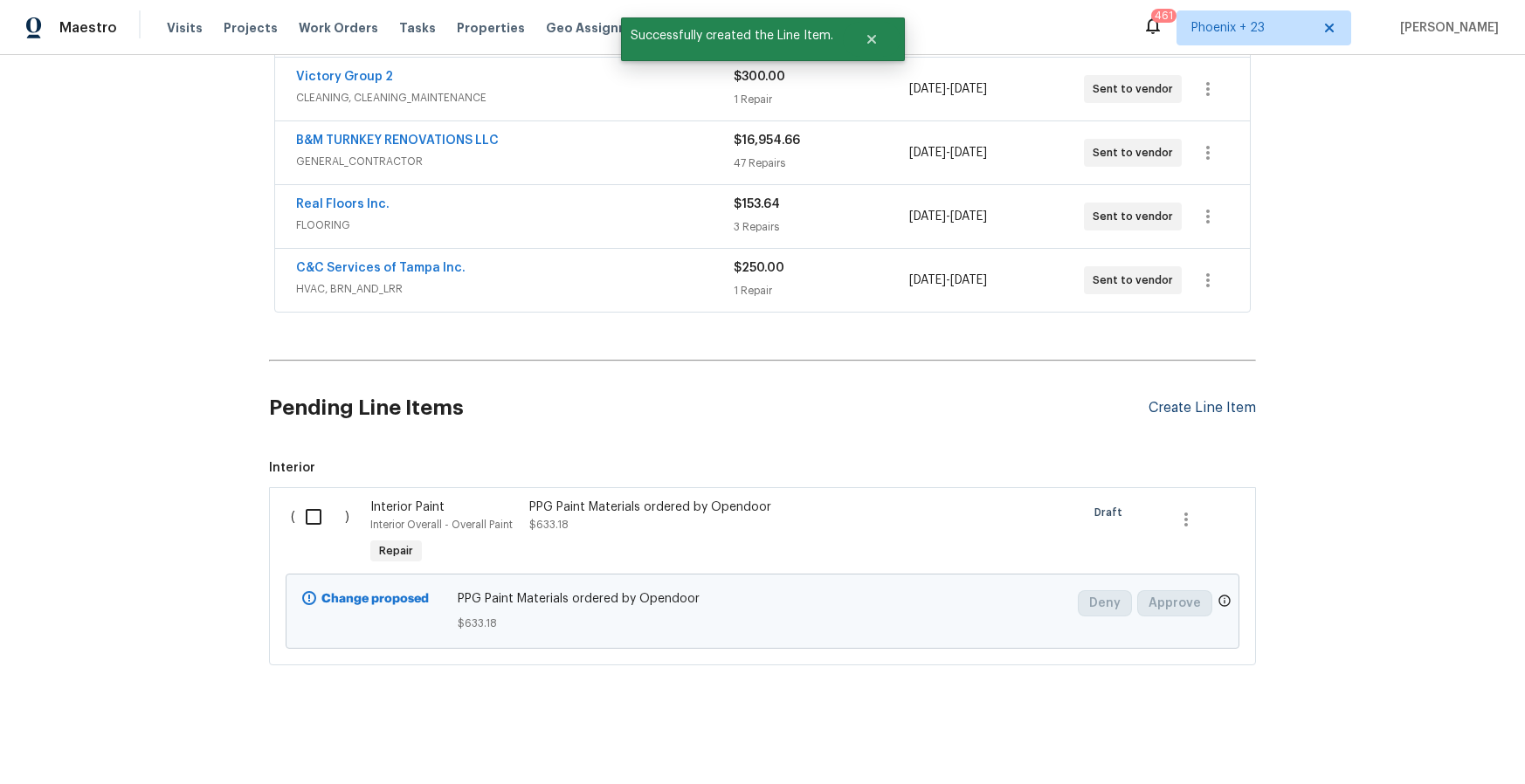
click at [1234, 410] on div "Create Line Item" at bounding box center [1202, 408] width 107 height 17
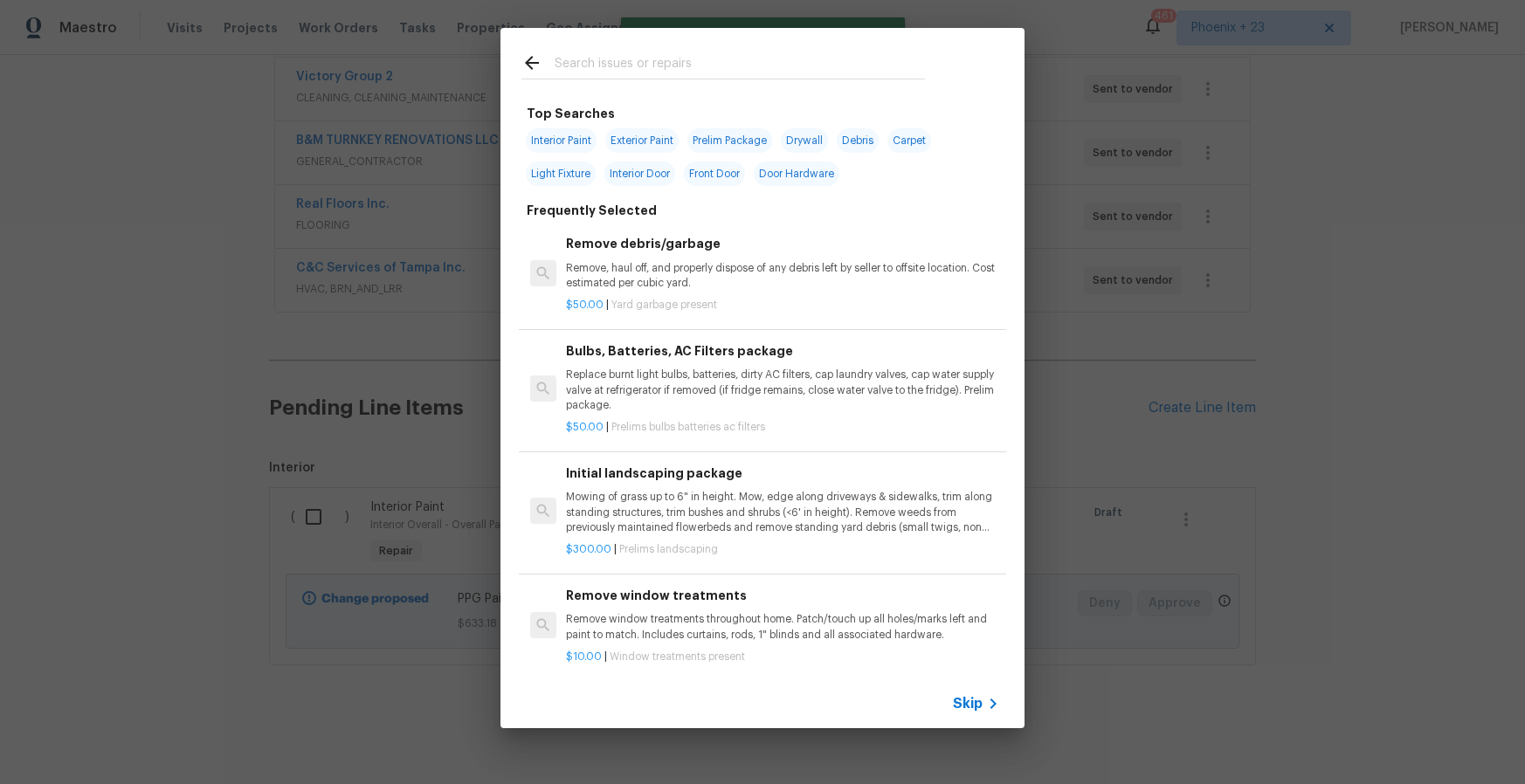
click at [698, 67] on input "text" at bounding box center [740, 65] width 371 height 26
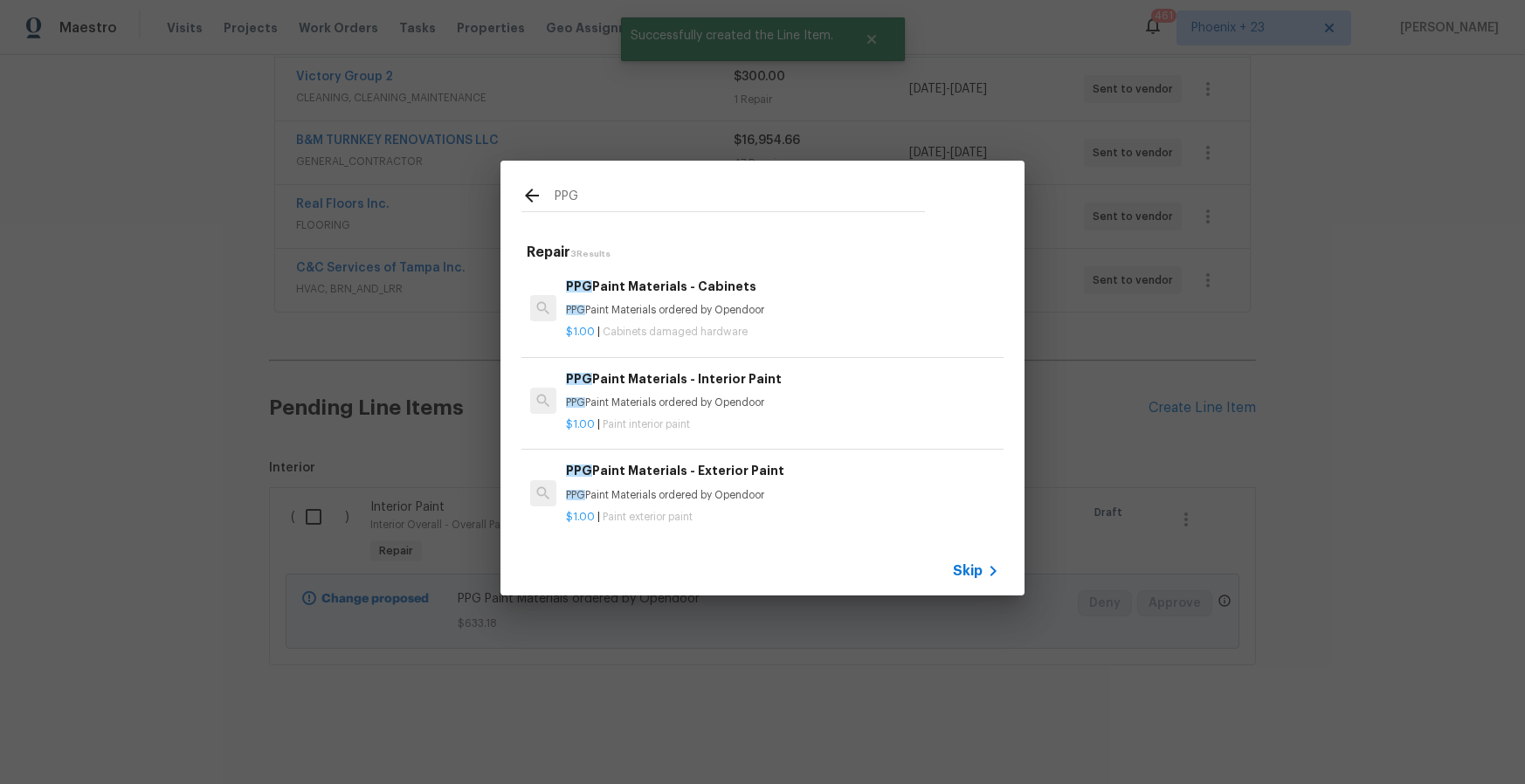
type input "PPG"
click at [806, 476] on h6 "PPG Paint Materials - Exterior Paint" at bounding box center [783, 470] width 433 height 20
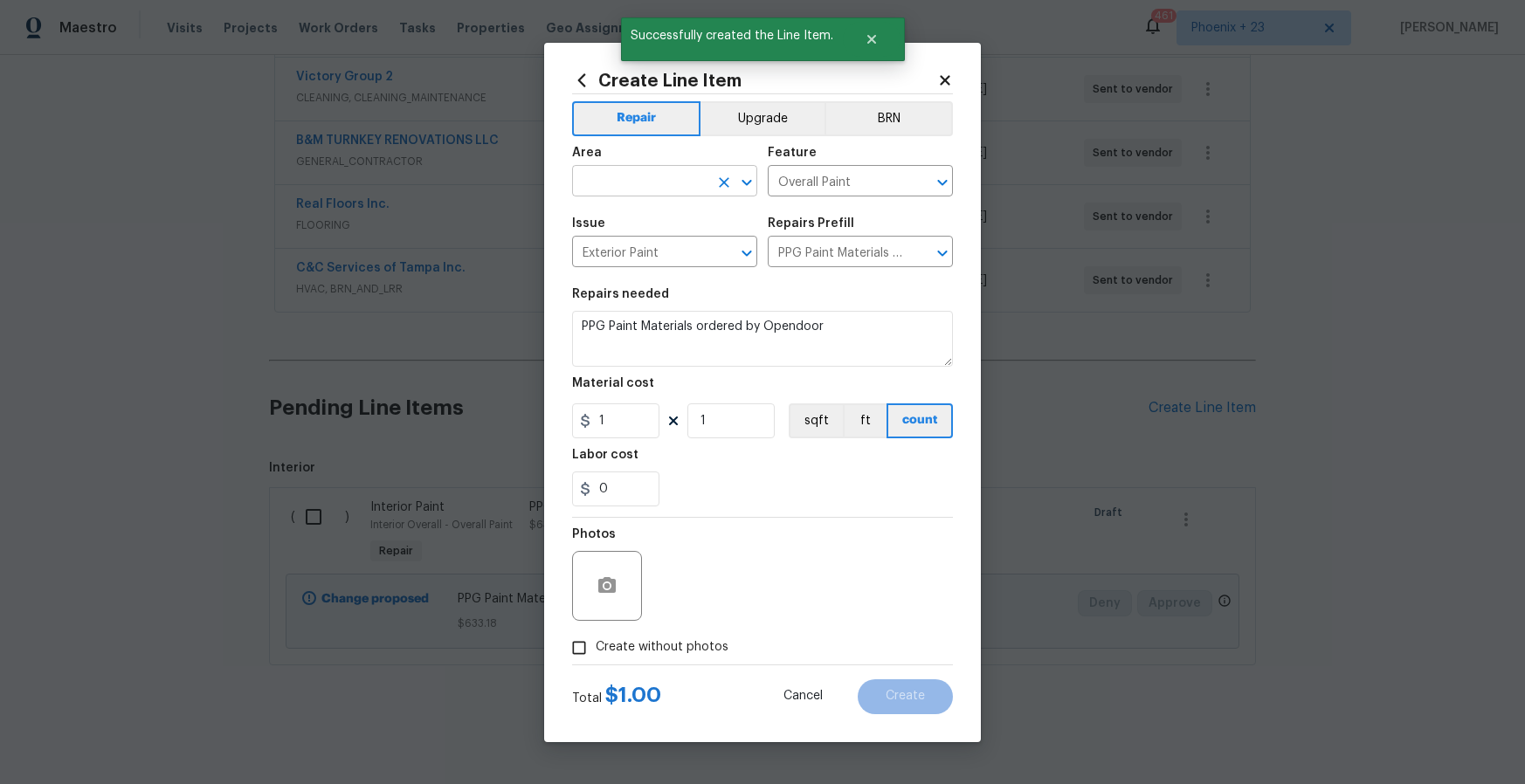
click at [662, 177] on input "text" at bounding box center [641, 182] width 136 height 27
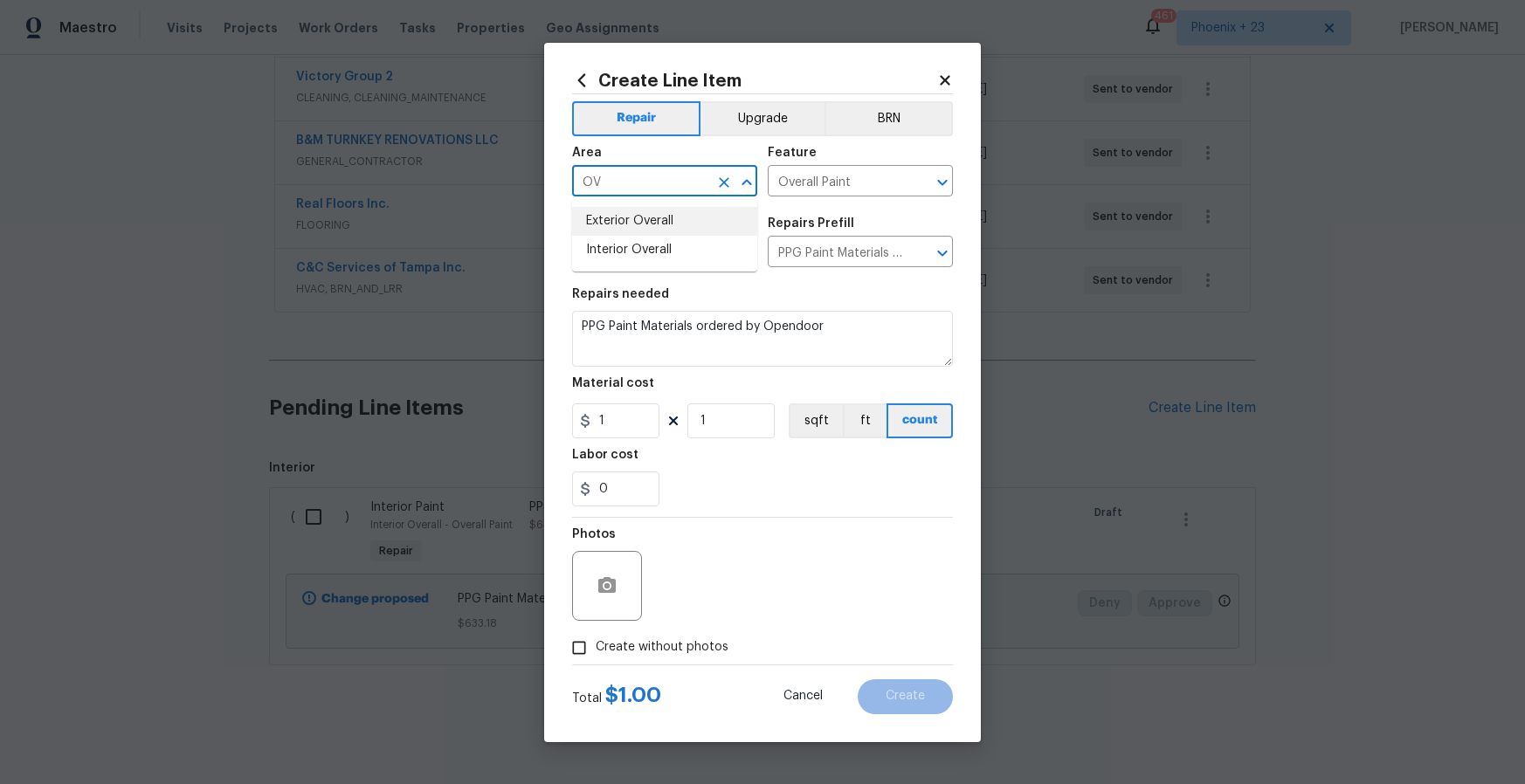
click at [663, 214] on li "Exterior Overall" at bounding box center [665, 221] width 185 height 29
type input "Exterior Overall"
click at [641, 422] on input "1" at bounding box center [616, 420] width 88 height 35
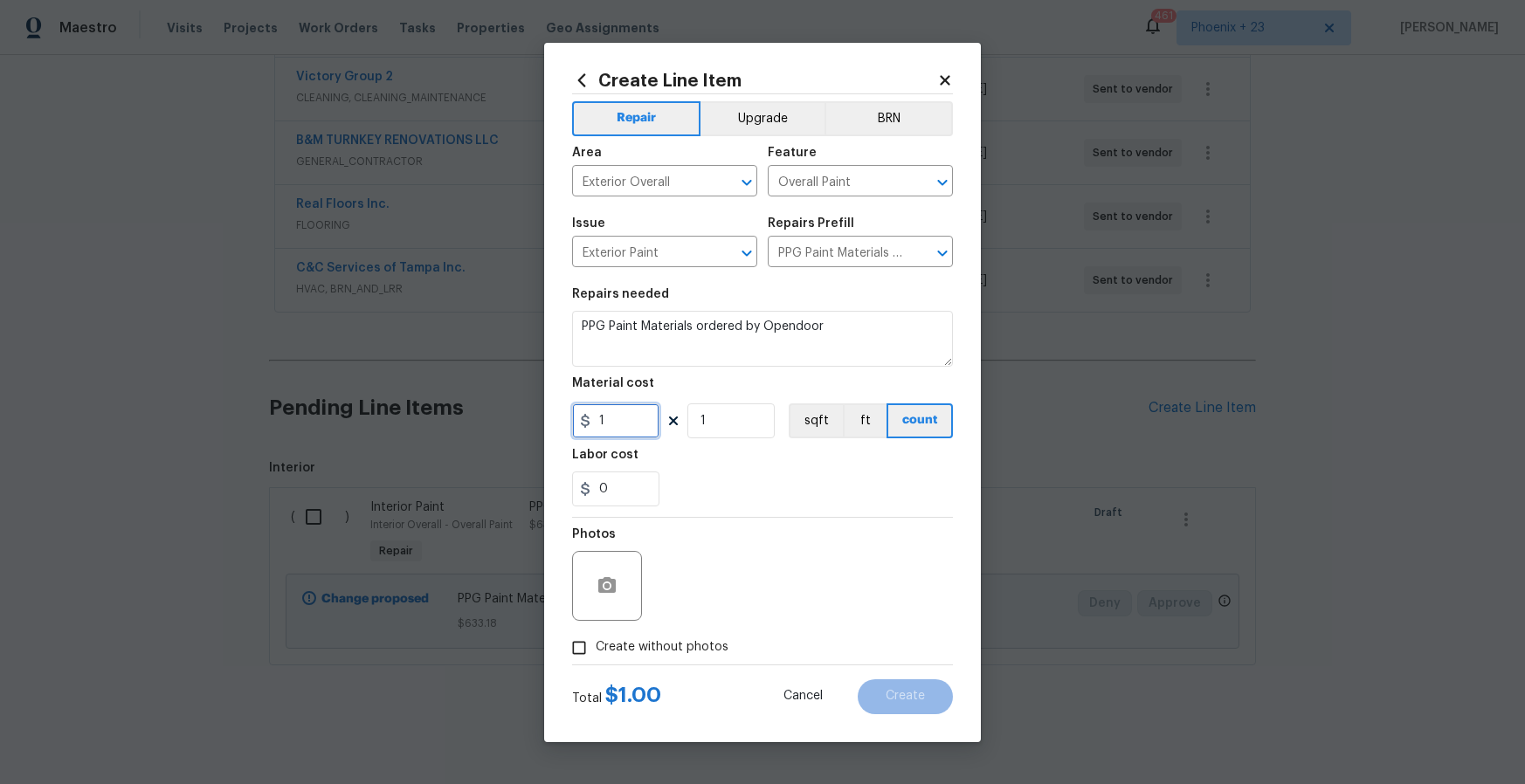
click at [548, 419] on div "Create Line Item Repair Upgrade BRN Area Exterior Overall ​ Feature Overall Pai…" at bounding box center [763, 392] width 437 height 699
type input "528.31"
click at [656, 654] on label "Create without photos" at bounding box center [645, 648] width 166 height 34
drag, startPoint x: 685, startPoint y: 649, endPoint x: 685, endPoint y: 637, distance: 12.0
click at [685, 647] on span "Create without photos" at bounding box center [662, 648] width 133 height 19
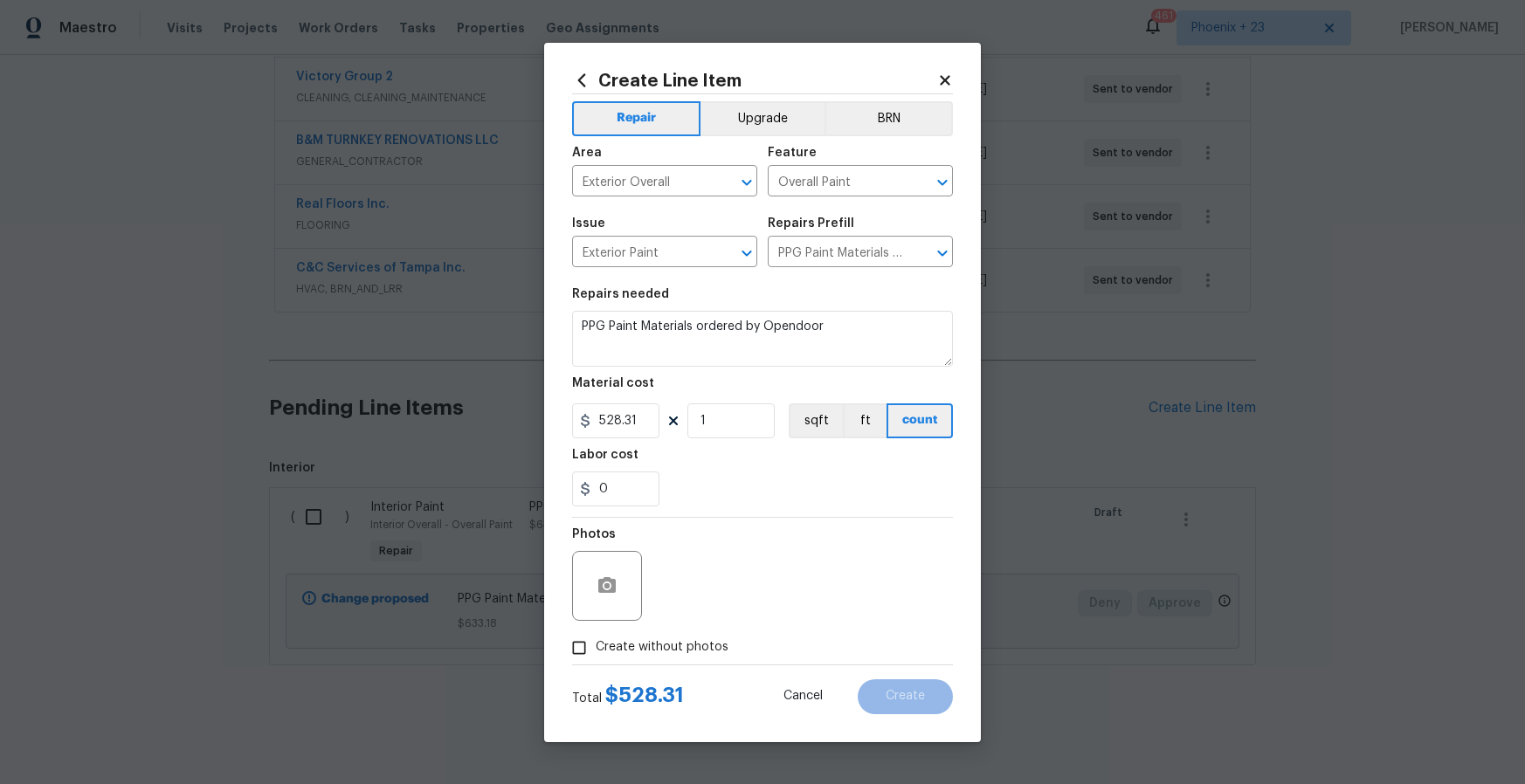
click at [596, 647] on input "Create without photos" at bounding box center [579, 648] width 34 height 34
checkbox input "true"
drag, startPoint x: 685, startPoint y: 637, endPoint x: 709, endPoint y: 594, distance: 49.2
click at [709, 594] on textarea at bounding box center [805, 585] width 297 height 70
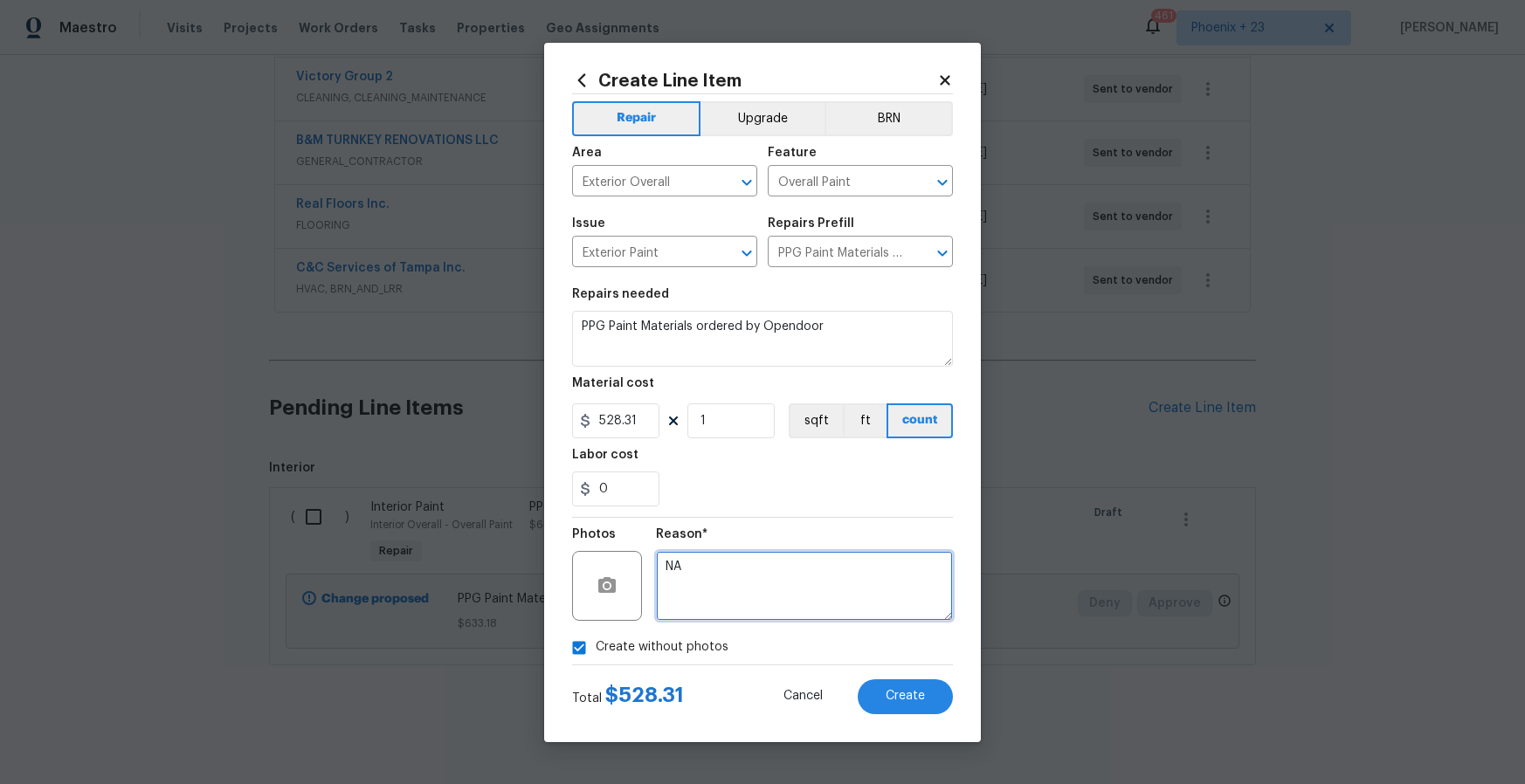
type textarea "NA"
drag, startPoint x: 735, startPoint y: 521, endPoint x: 752, endPoint y: 539, distance: 24.8
click at [735, 521] on div "Reason* NA" at bounding box center [805, 575] width 297 height 114
click at [908, 684] on button "Create" at bounding box center [906, 696] width 95 height 35
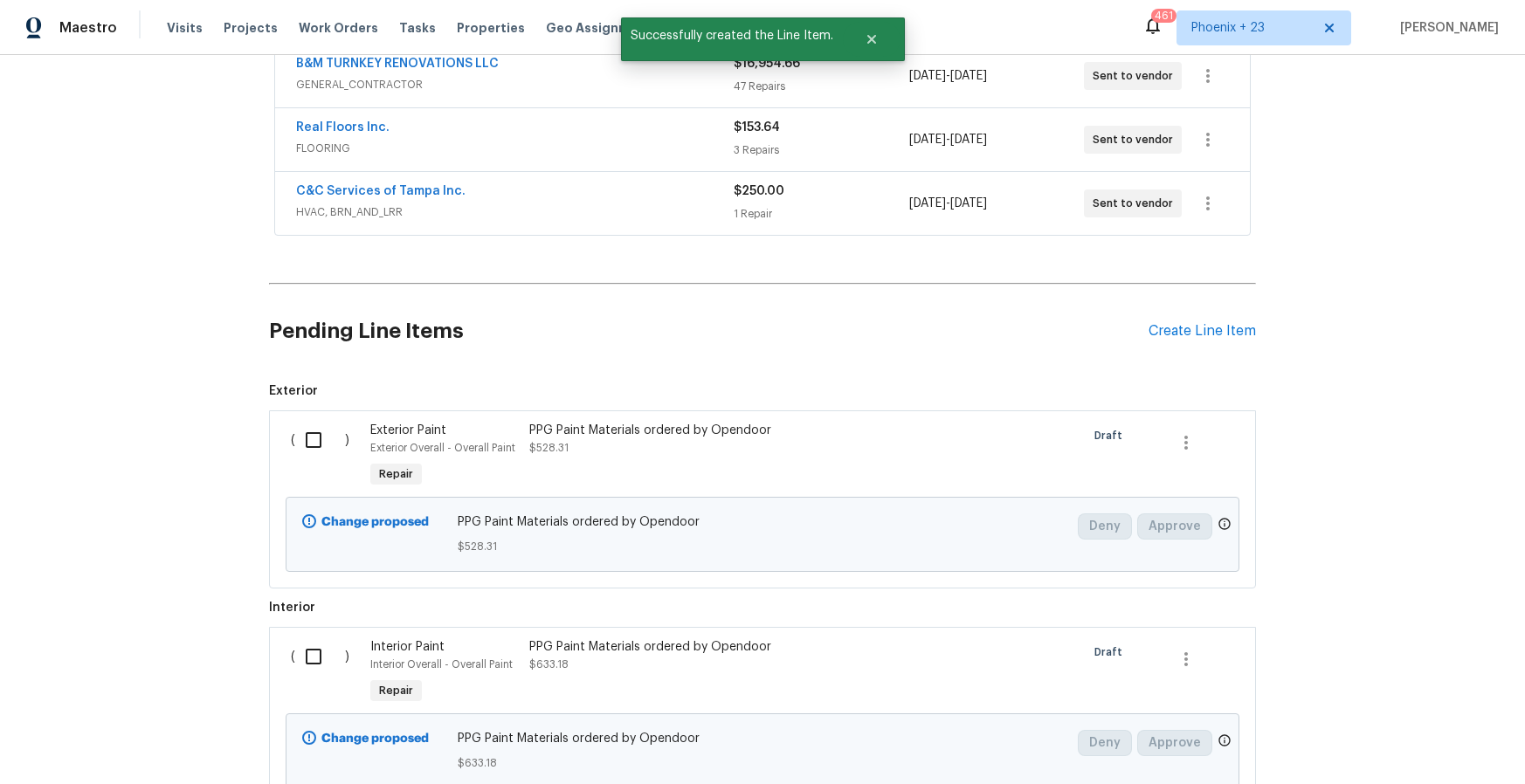
scroll to position [551, 0]
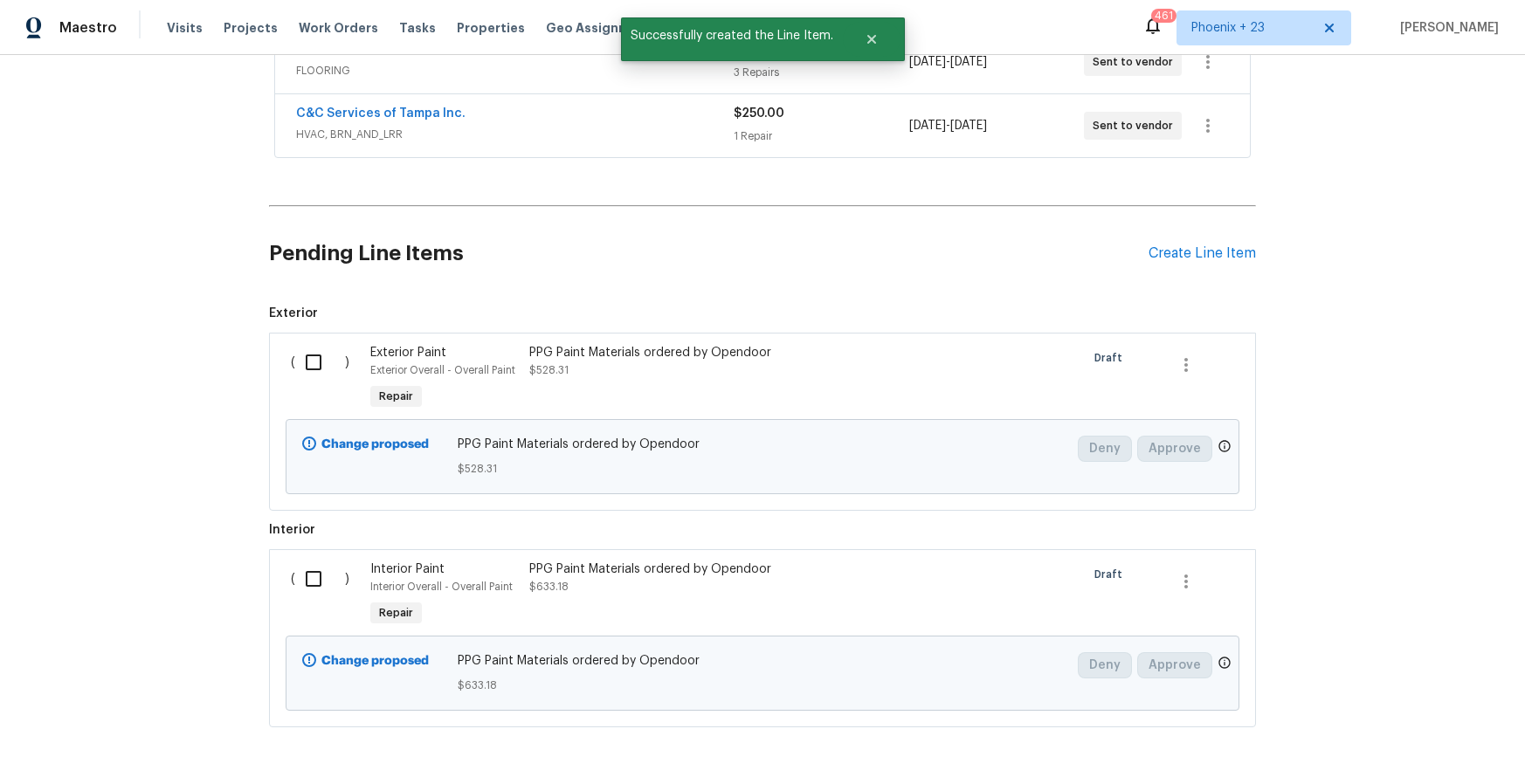
click at [309, 391] on div "( )" at bounding box center [325, 379] width 79 height 80
click at [310, 377] on input "checkbox" at bounding box center [319, 362] width 49 height 36
checkbox input "true"
click at [299, 595] on input "checkbox" at bounding box center [319, 579] width 49 height 36
checkbox input "true"
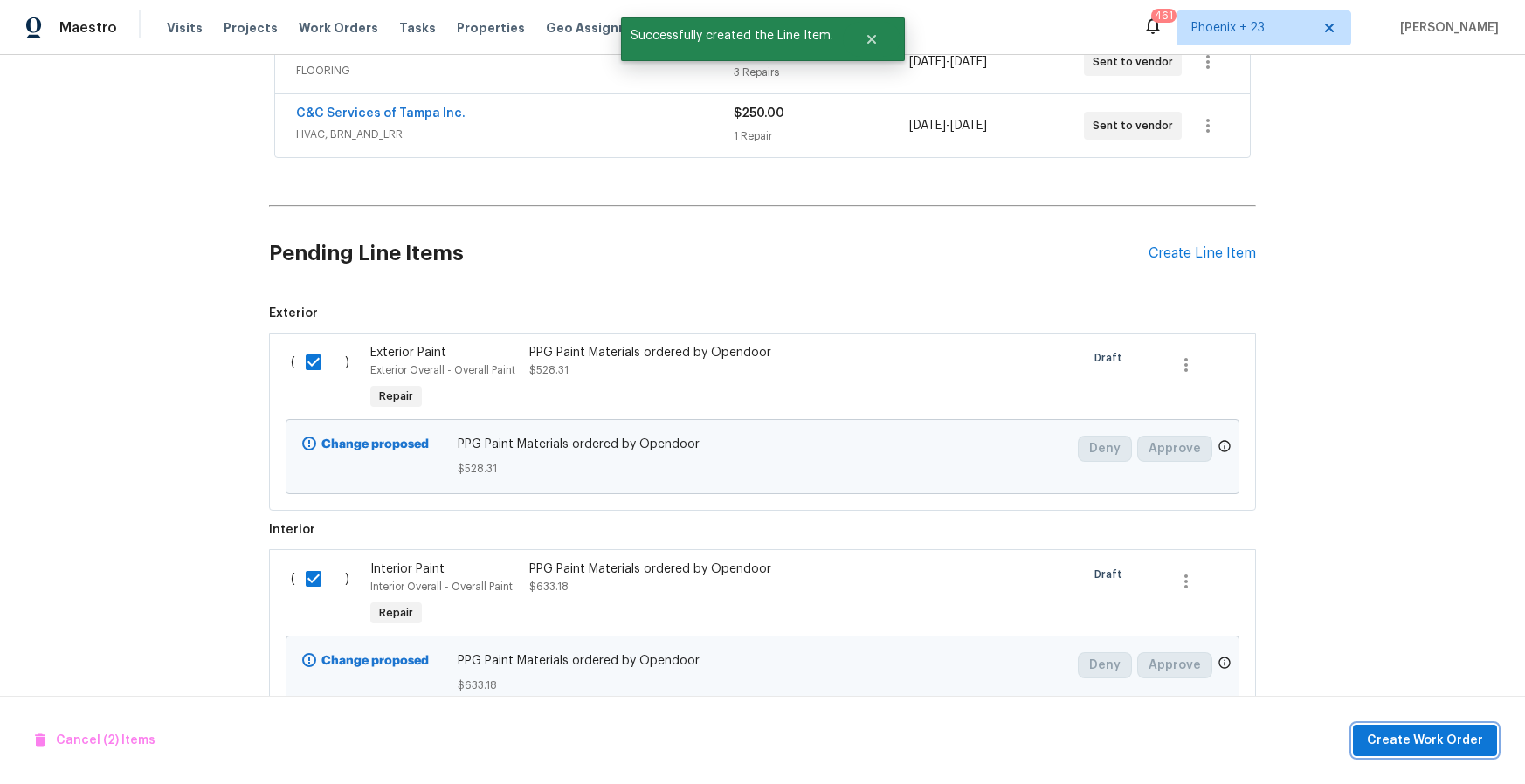
click at [1394, 735] on span "Create Work Order" at bounding box center [1425, 740] width 116 height 21
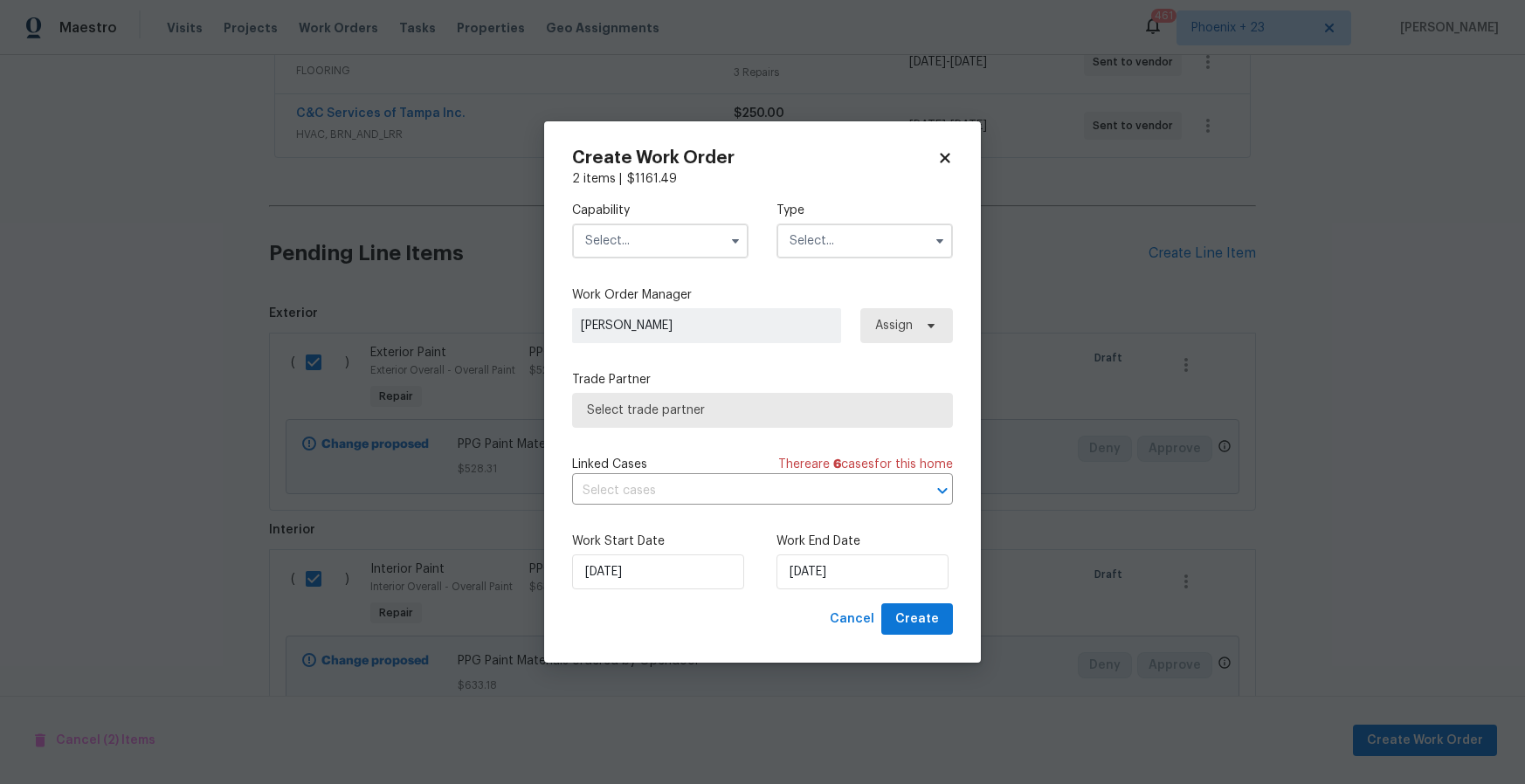
drag, startPoint x: 707, startPoint y: 236, endPoint x: 703, endPoint y: 251, distance: 15.5
click at [706, 240] on input "text" at bounding box center [660, 240] width 177 height 35
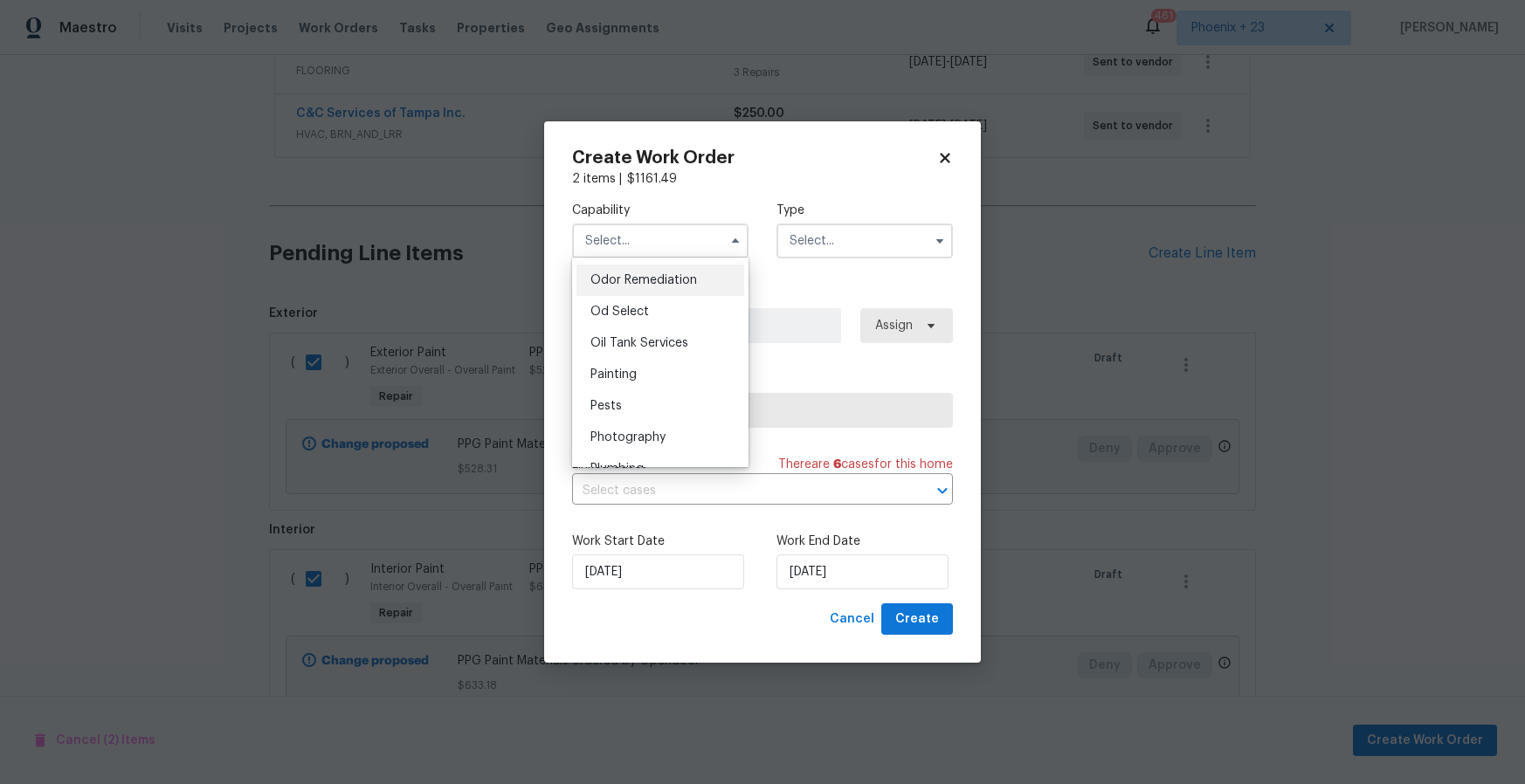
scroll to position [1372, 0]
click at [671, 373] on div "Painting" at bounding box center [660, 373] width 168 height 32
type input "Painting"
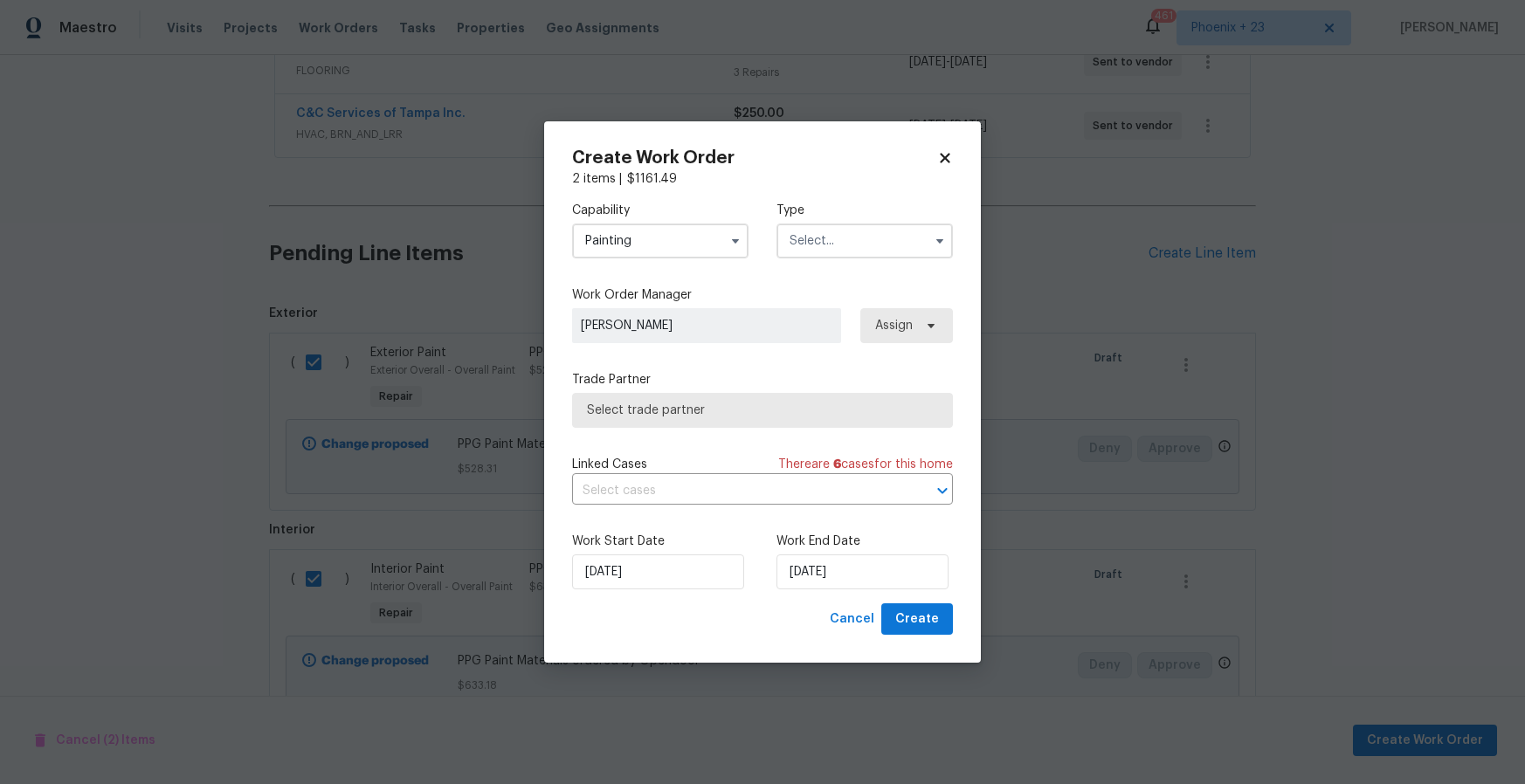
drag, startPoint x: 817, startPoint y: 241, endPoint x: 817, endPoint y: 253, distance: 12.0
click at [817, 244] on input "text" at bounding box center [865, 240] width 177 height 35
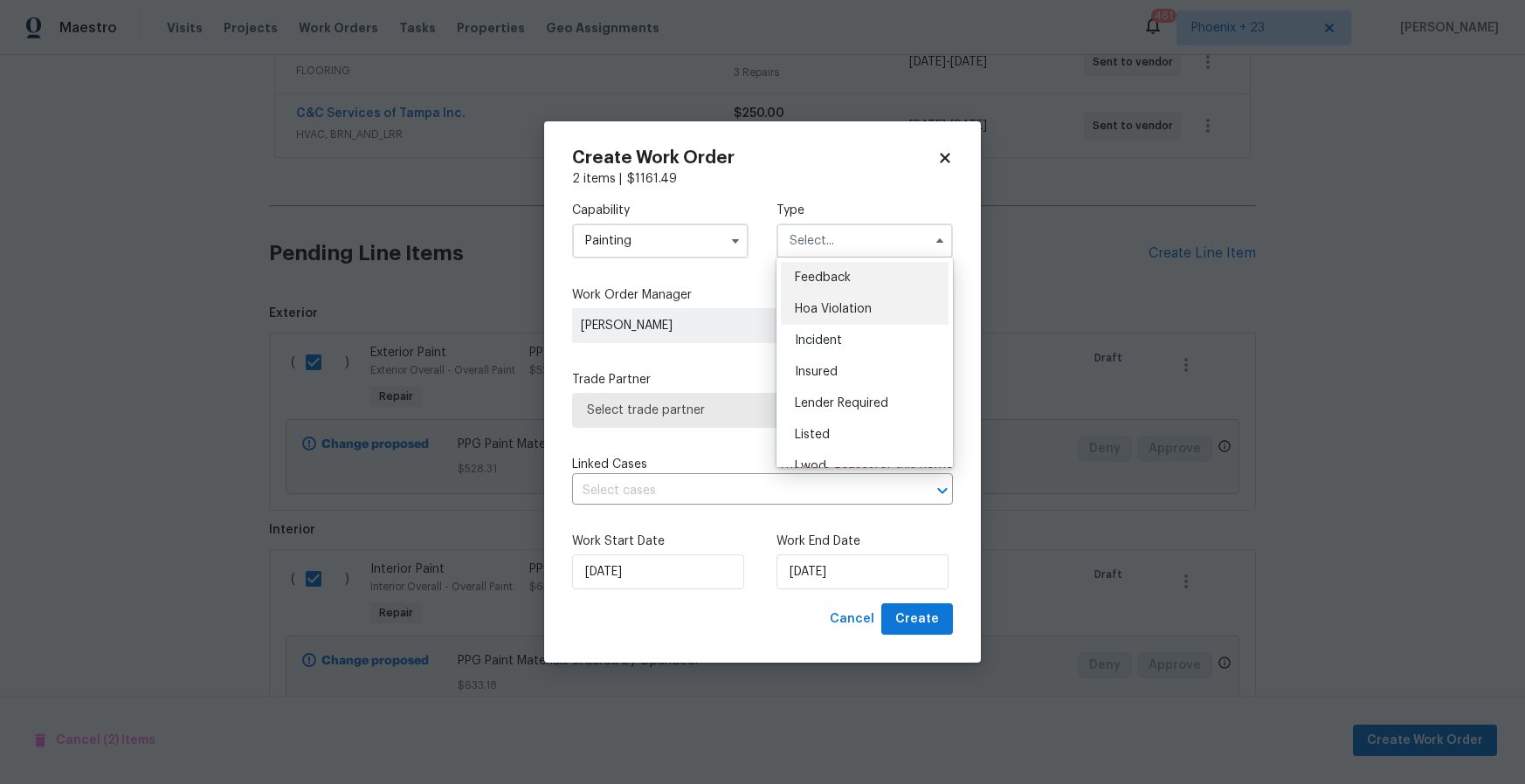
scroll to position [208, 0]
click at [834, 355] on span "Renovation" at bounding box center [826, 352] width 64 height 12
type input "Renovation"
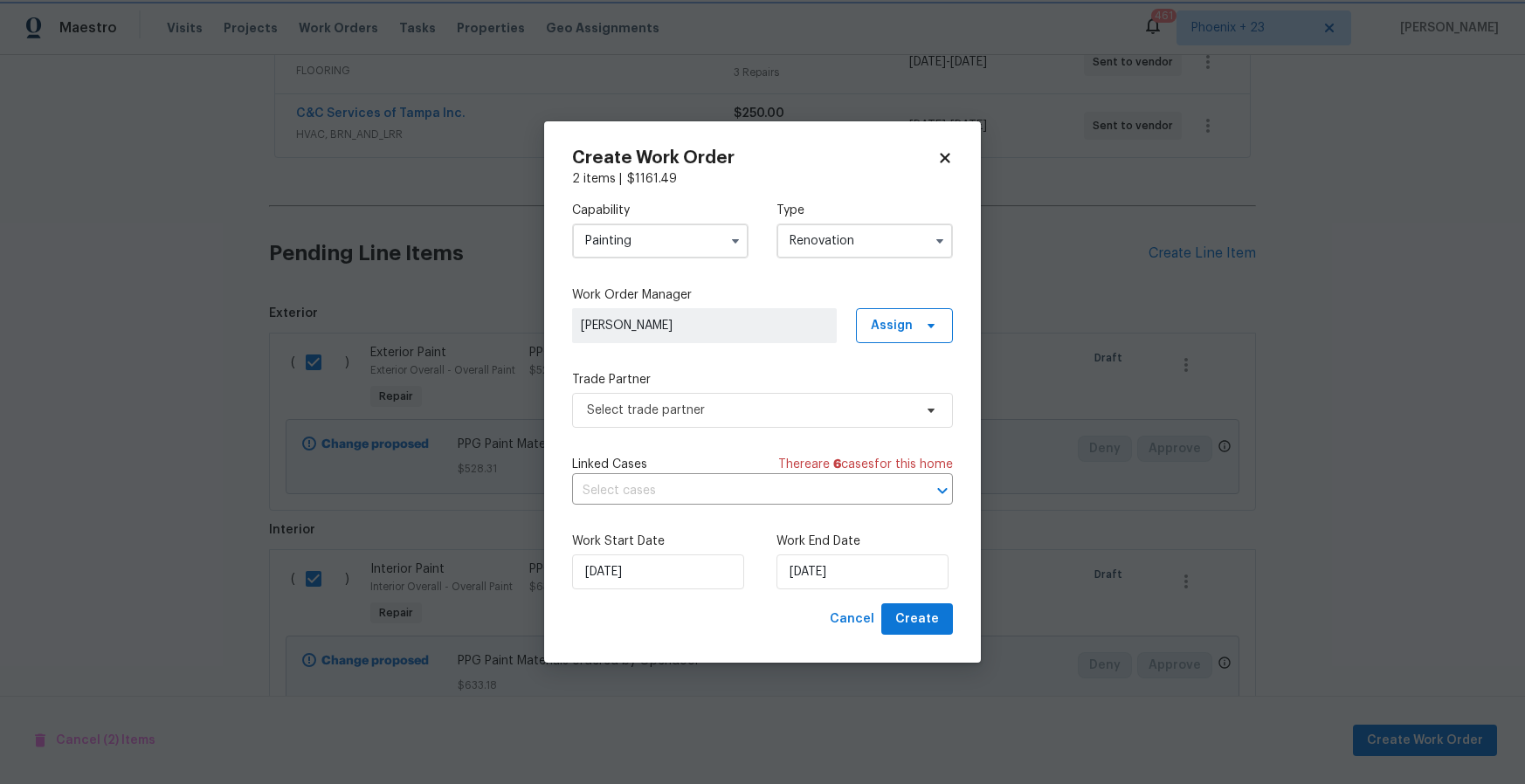
scroll to position [0, 0]
click at [882, 336] on span "Assign" at bounding box center [905, 325] width 97 height 35
click at [883, 393] on div "Assign to me" at bounding box center [907, 399] width 76 height 18
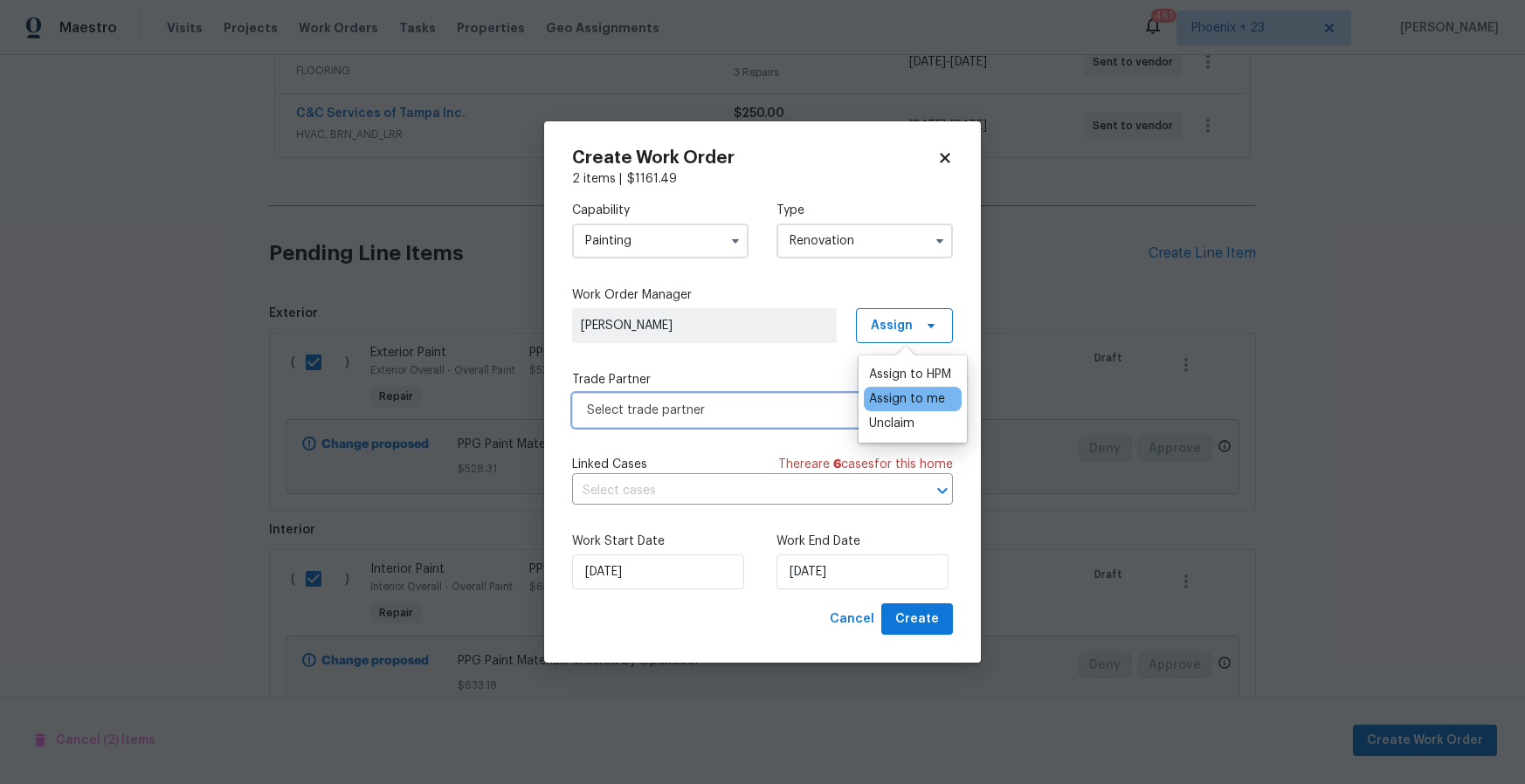
click at [781, 410] on span "Select trade partner" at bounding box center [750, 410] width 326 height 18
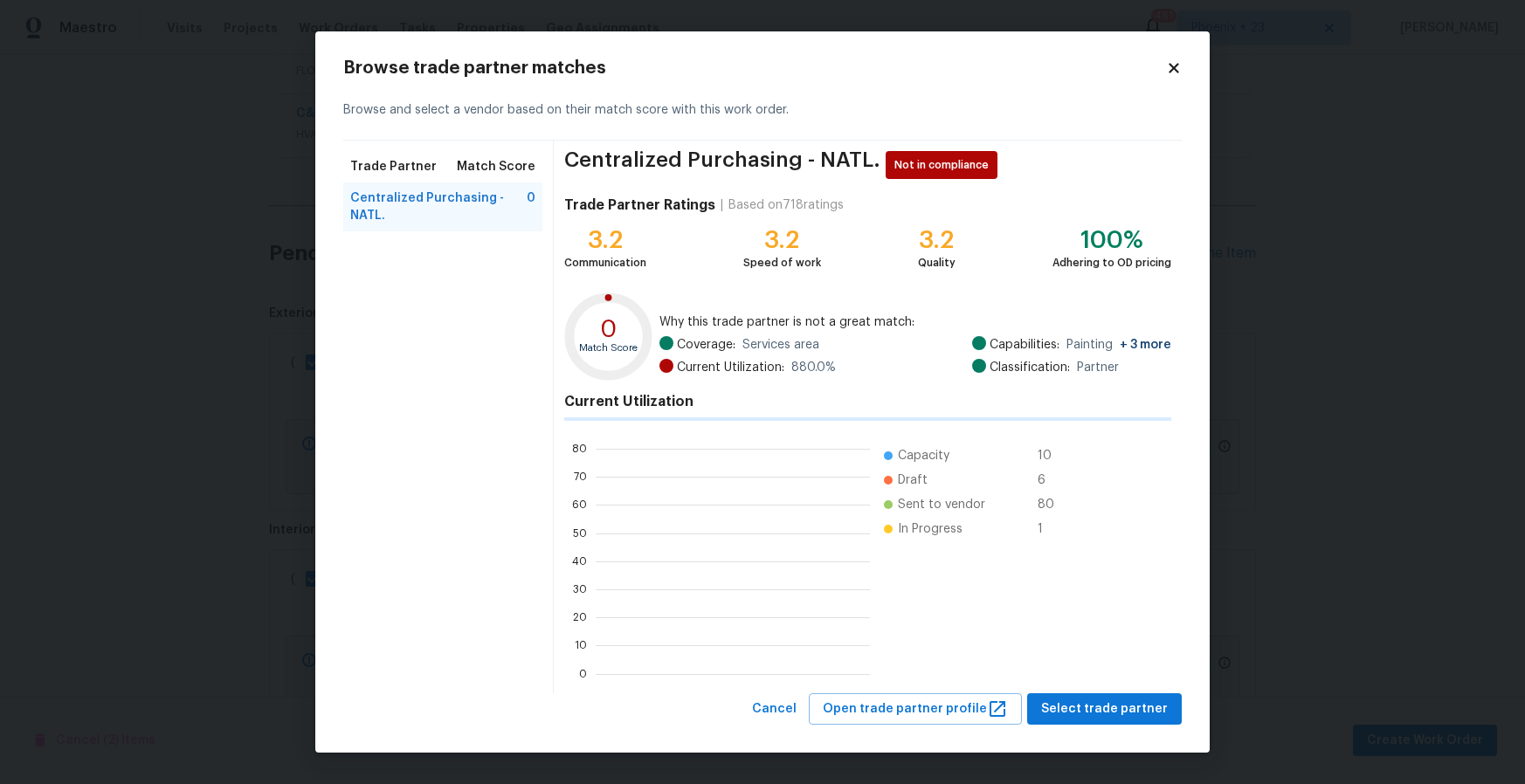
scroll to position [245, 275]
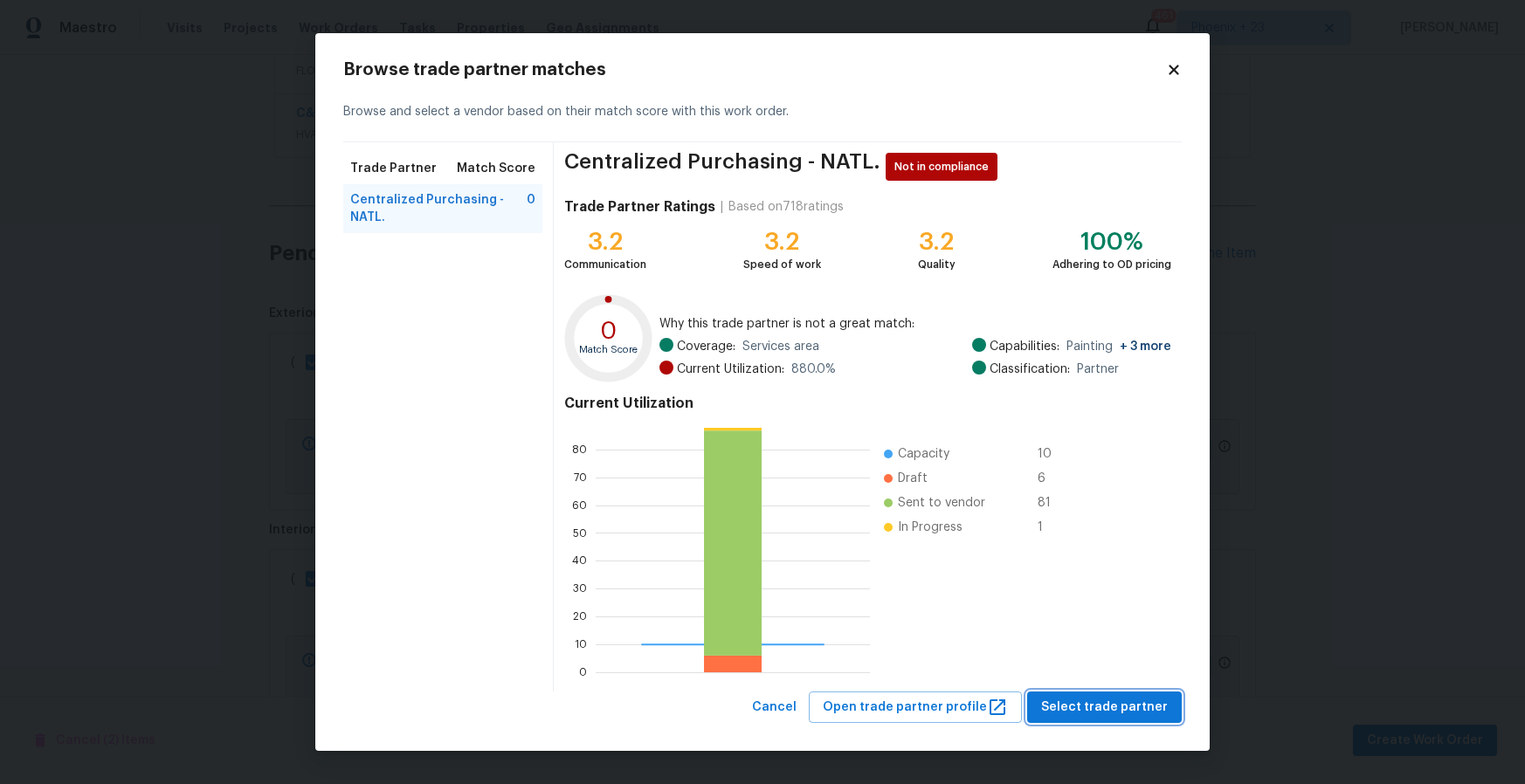
click at [1131, 699] on span "Select trade partner" at bounding box center [1105, 707] width 127 height 21
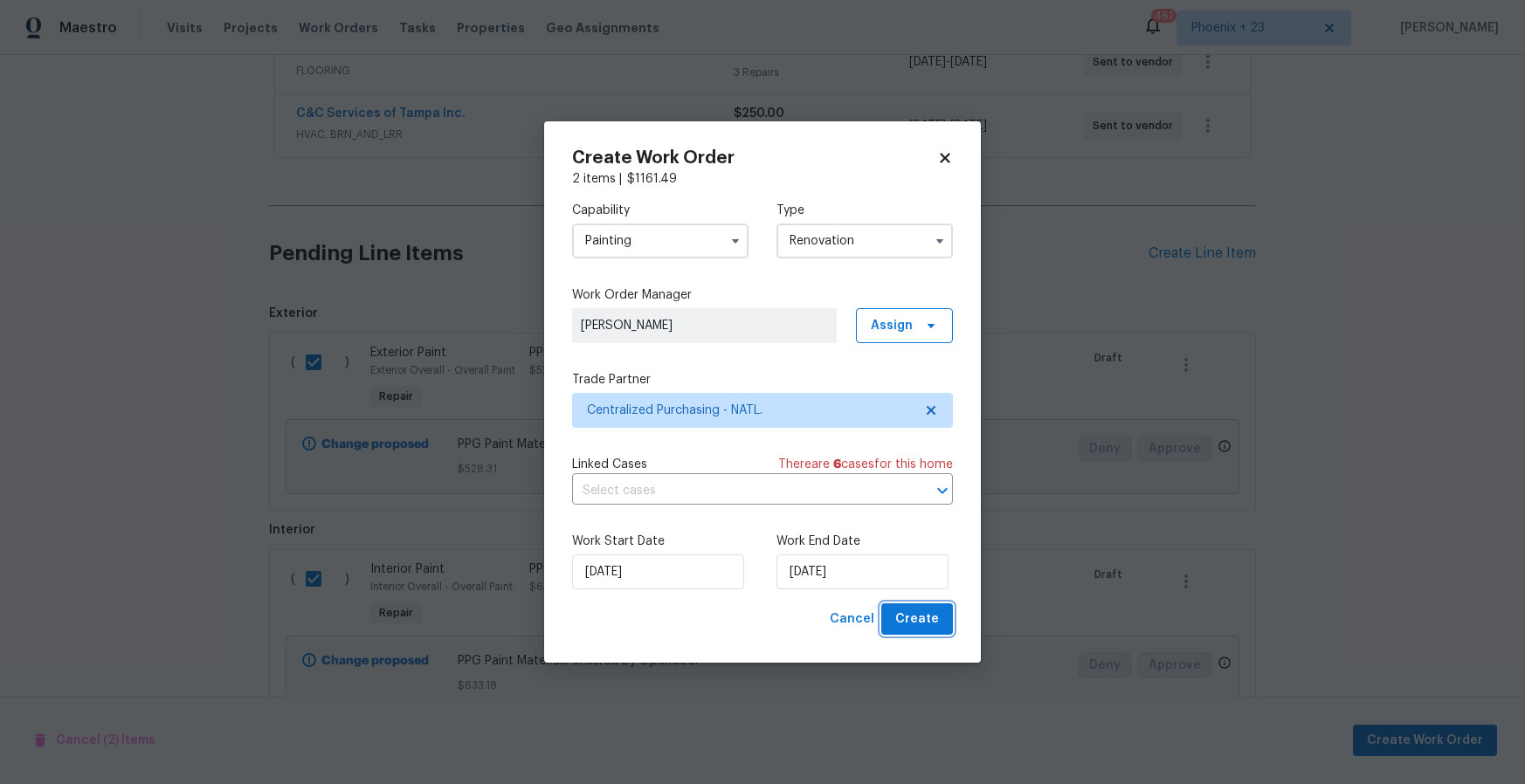
click at [906, 611] on span "Create" at bounding box center [917, 619] width 44 height 21
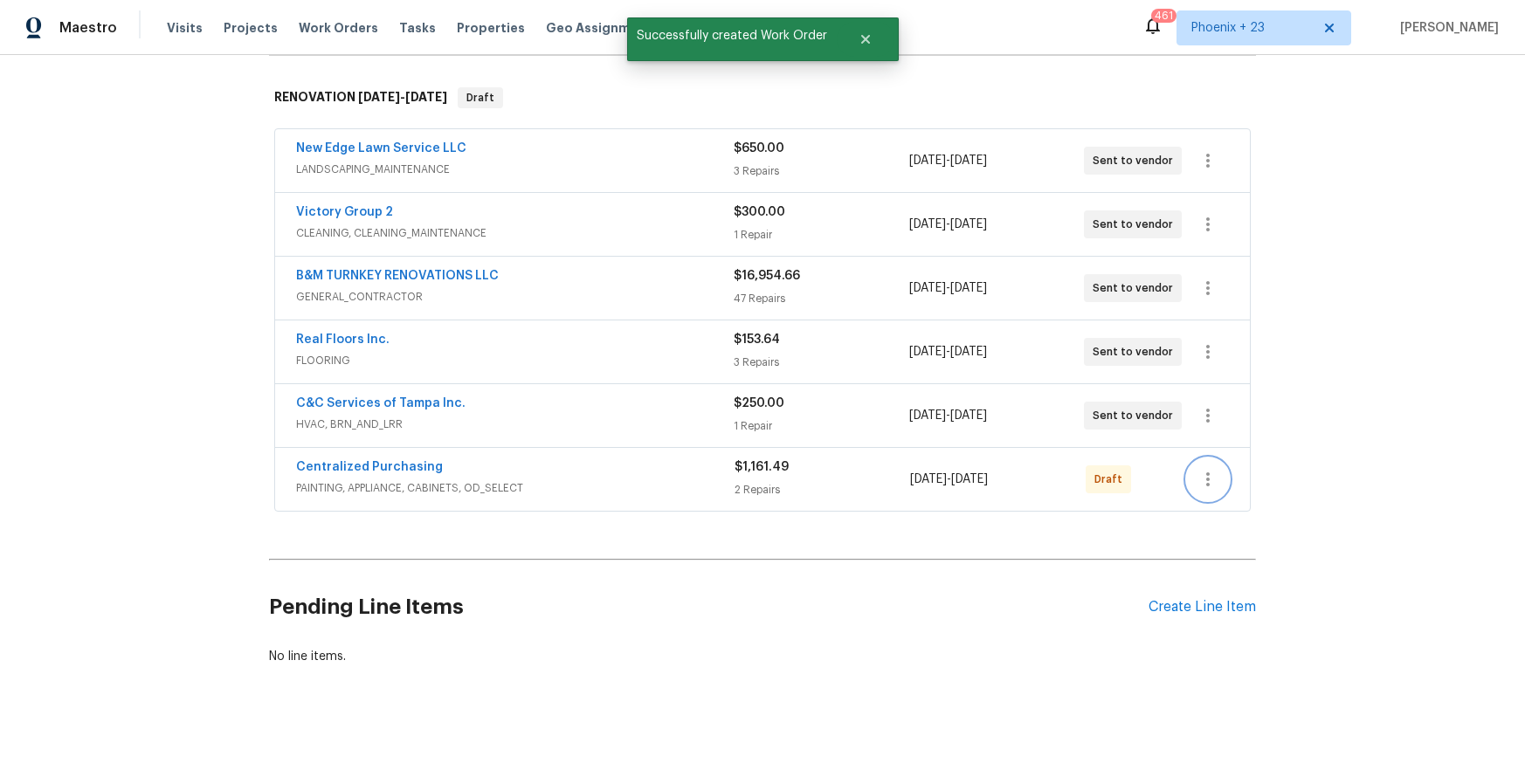
click at [1213, 483] on icon "button" at bounding box center [1208, 479] width 21 height 21
click at [1214, 475] on li "Send to Vendor" at bounding box center [1281, 480] width 189 height 29
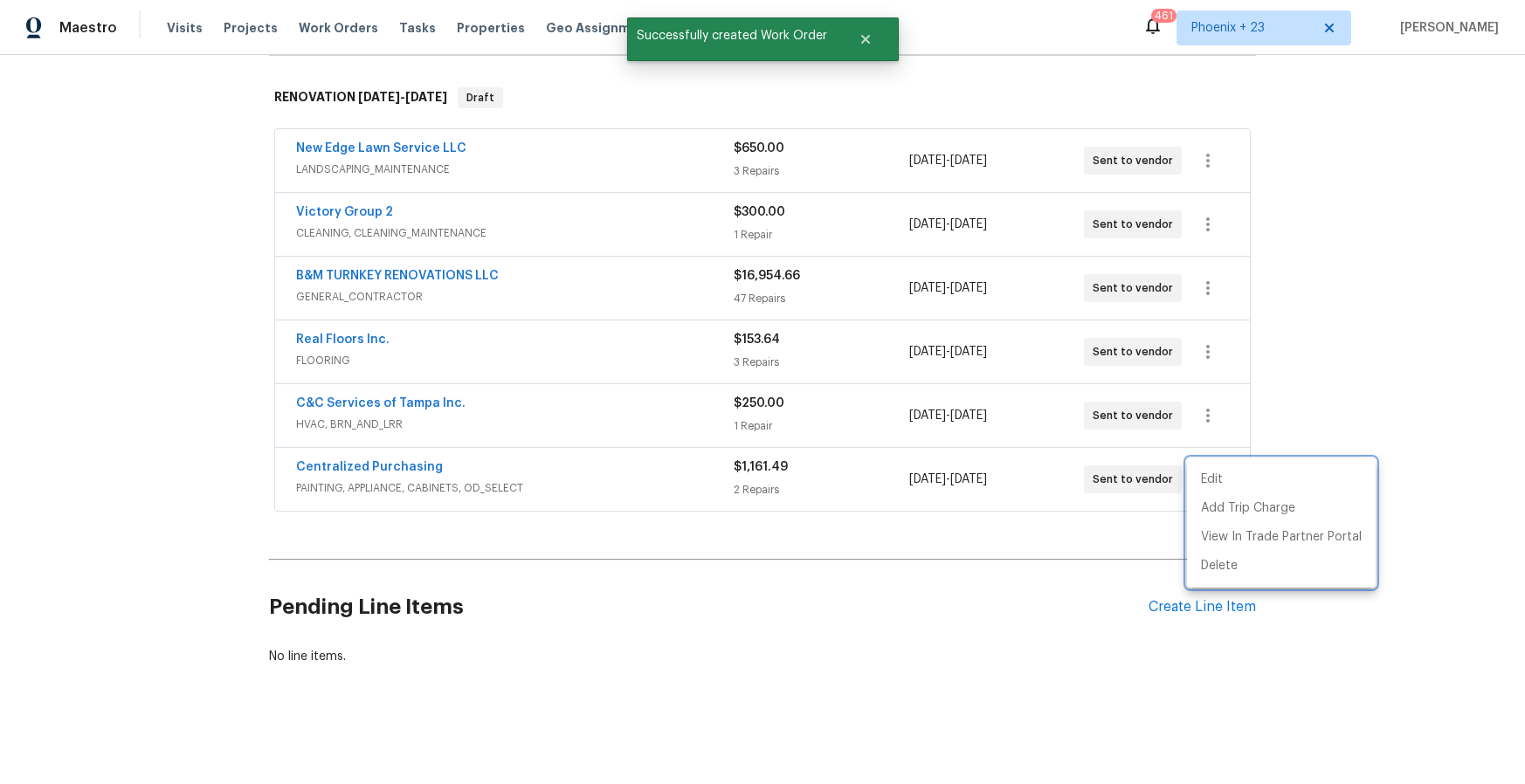
drag, startPoint x: 519, startPoint y: 450, endPoint x: 441, endPoint y: 446, distance: 78.1
click at [502, 448] on div at bounding box center [762, 392] width 1525 height 784
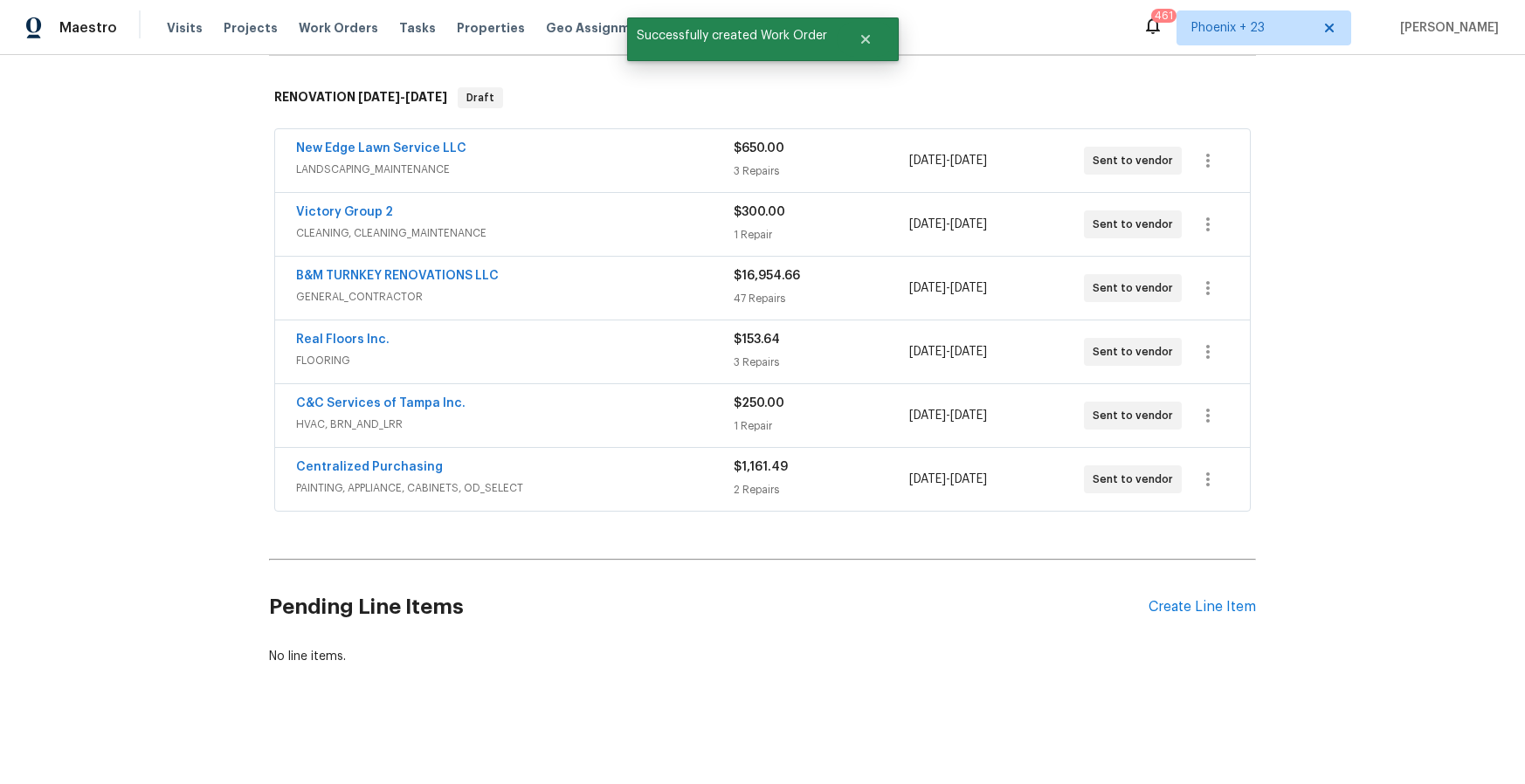
click at [360, 458] on span "Centralized Purchasing" at bounding box center [369, 467] width 147 height 18
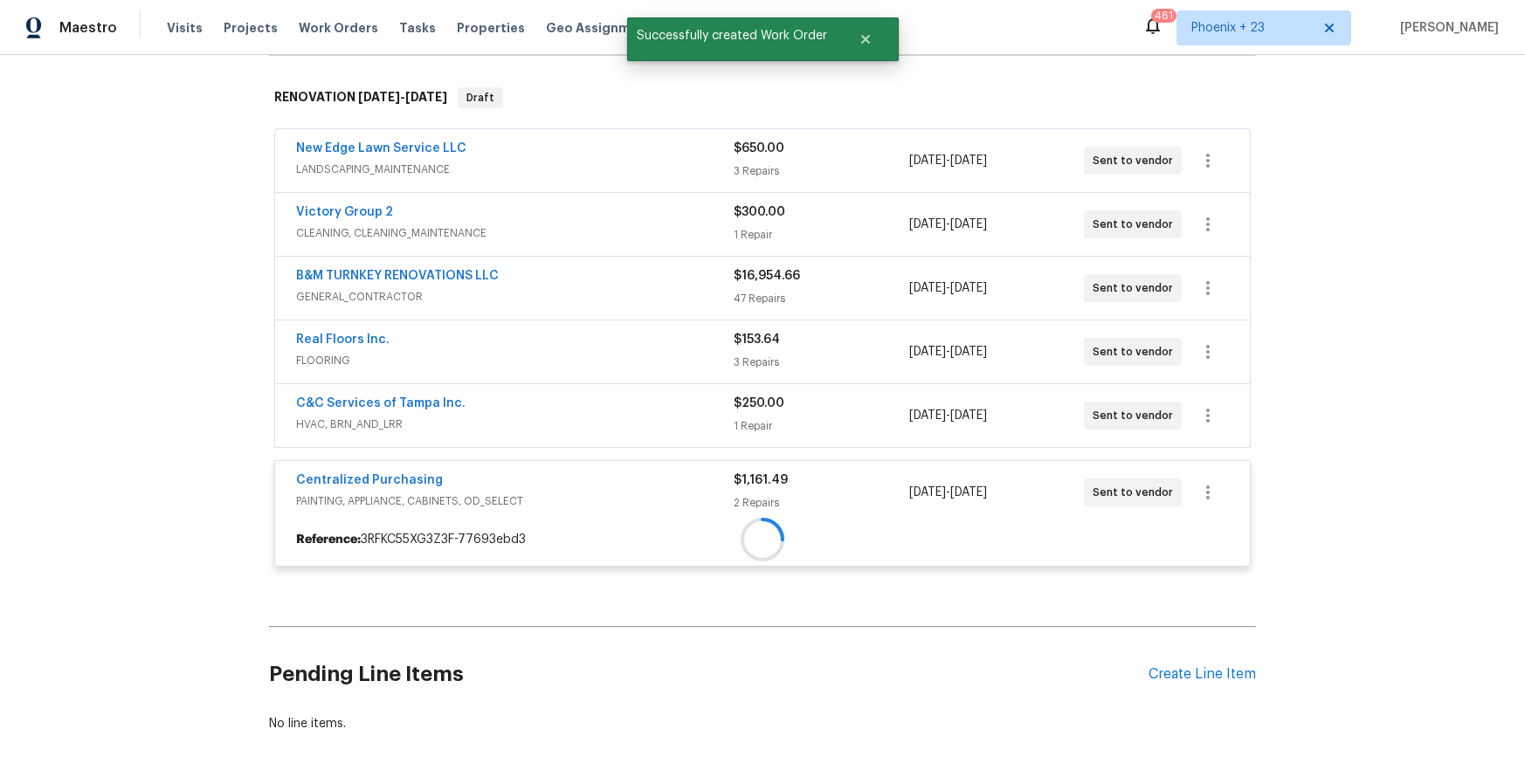
click at [360, 468] on div "Centralized Purchasing PAINTING, APPLIANCE, CABINETS, OD_SELECT $1,161.49 2 Rep…" at bounding box center [763, 492] width 975 height 63
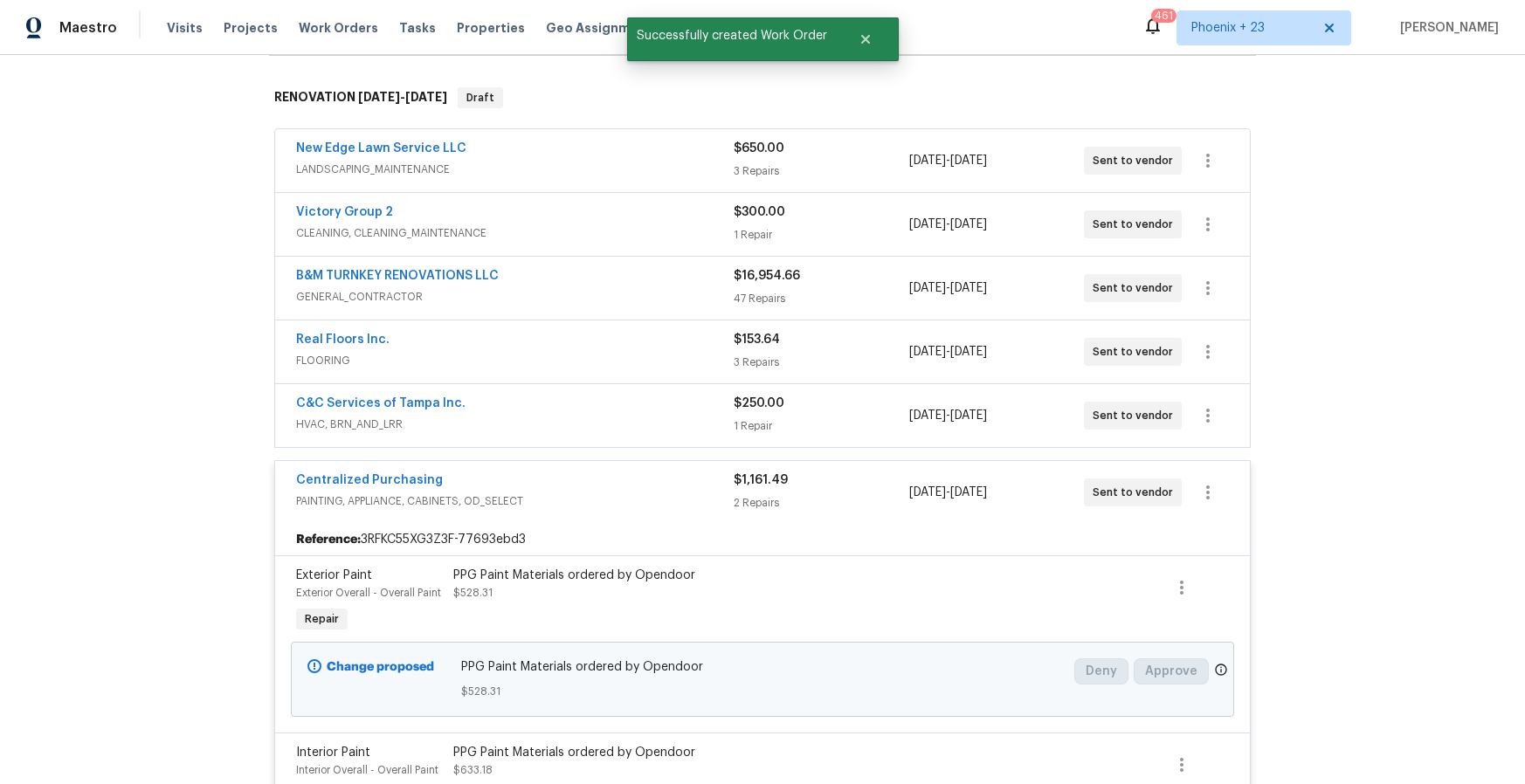
click at [359, 472] on span "Centralized Purchasing" at bounding box center [369, 480] width 147 height 18
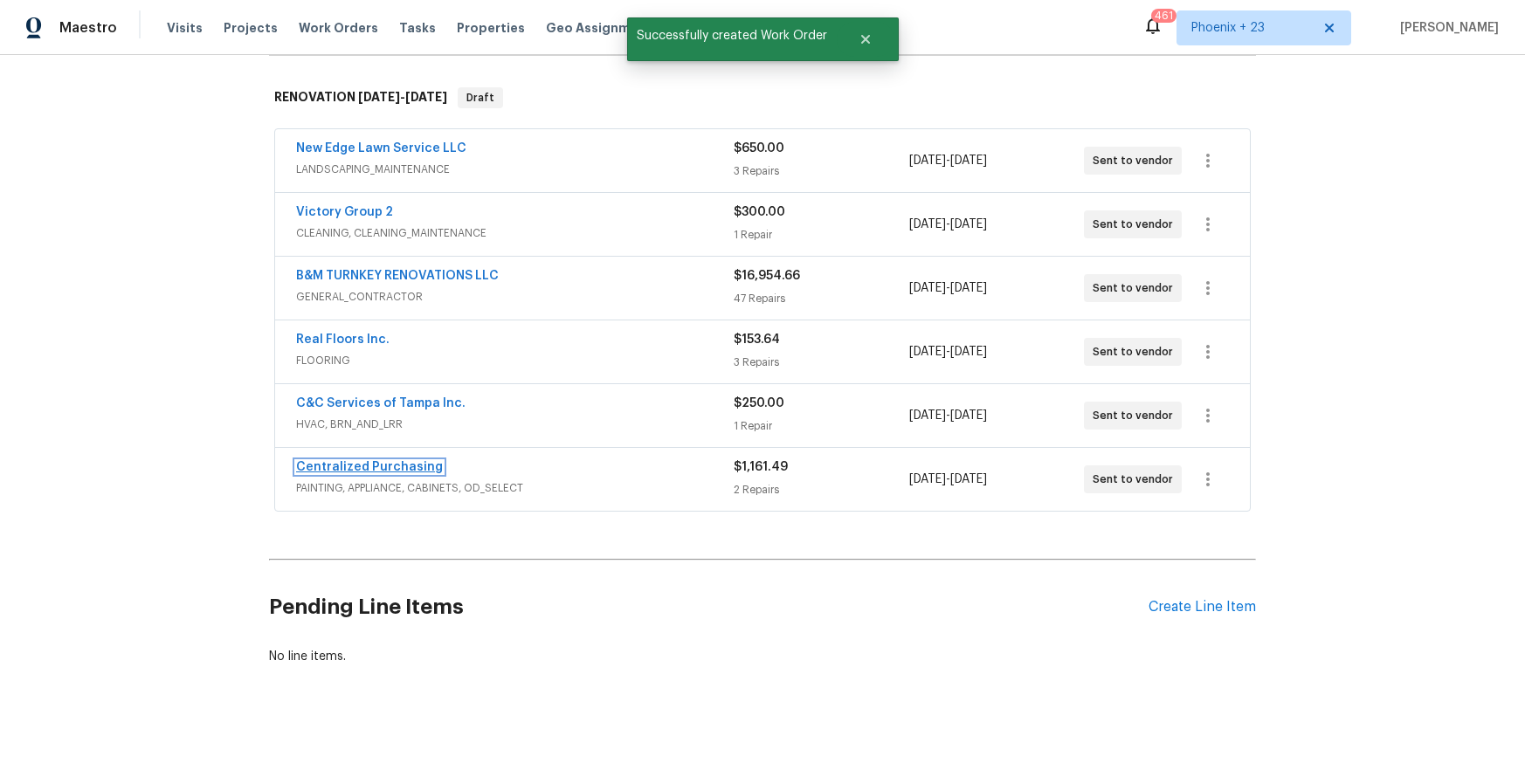
click at [403, 468] on link "Centralized Purchasing" at bounding box center [369, 467] width 147 height 12
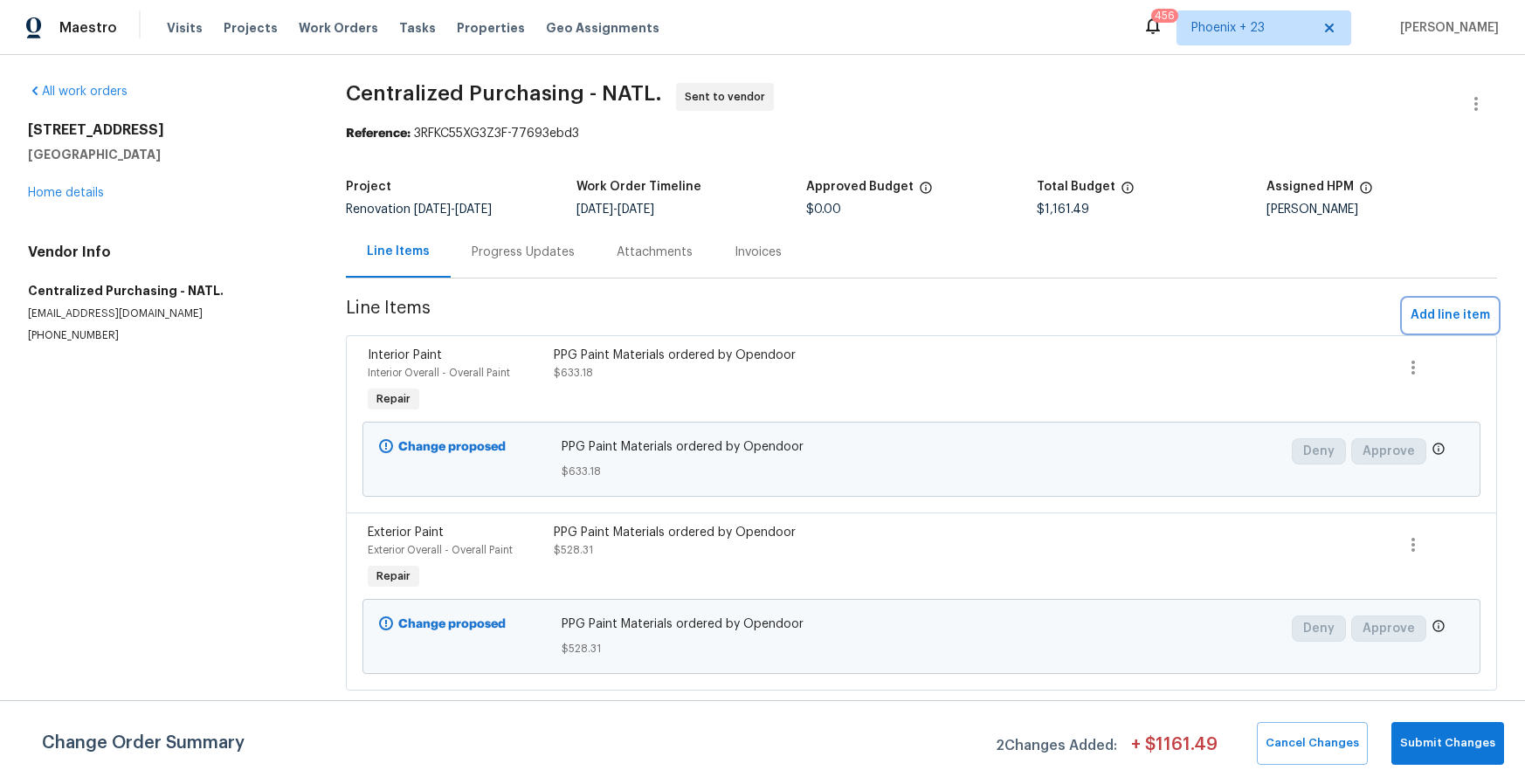
click at [1427, 313] on span "Add line item" at bounding box center [1450, 315] width 79 height 21
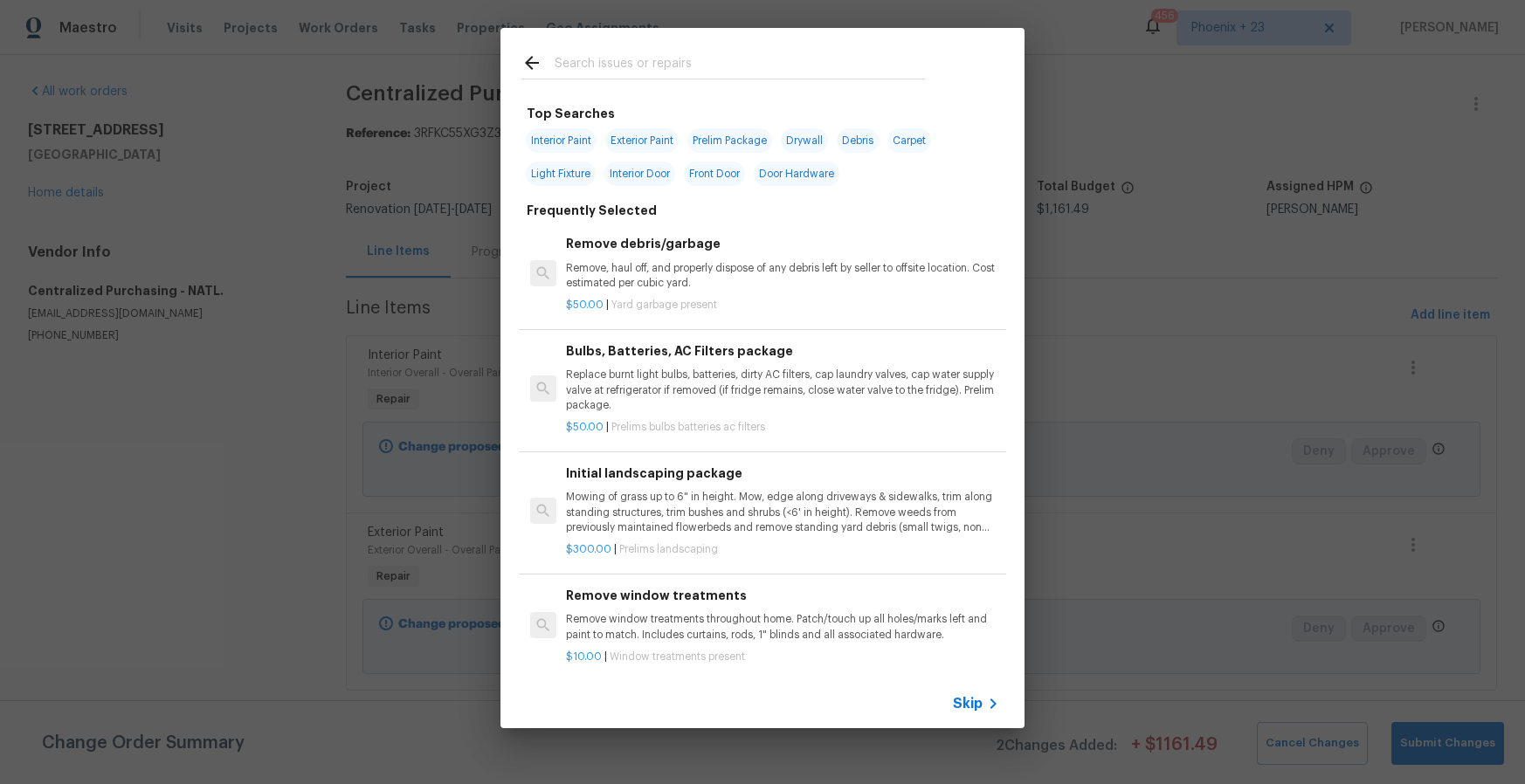
click at [710, 74] on input "text" at bounding box center [740, 65] width 371 height 26
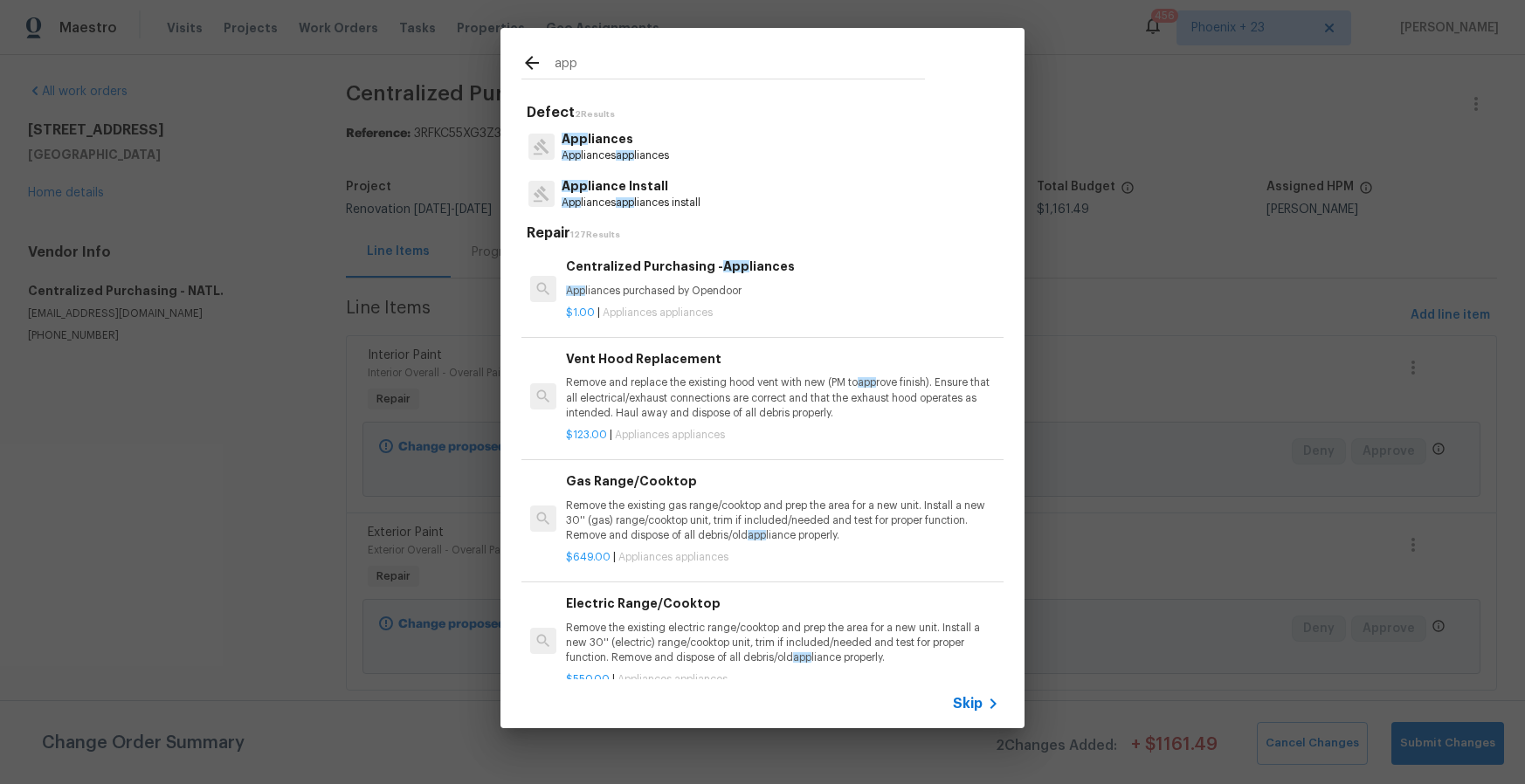
type input "app"
click at [798, 323] on div "Centralized Purchasing - App liances App liances purchased by Opendoor $1.00 | …" at bounding box center [763, 288] width 487 height 98
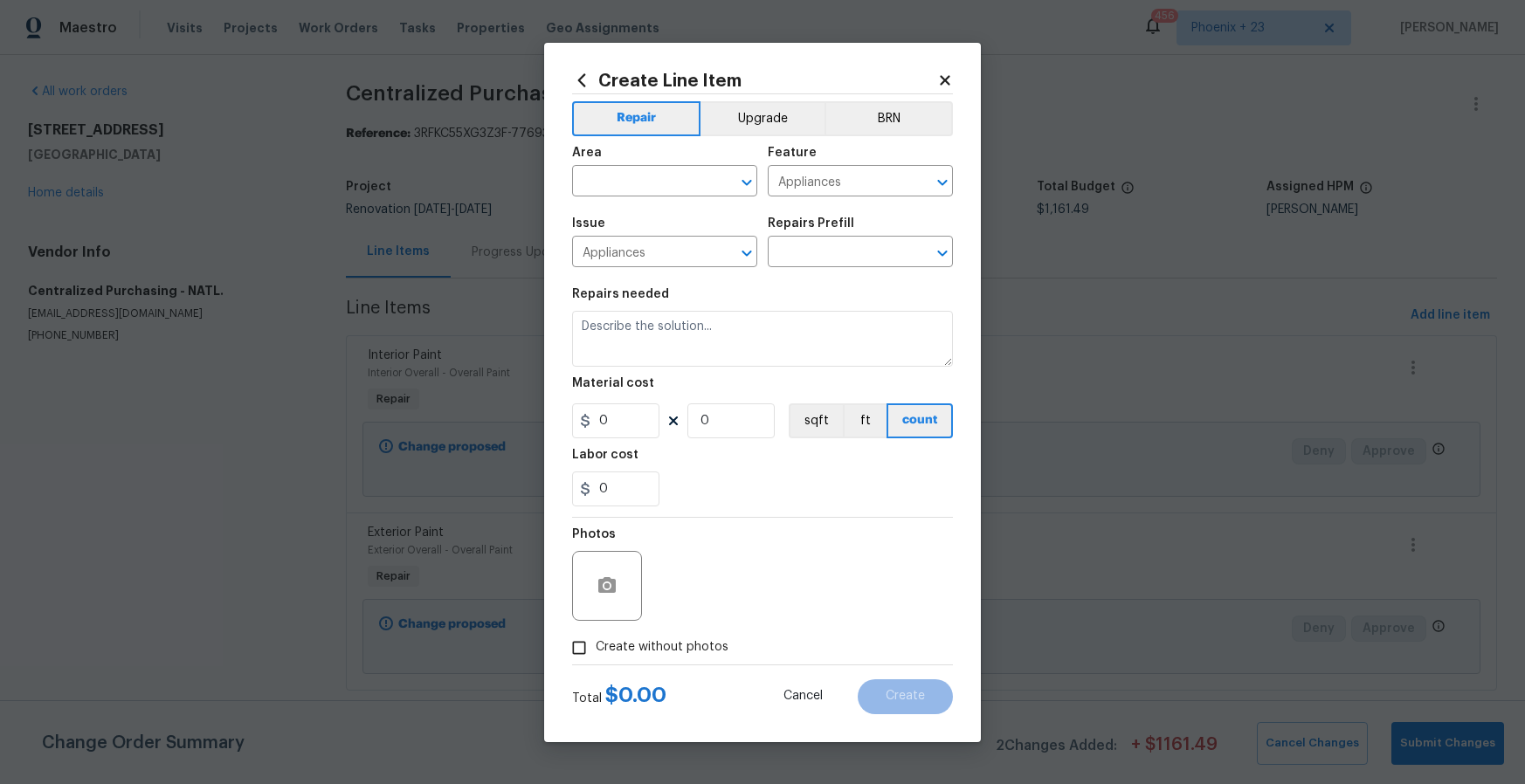
type input "Centralized Purchasing - Appliances $1.00"
type textarea "Appliances purchased by Opendoor"
type input "1"
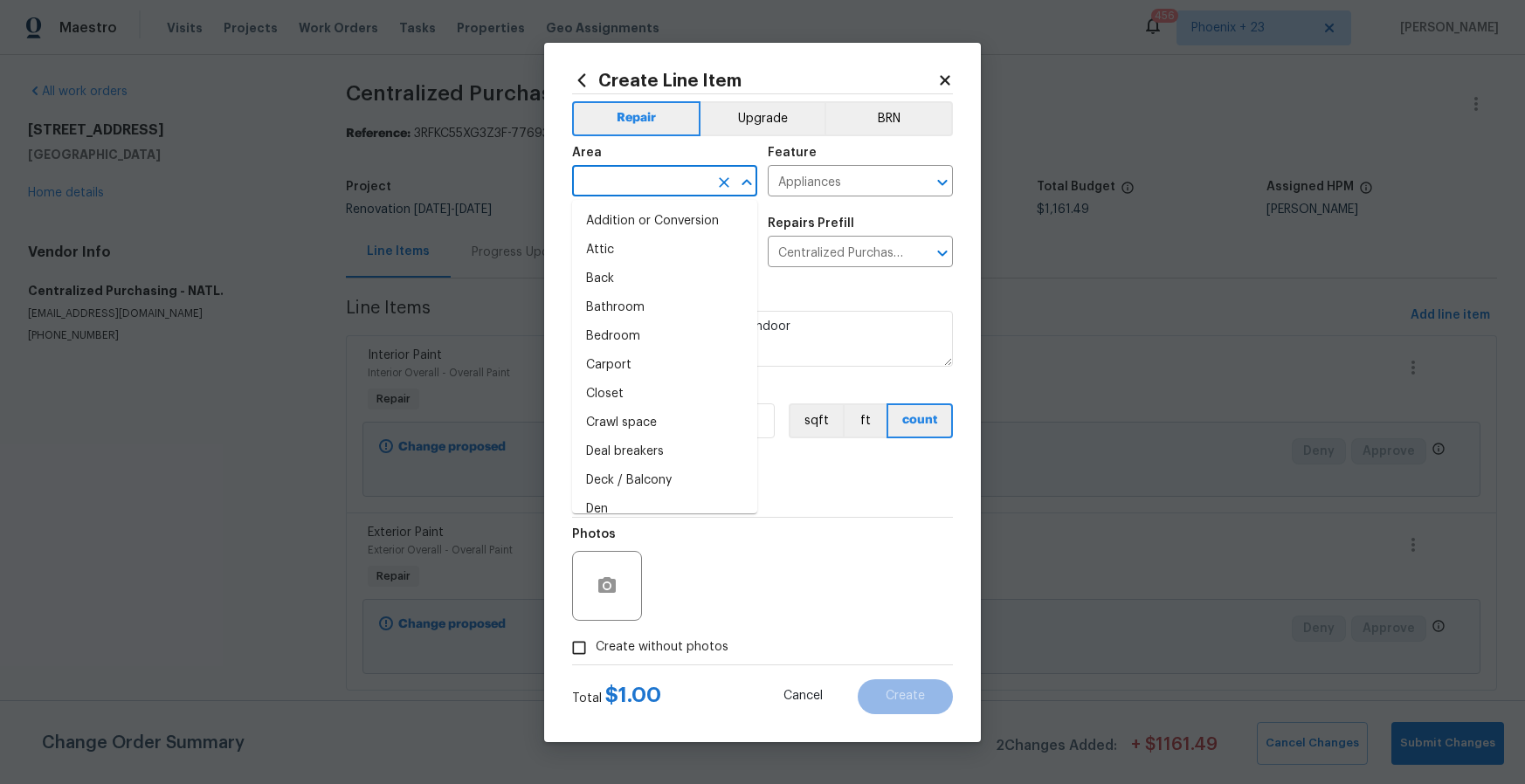
click at [636, 195] on input "text" at bounding box center [641, 182] width 136 height 27
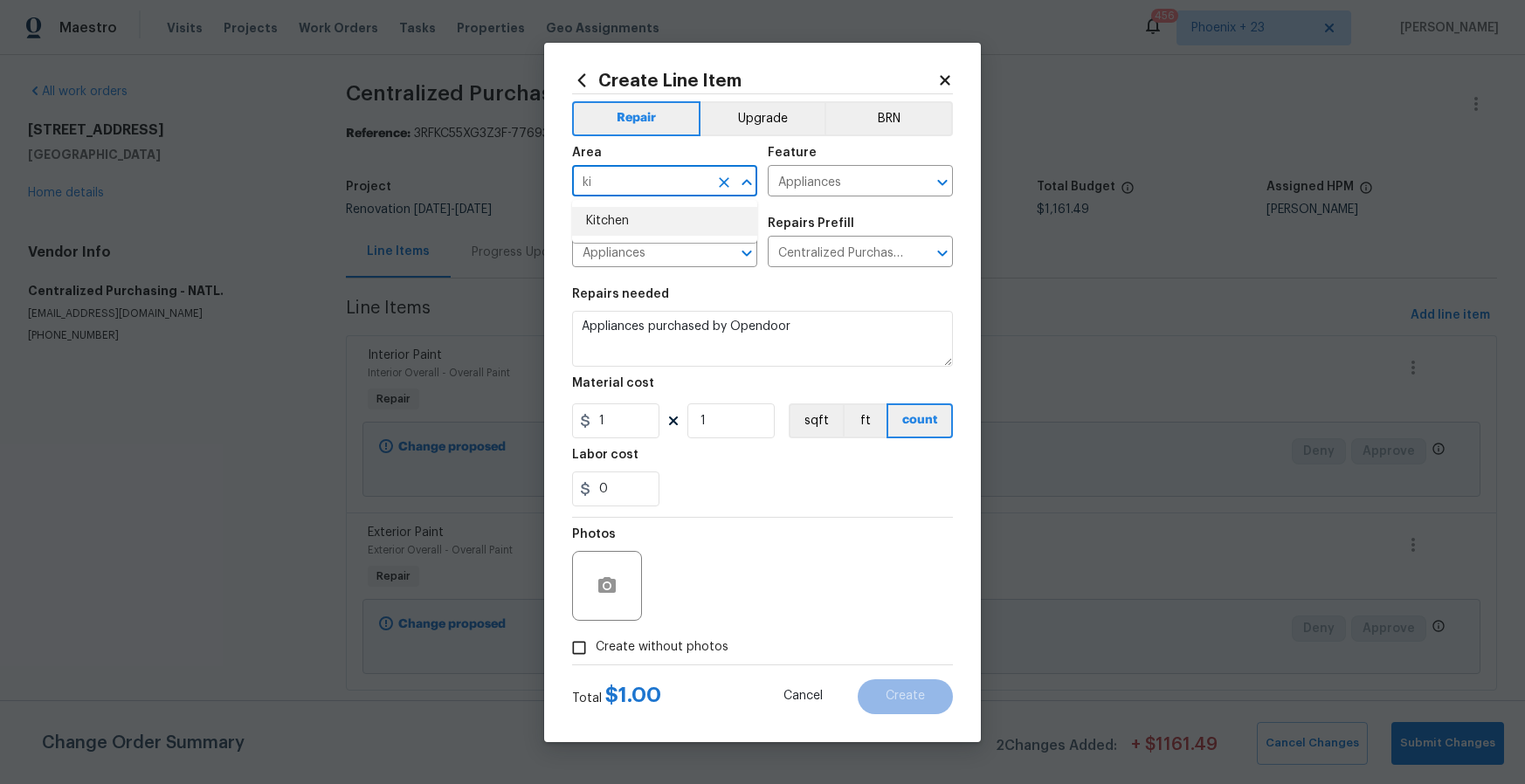
click at [642, 220] on li "Kitchen" at bounding box center [665, 221] width 185 height 29
type input "Kitchen"
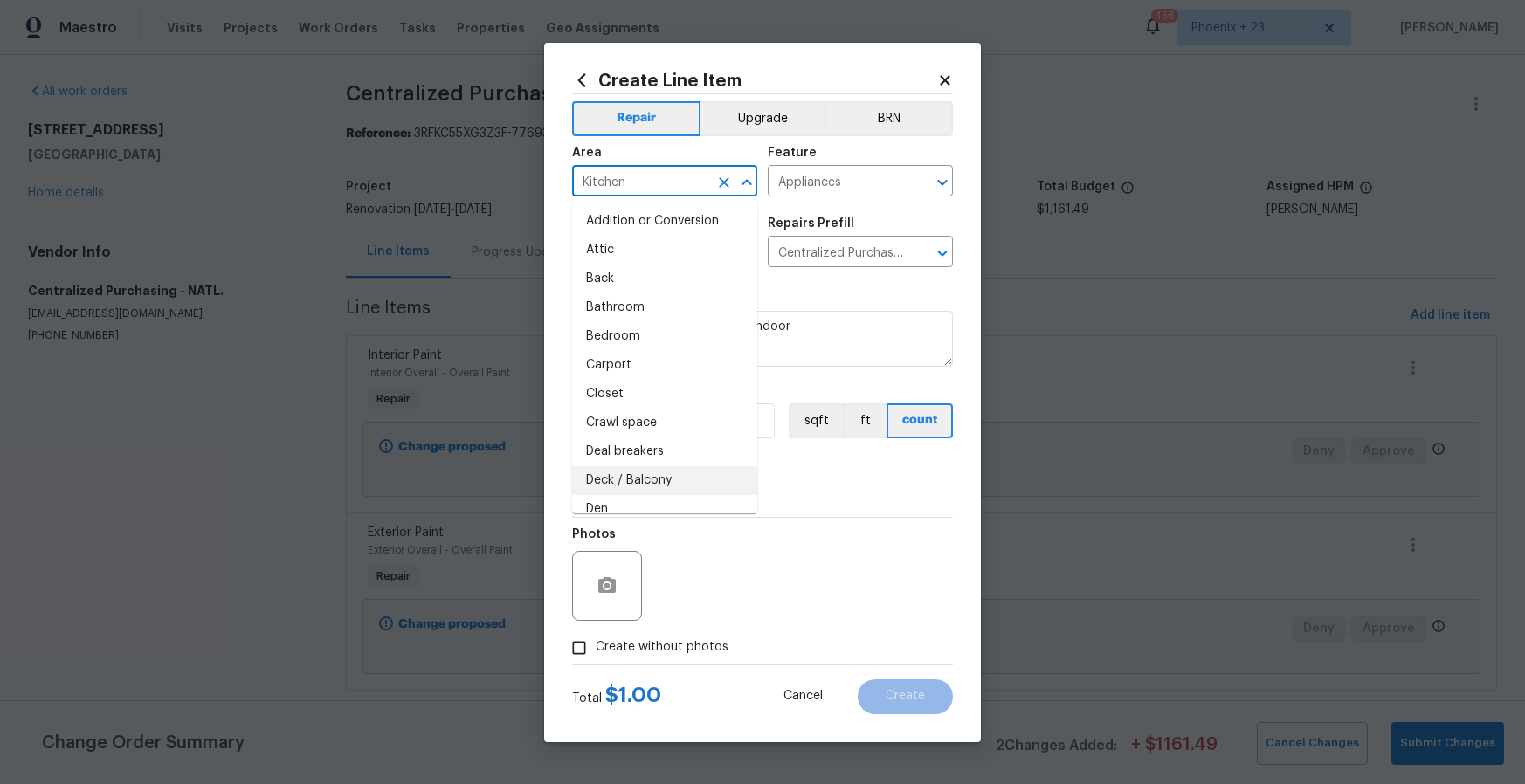
click at [779, 500] on div "0" at bounding box center [763, 488] width 381 height 35
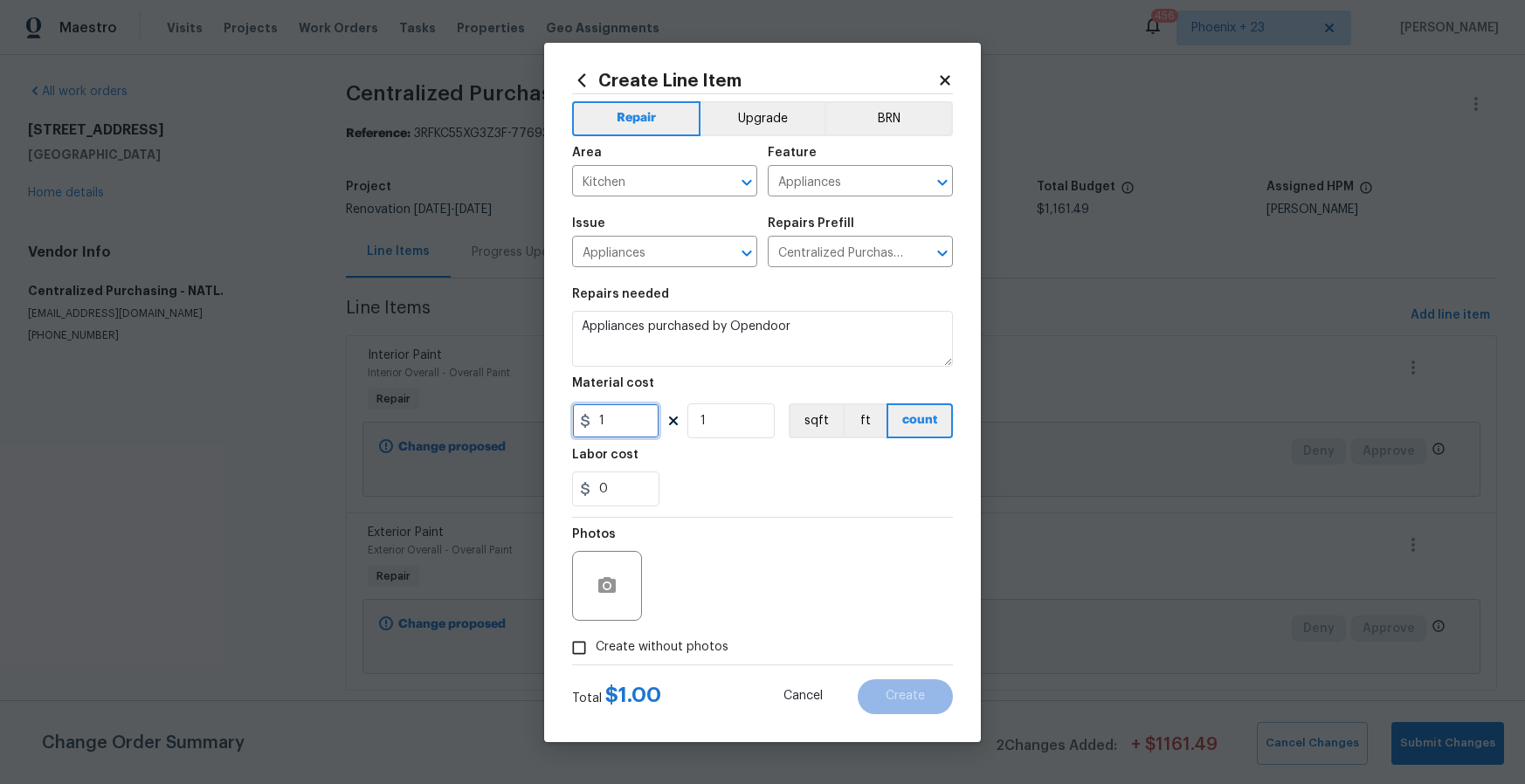
click at [630, 427] on input "1" at bounding box center [616, 420] width 88 height 35
type input "1121.15"
drag, startPoint x: 689, startPoint y: 660, endPoint x: 685, endPoint y: 636, distance: 24.3
click at [689, 660] on label "Create without photos" at bounding box center [645, 648] width 166 height 34
click at [596, 660] on input "Create without photos" at bounding box center [579, 648] width 34 height 34
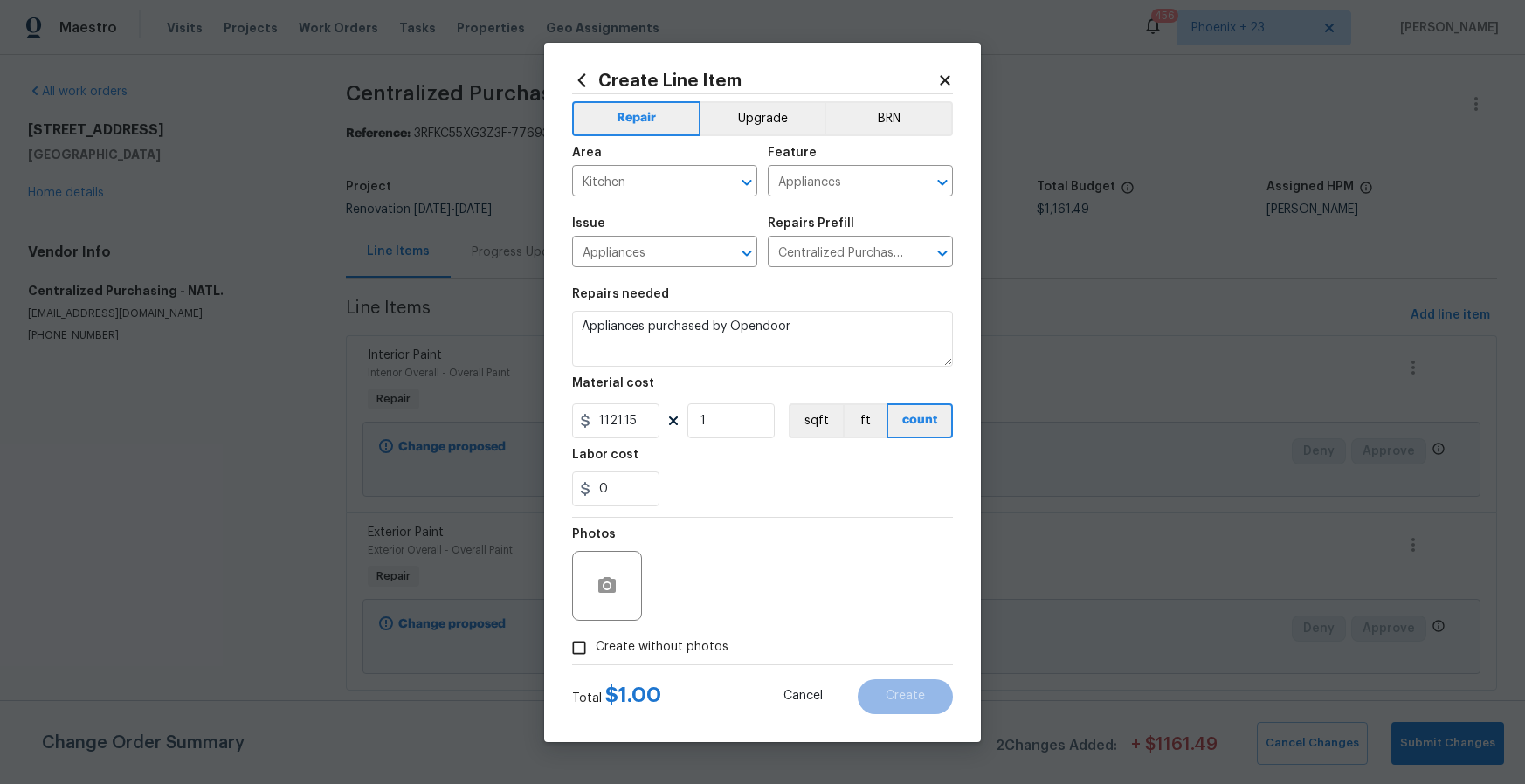
checkbox input "true"
click at [695, 589] on textarea at bounding box center [805, 585] width 297 height 70
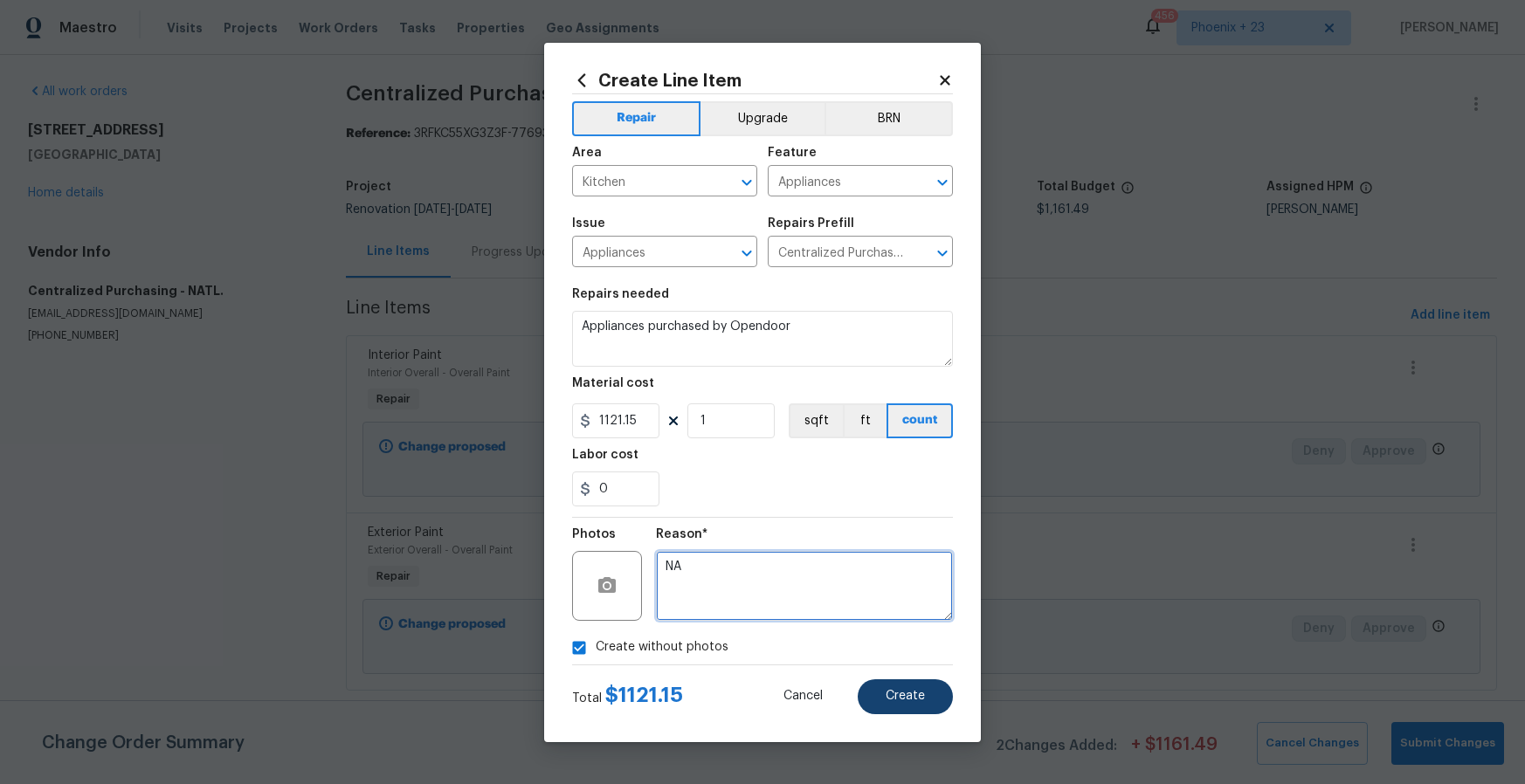
type textarea "NA"
click at [903, 693] on span "Create" at bounding box center [906, 696] width 39 height 13
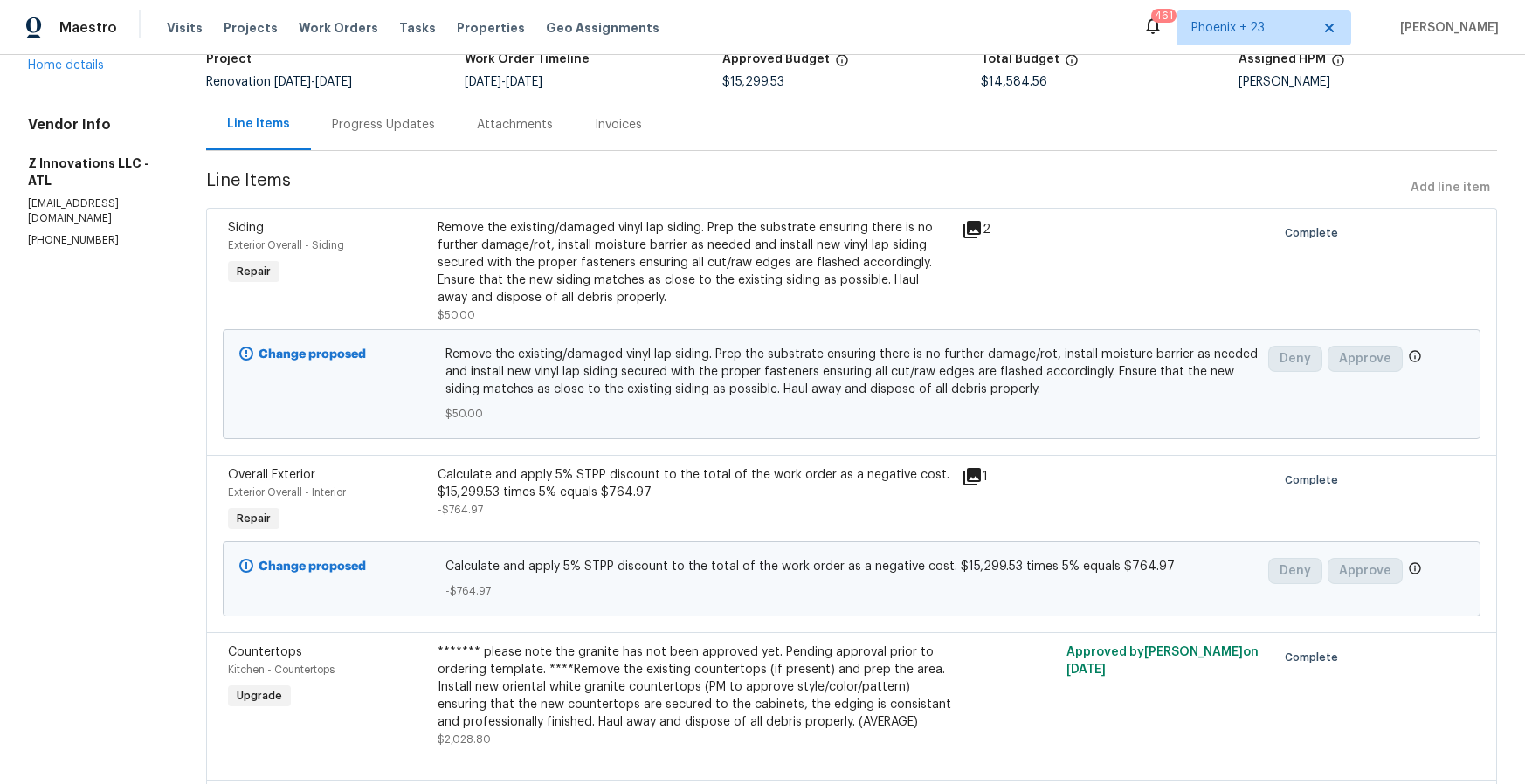
scroll to position [117, 0]
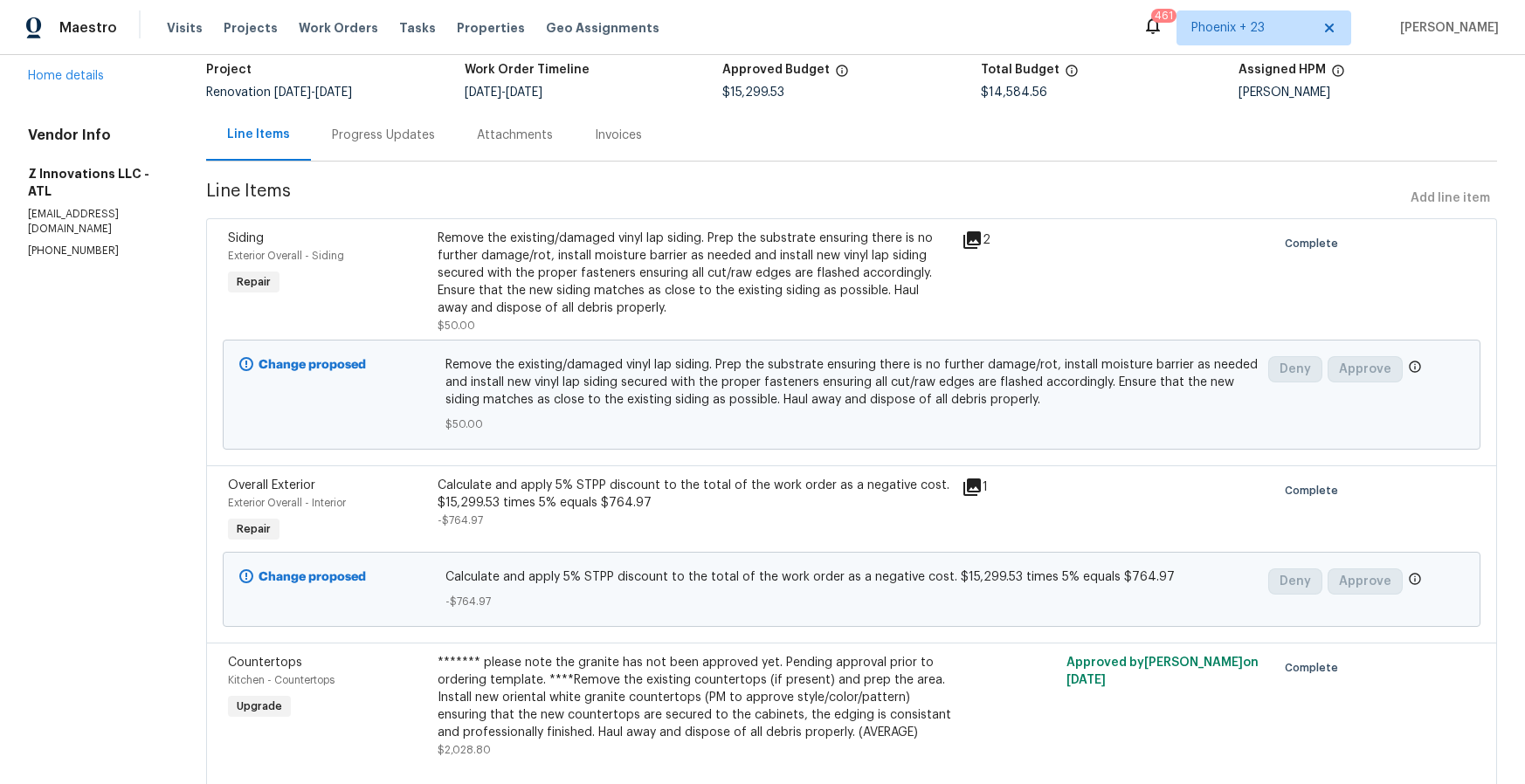
drag, startPoint x: 935, startPoint y: 101, endPoint x: 965, endPoint y: 98, distance: 30.1
click at [940, 101] on div "Project Renovation 9/3/2025 - 9/17/2025 Work Order Timeline 9/3/2025 - 9/17/202…" at bounding box center [852, 81] width 1292 height 56
drag, startPoint x: 974, startPoint y: 95, endPoint x: 1064, endPoint y: 94, distance: 90.0
click at [1064, 94] on div "Project Renovation 9/3/2025 - 9/17/2025 Work Order Timeline 9/3/2025 - 9/17/202…" at bounding box center [852, 81] width 1292 height 56
drag, startPoint x: 1064, startPoint y: 94, endPoint x: 1052, endPoint y: 91, distance: 12.4
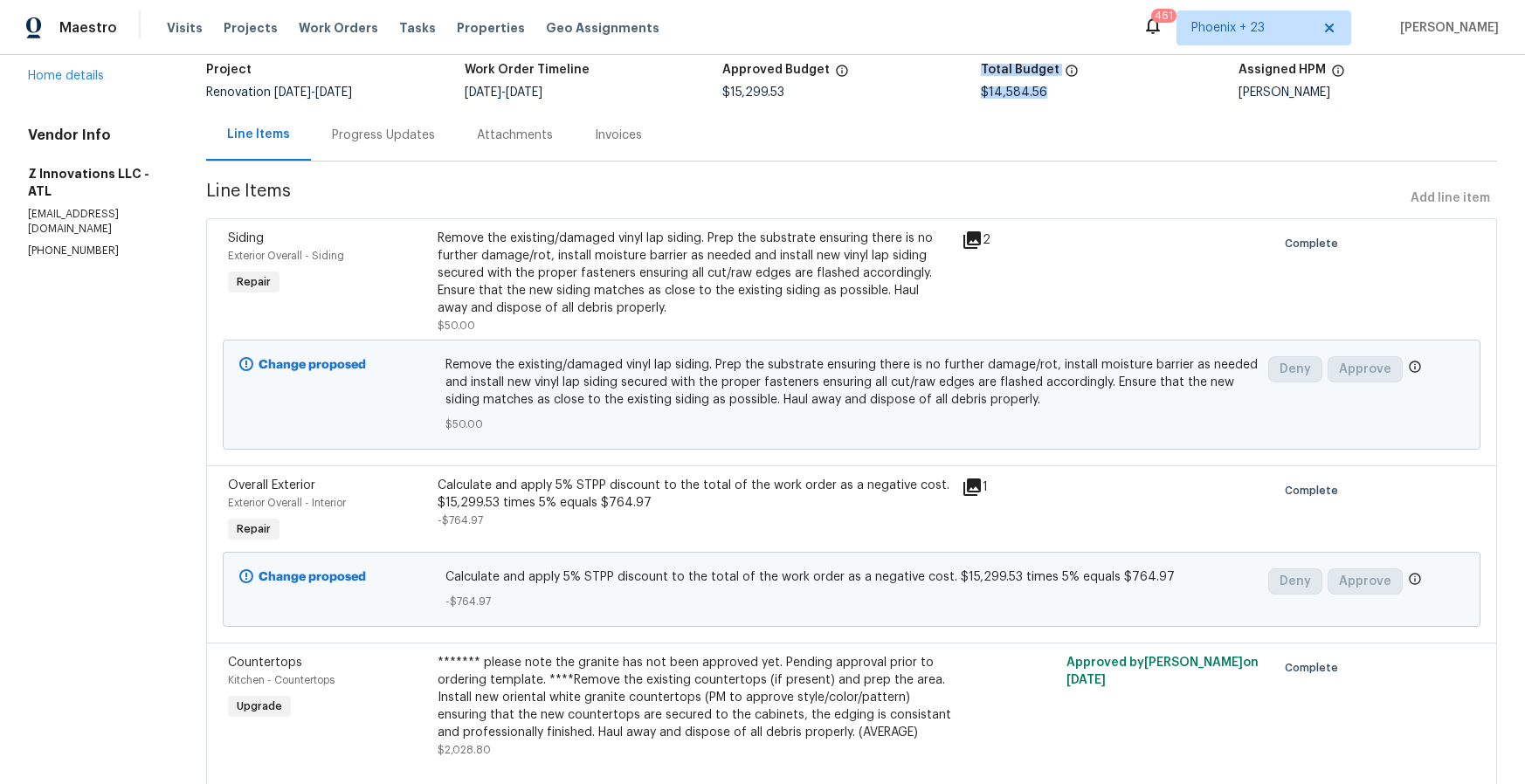
click at [1063, 93] on div "$14,584.56" at bounding box center [1110, 92] width 259 height 12
drag, startPoint x: 1021, startPoint y: 93, endPoint x: 975, endPoint y: 98, distance: 46.3
click at [972, 95] on div "Project Renovation 9/3/2025 - 9/17/2025 Work Order Timeline 9/3/2025 - 9/17/202…" at bounding box center [852, 81] width 1292 height 56
click at [1051, 108] on div "Project Renovation 9/3/2025 - 9/17/2025 Work Order Timeline 9/3/2025 - 9/17/202…" at bounding box center [852, 81] width 1292 height 56
drag, startPoint x: 1051, startPoint y: 98, endPoint x: 767, endPoint y: 108, distance: 284.2
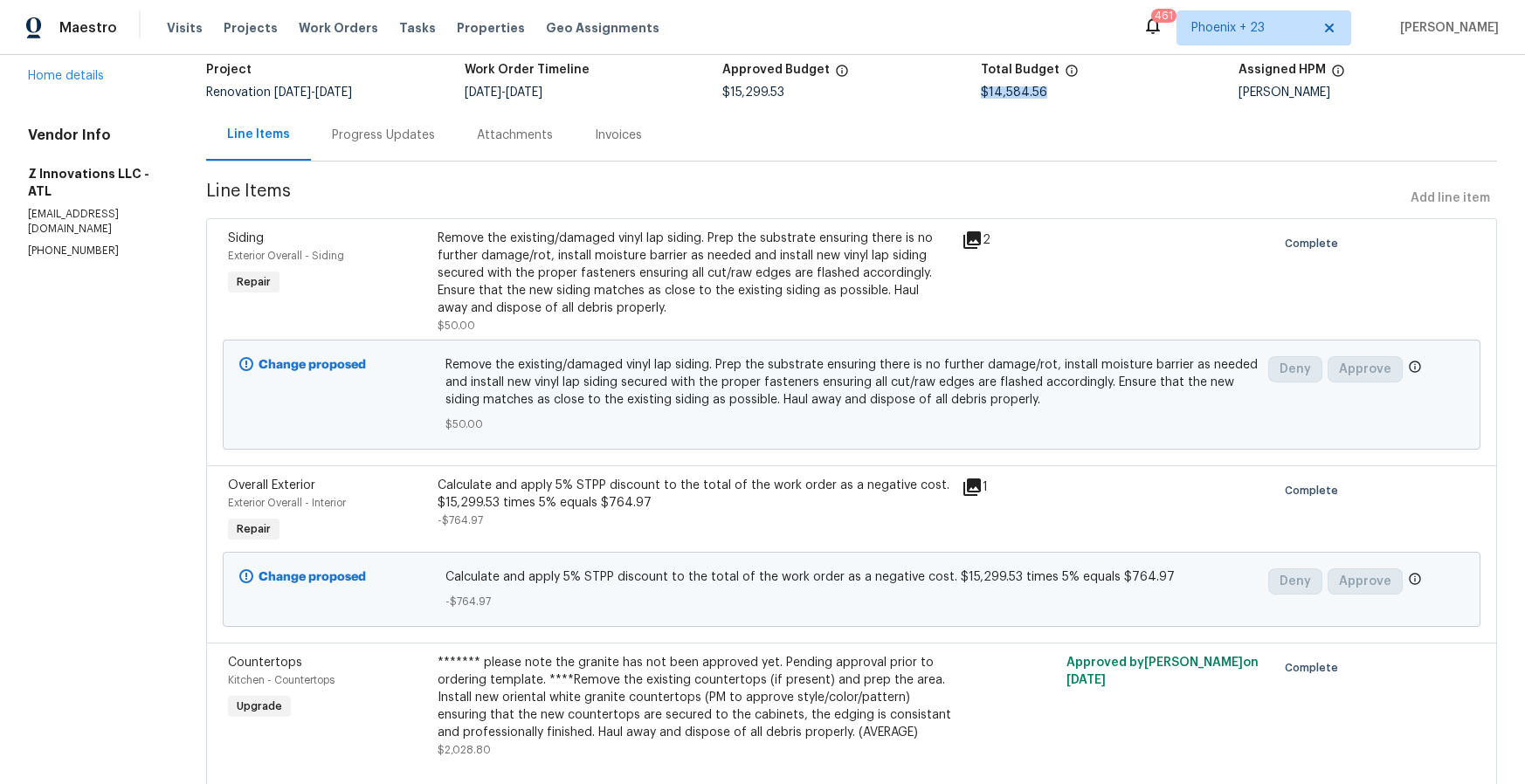
click at [981, 98] on div "$14,584.56" at bounding box center [1110, 92] width 259 height 12
click at [783, 102] on div "Project Renovation 9/3/2025 - 9/17/2025 Work Order Timeline 9/3/2025 - 9/17/202…" at bounding box center [852, 81] width 1292 height 56
drag, startPoint x: 779, startPoint y: 95, endPoint x: 721, endPoint y: 94, distance: 58.0
click at [723, 94] on span "$15,299.53" at bounding box center [754, 92] width 62 height 12
copy span "$15,299.53"
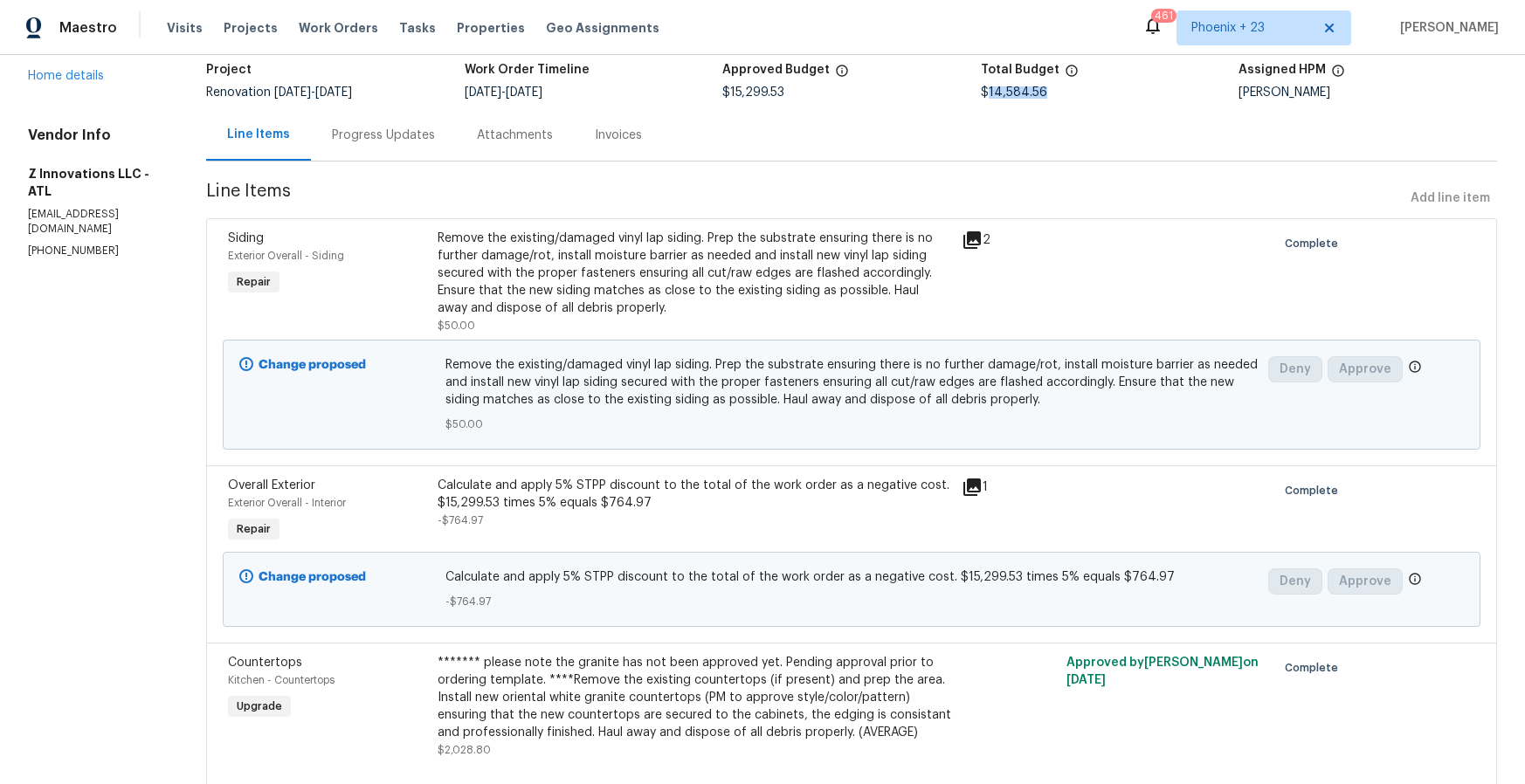
drag, startPoint x: 993, startPoint y: 97, endPoint x: 1147, endPoint y: 147, distance: 161.9
click at [1063, 99] on div "$14,584.56" at bounding box center [1110, 92] width 259 height 12
copy span "14,584.56"
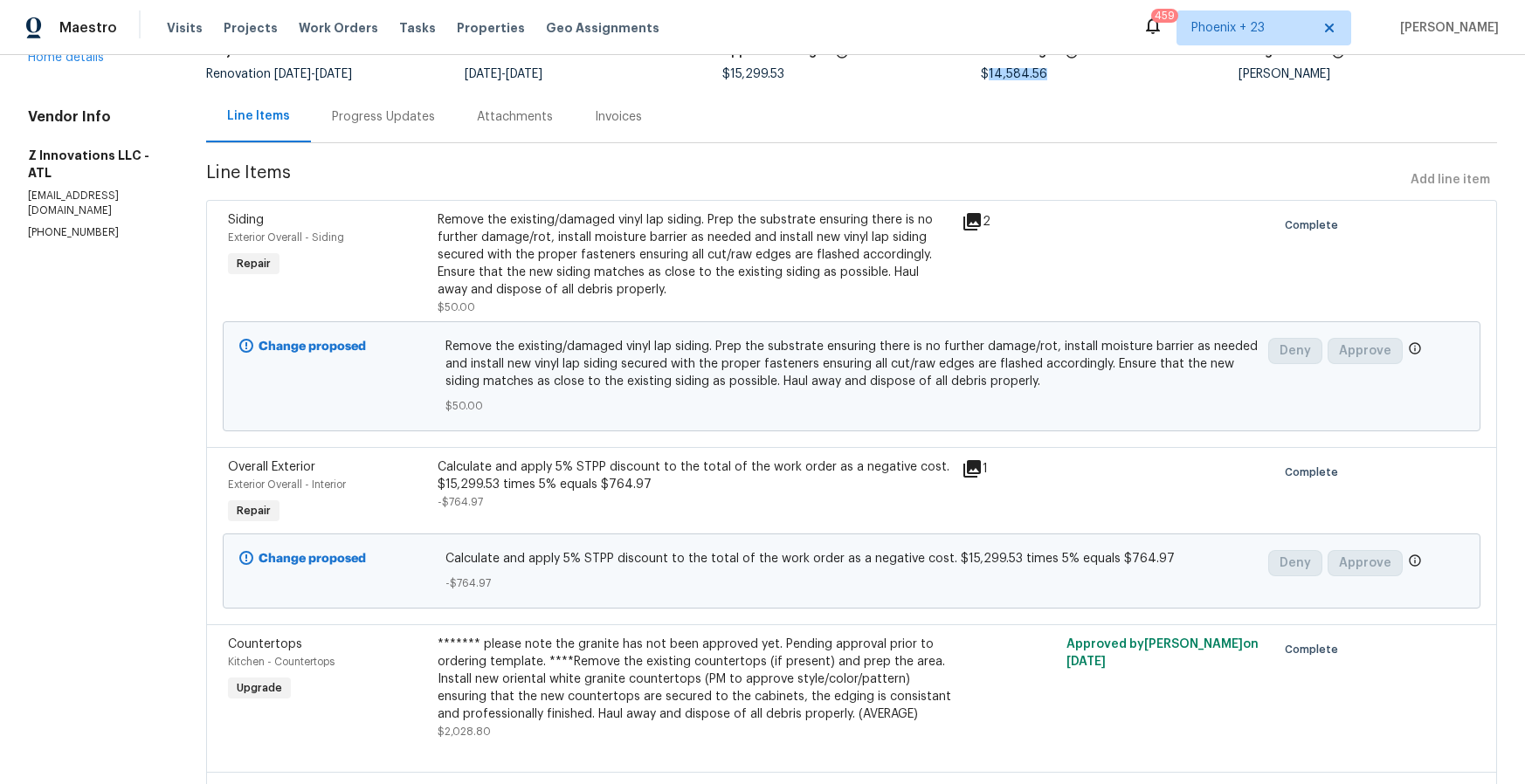
scroll to position [146, 0]
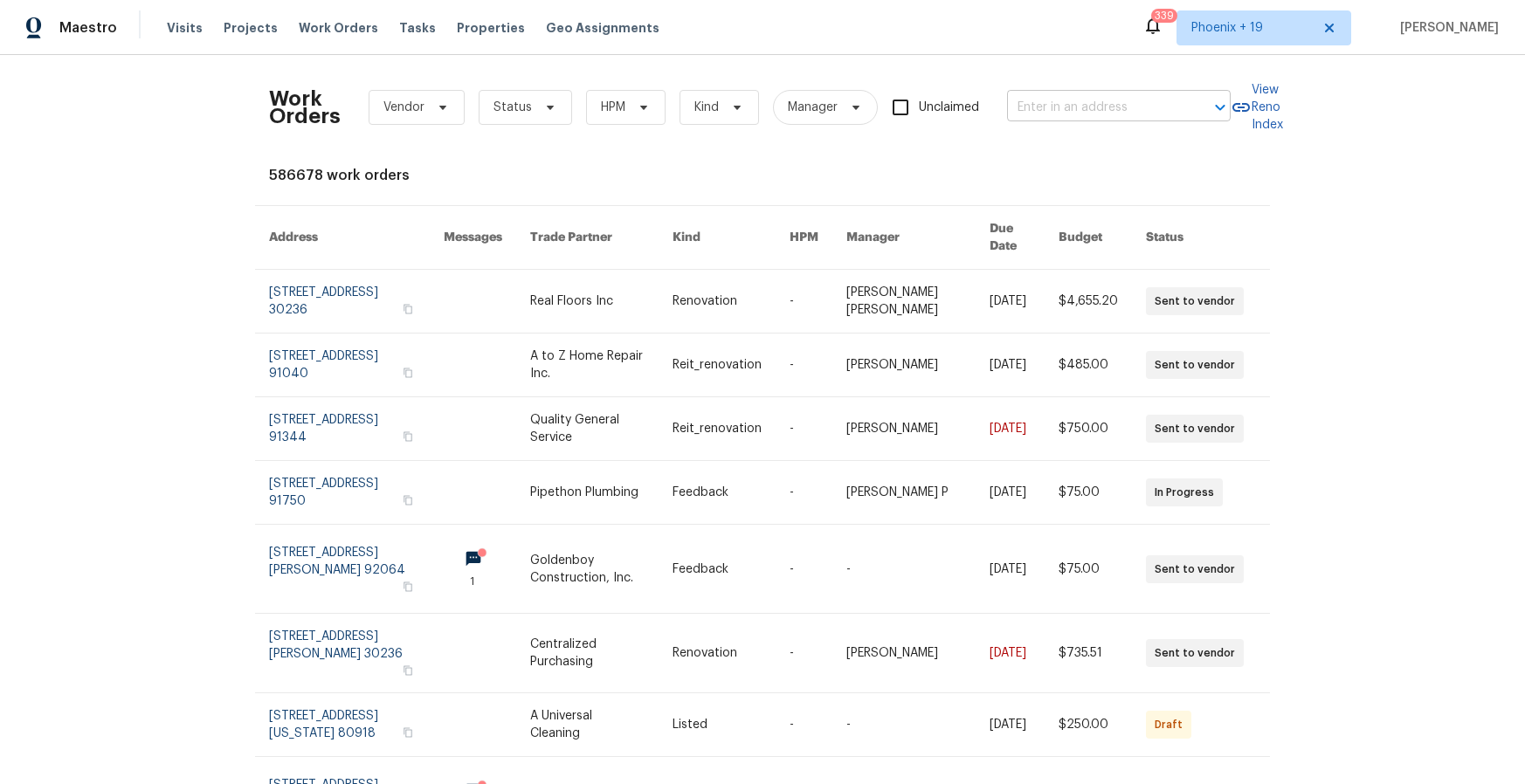
click at [1078, 95] on input "text" at bounding box center [1094, 107] width 175 height 27
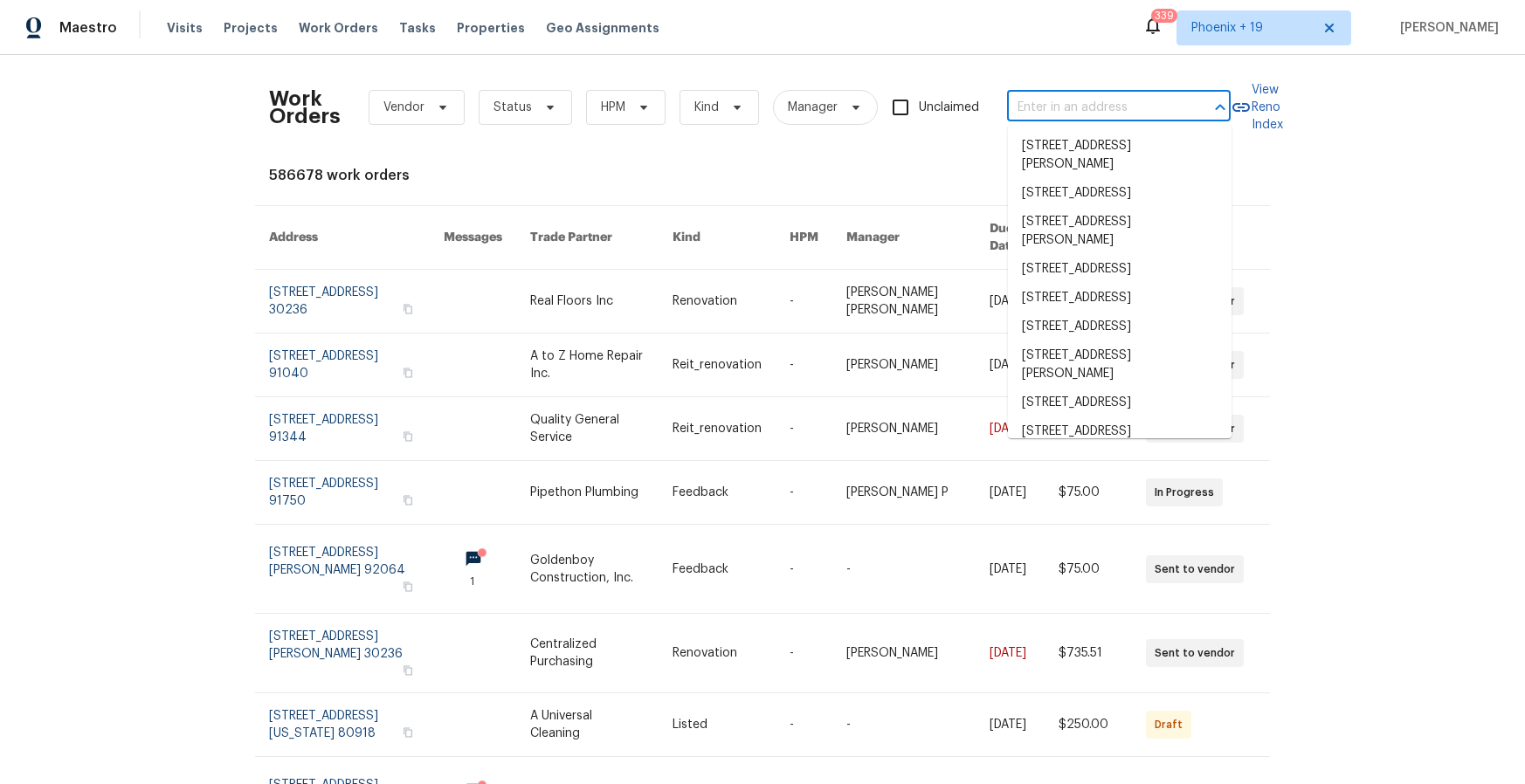
paste input "[STREET_ADDRESS][PERSON_NAME]"
type input "[STREET_ADDRESS][PERSON_NAME]"
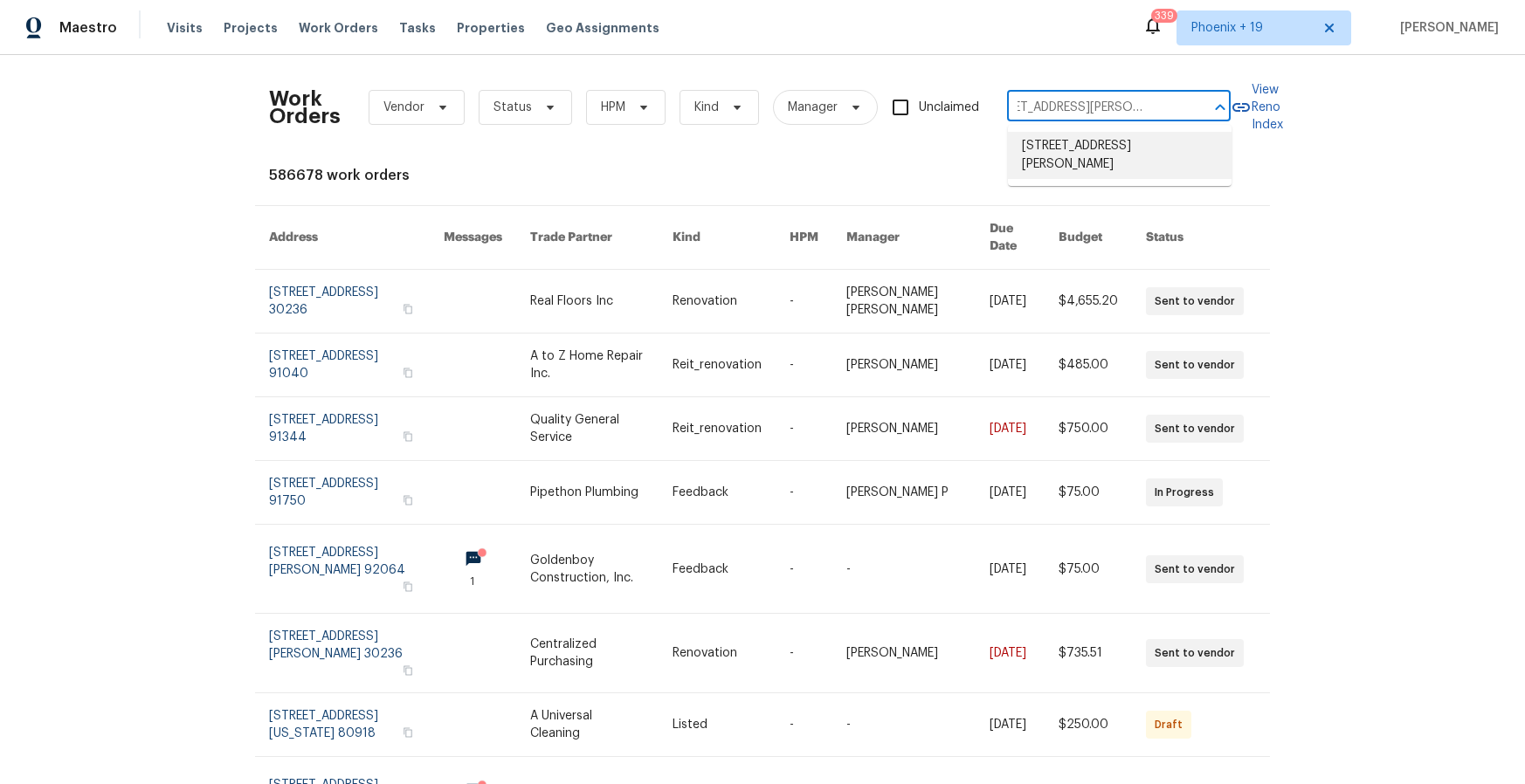
click at [1091, 141] on li "2067 Wellborn Close, Lithonia, GA 30058" at bounding box center [1120, 155] width 223 height 48
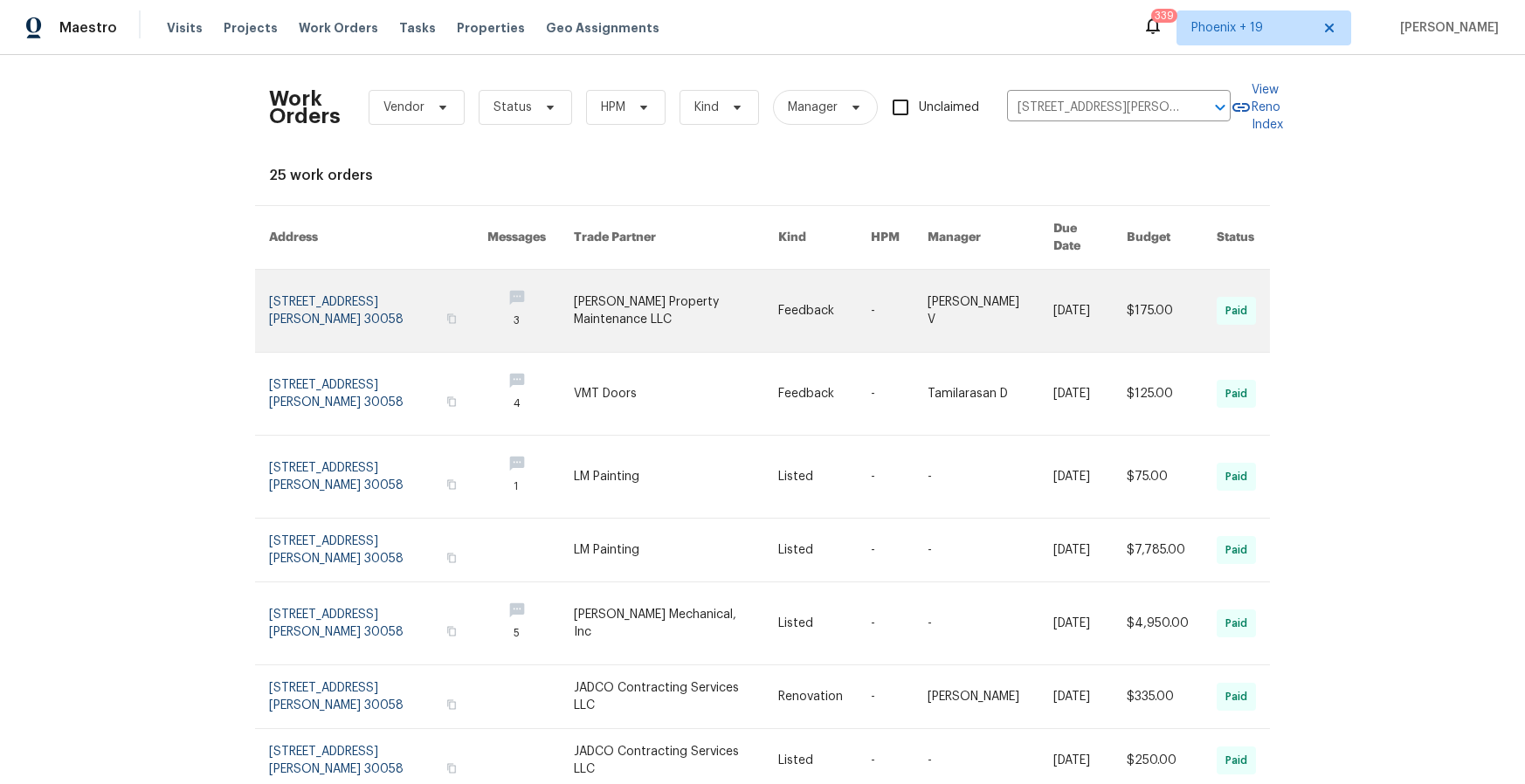
click at [574, 273] on td "[PERSON_NAME] Property Maintenance LLC" at bounding box center [662, 311] width 204 height 83
click at [595, 287] on link at bounding box center [676, 311] width 204 height 82
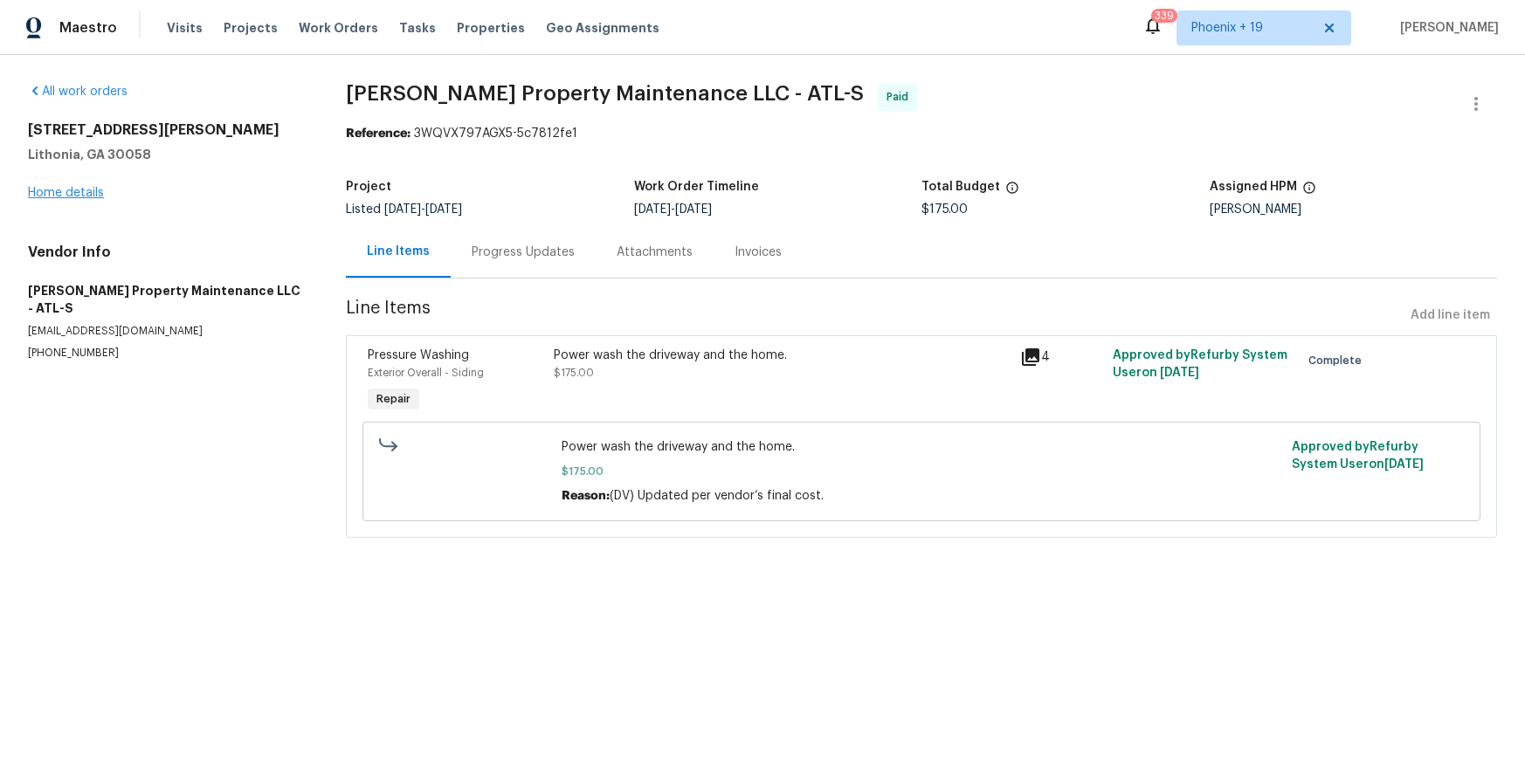
drag, startPoint x: 106, startPoint y: 201, endPoint x: 79, endPoint y: 198, distance: 27.2
click at [100, 201] on div "2067 Wellborn Close Lithonia, GA 30058 Home details" at bounding box center [166, 161] width 276 height 80
click at [79, 198] on link "Home details" at bounding box center [65, 192] width 76 height 12
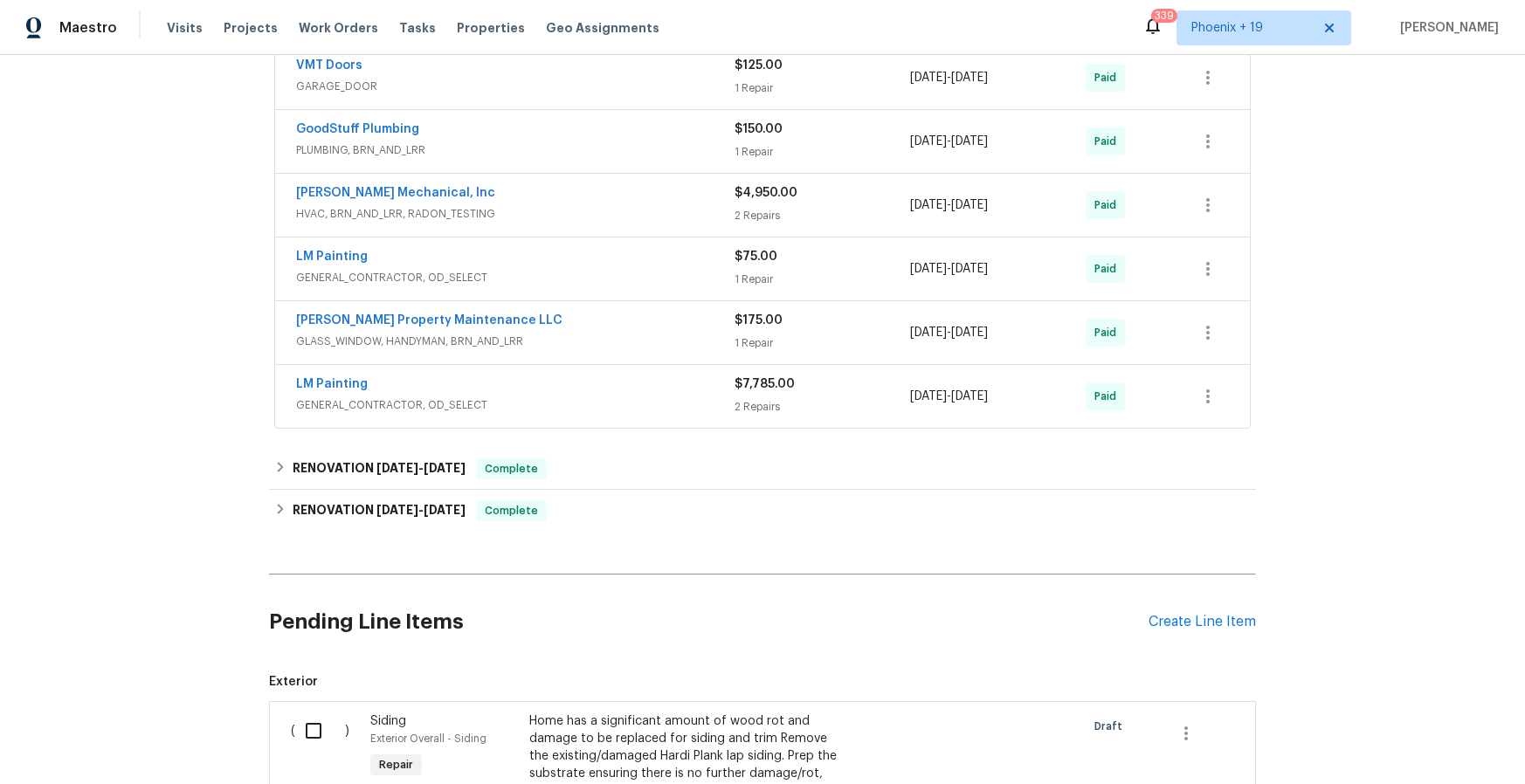
scroll to position [413, 0]
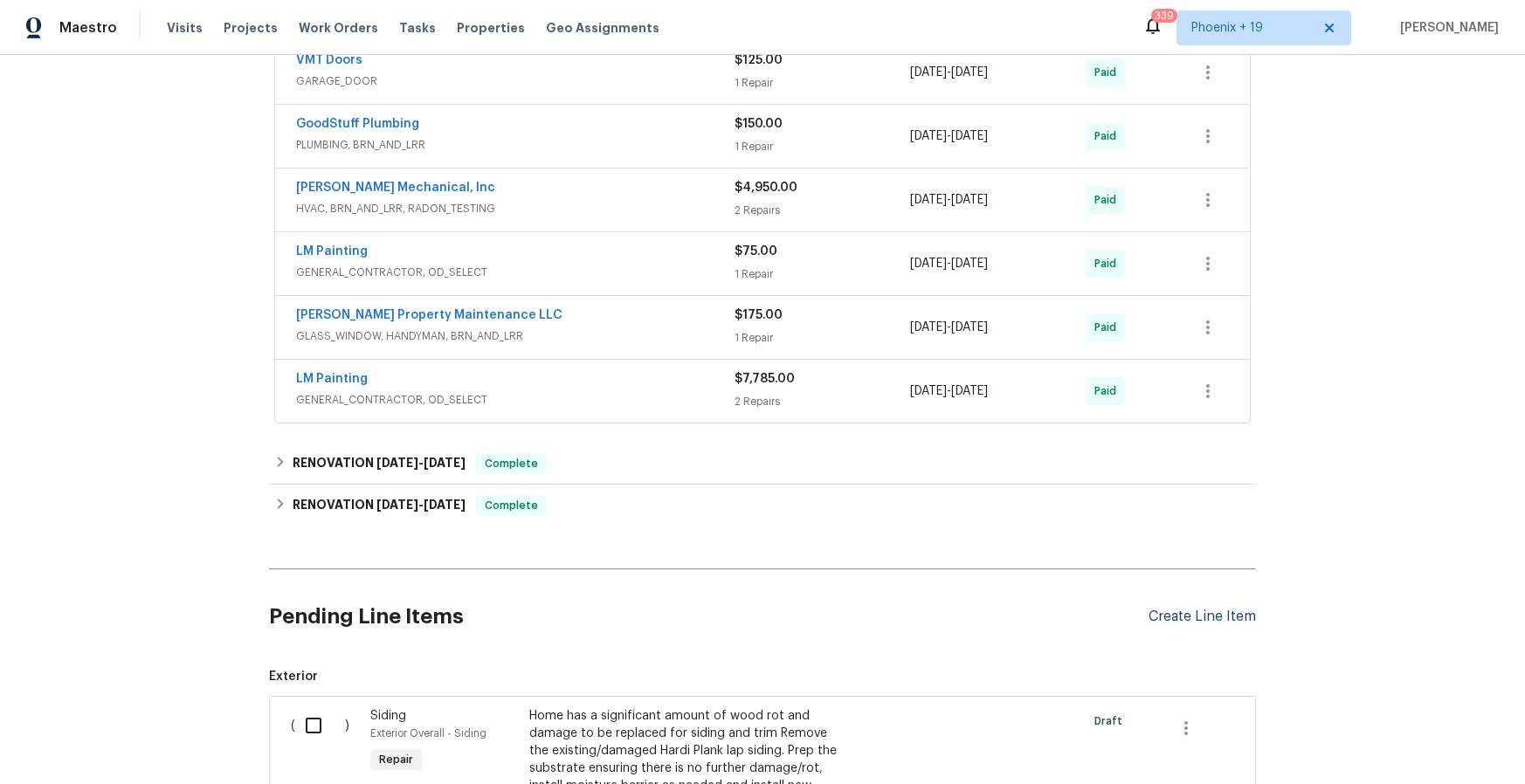
click at [1166, 614] on div "Create Line Item" at bounding box center [1202, 617] width 107 height 17
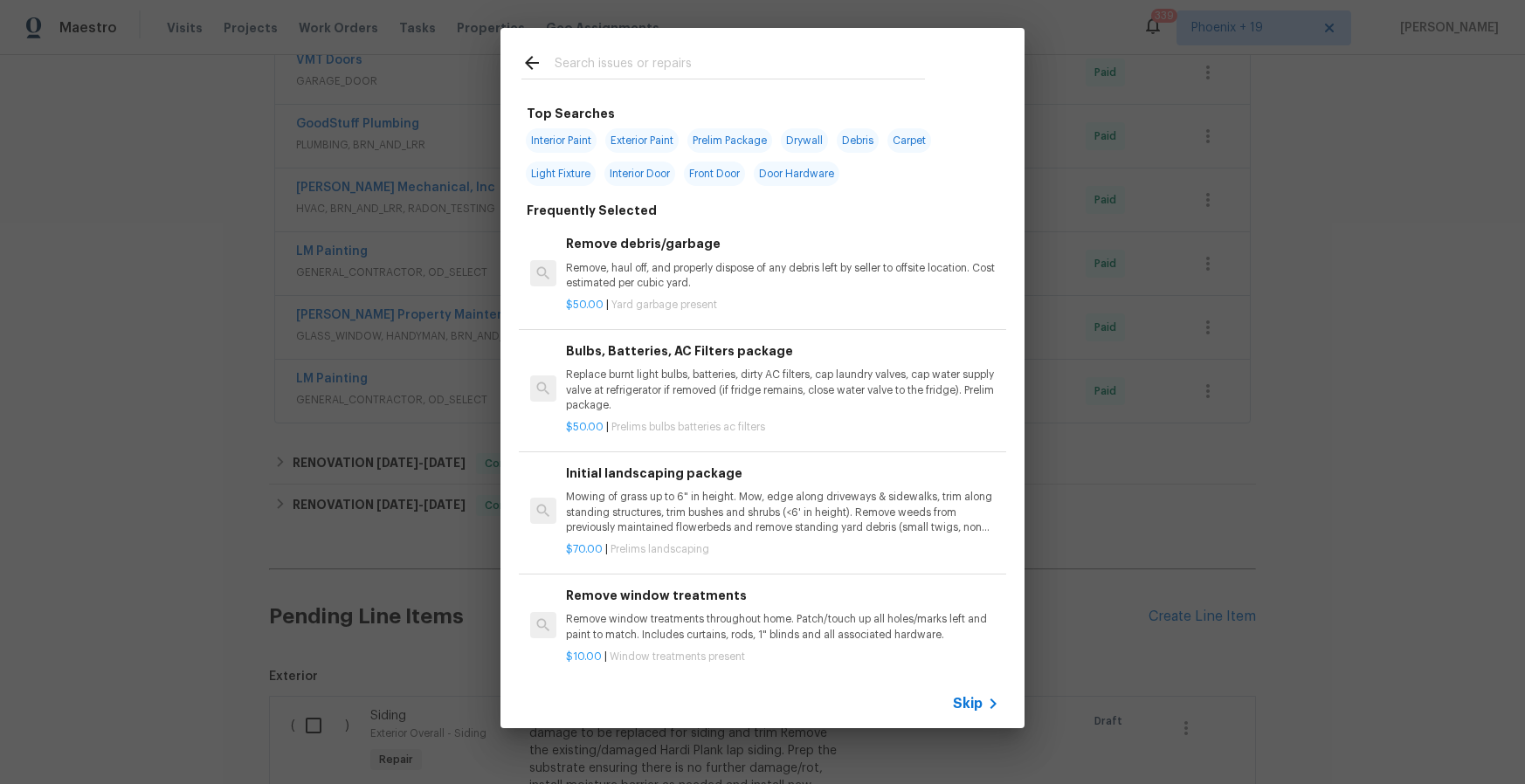
click at [655, 63] on input "text" at bounding box center [740, 65] width 371 height 26
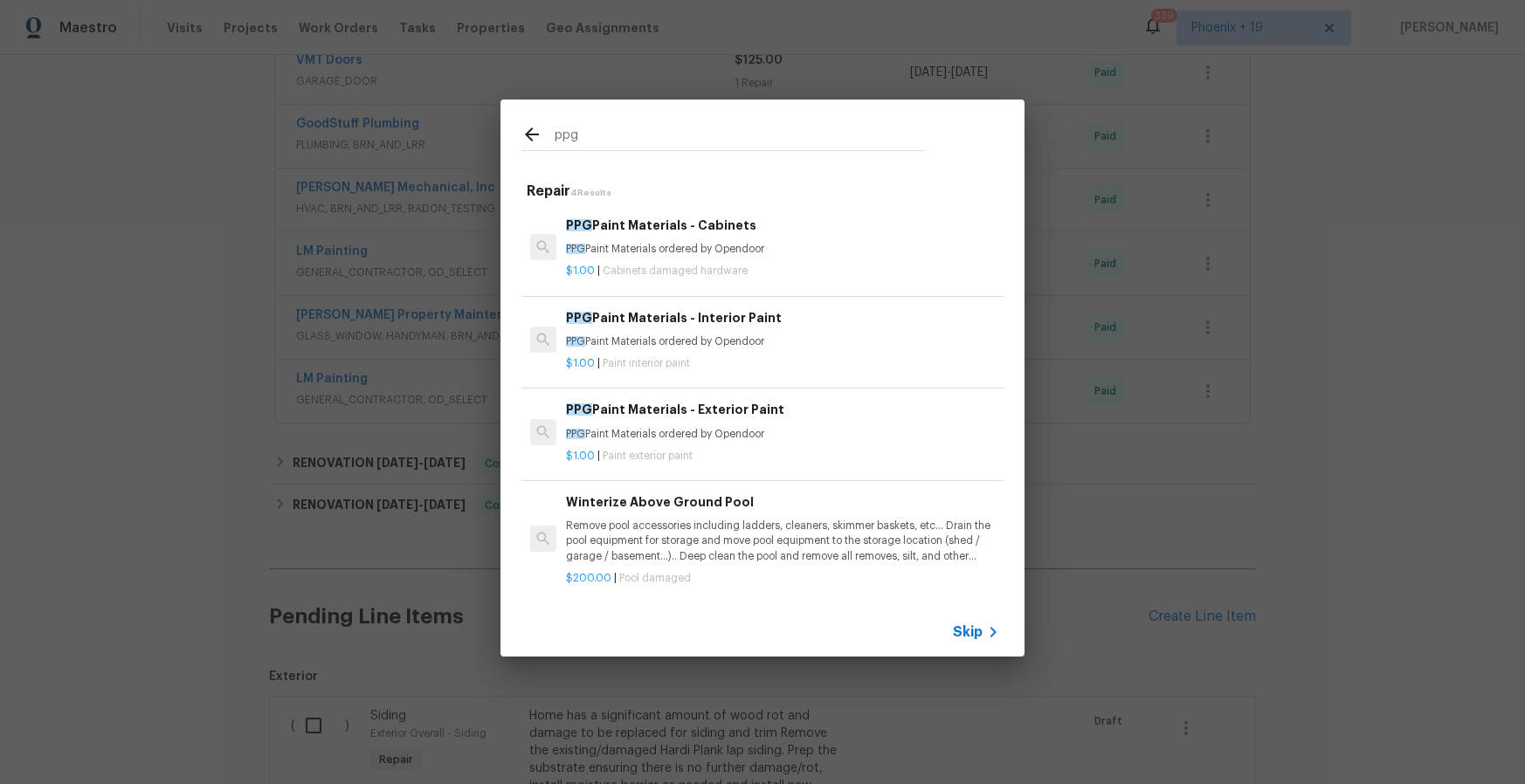
type input "ppg"
click at [811, 445] on div "$1.00 | Paint exterior paint" at bounding box center [783, 452] width 433 height 21
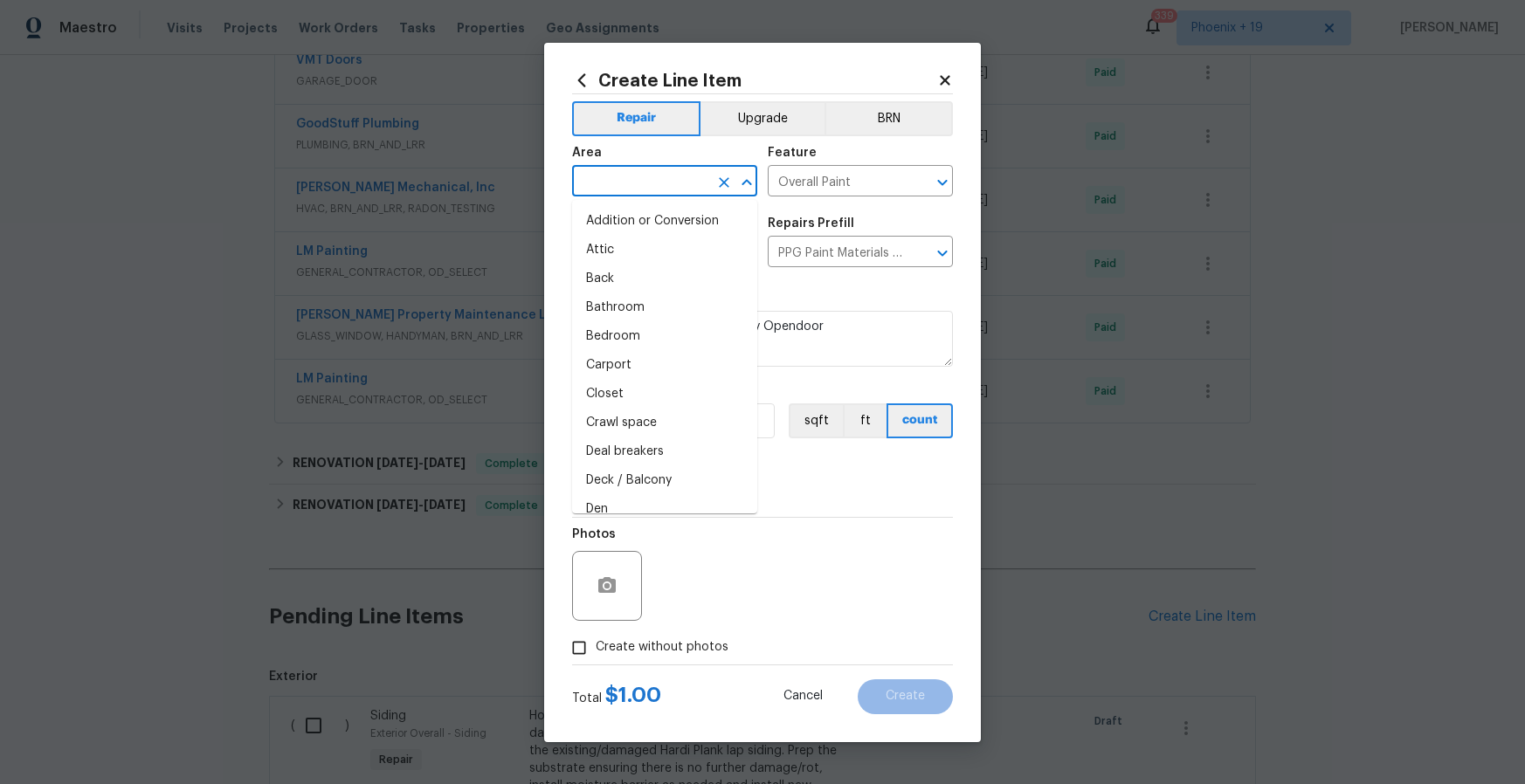
click at [677, 178] on input "text" at bounding box center [641, 182] width 136 height 27
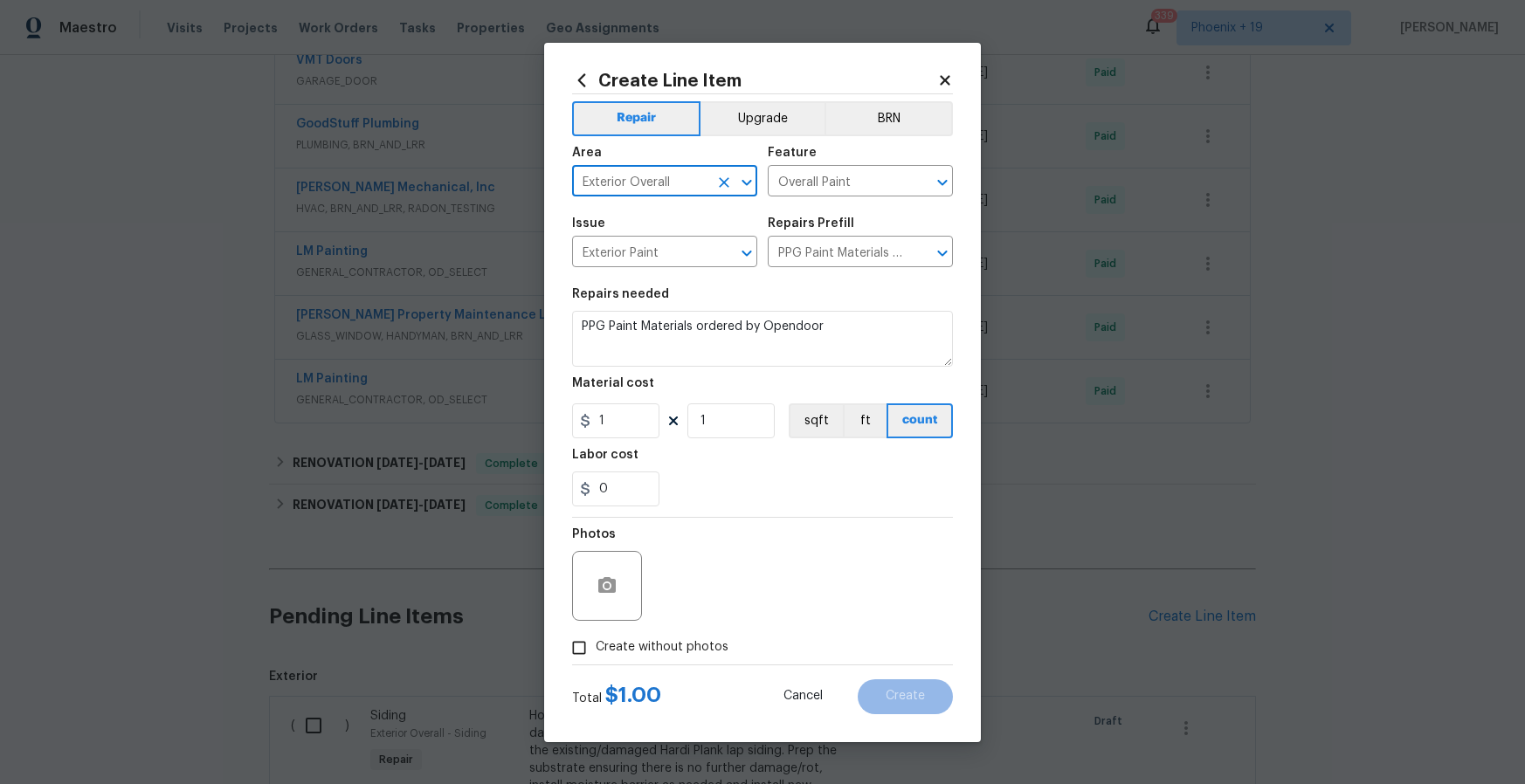
type input "Exterior Overall"
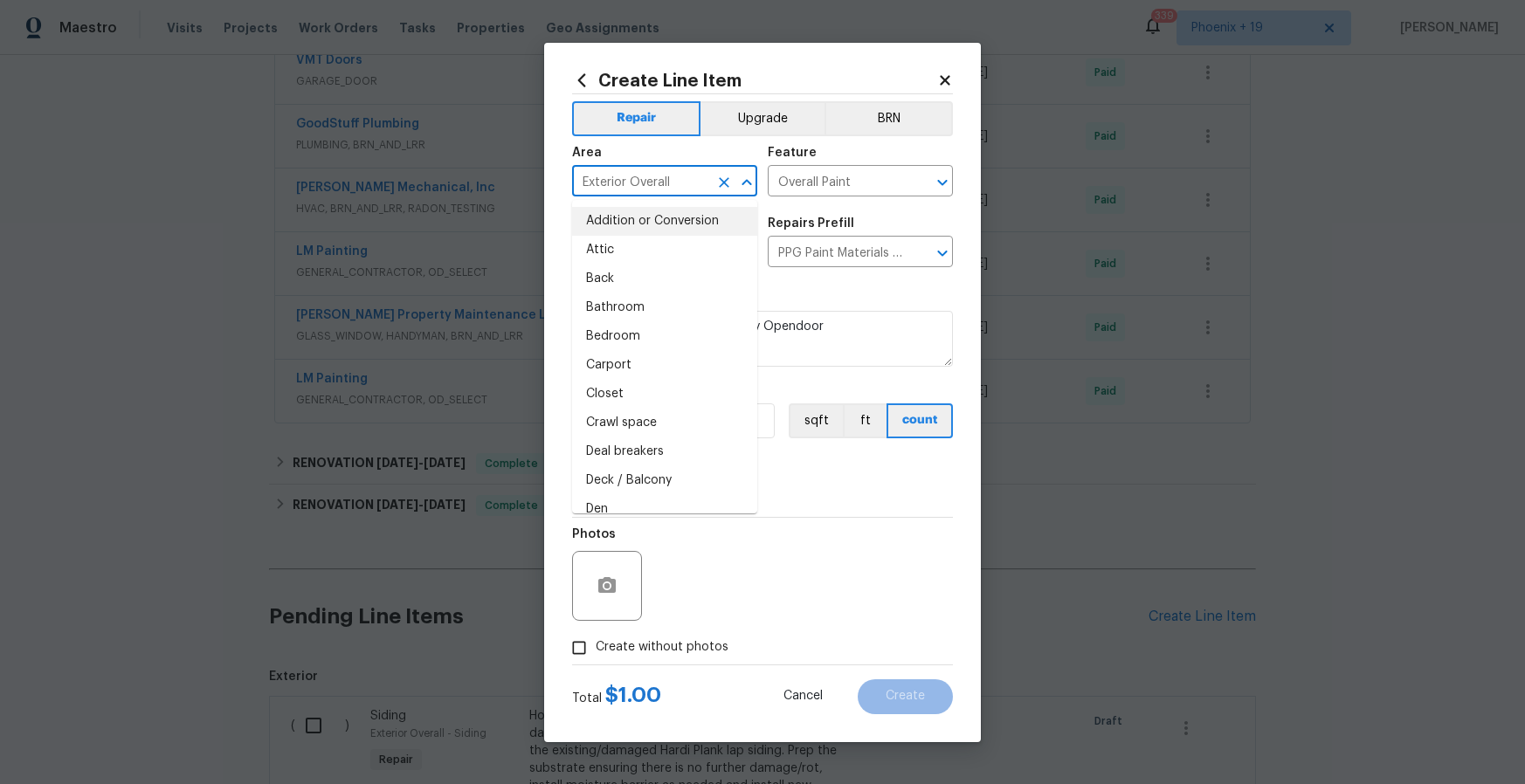
click at [879, 467] on div "Labor cost" at bounding box center [763, 460] width 381 height 22
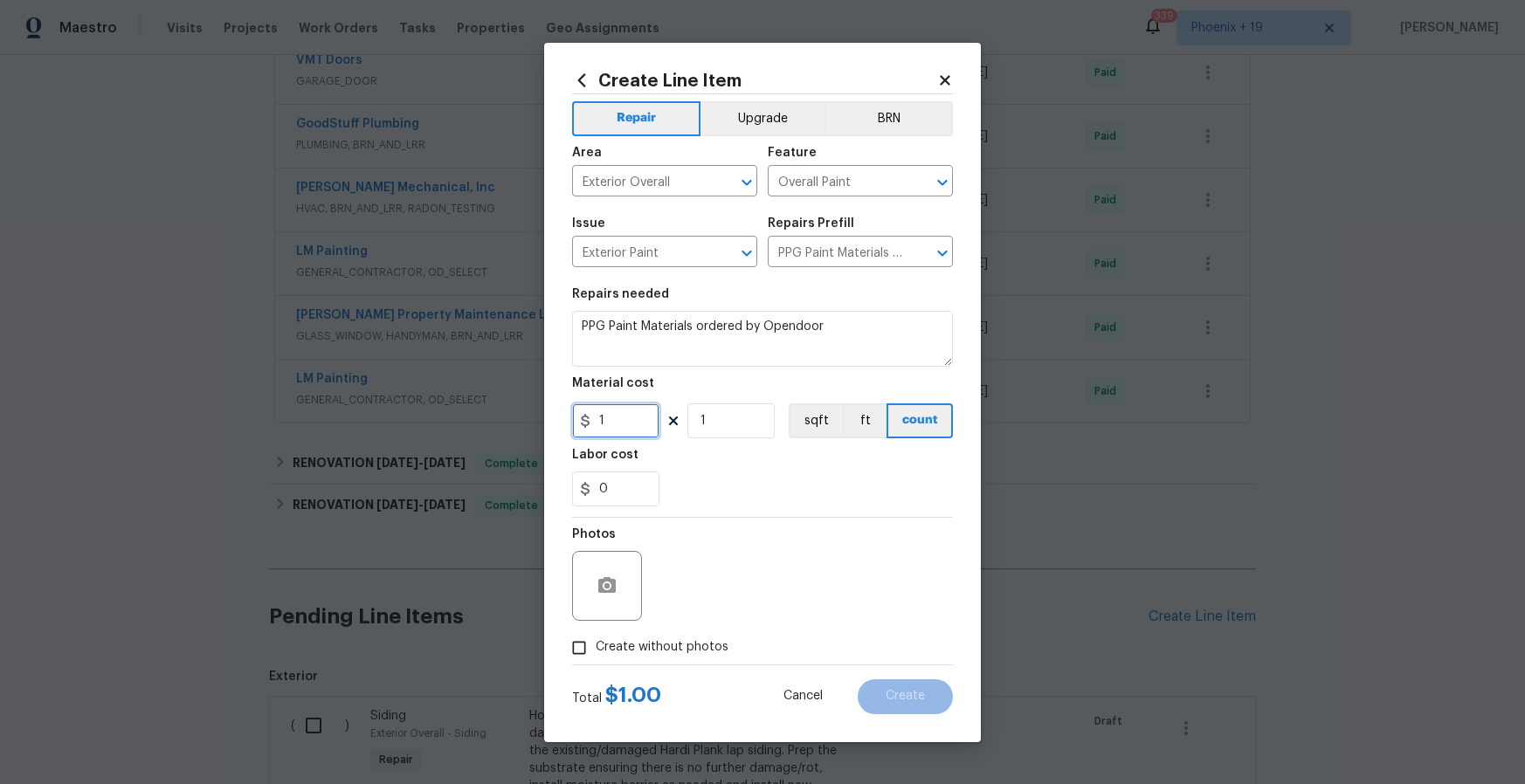
drag, startPoint x: 634, startPoint y: 416, endPoint x: 548, endPoint y: 419, distance: 86.1
click at [545, 420] on div "Create Line Item Repair Upgrade BRN Area Exterior Overall ​ Feature Overall Pai…" at bounding box center [763, 392] width 437 height 699
type input "731.61"
click at [631, 631] on label "Create without photos" at bounding box center [645, 648] width 166 height 34
click at [596, 631] on input "Create without photos" at bounding box center [579, 648] width 34 height 34
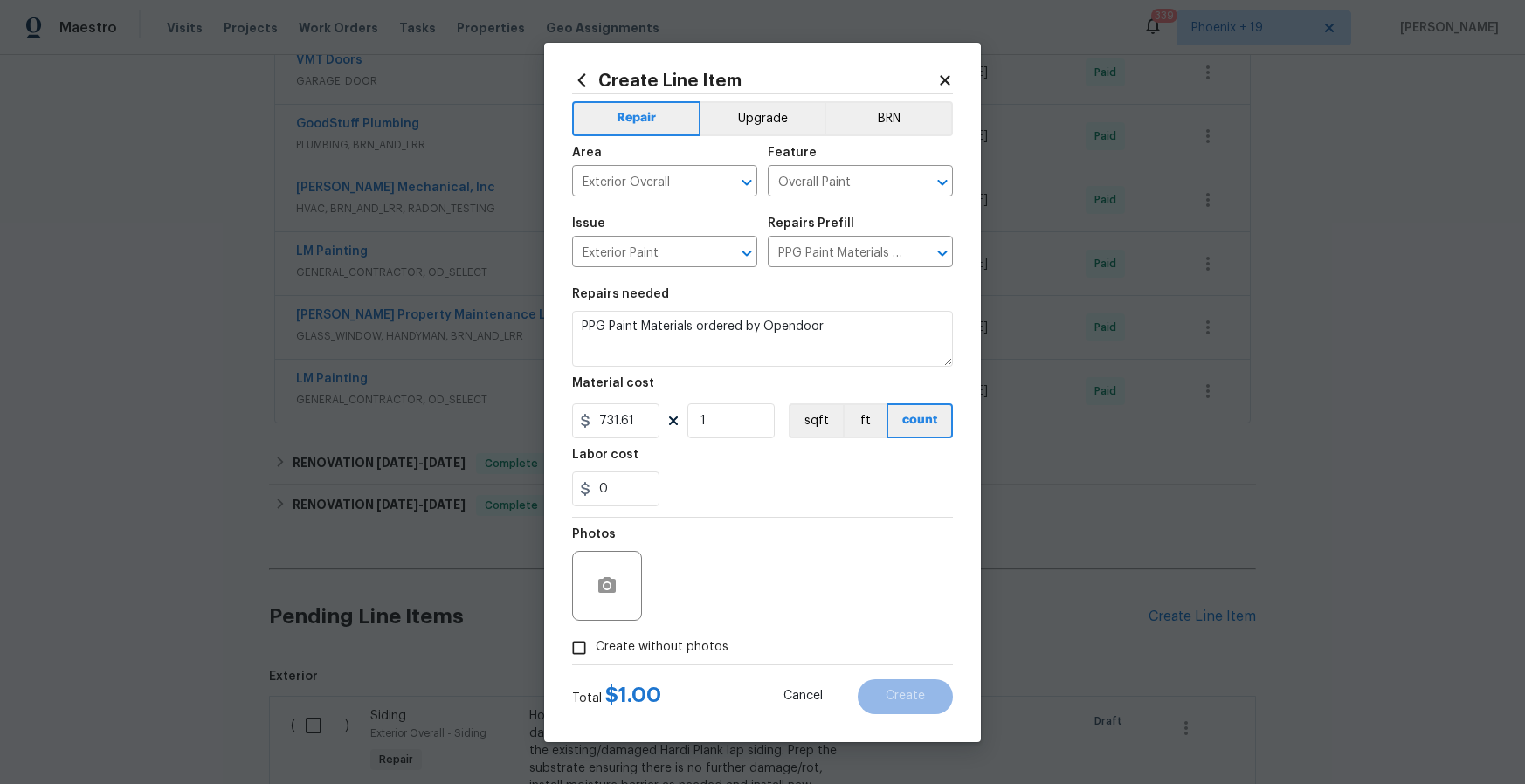
checkbox input "true"
click at [696, 593] on textarea at bounding box center [805, 585] width 297 height 70
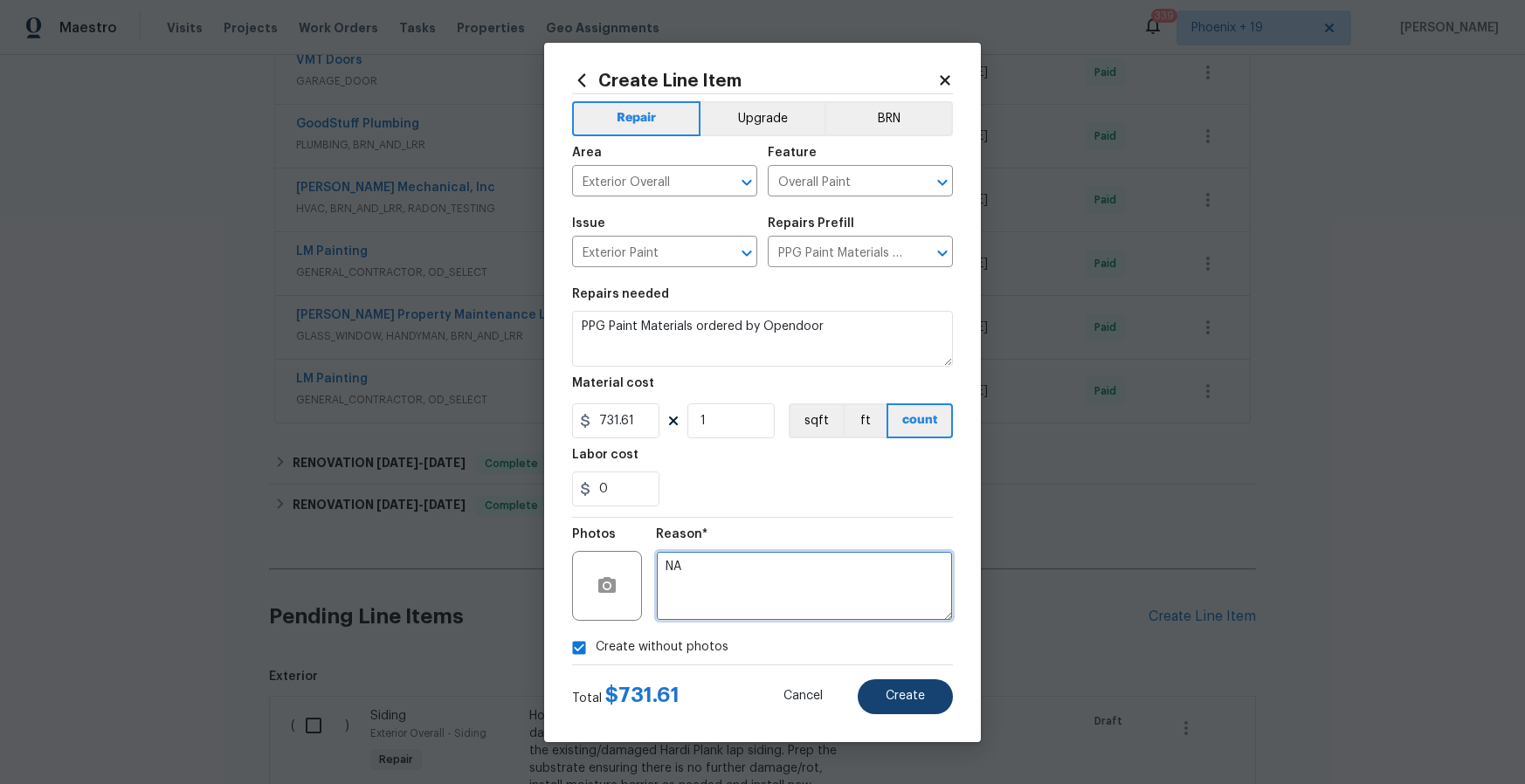
type textarea "NA"
click at [861, 689] on button "Create" at bounding box center [906, 696] width 95 height 35
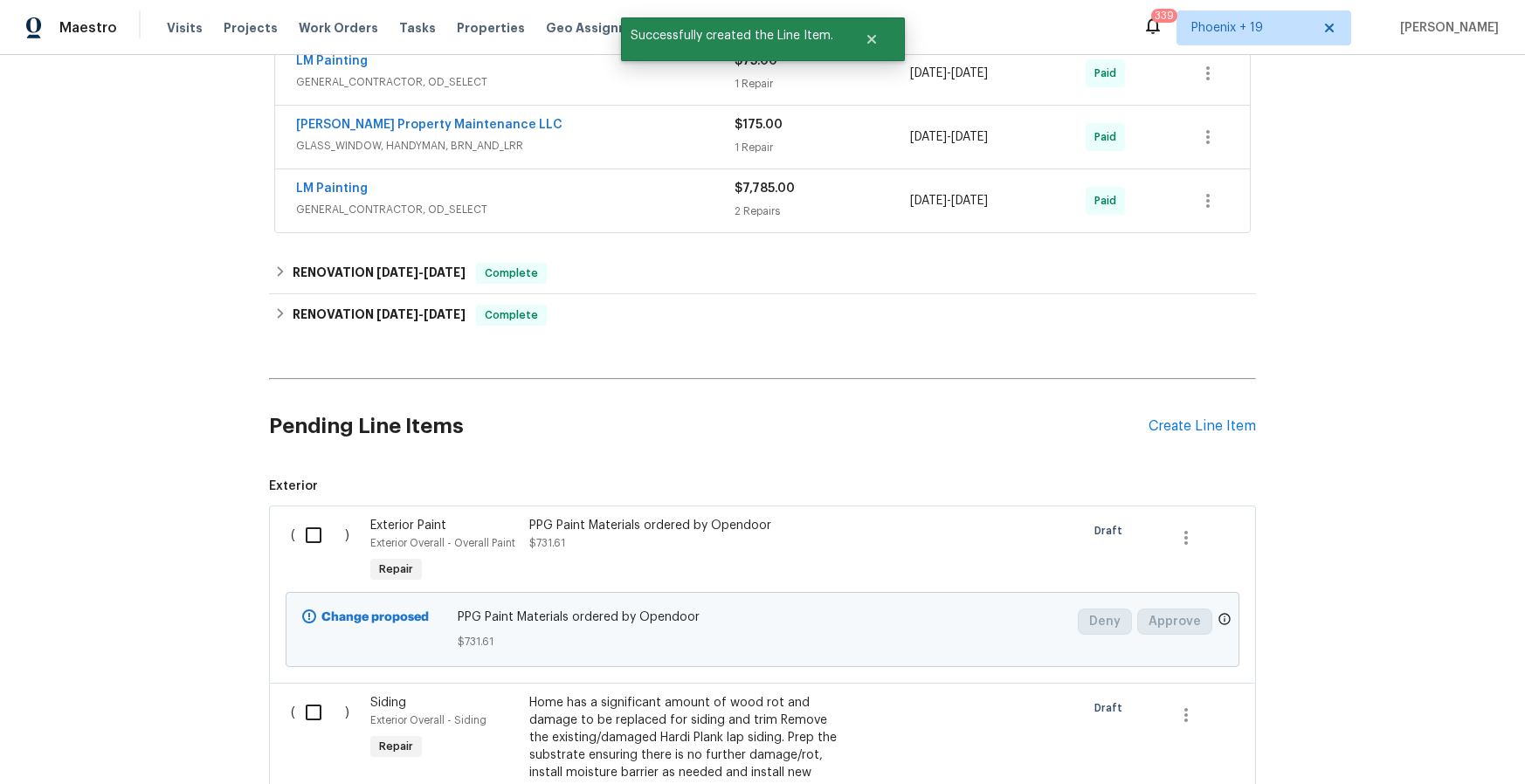
scroll to position [817, 0]
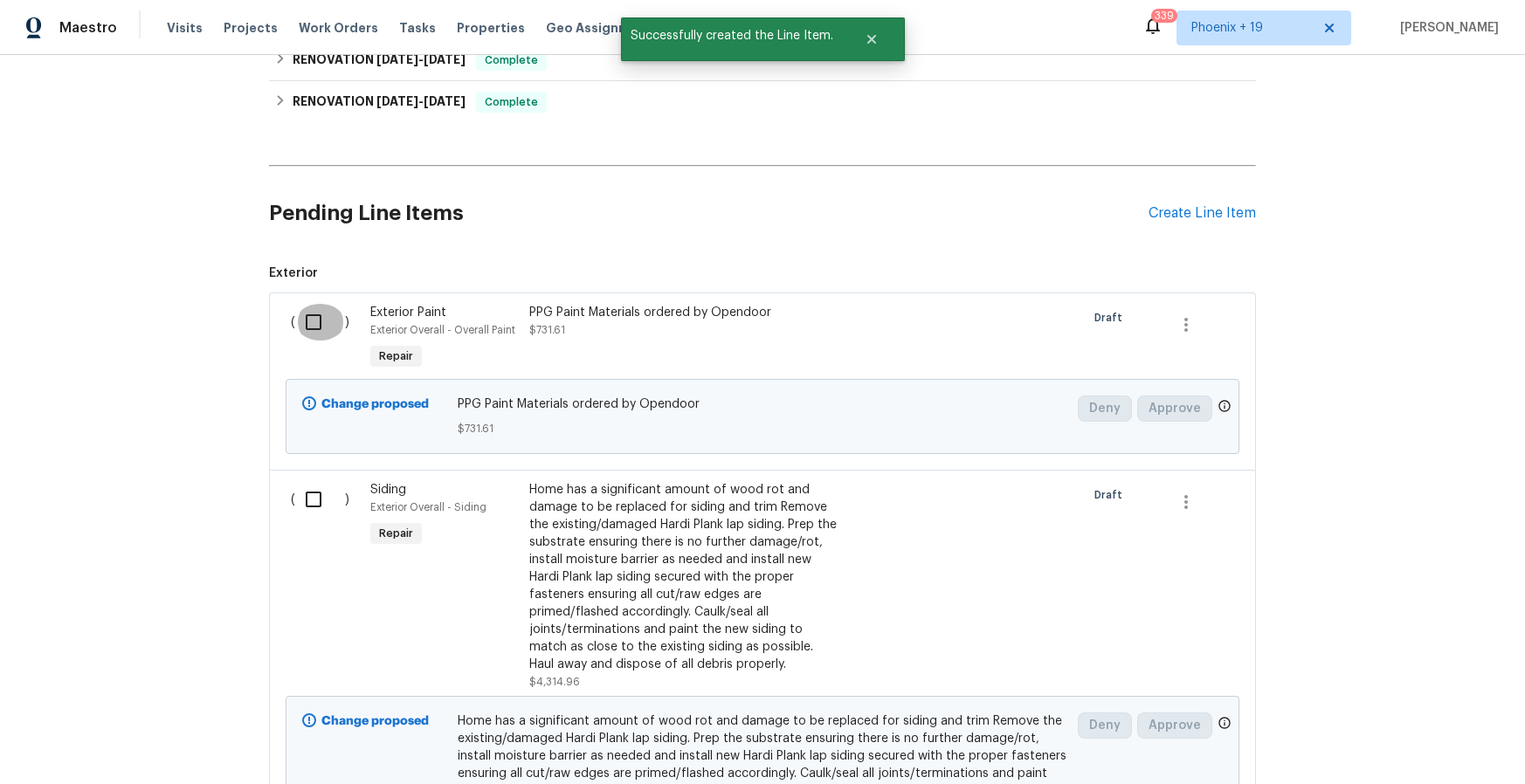
click at [317, 335] on input "checkbox" at bounding box center [319, 322] width 49 height 36
checkbox input "true"
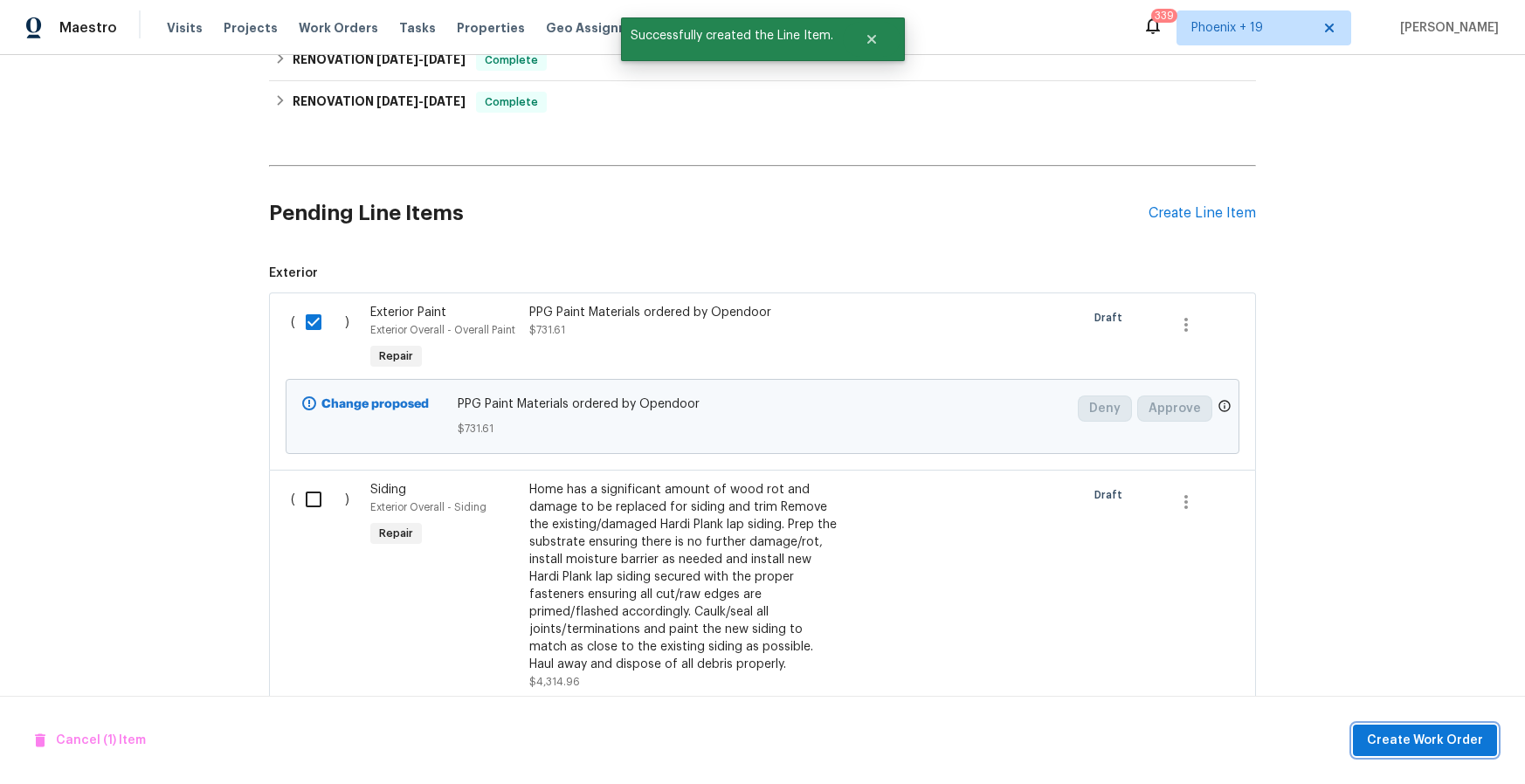
click at [1376, 726] on button "Create Work Order" at bounding box center [1425, 740] width 144 height 33
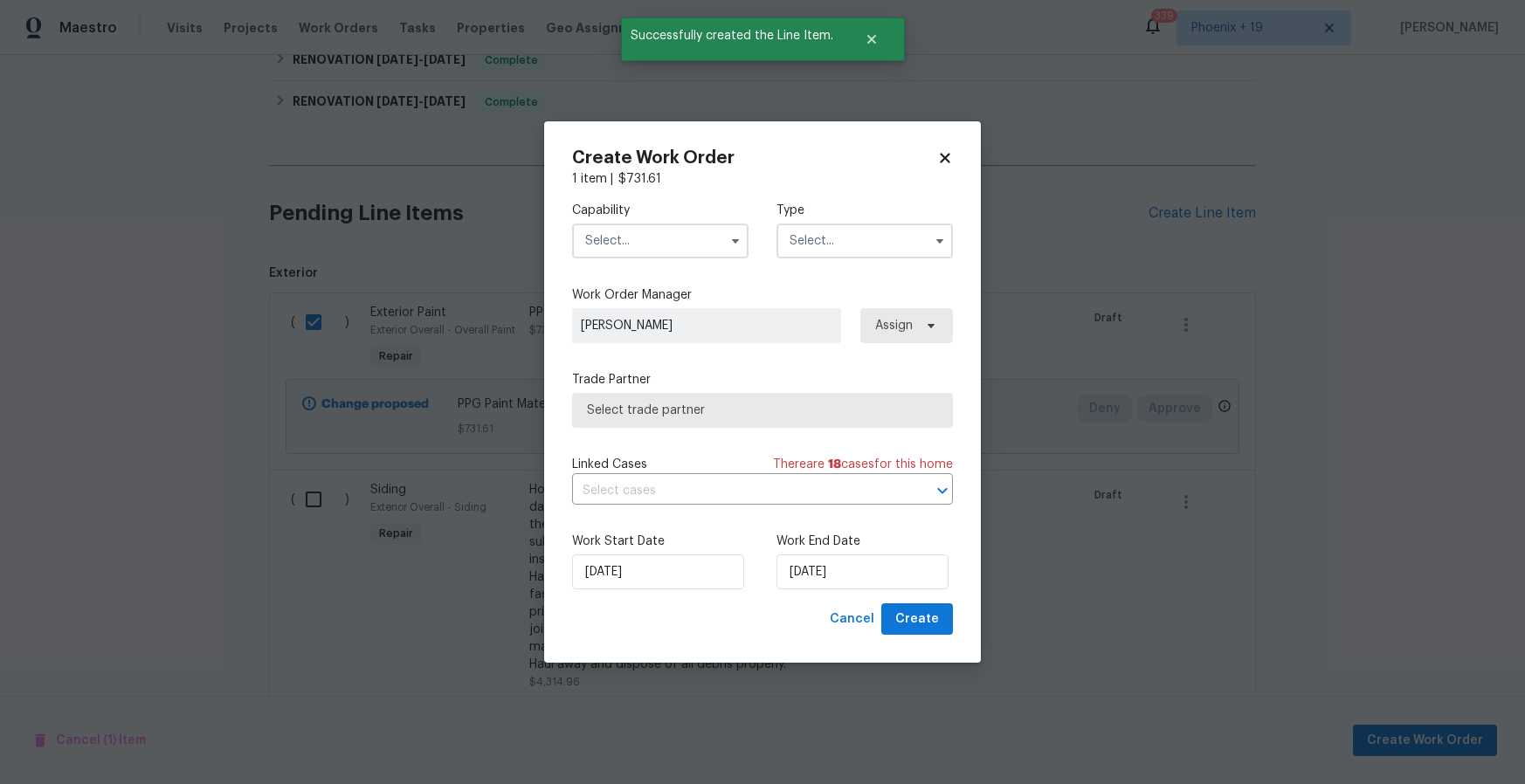
drag, startPoint x: 751, startPoint y: 251, endPoint x: 718, endPoint y: 249, distance: 33.1
click at [743, 250] on div "Capability Type" at bounding box center [763, 230] width 381 height 85
click at [715, 249] on input "text" at bounding box center [660, 240] width 177 height 35
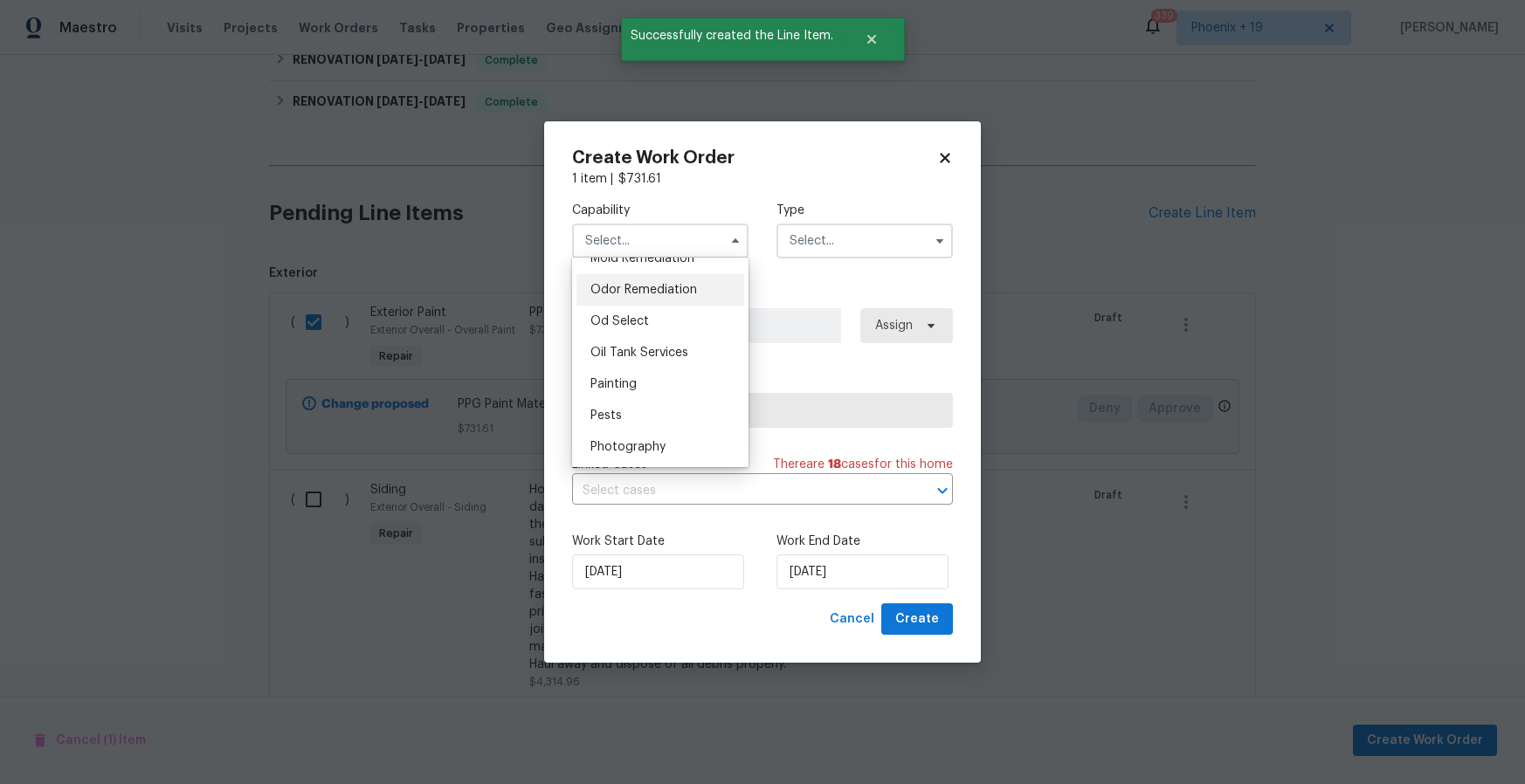
scroll to position [1385, 0]
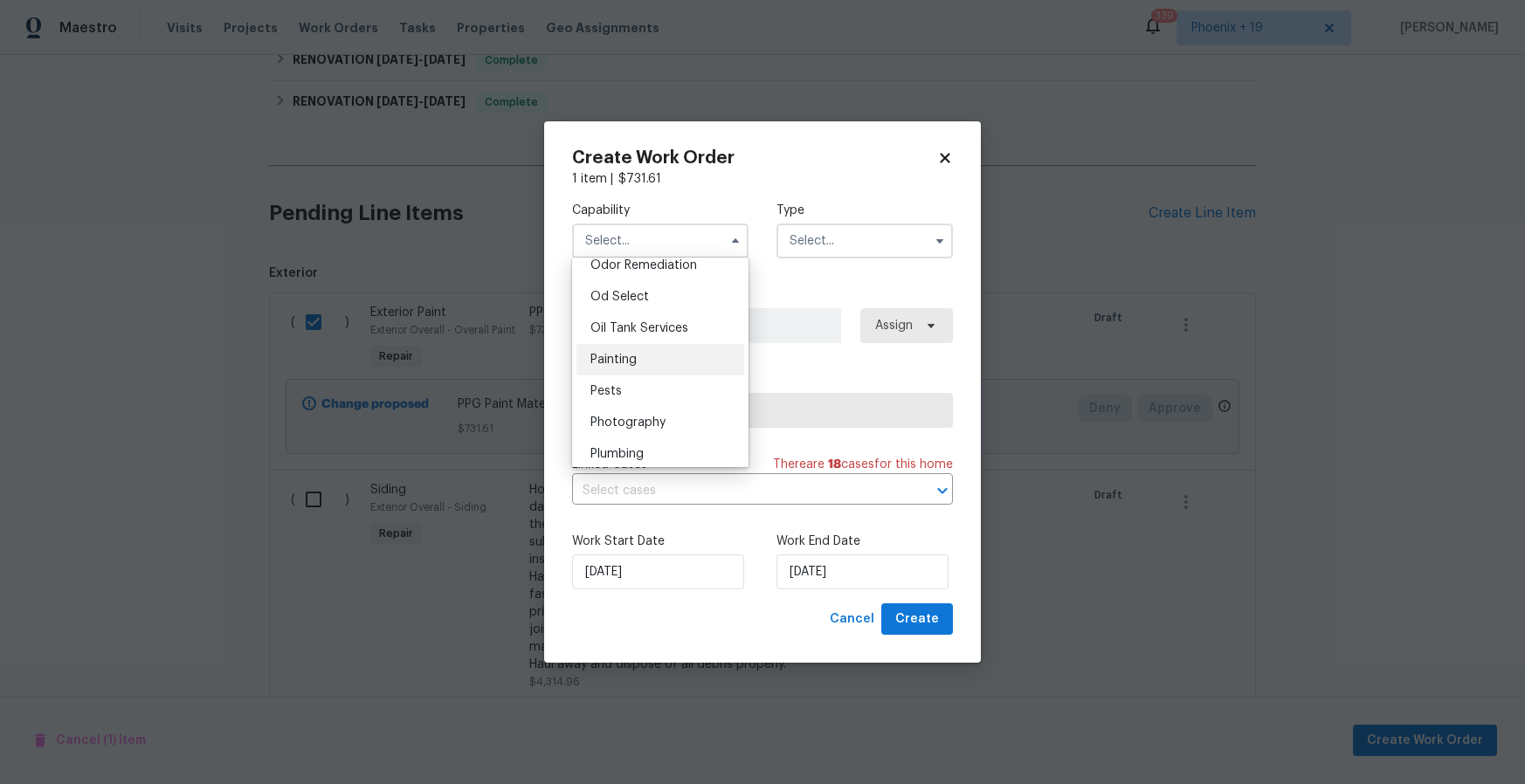
click at [683, 357] on div "Painting" at bounding box center [660, 360] width 168 height 32
type input "Painting"
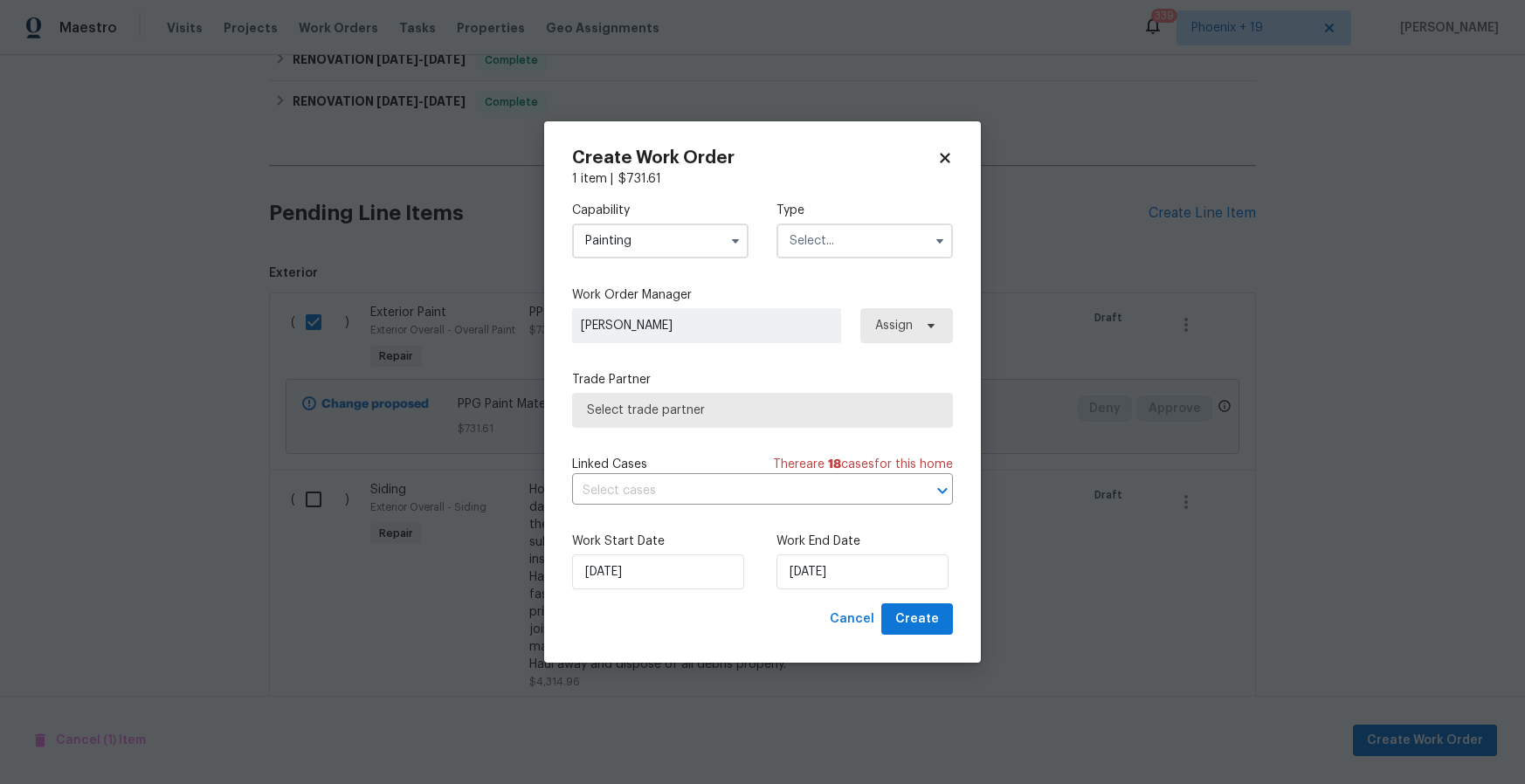
click at [858, 244] on input "text" at bounding box center [865, 240] width 177 height 35
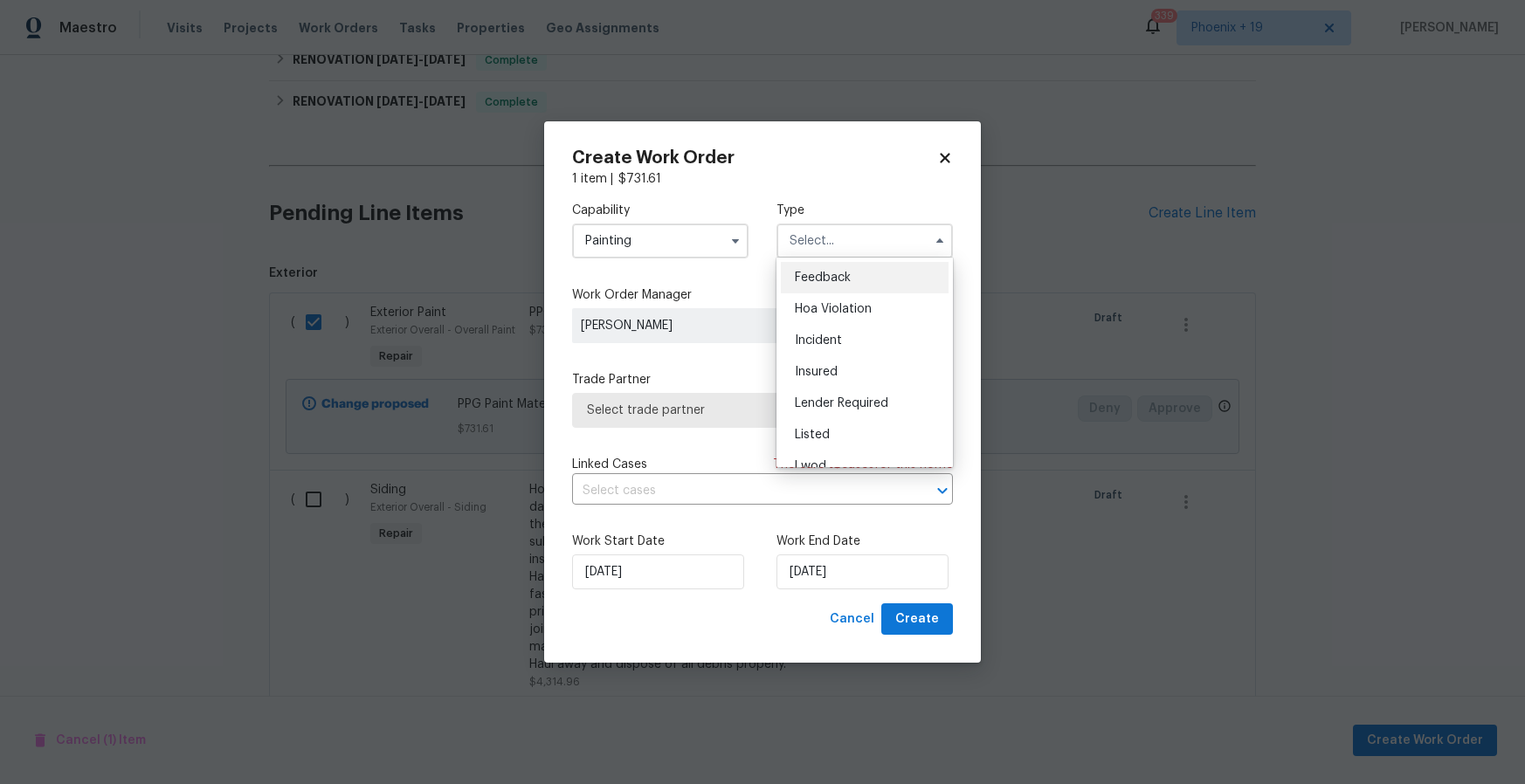
click at [835, 428] on div "Listed" at bounding box center [865, 435] width 168 height 32
type input "Listed"
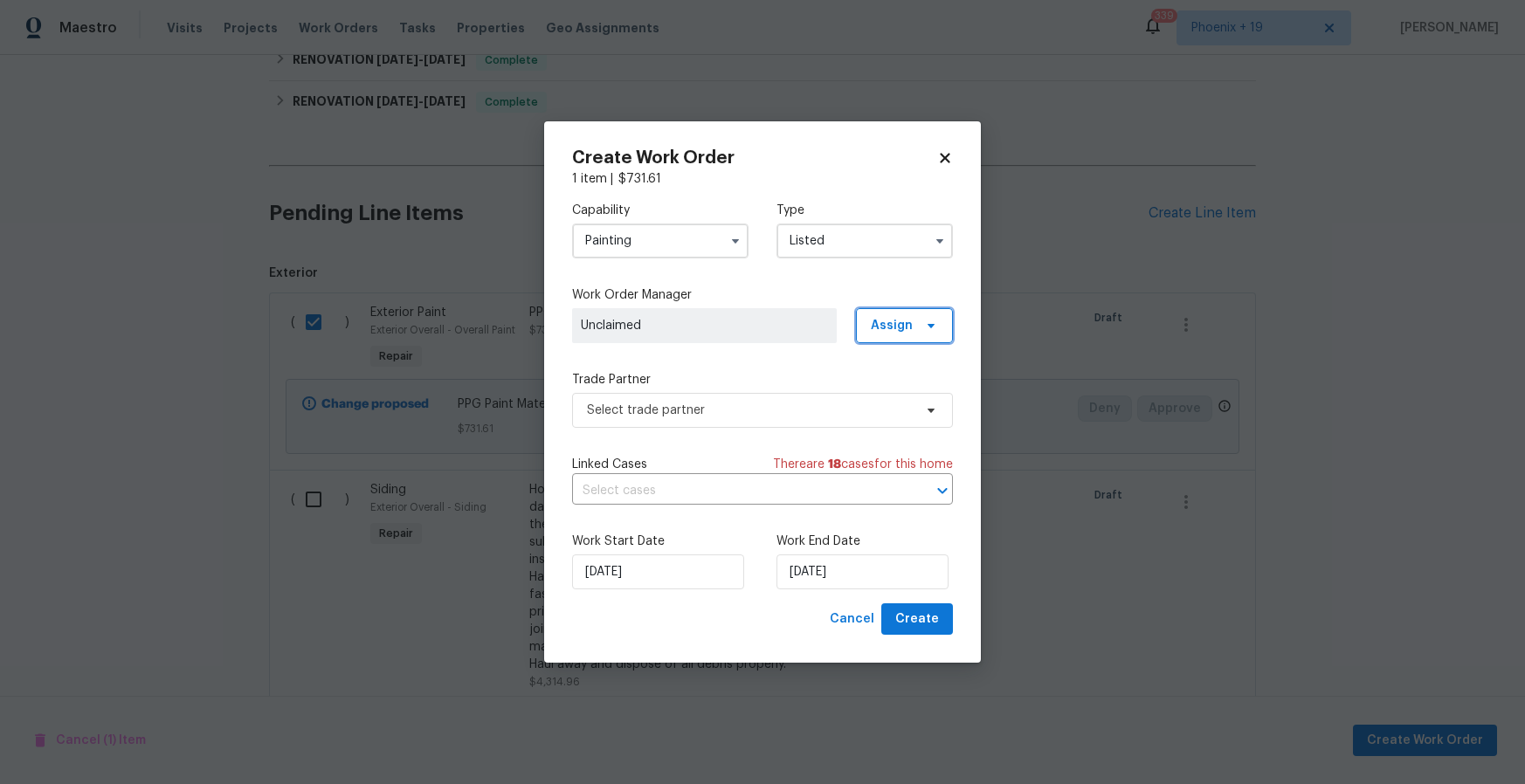
click at [936, 336] on span "Assign" at bounding box center [905, 325] width 97 height 35
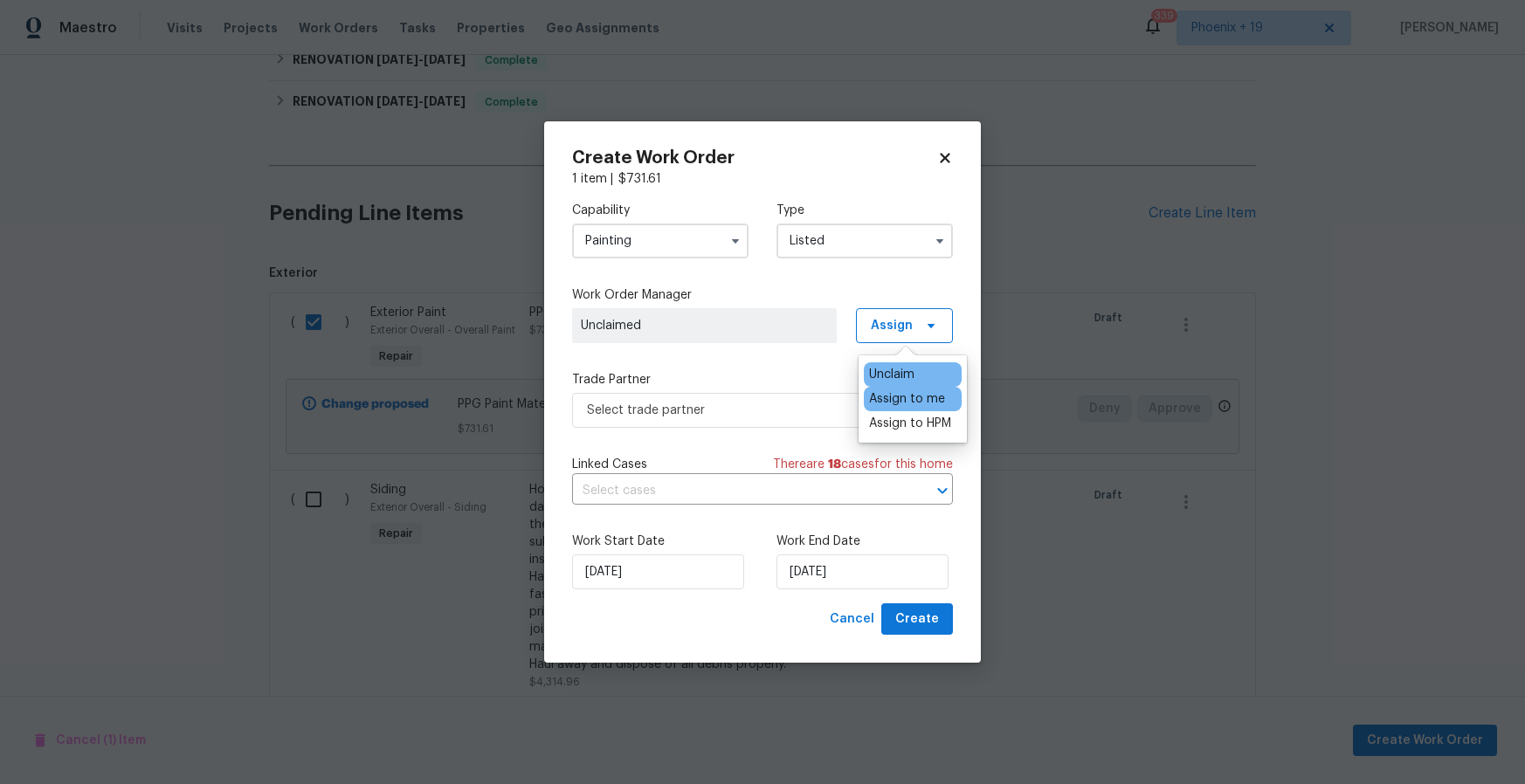
click at [897, 396] on div "Assign to me" at bounding box center [907, 399] width 76 height 18
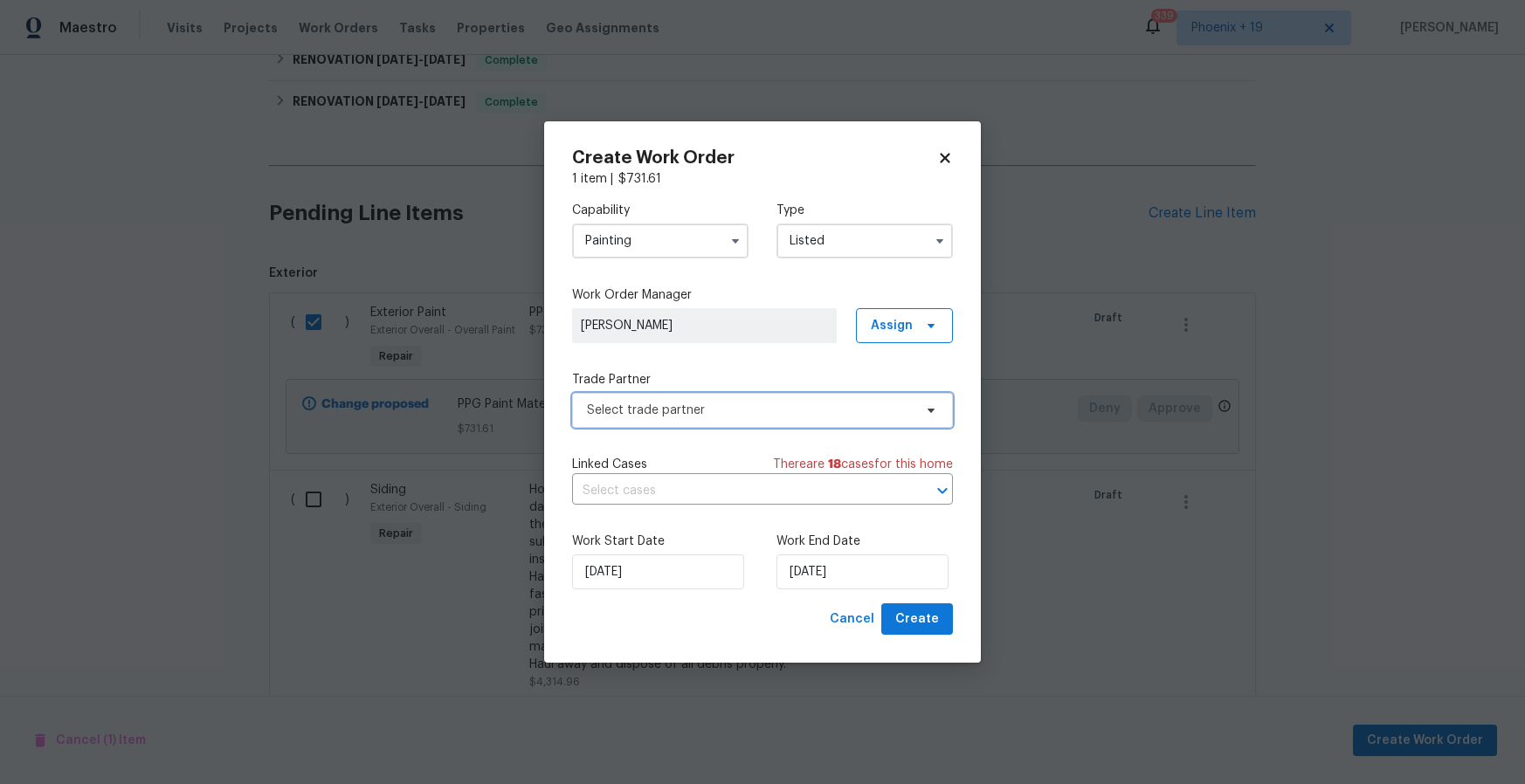
click at [783, 399] on span "Select trade partner" at bounding box center [763, 410] width 381 height 35
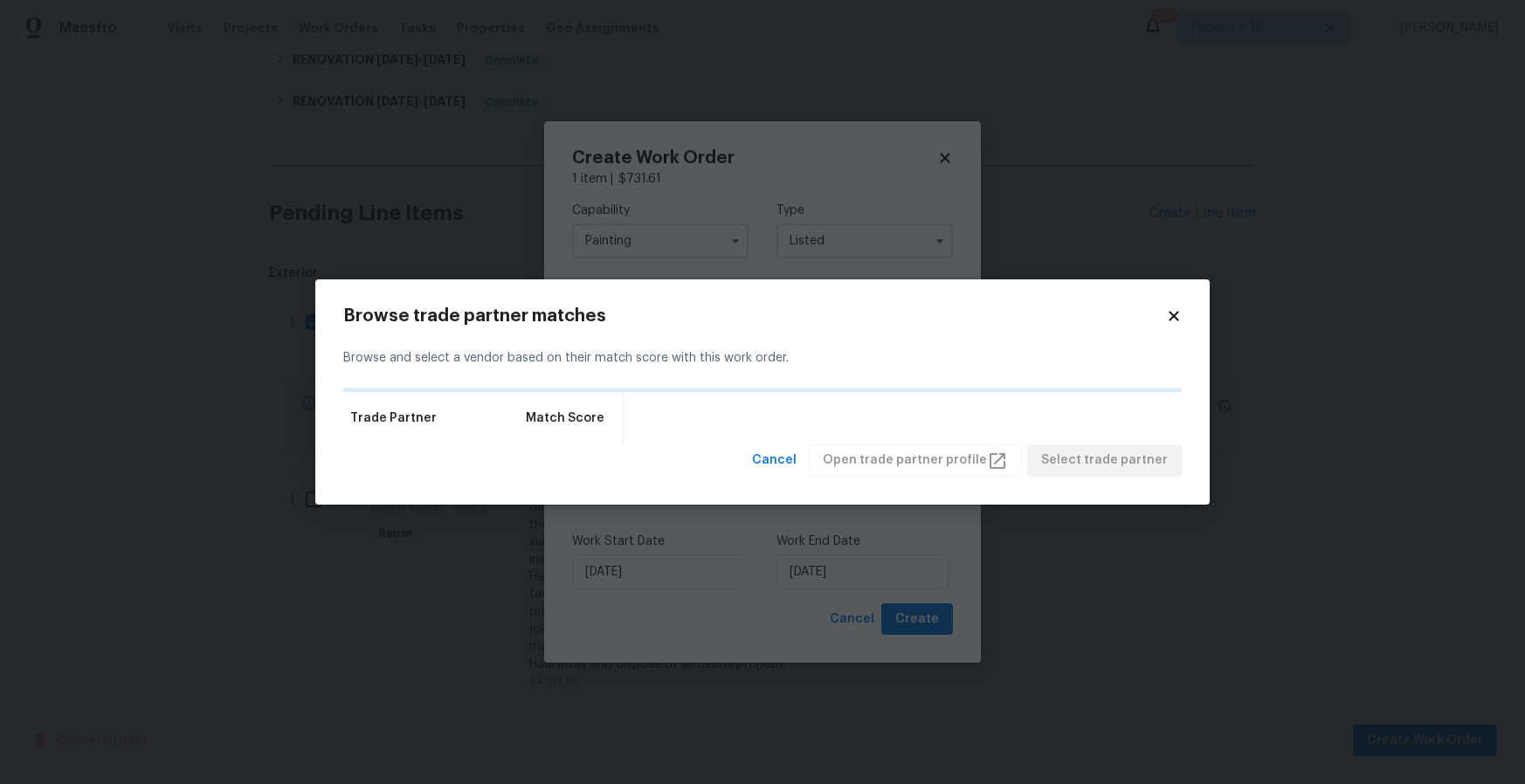
click at [1179, 316] on icon at bounding box center [1174, 315] width 16 height 16
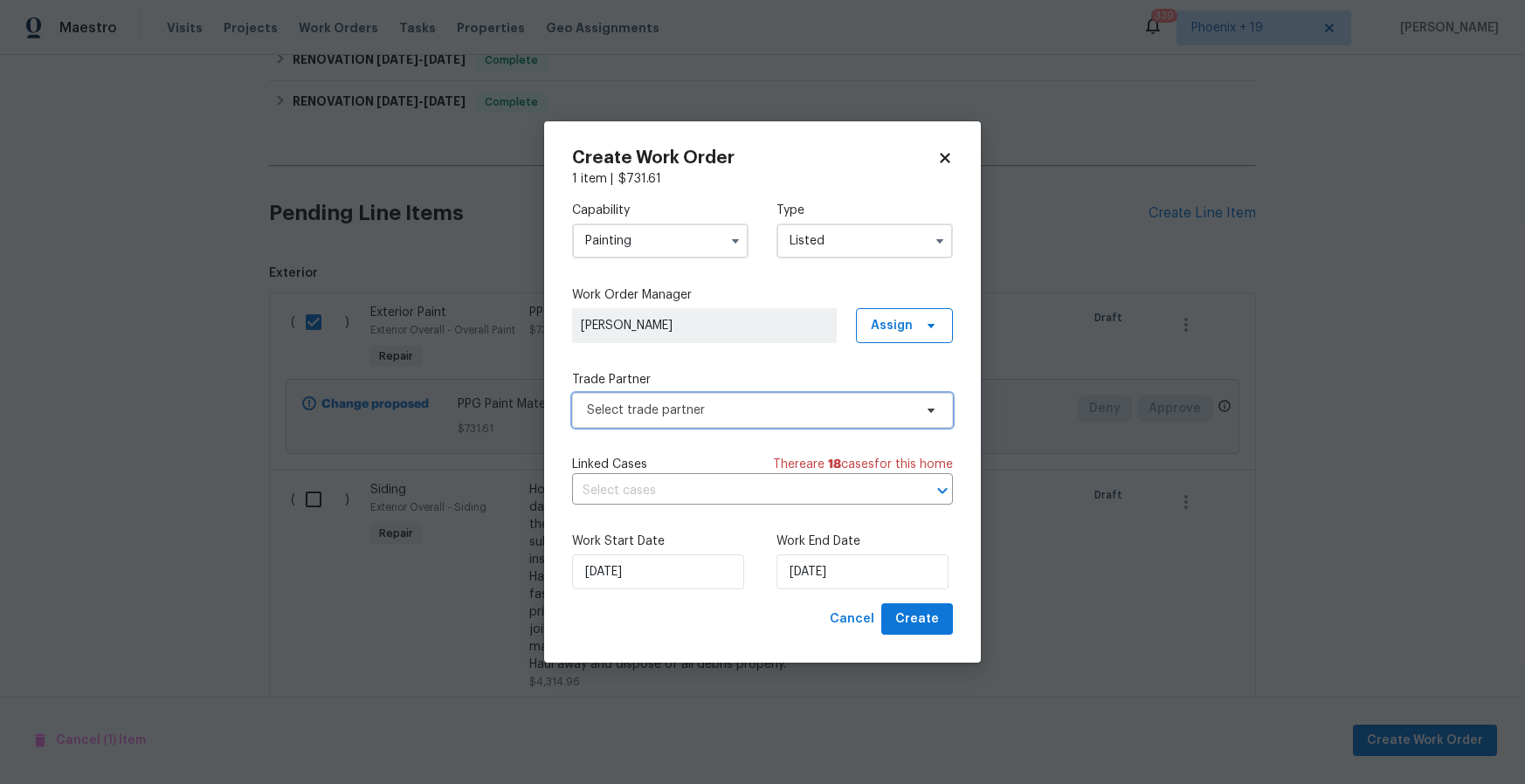
click at [811, 411] on span "Select trade partner" at bounding box center [750, 410] width 326 height 18
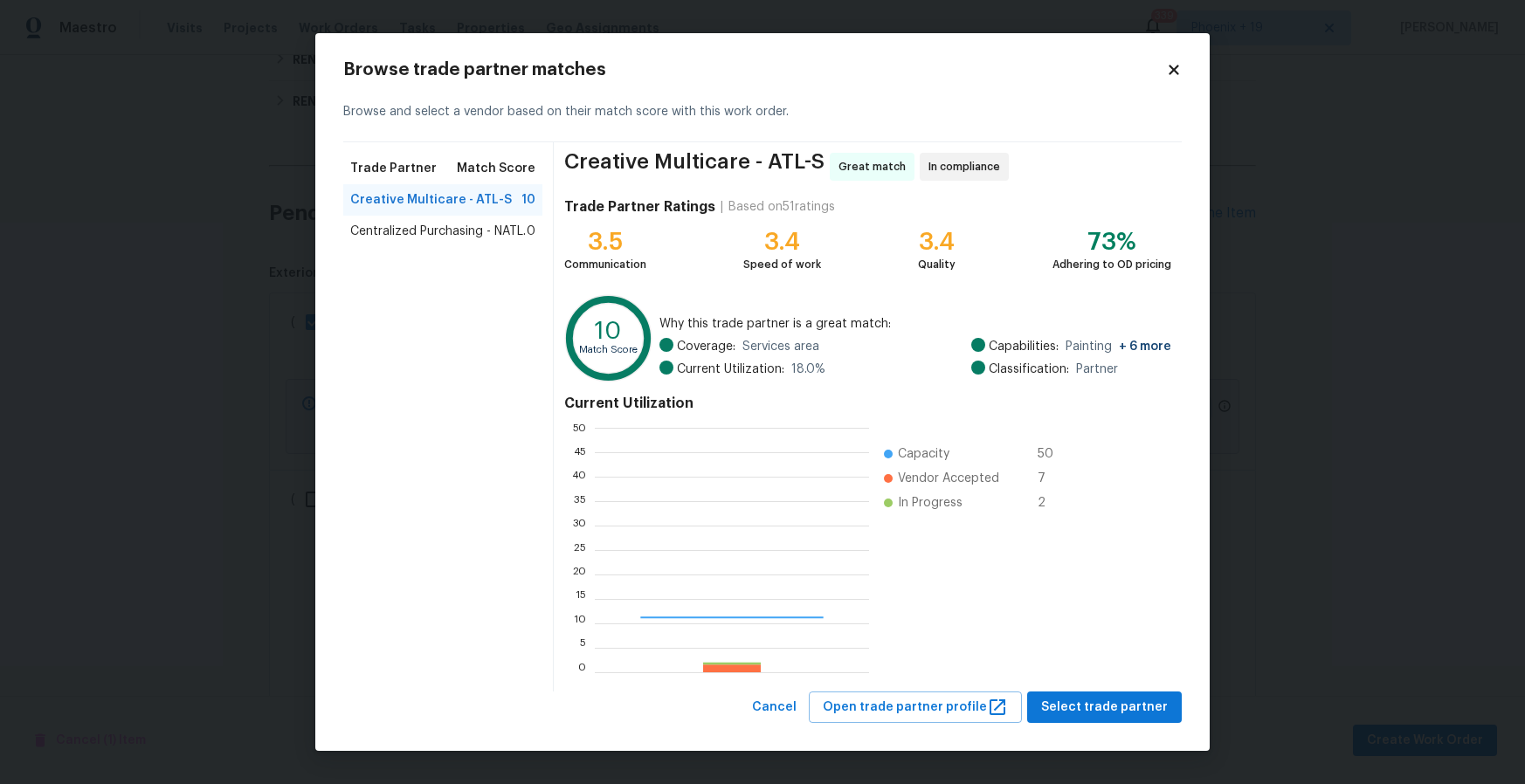
scroll to position [245, 275]
click at [429, 234] on span "Centralized Purchasing - NATL." at bounding box center [438, 231] width 176 height 18
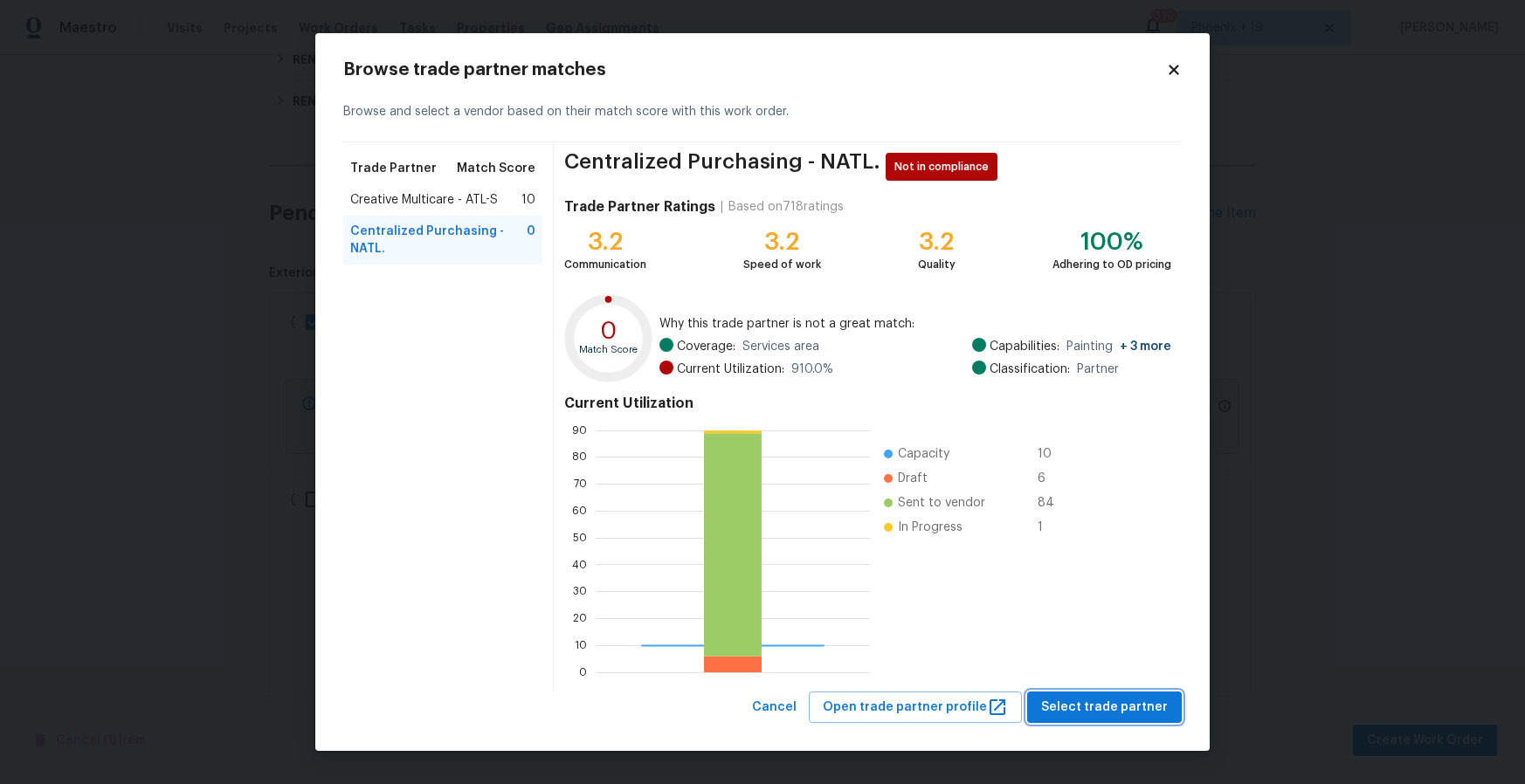
click at [1132, 700] on span "Select trade partner" at bounding box center [1105, 707] width 127 height 21
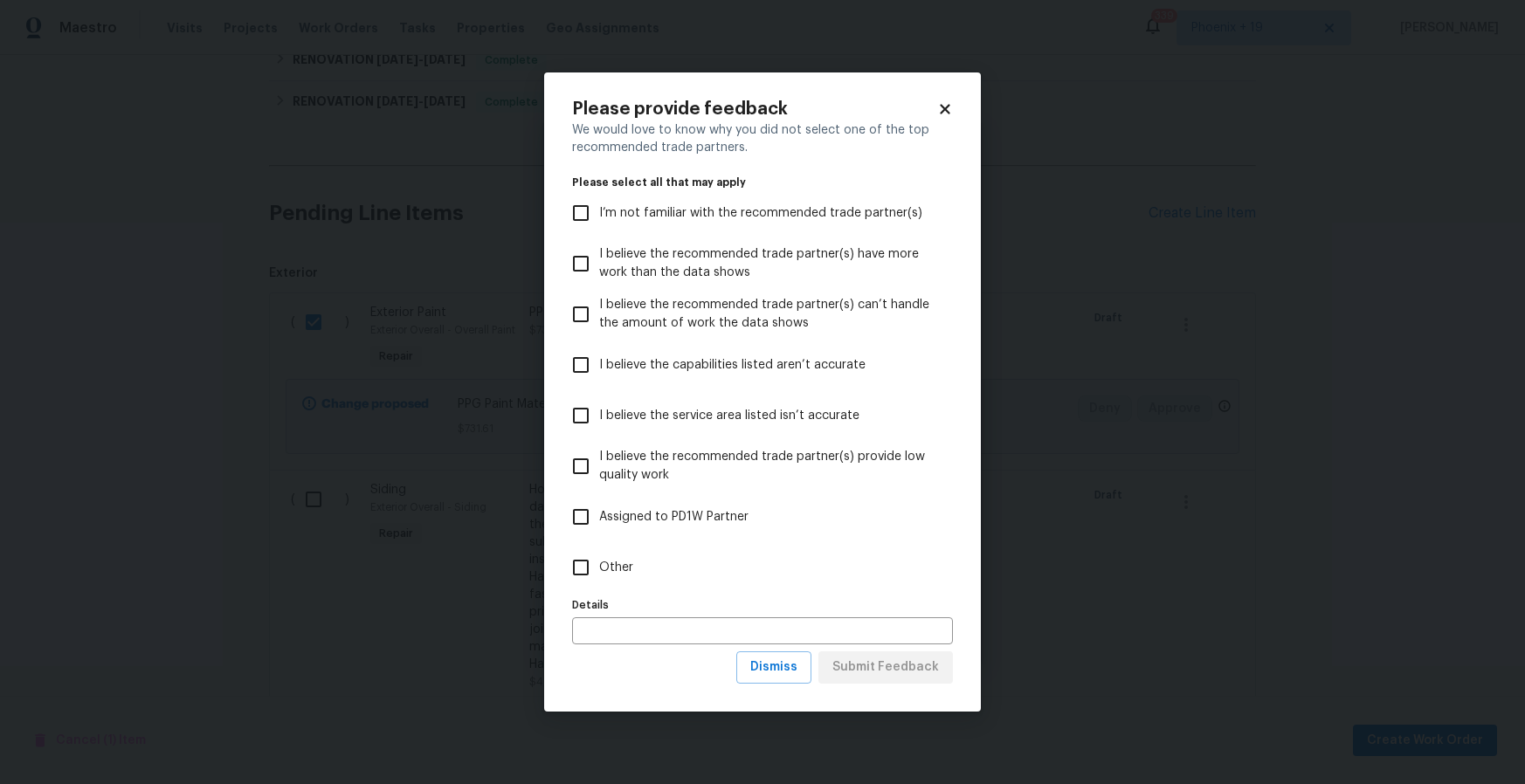
click at [733, 591] on label "Other" at bounding box center [750, 567] width 376 height 50
click at [600, 586] on input "Other" at bounding box center [580, 567] width 36 height 36
checkbox input "true"
click at [866, 645] on div "We would love to know why you did not select one of the top recommended trade p…" at bounding box center [763, 386] width 381 height 530
click at [874, 662] on span "Submit Feedback" at bounding box center [886, 667] width 106 height 21
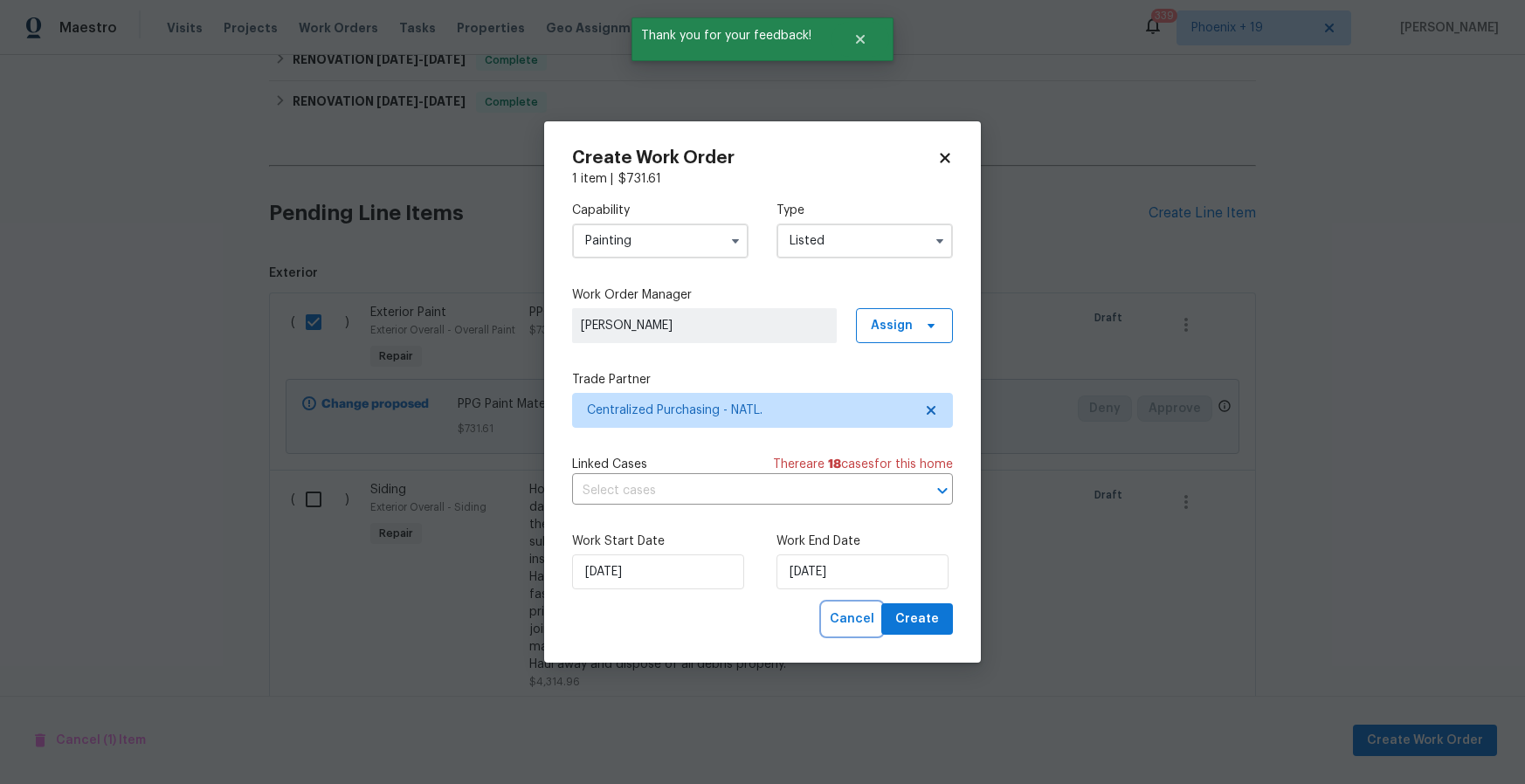
click at [879, 604] on button "Cancel" at bounding box center [852, 619] width 59 height 33
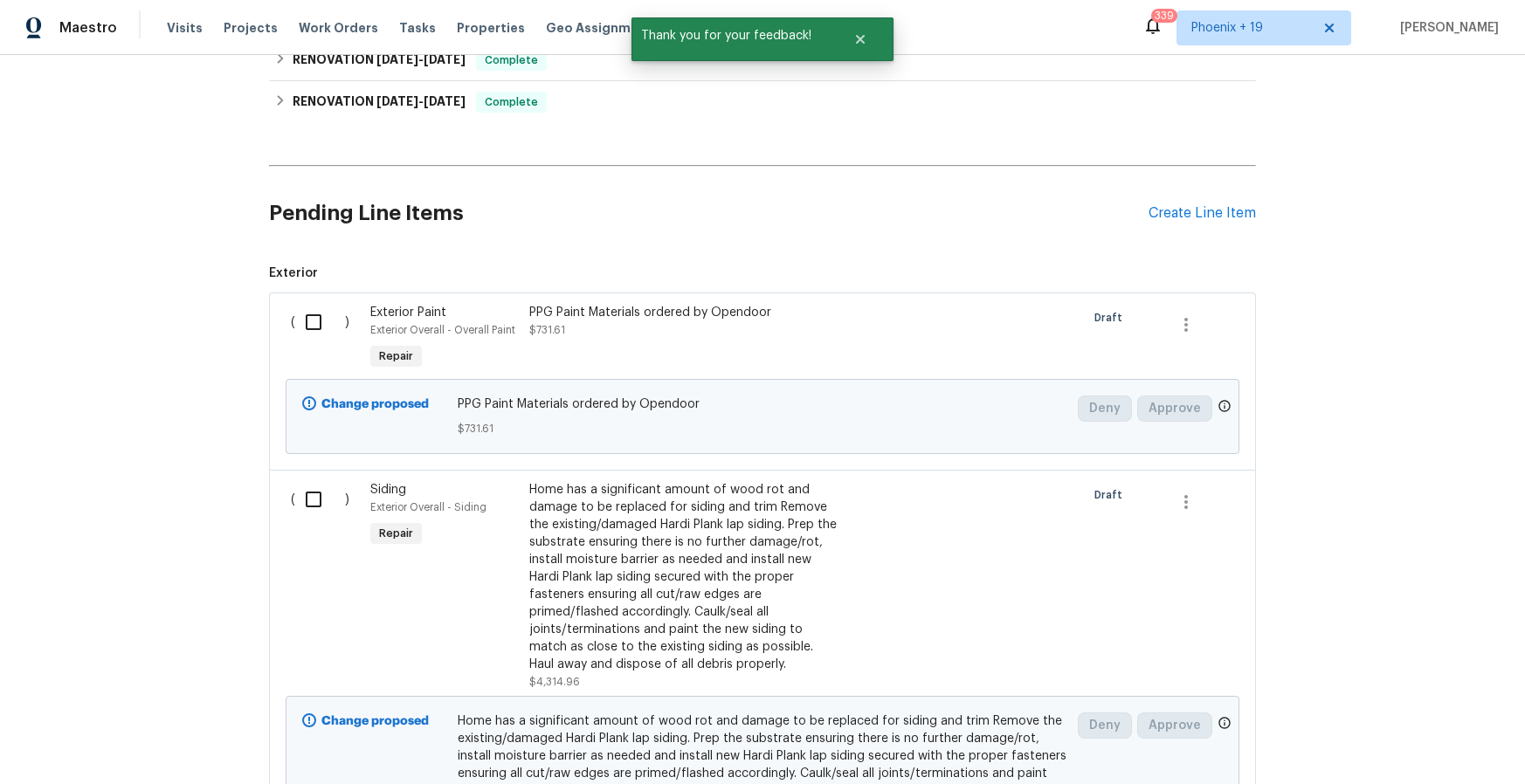
click at [325, 326] on input "checkbox" at bounding box center [319, 322] width 49 height 36
checkbox input "true"
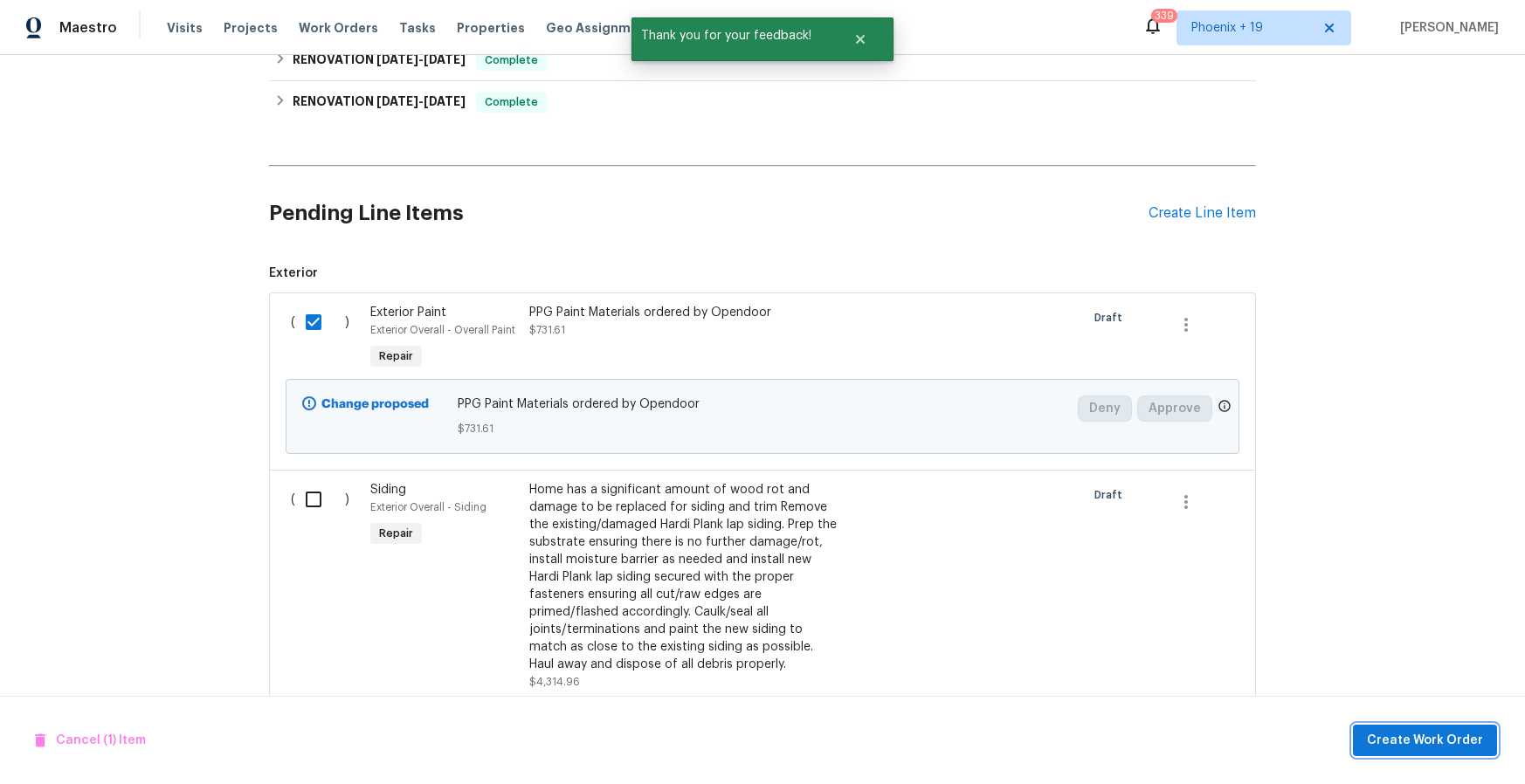
click at [1448, 740] on span "Create Work Order" at bounding box center [1425, 740] width 116 height 21
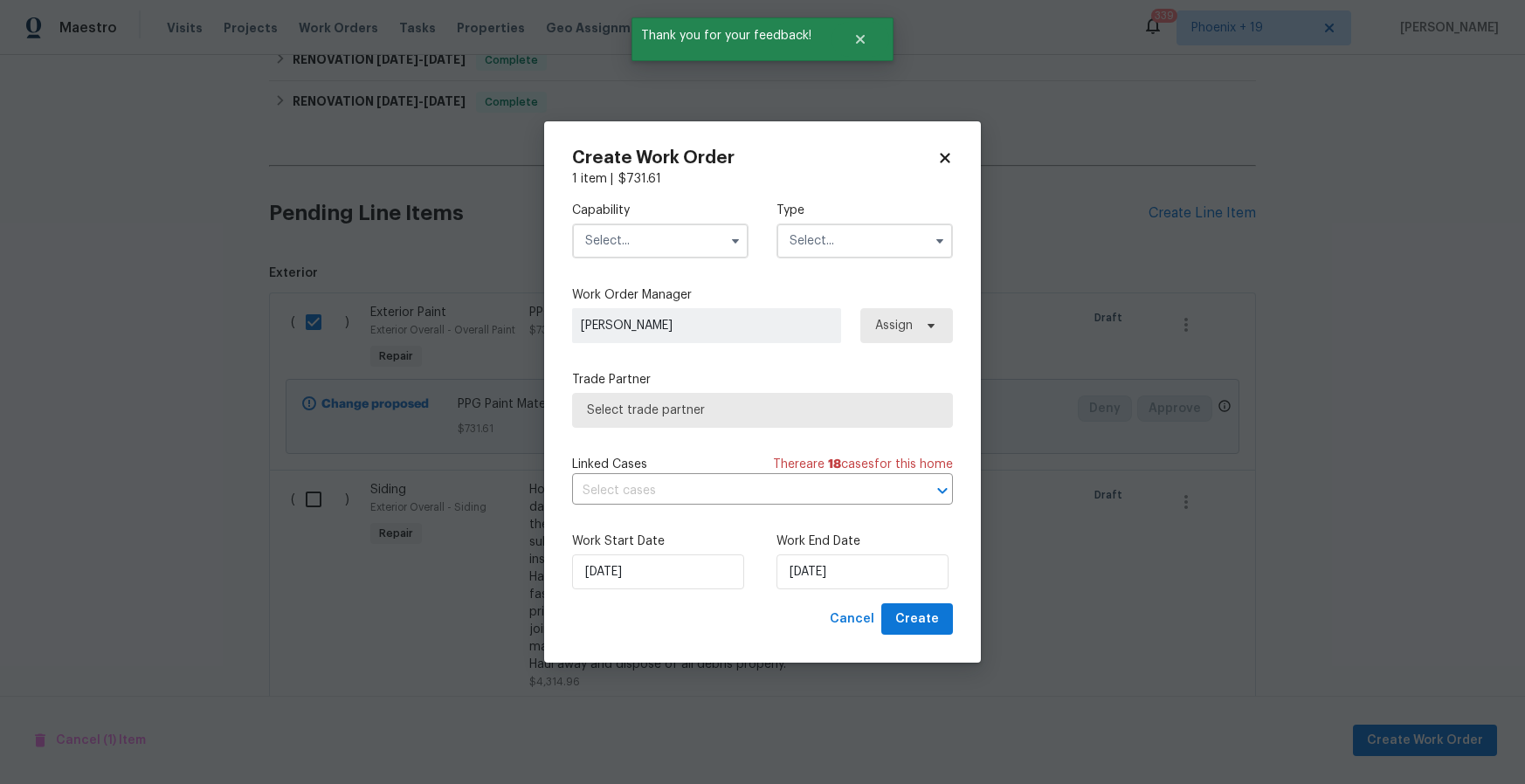
click at [678, 247] on input "text" at bounding box center [660, 240] width 177 height 35
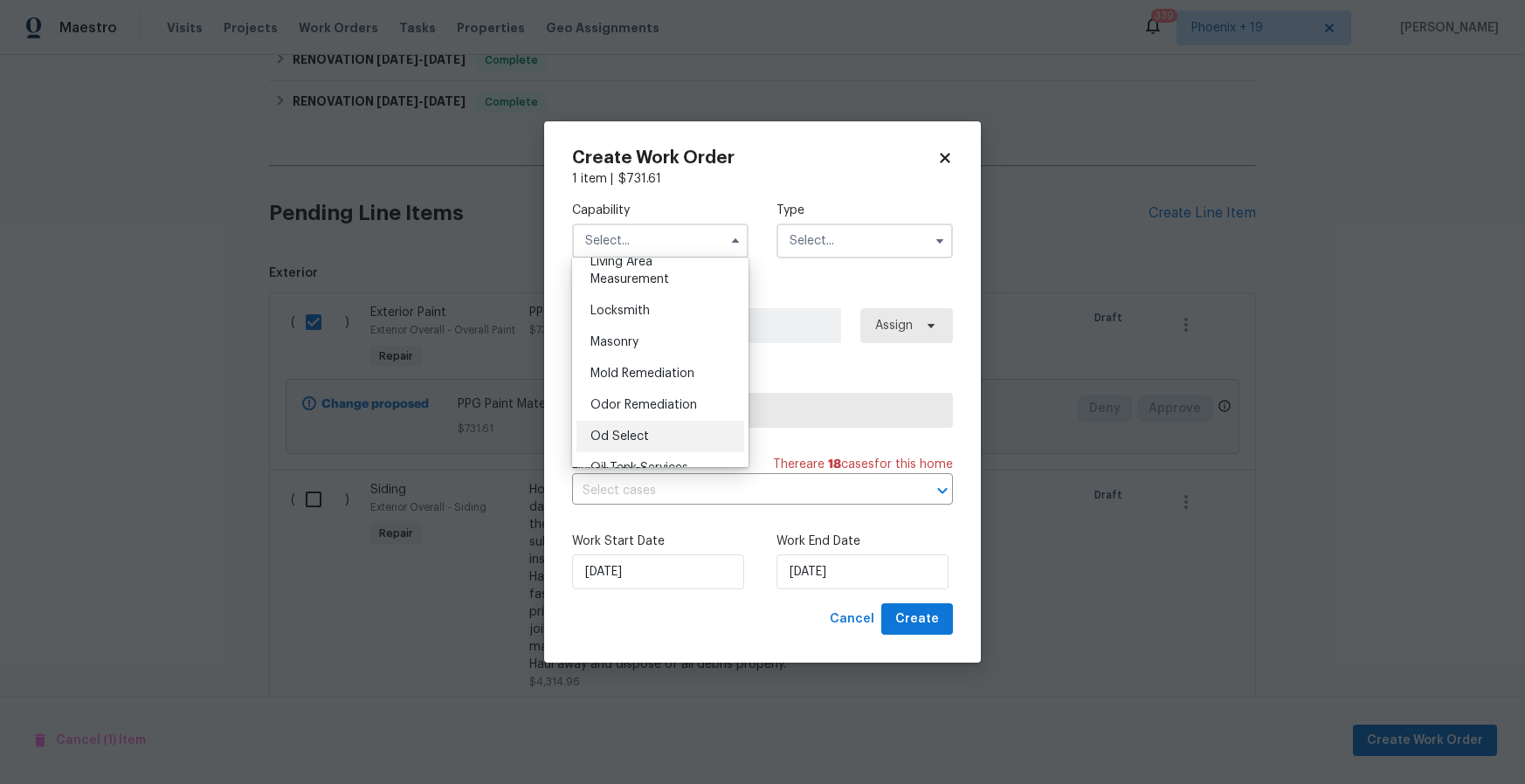
scroll to position [1337, 0]
click at [678, 413] on div "Painting" at bounding box center [660, 408] width 168 height 32
type input "Painting"
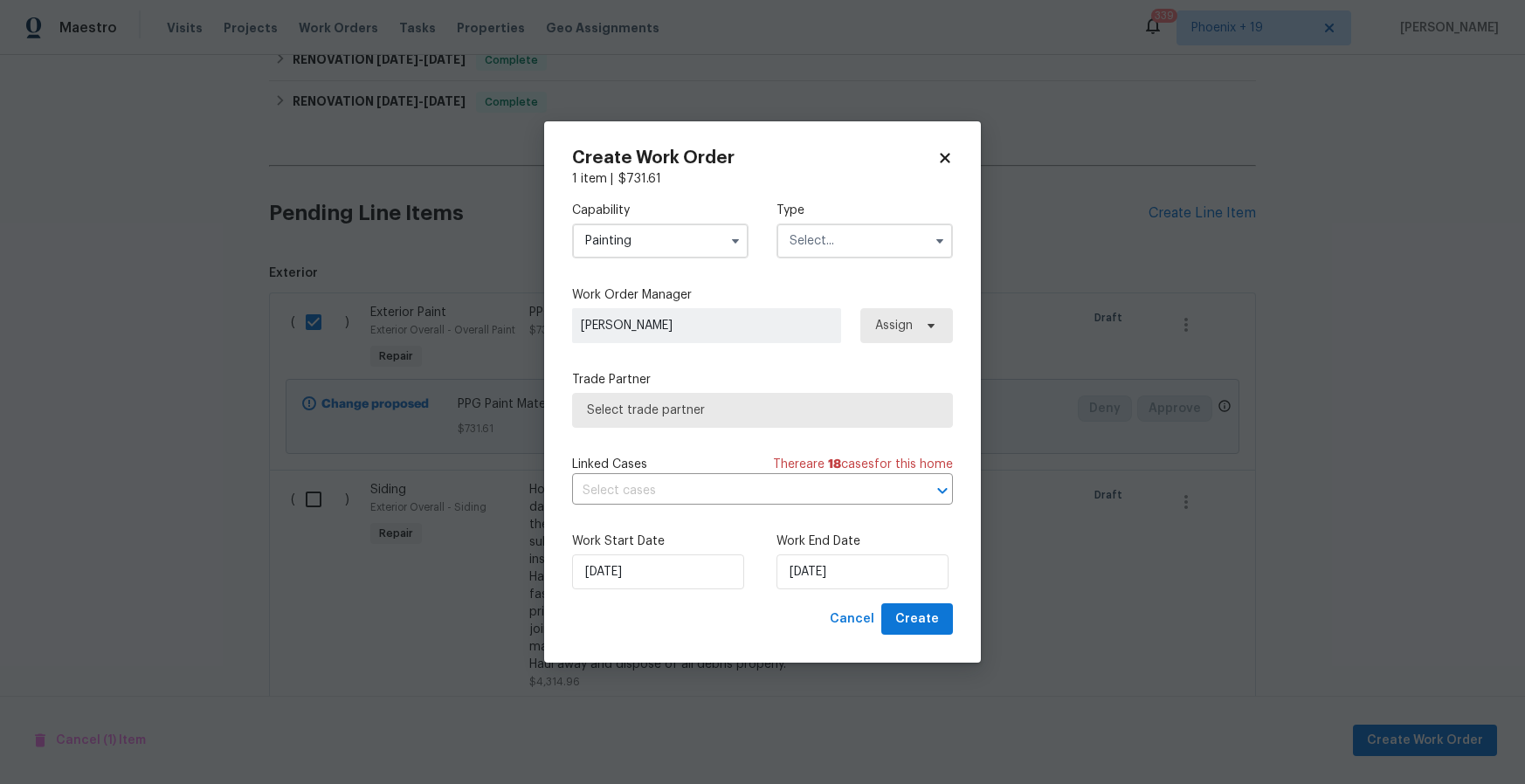
click at [847, 239] on input "text" at bounding box center [865, 240] width 177 height 35
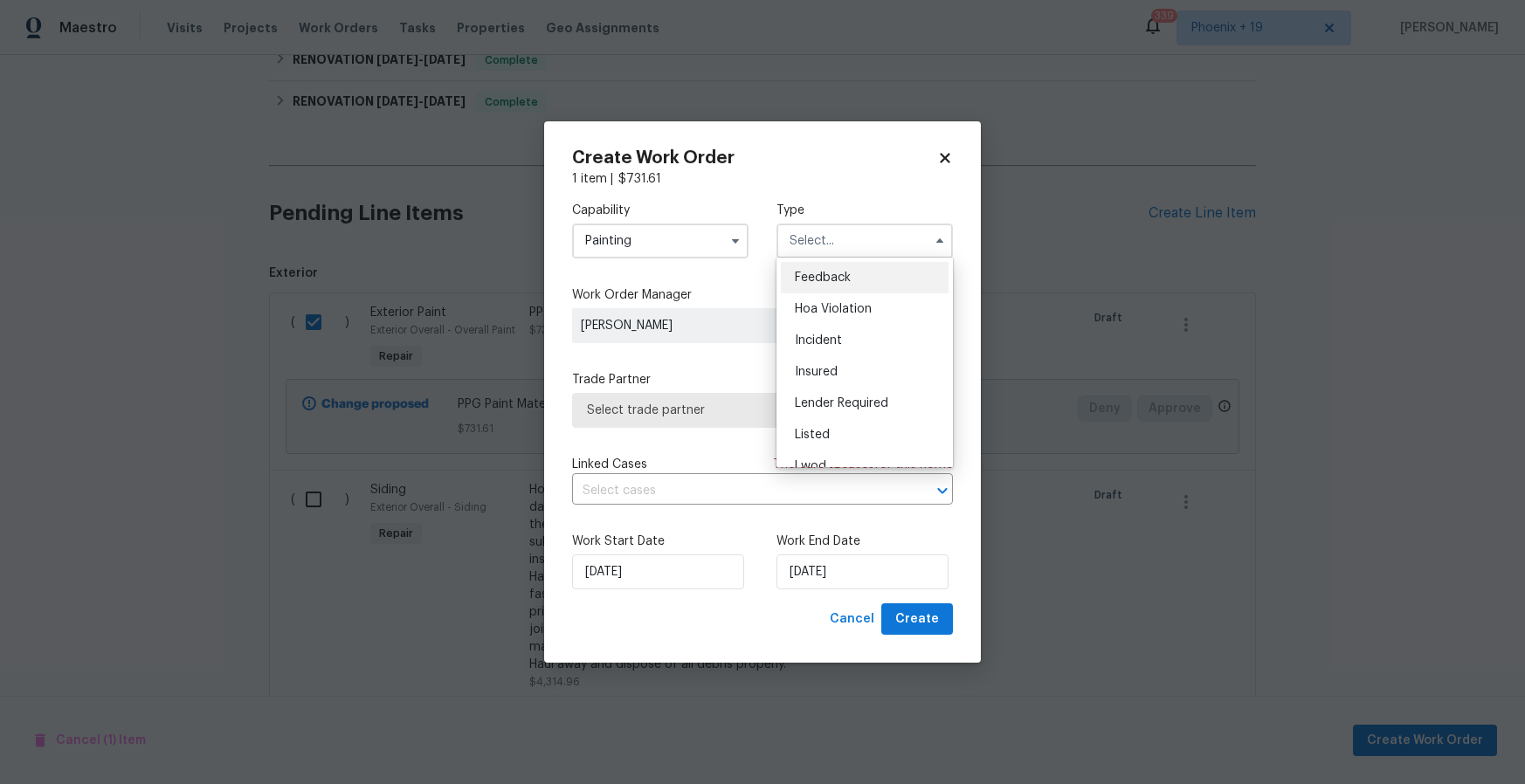
click at [839, 430] on div "Listed" at bounding box center [865, 435] width 168 height 32
type input "Listed"
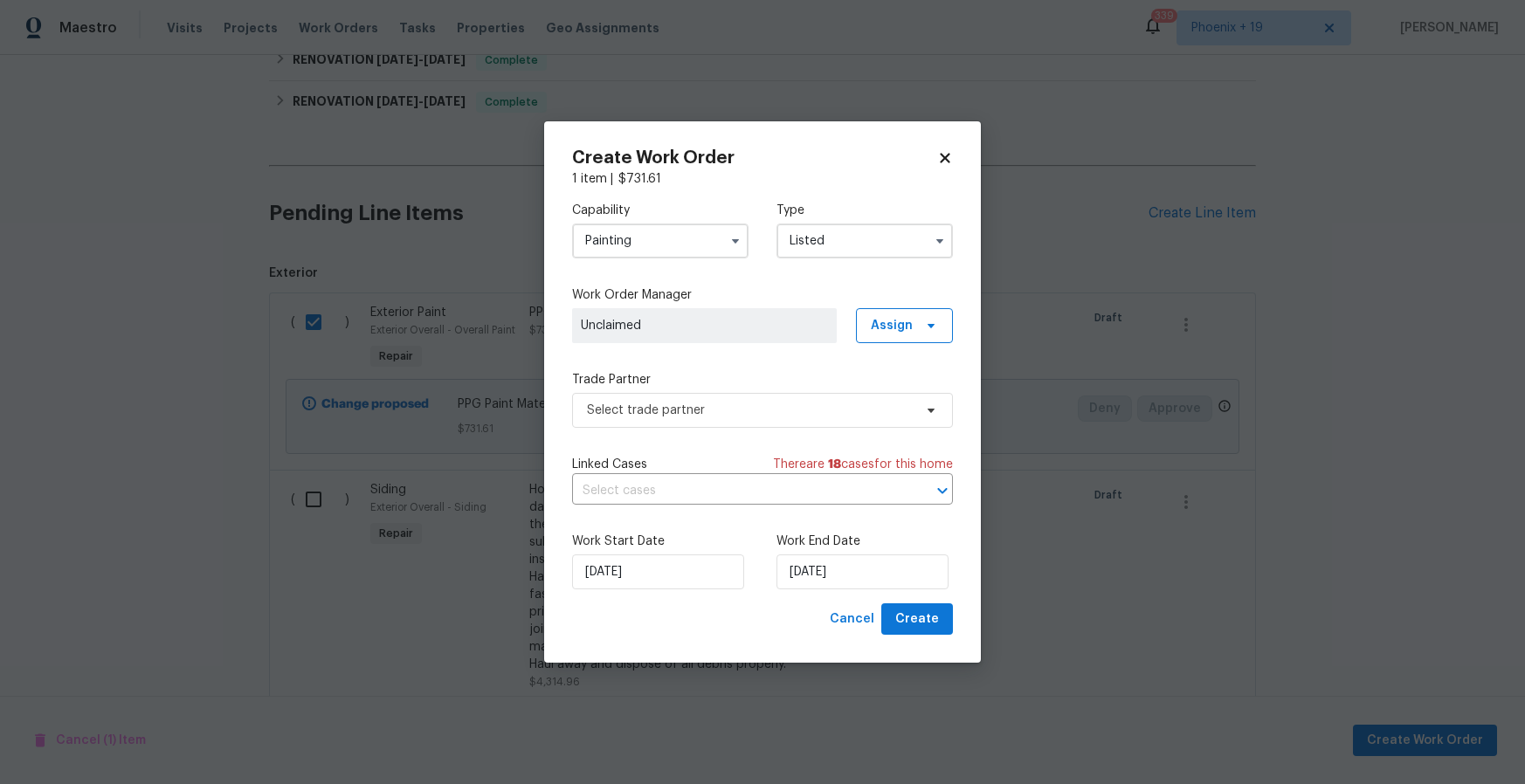
click at [879, 343] on div "Capability Painting Type Listed Work Order Manager Unclaimed Assign Trade Partn…" at bounding box center [763, 395] width 381 height 415
click at [879, 333] on span "Assign" at bounding box center [905, 325] width 97 height 35
click at [877, 412] on div "Assign to HPM" at bounding box center [912, 424] width 98 height 24
click at [881, 395] on div "Assign to me" at bounding box center [907, 399] width 76 height 18
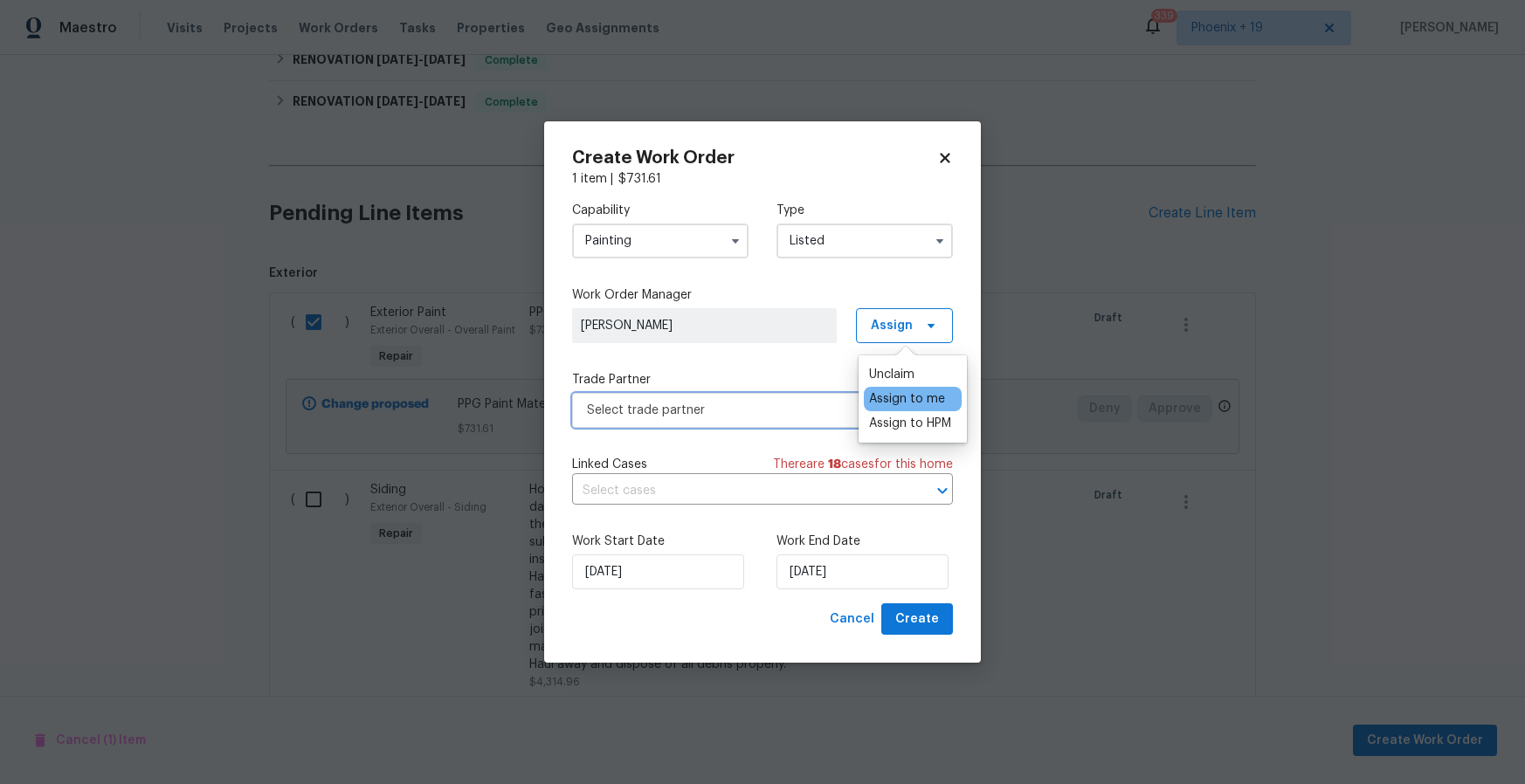
click at [811, 404] on span "Select trade partner" at bounding box center [750, 410] width 326 height 18
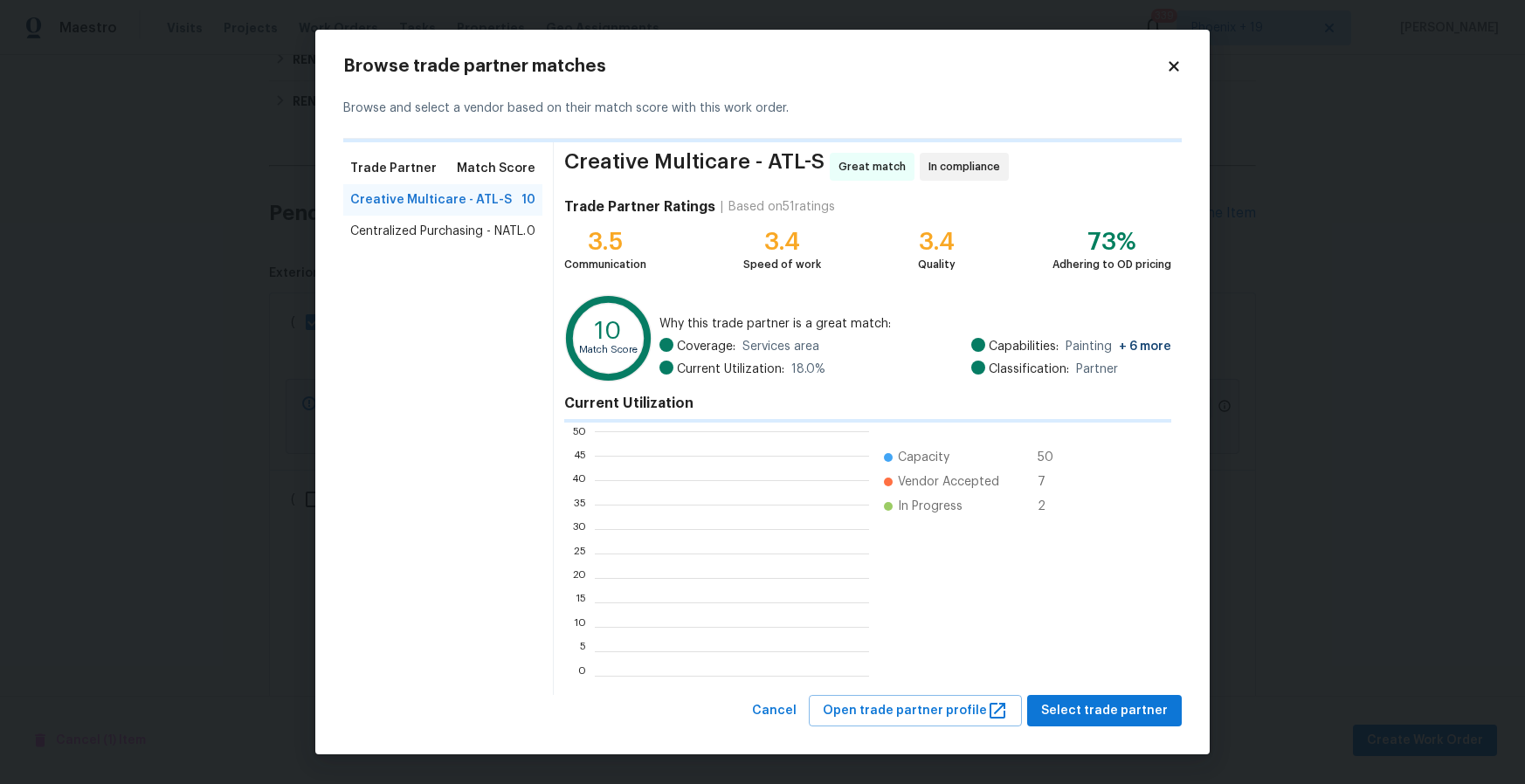
scroll to position [245, 275]
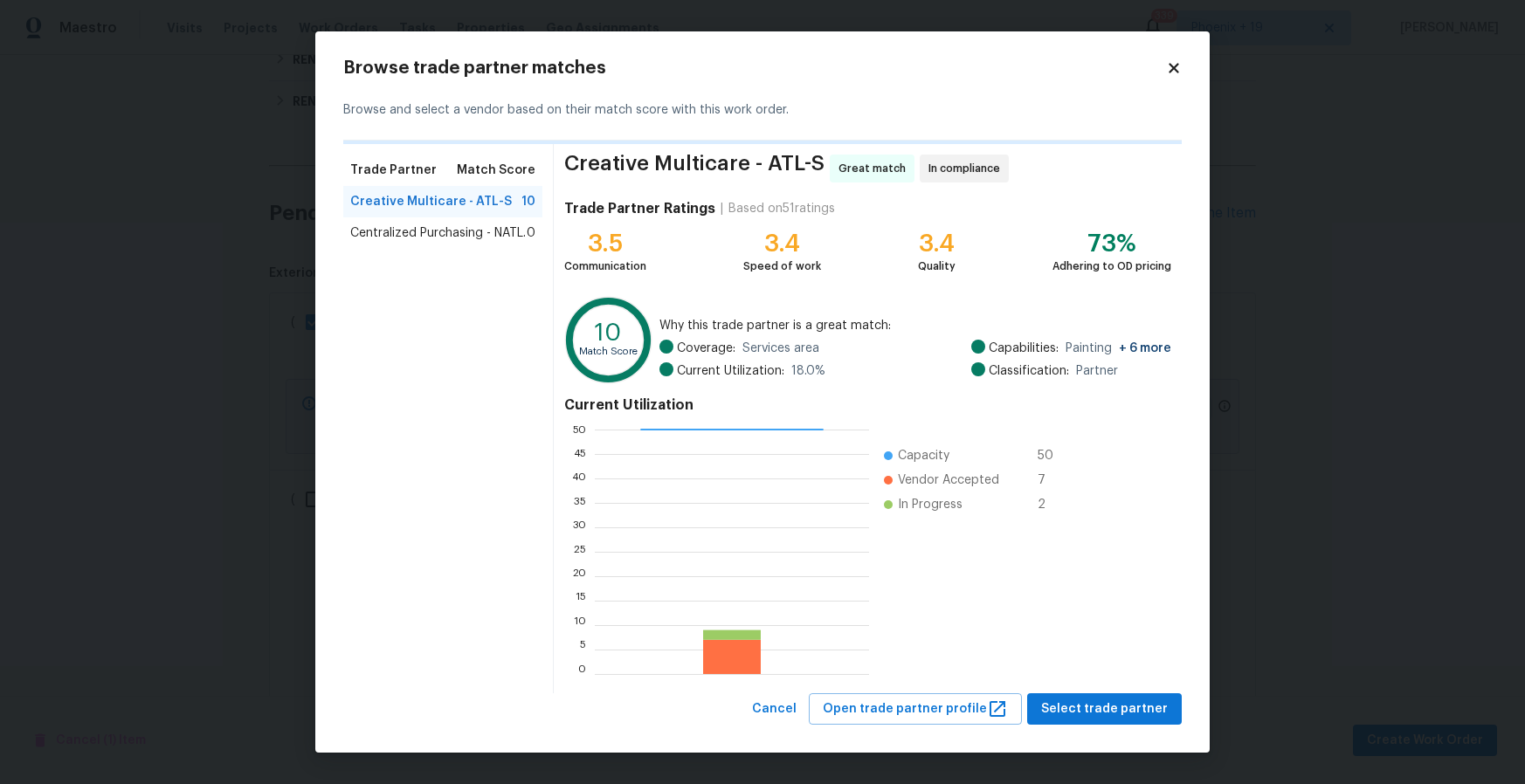
click at [487, 237] on span "Centralized Purchasing - NATL." at bounding box center [438, 232] width 176 height 18
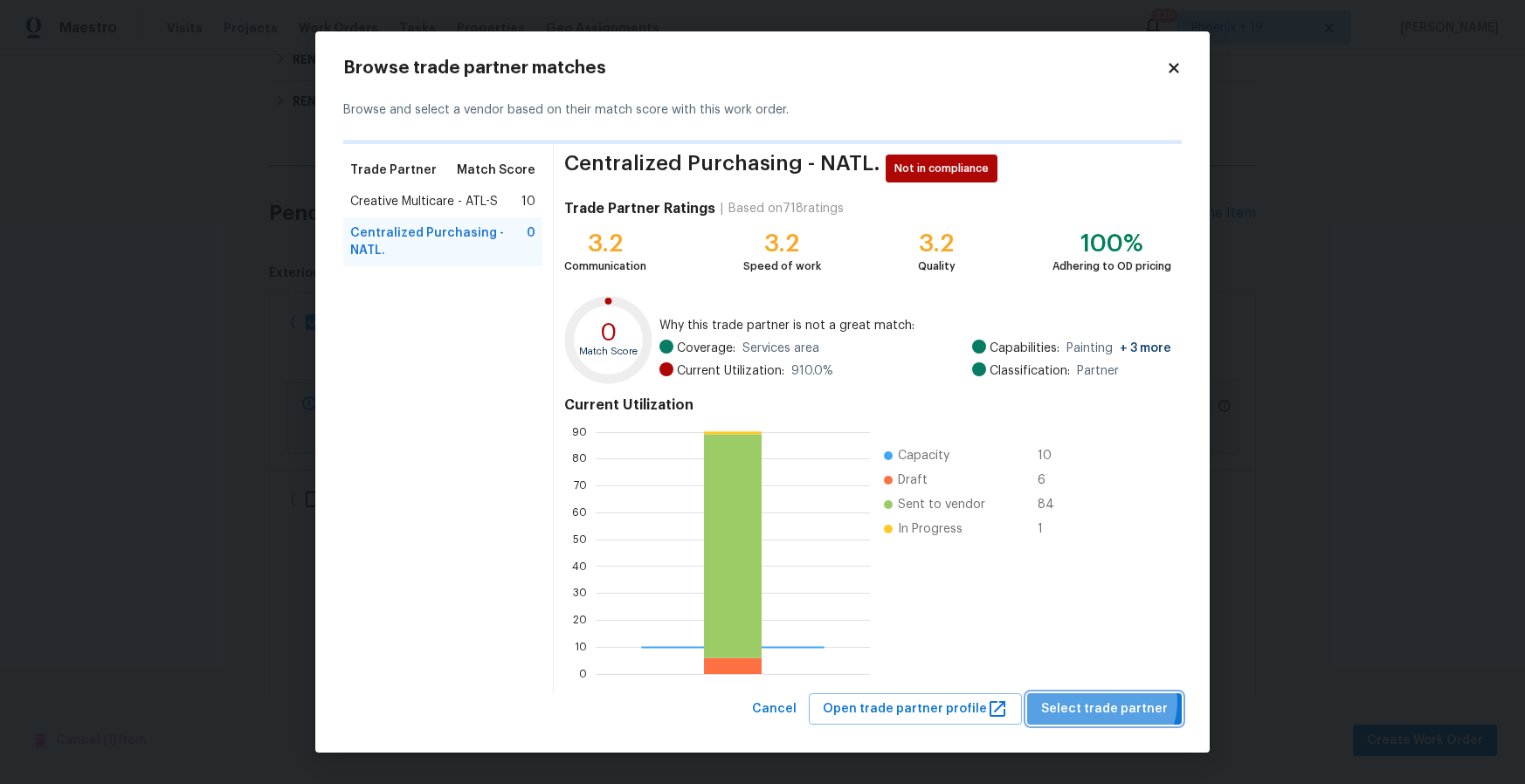
click at [1109, 702] on span "Select trade partner" at bounding box center [1105, 708] width 127 height 21
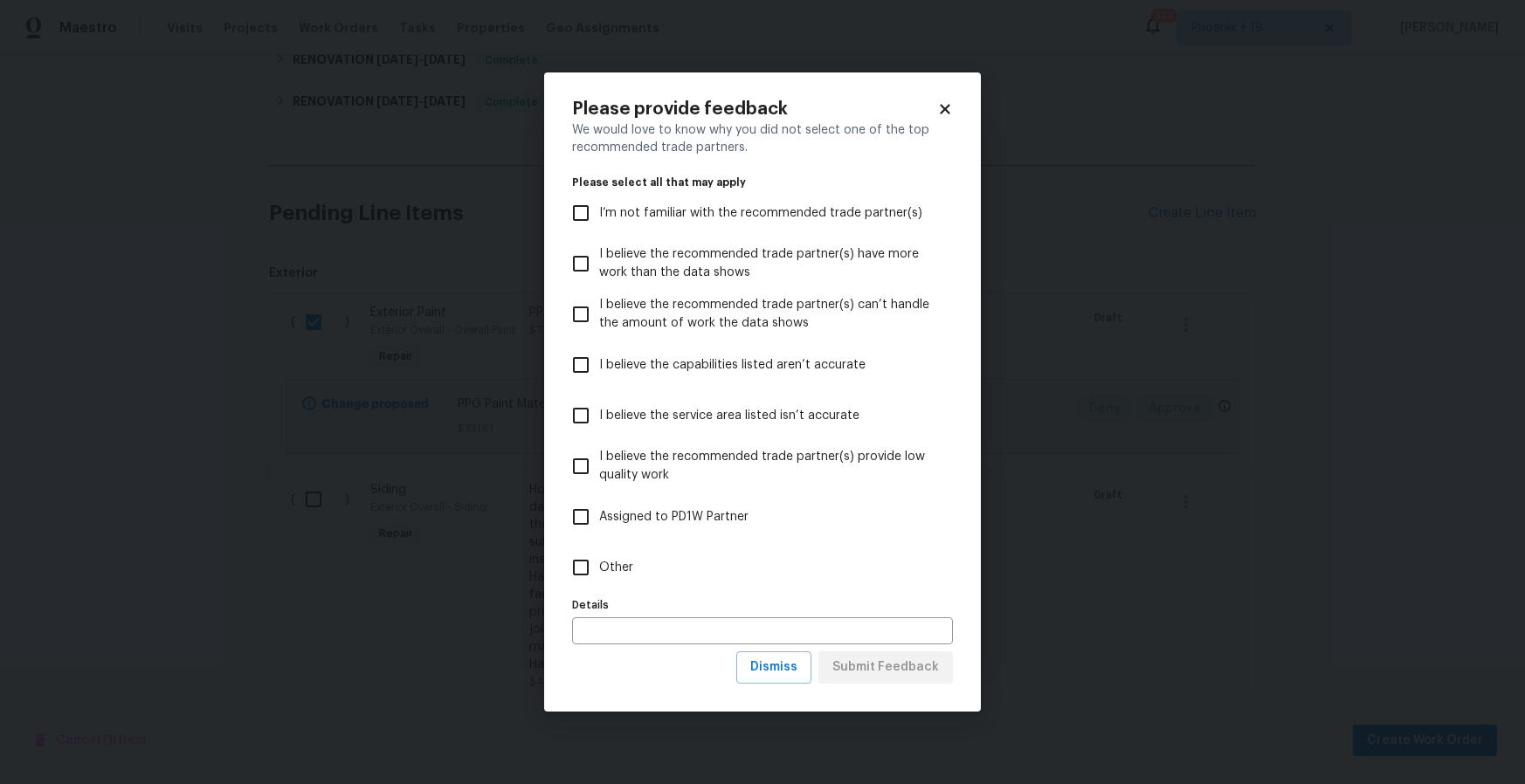
click at [839, 601] on label "Details" at bounding box center [763, 605] width 381 height 10
click at [835, 586] on label "Other" at bounding box center [750, 567] width 376 height 50
click at [600, 586] on input "Other" at bounding box center [580, 567] width 36 height 36
checkbox input "true"
click at [920, 675] on span "Submit Feedback" at bounding box center [886, 667] width 106 height 21
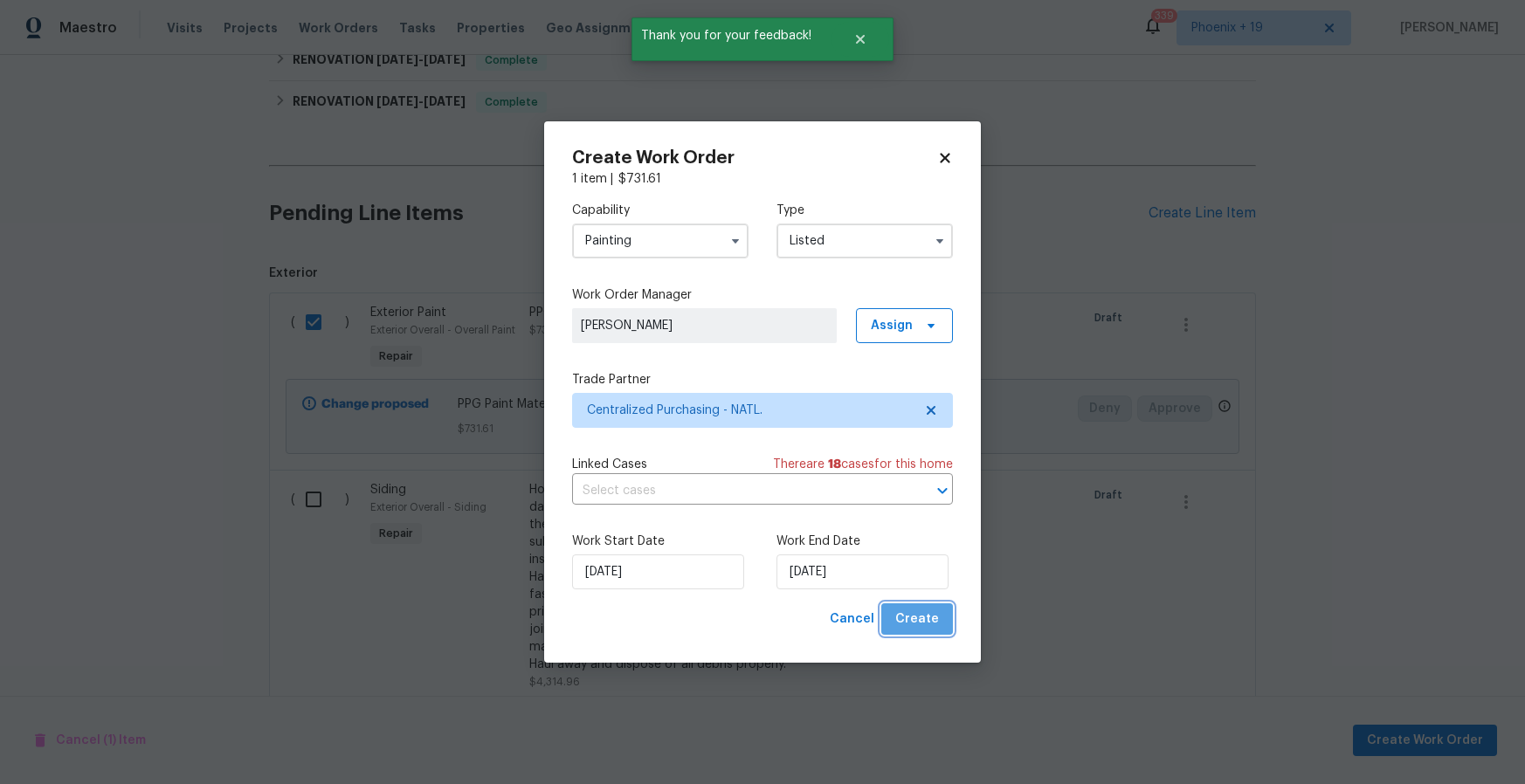
click at [920, 610] on span "Create" at bounding box center [917, 619] width 44 height 21
checkbox input "false"
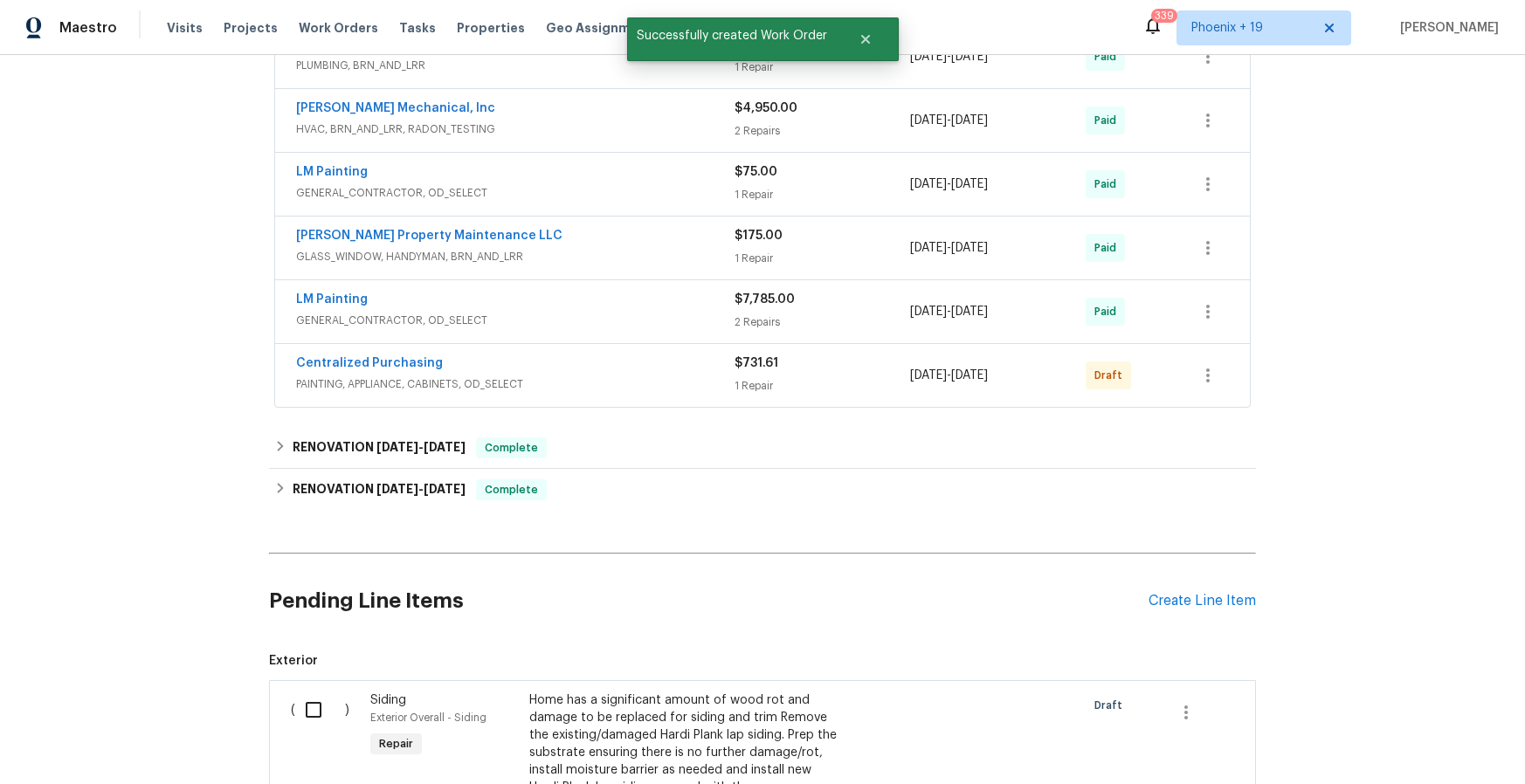
scroll to position [491, 0]
click at [1213, 388] on button "button" at bounding box center [1207, 377] width 42 height 42
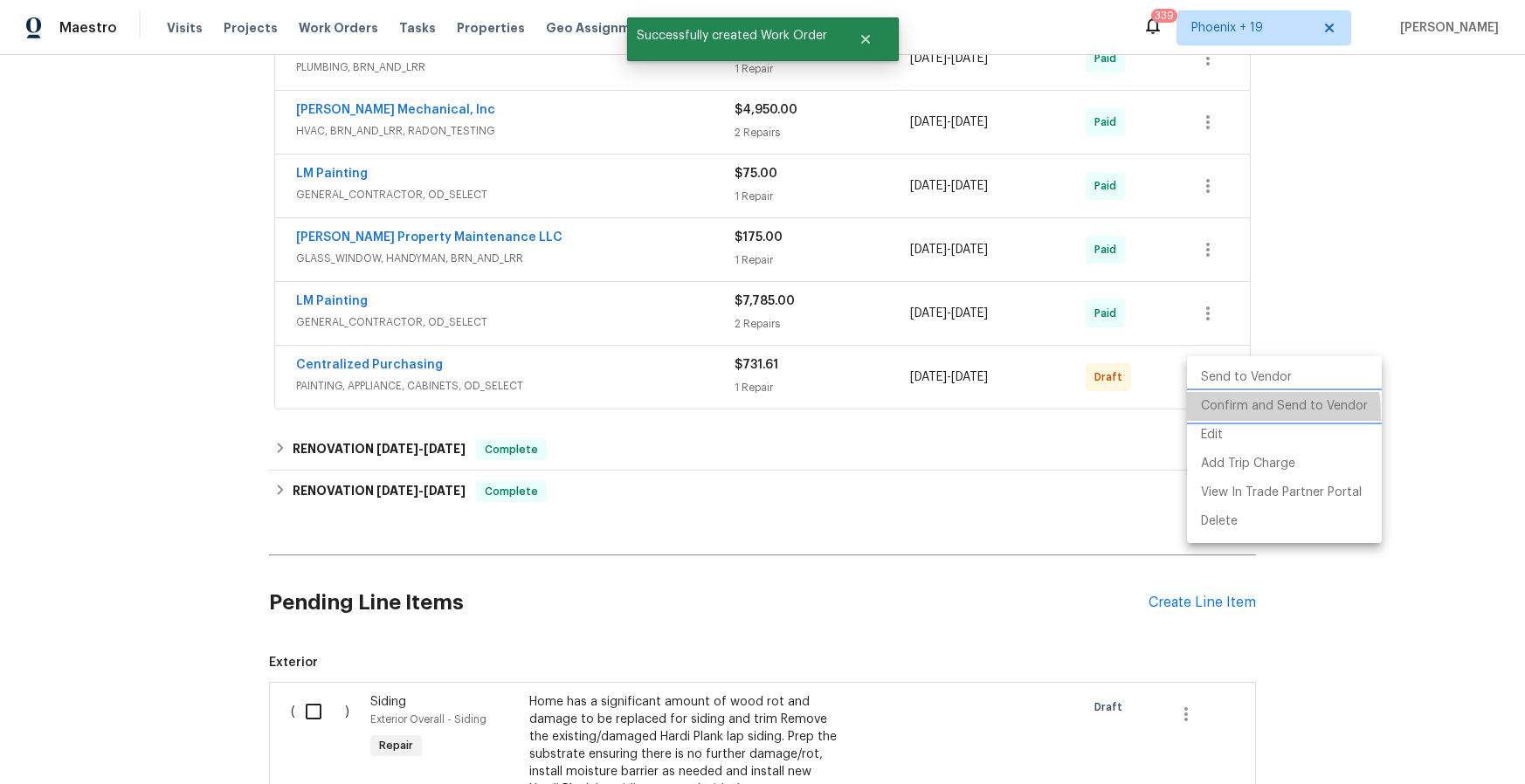
click at [1215, 414] on li "Confirm and Send to Vendor" at bounding box center [1284, 406] width 195 height 29
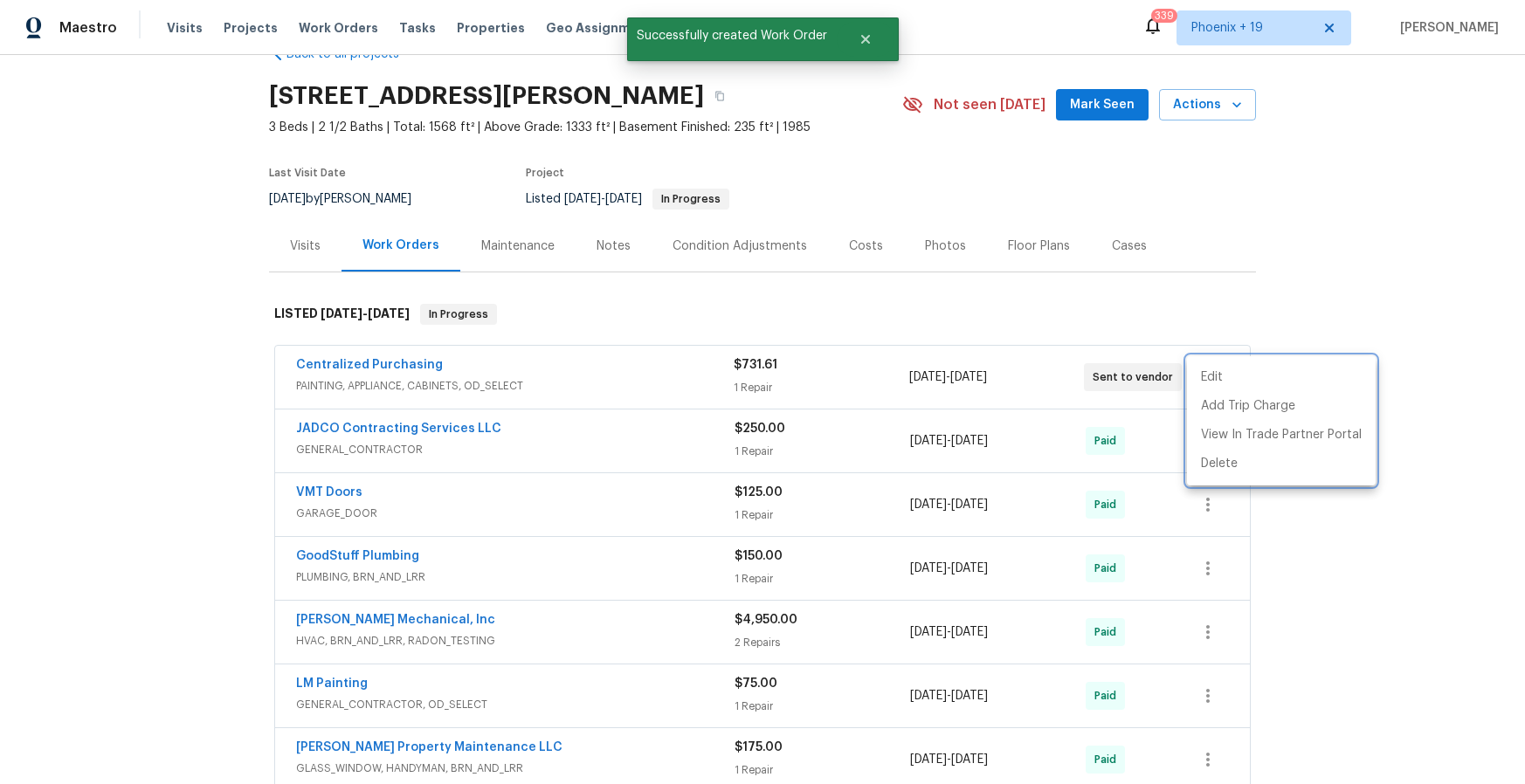
click at [304, 363] on div at bounding box center [762, 392] width 1525 height 784
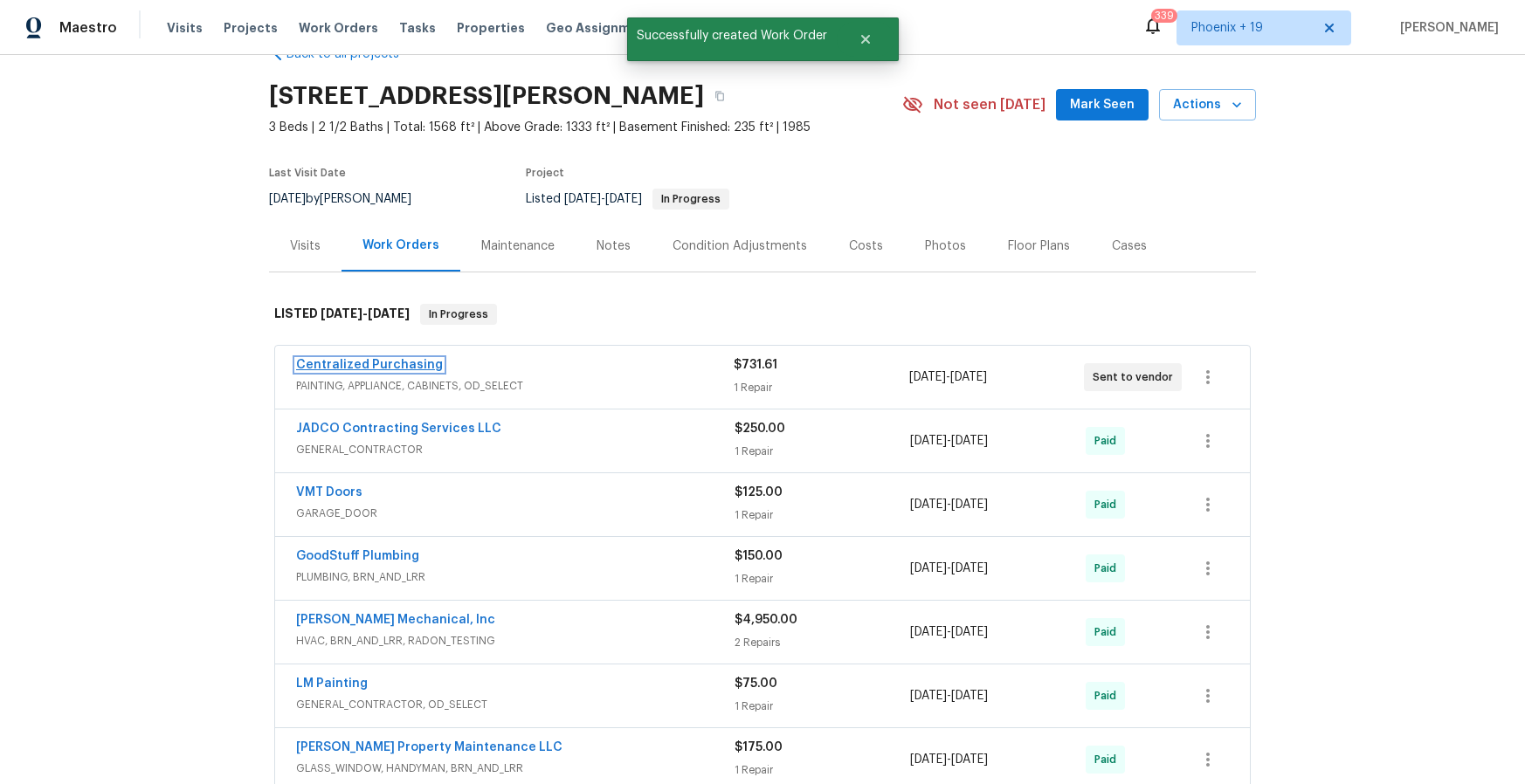
click at [347, 367] on link "Centralized Purchasing" at bounding box center [369, 365] width 147 height 12
